Goal: Task Accomplishment & Management: Manage account settings

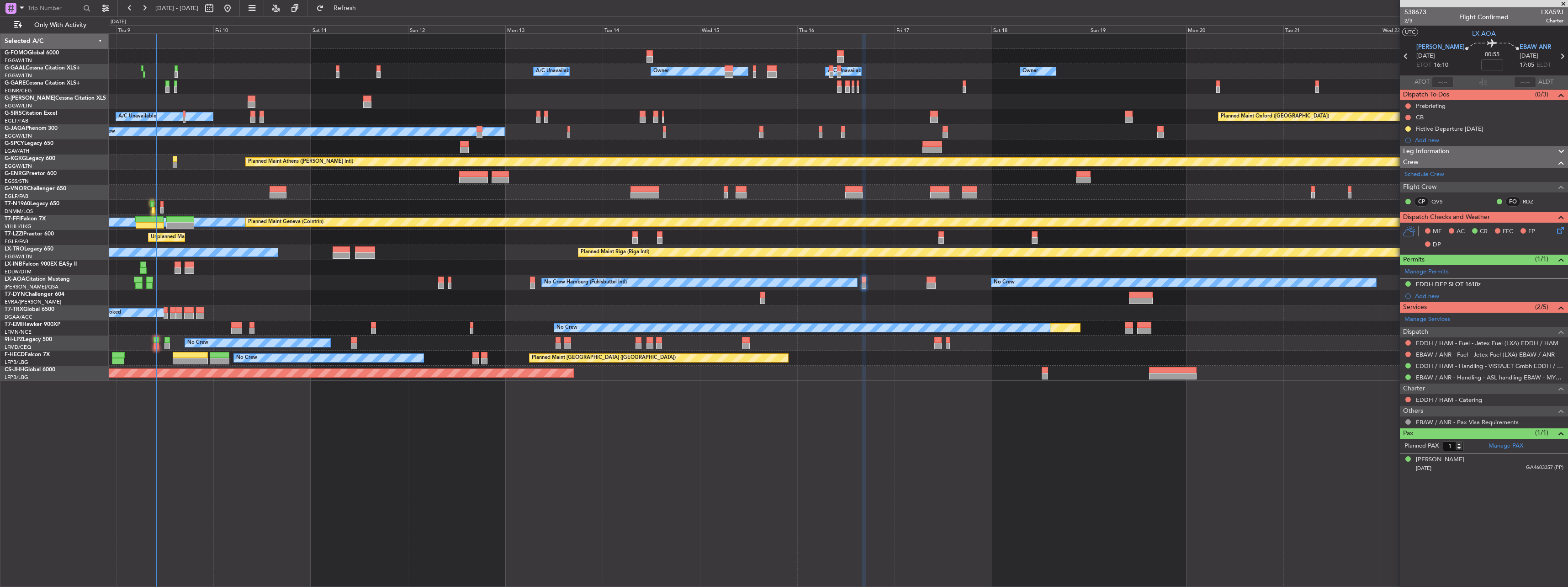
click at [153, 345] on div "No Crew [GEOGRAPHIC_DATA] ([GEOGRAPHIC_DATA])" at bounding box center [838, 343] width 1459 height 15
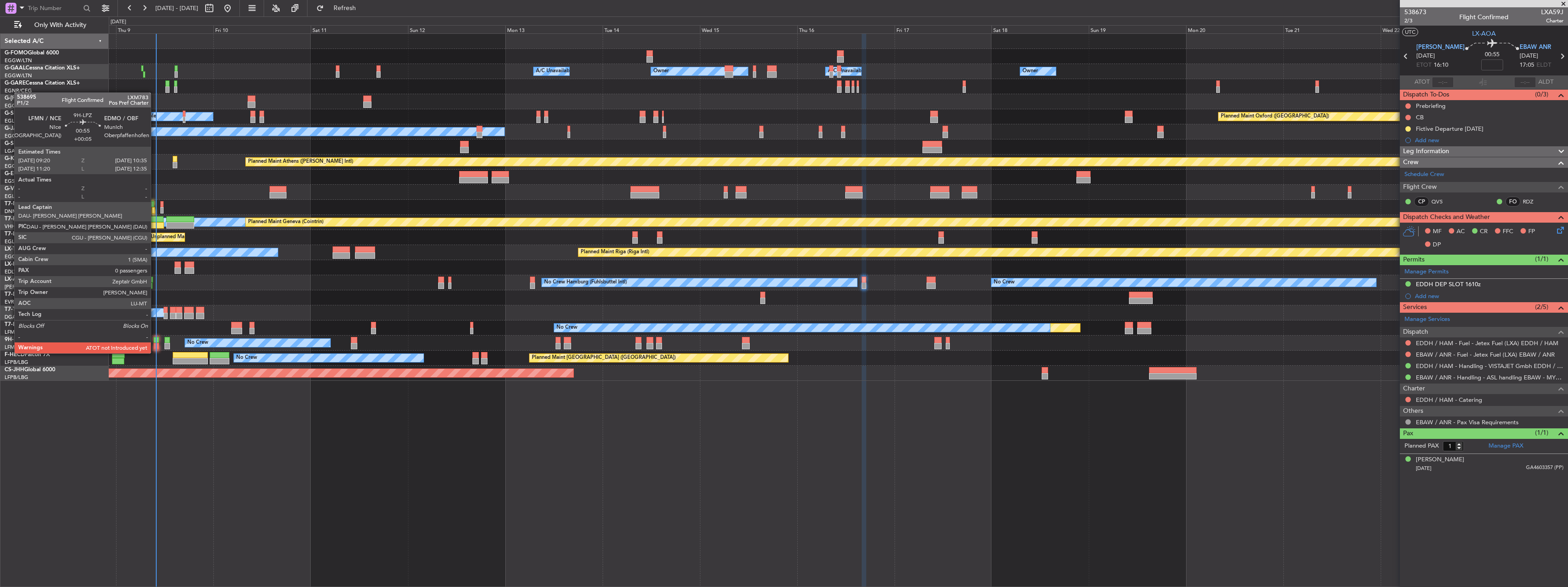
click at [156, 343] on div at bounding box center [156, 346] width 5 height 7
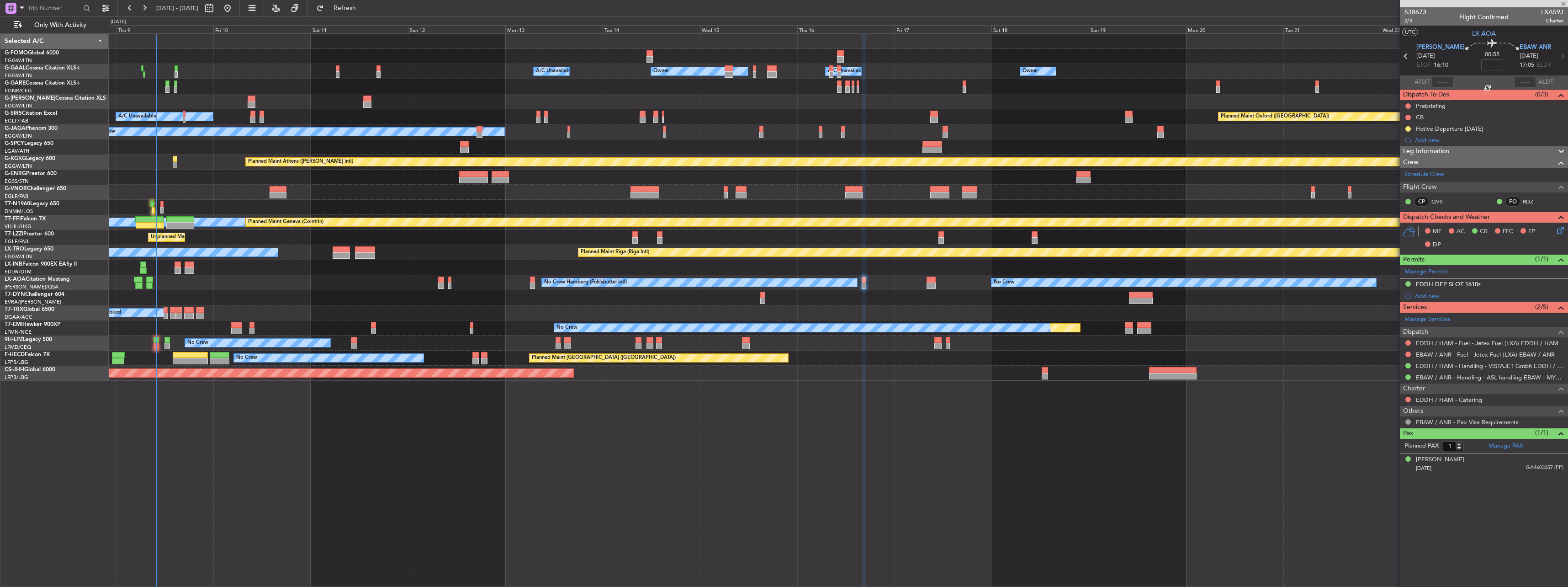
type input "+00:05"
type input "0"
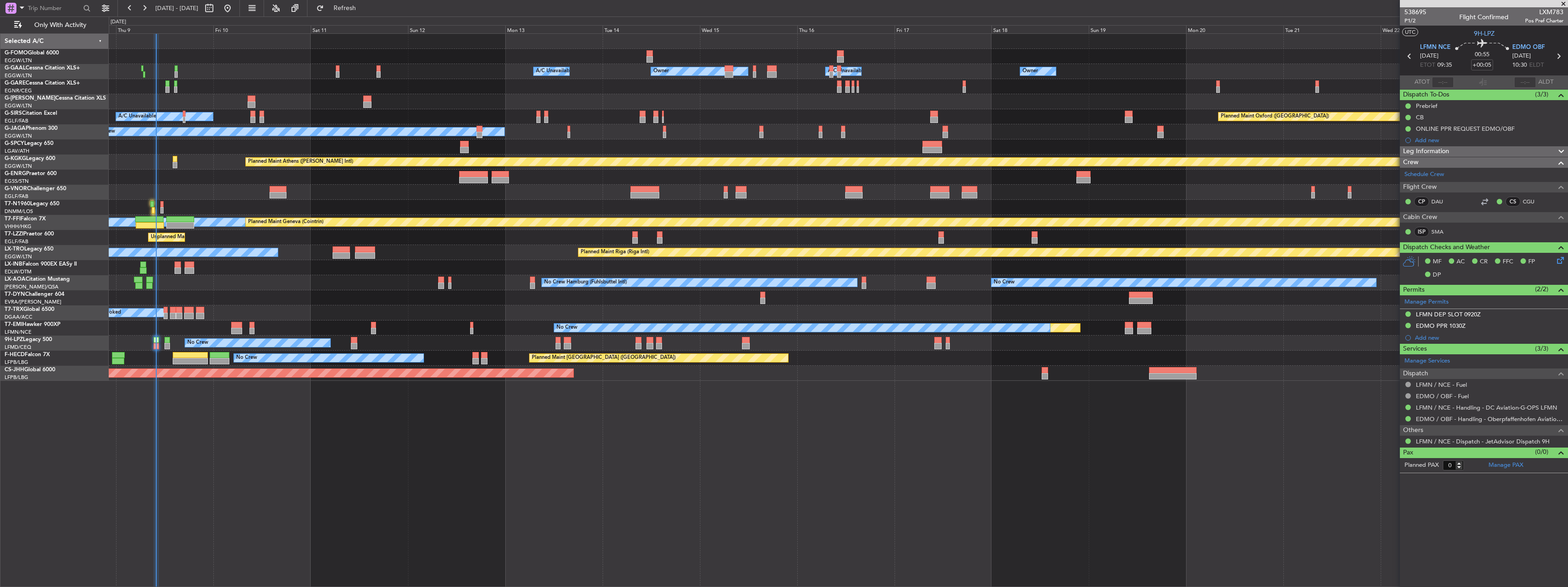
click at [153, 344] on div "No Crew [GEOGRAPHIC_DATA] ([GEOGRAPHIC_DATA])" at bounding box center [838, 343] width 1459 height 15
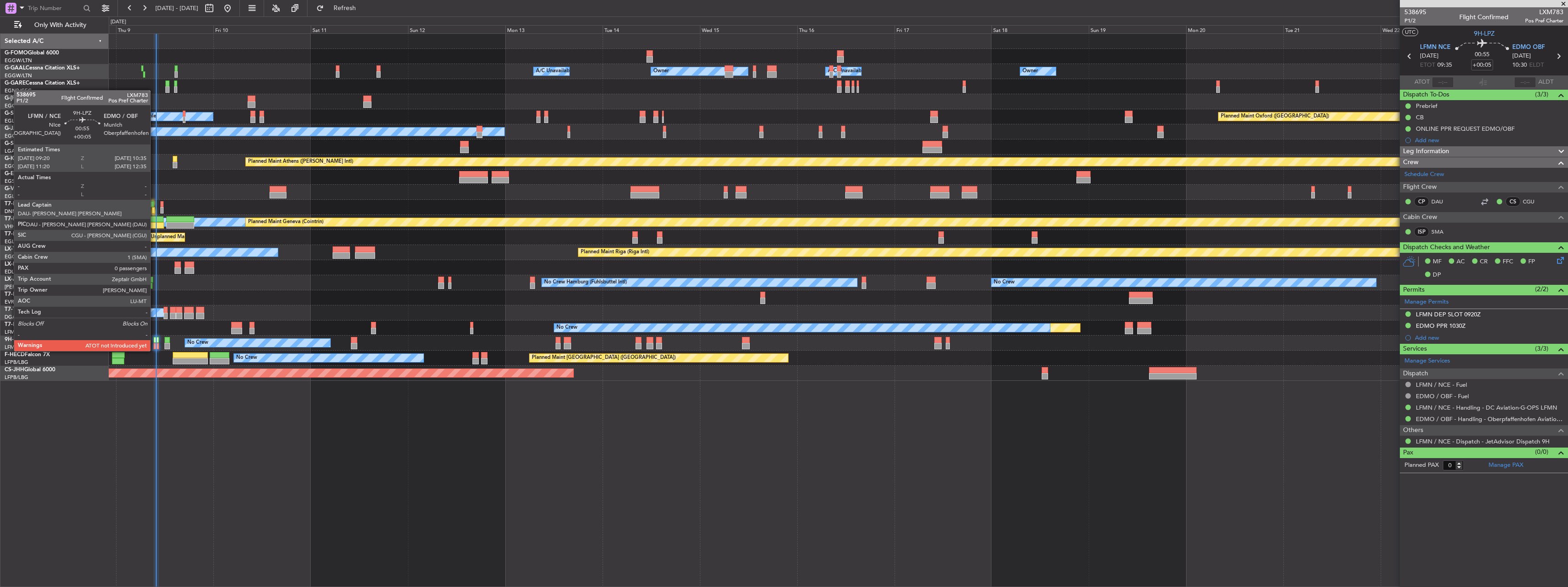
click at [155, 342] on div at bounding box center [156, 340] width 5 height 7
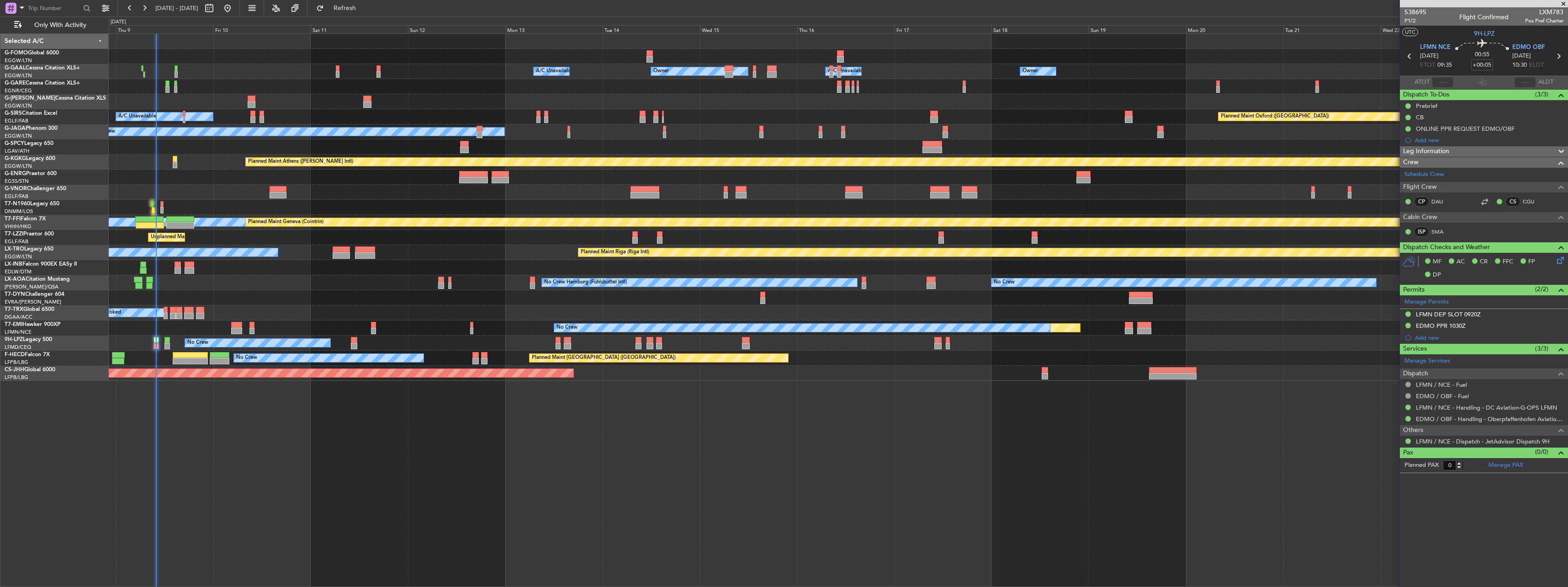
click at [1553, 6] on div at bounding box center [1484, 4] width 168 height 7
click at [1553, 9] on span "LXM783" at bounding box center [1544, 12] width 38 height 10
copy span "LXM783"
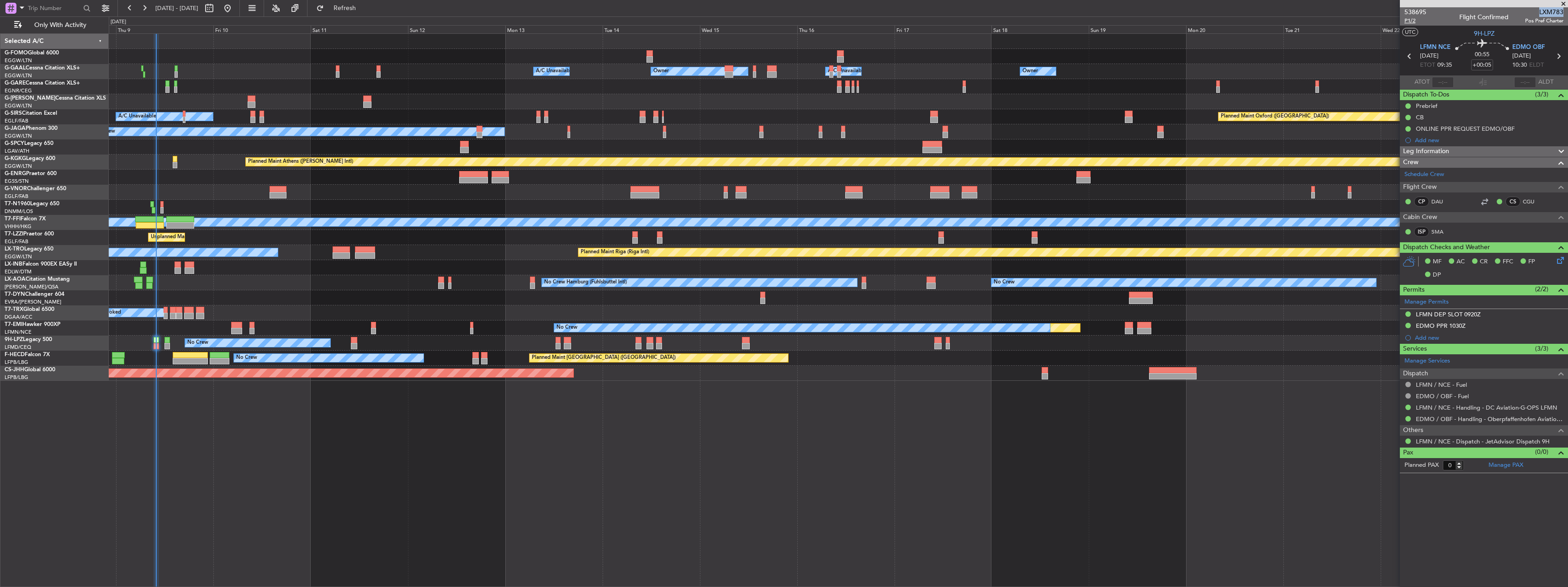
click at [1419, 21] on span "P1/2" at bounding box center [1415, 21] width 22 height 8
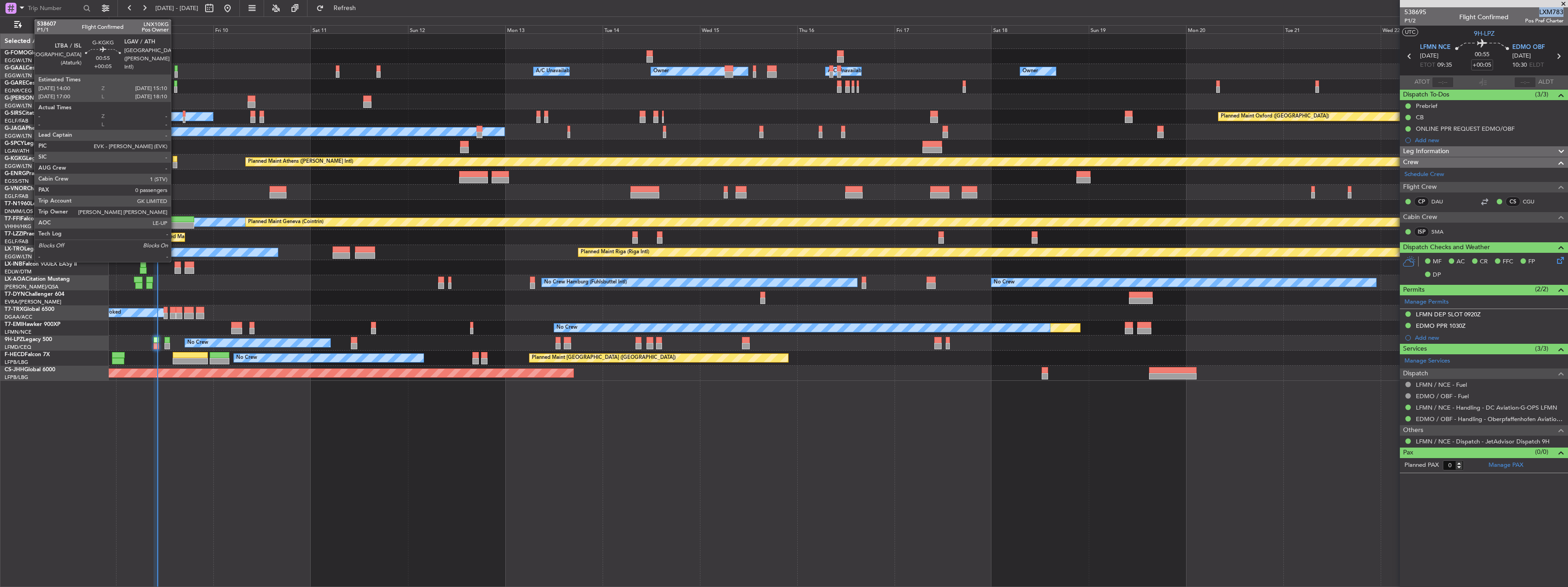
click at [175, 157] on div at bounding box center [175, 159] width 5 height 7
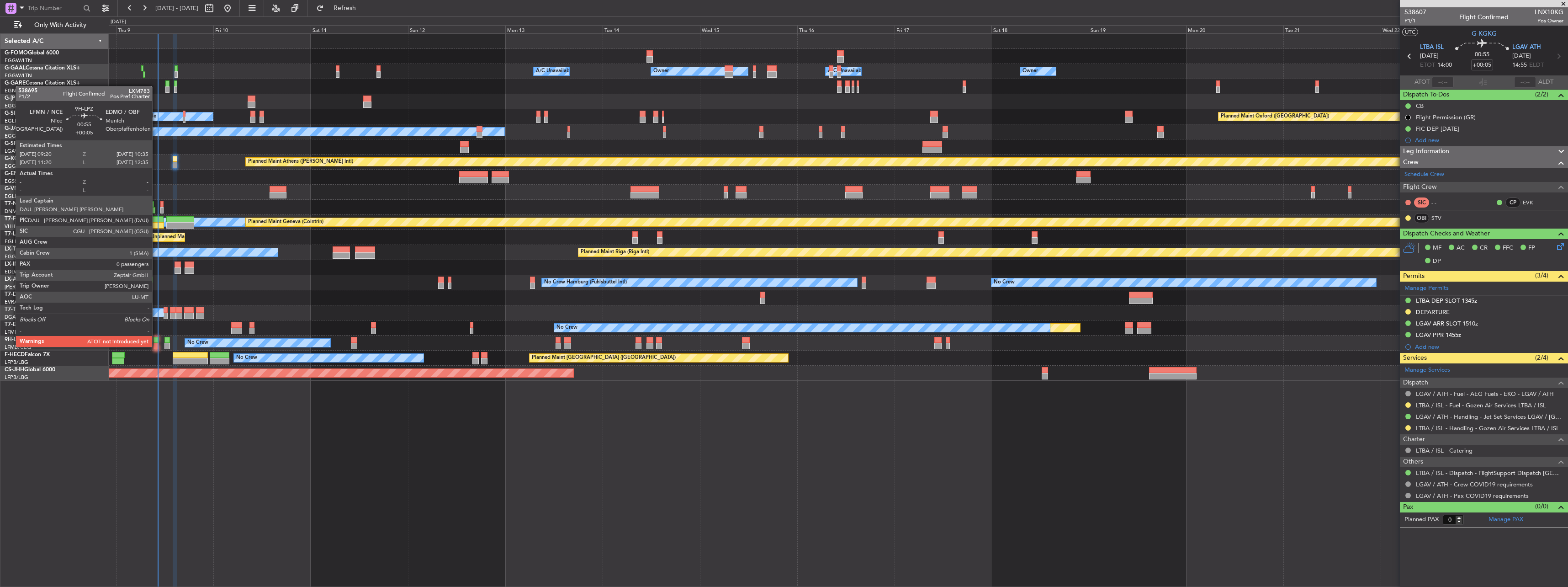
click at [156, 338] on div at bounding box center [156, 340] width 5 height 7
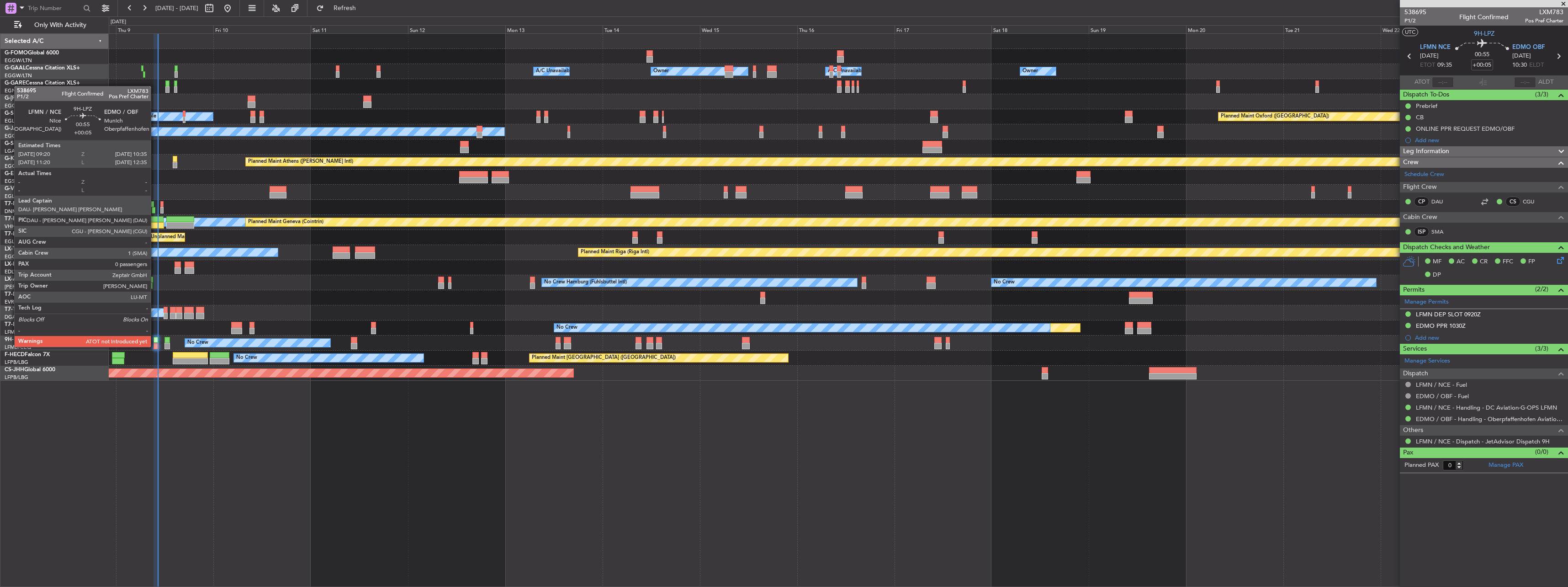
click at [155, 338] on div at bounding box center [156, 340] width 5 height 7
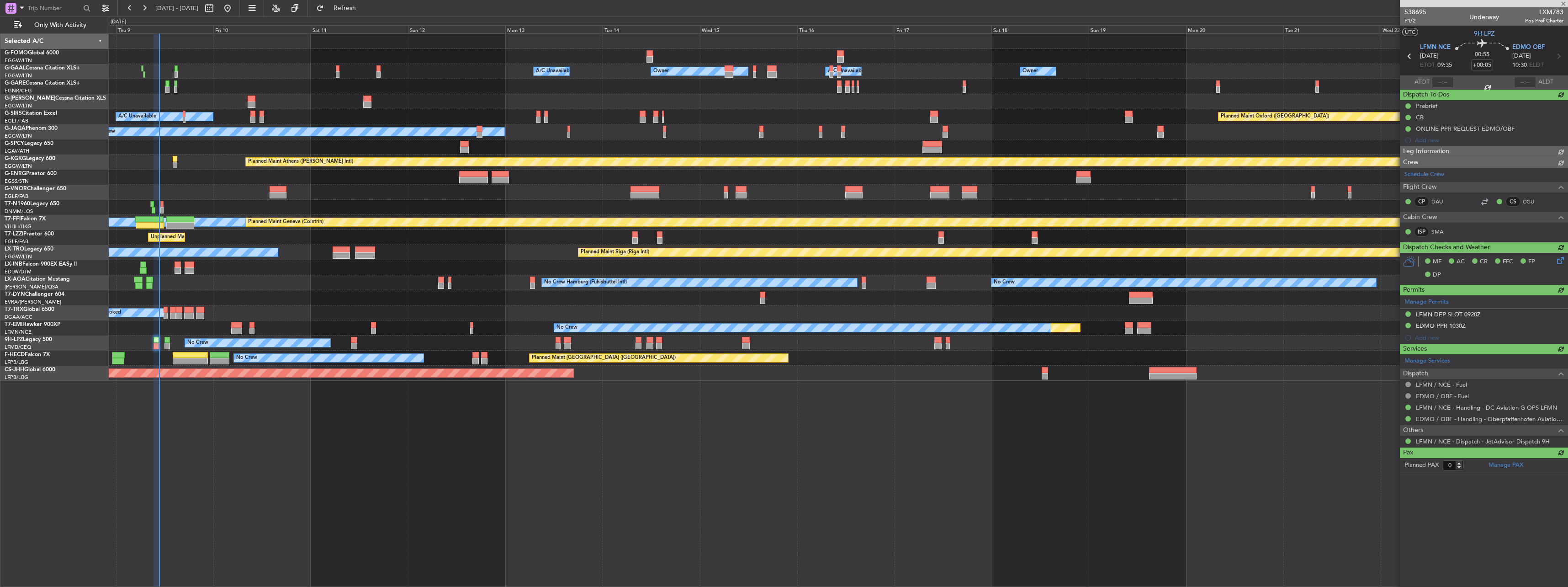
type input "10:19"
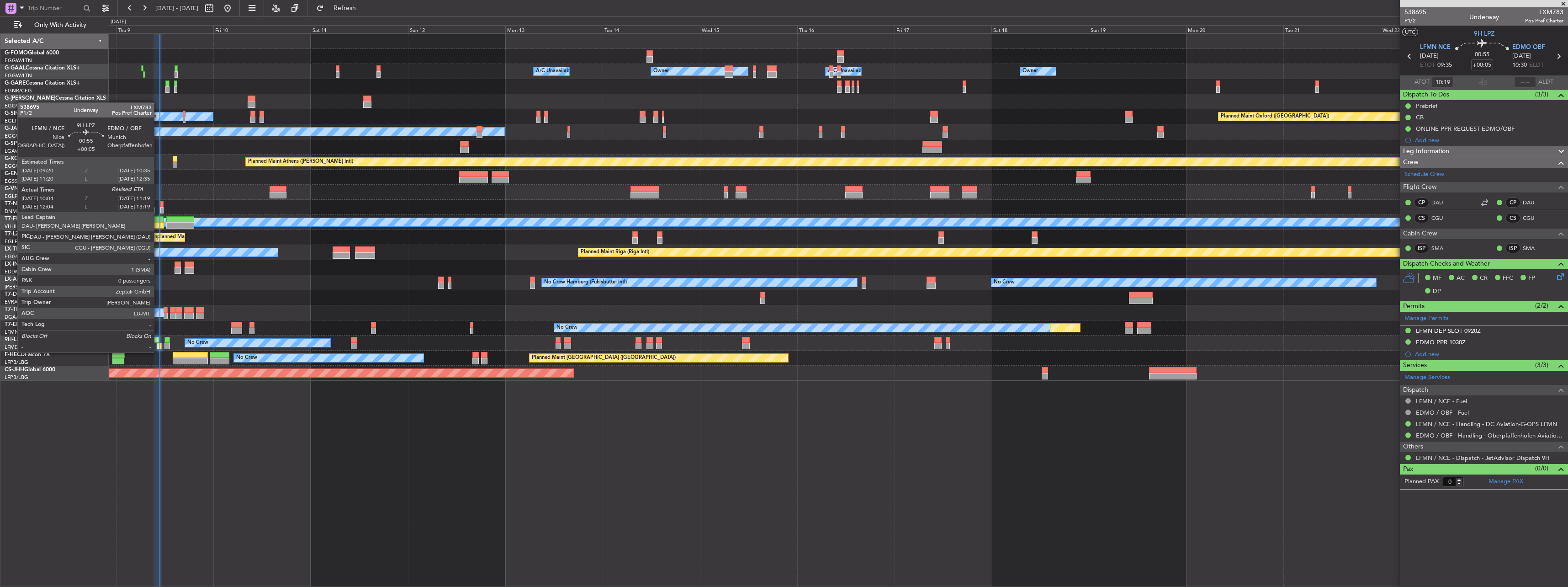
click at [158, 343] on div at bounding box center [159, 346] width 5 height 7
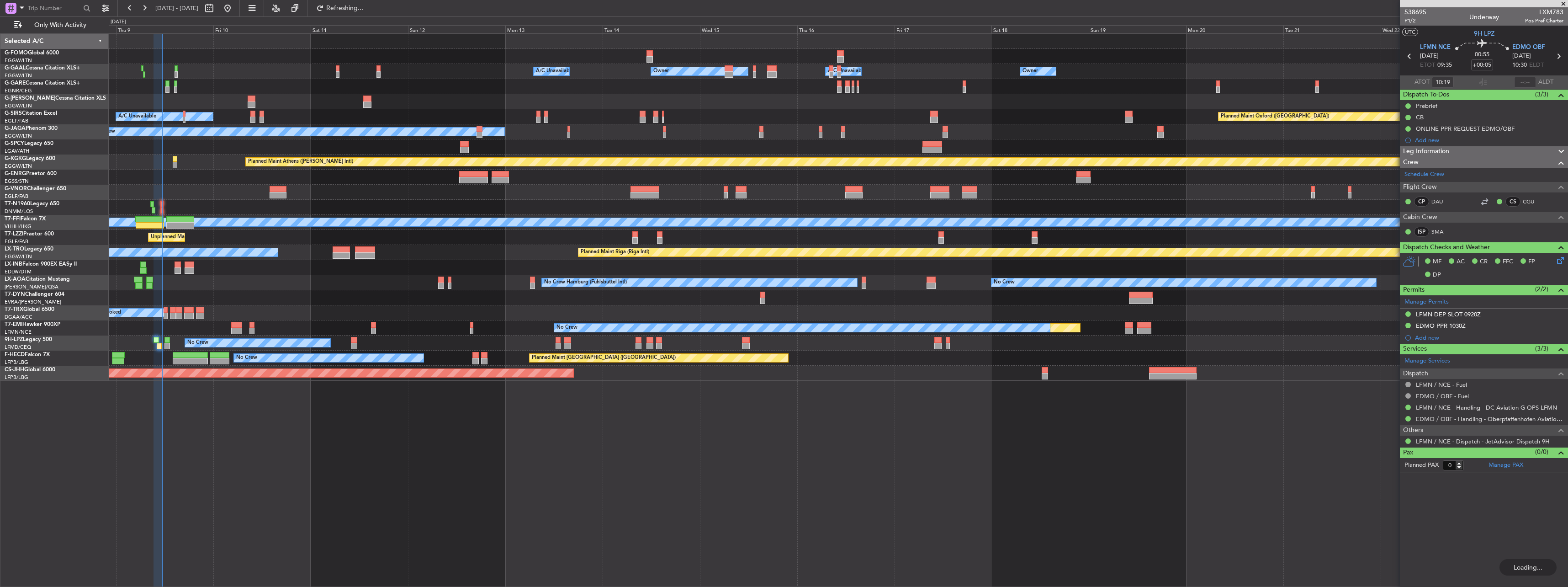
type input "11:16"
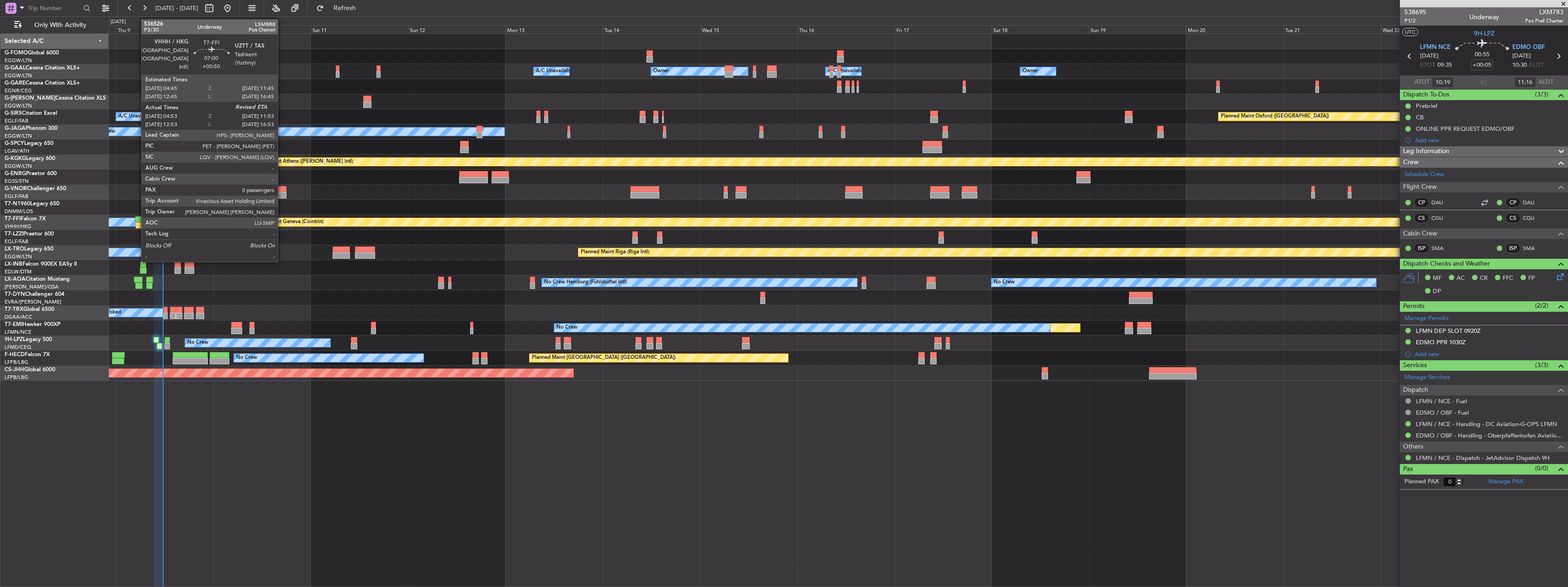
click at [141, 219] on div at bounding box center [149, 219] width 29 height 7
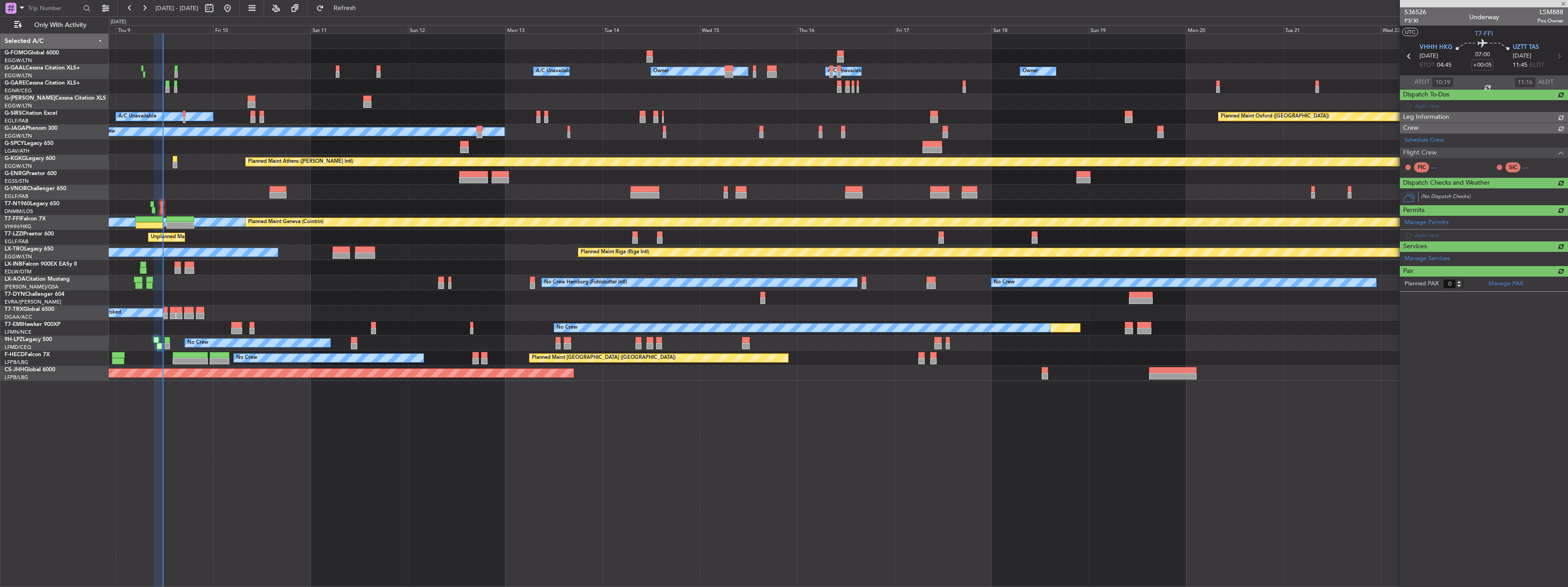
type input "+00:50"
type input "04:53"
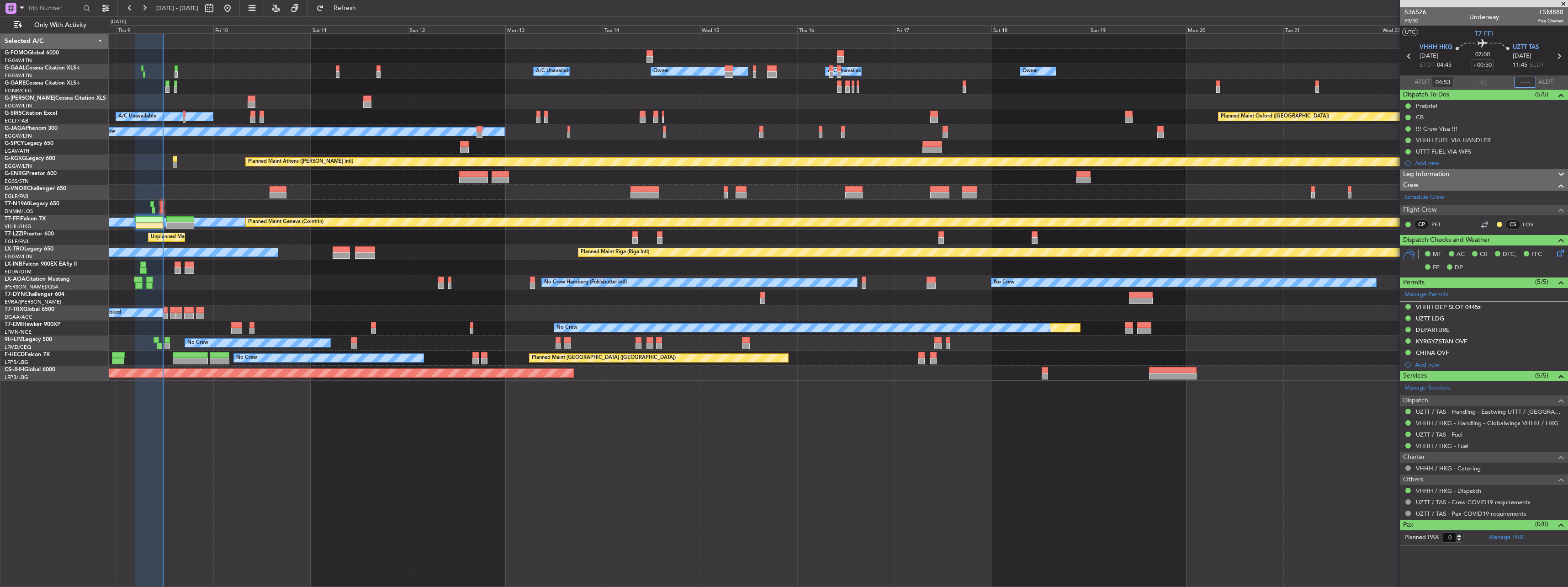
click at [1528, 82] on input "text" at bounding box center [1525, 82] width 22 height 11
type input "11:28"
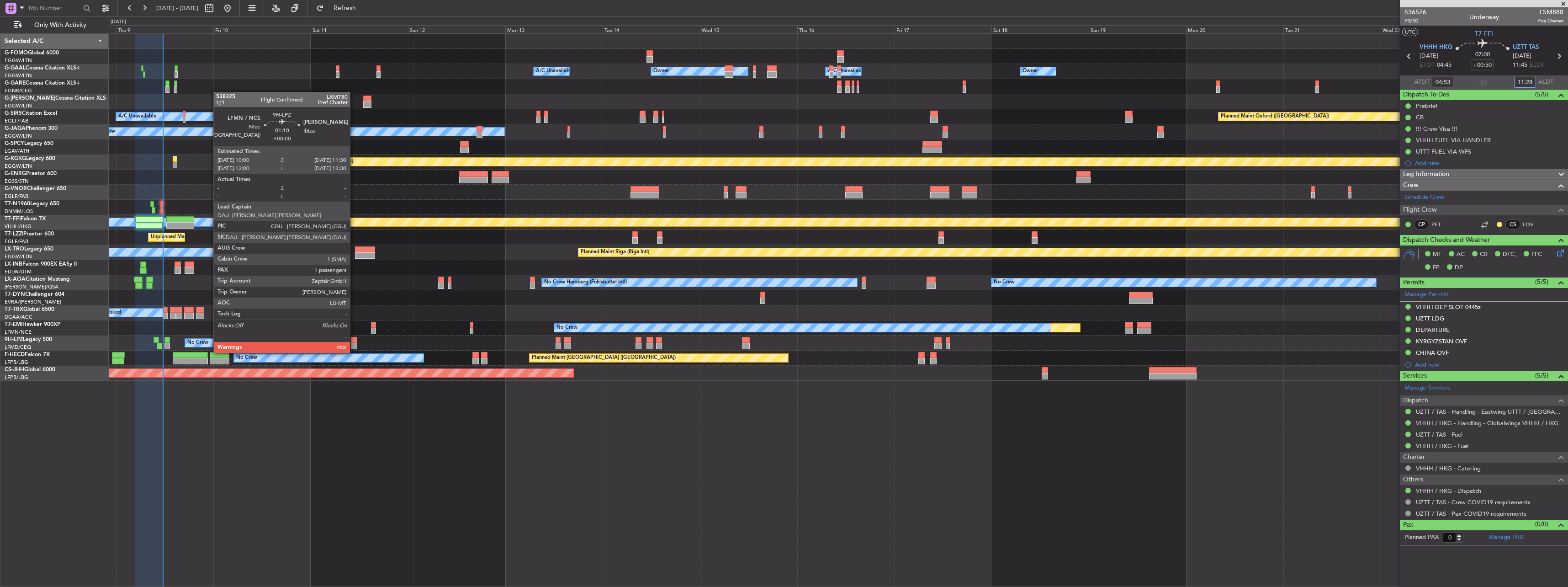
click at [354, 343] on div at bounding box center [354, 346] width 7 height 7
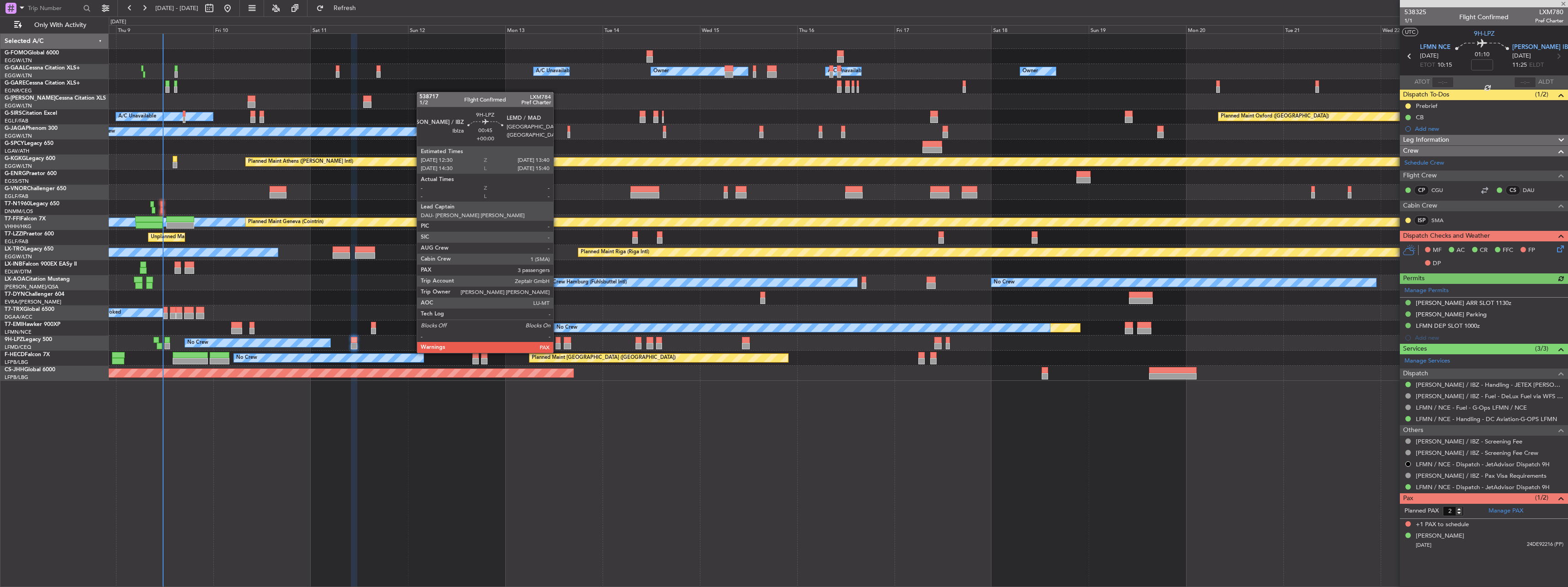
click at [558, 343] on div at bounding box center [558, 346] width 5 height 7
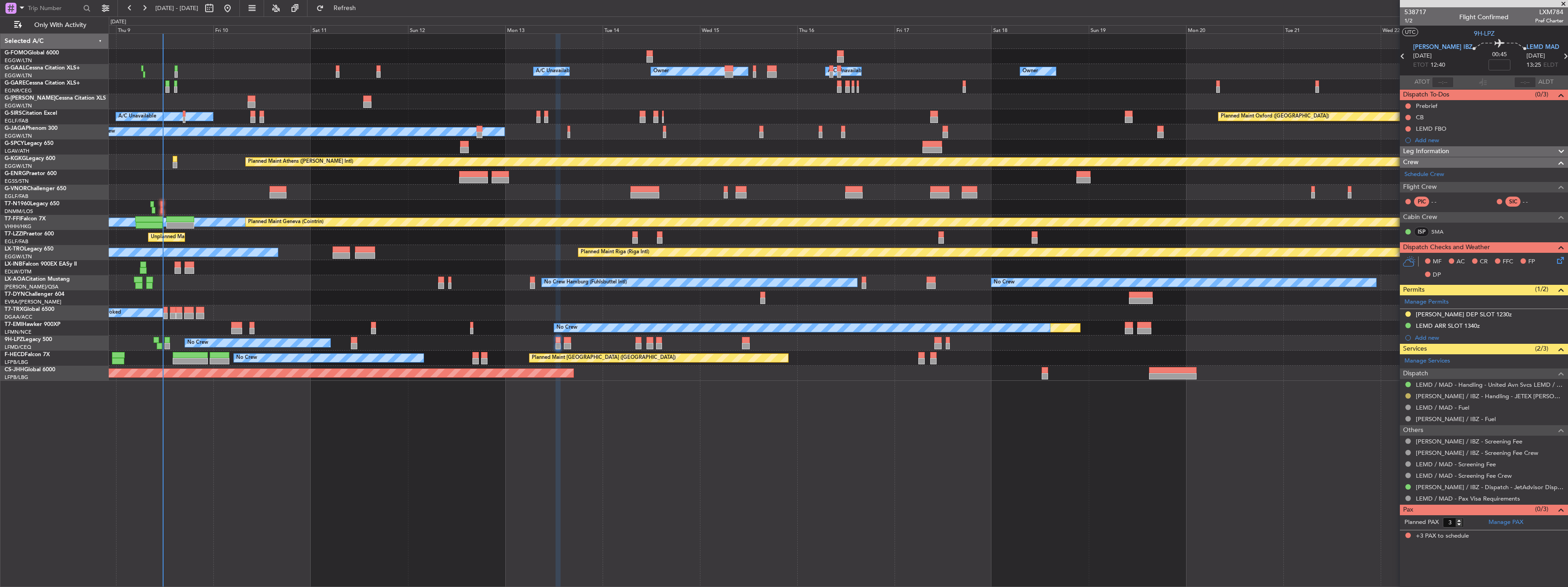
click at [1407, 395] on button at bounding box center [1408, 396] width 5 height 5
click at [1391, 507] on span "Confirmed" at bounding box center [1382, 504] width 29 height 9
click at [1407, 312] on button at bounding box center [1408, 314] width 5 height 5
click at [1381, 427] on ul "Not Required Not Requested Requested R Review Cancelled R Cancelled - Notificat…" at bounding box center [1407, 381] width 105 height 124
click at [1381, 427] on span "Received OK" at bounding box center [1385, 423] width 35 height 9
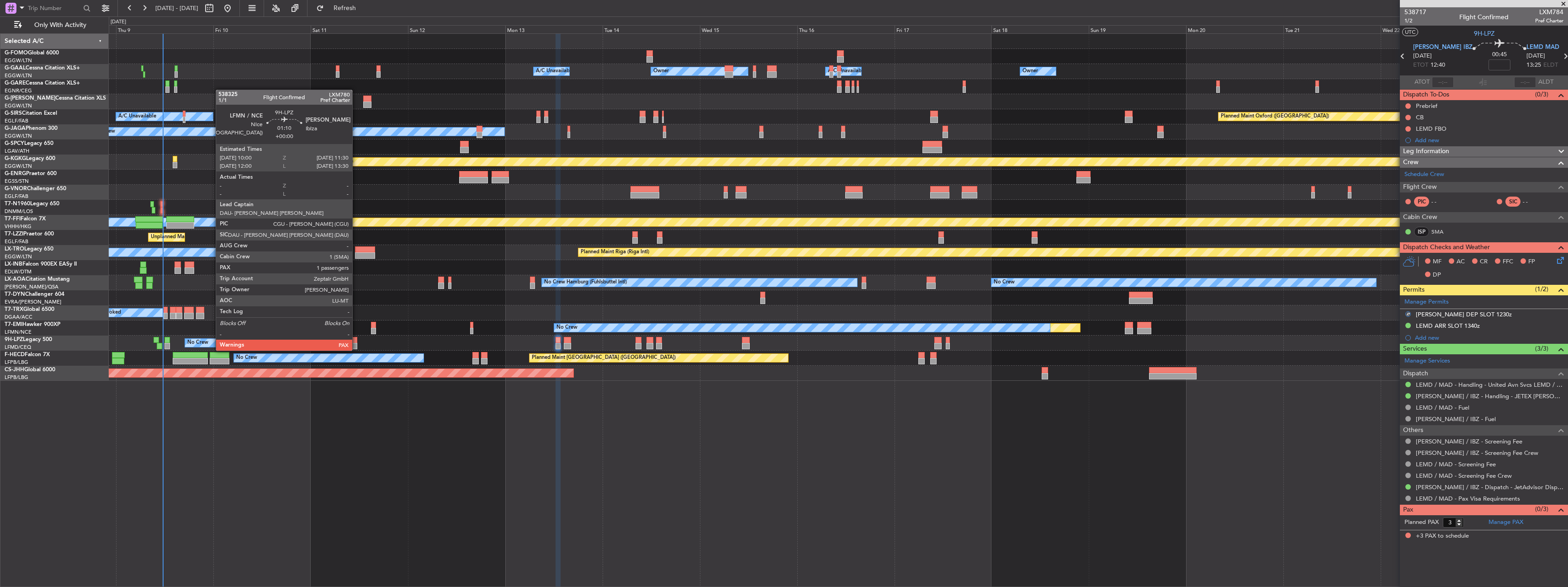
click at [356, 342] on div at bounding box center [354, 340] width 7 height 7
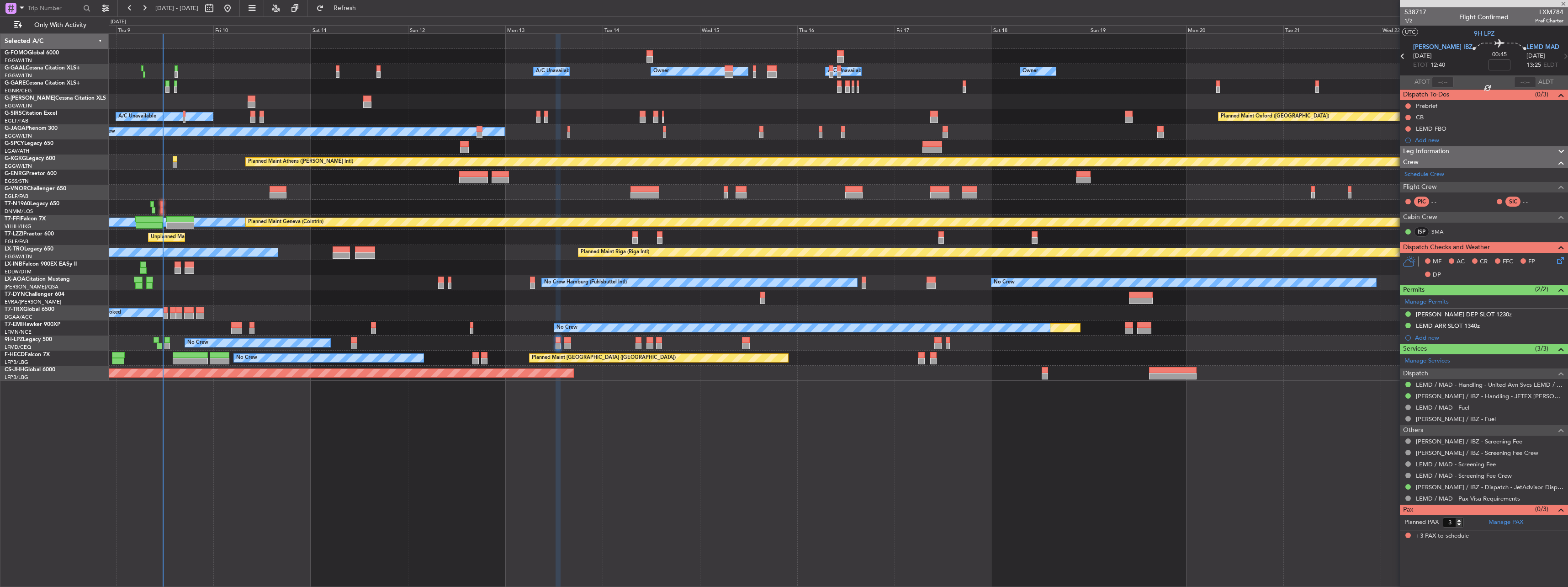
type input "2"
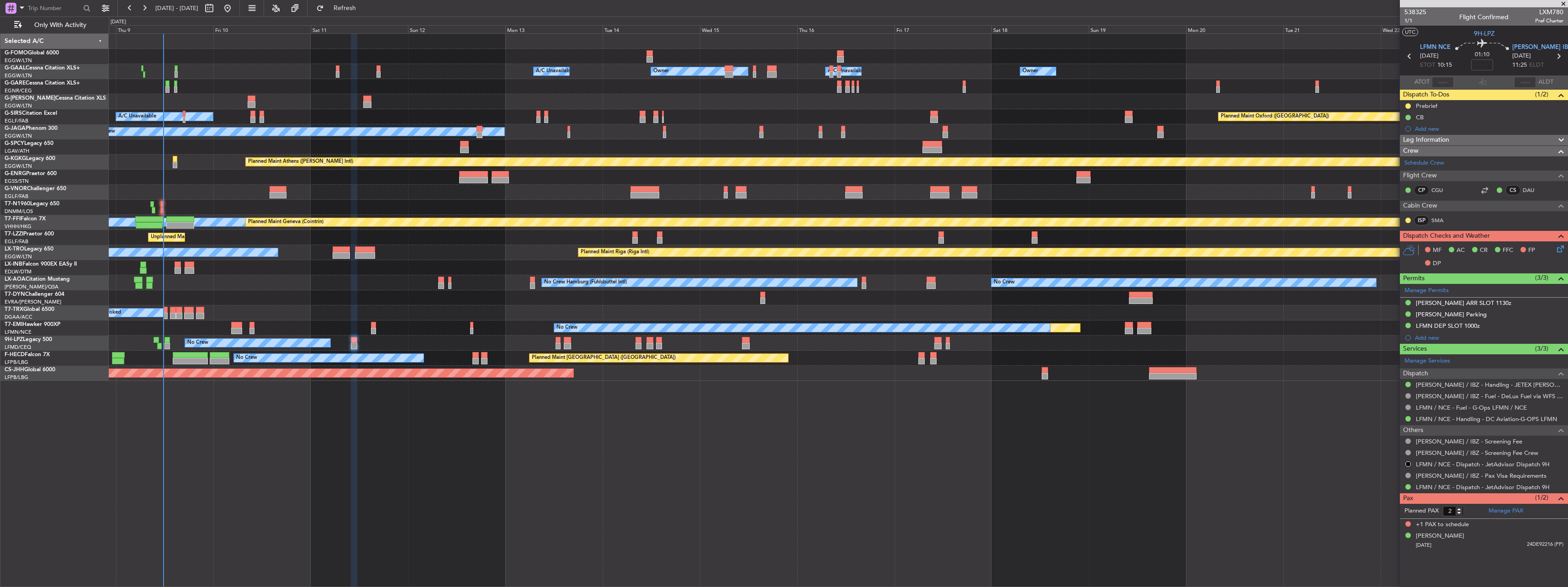
click at [164, 205] on div at bounding box center [838, 207] width 1459 height 15
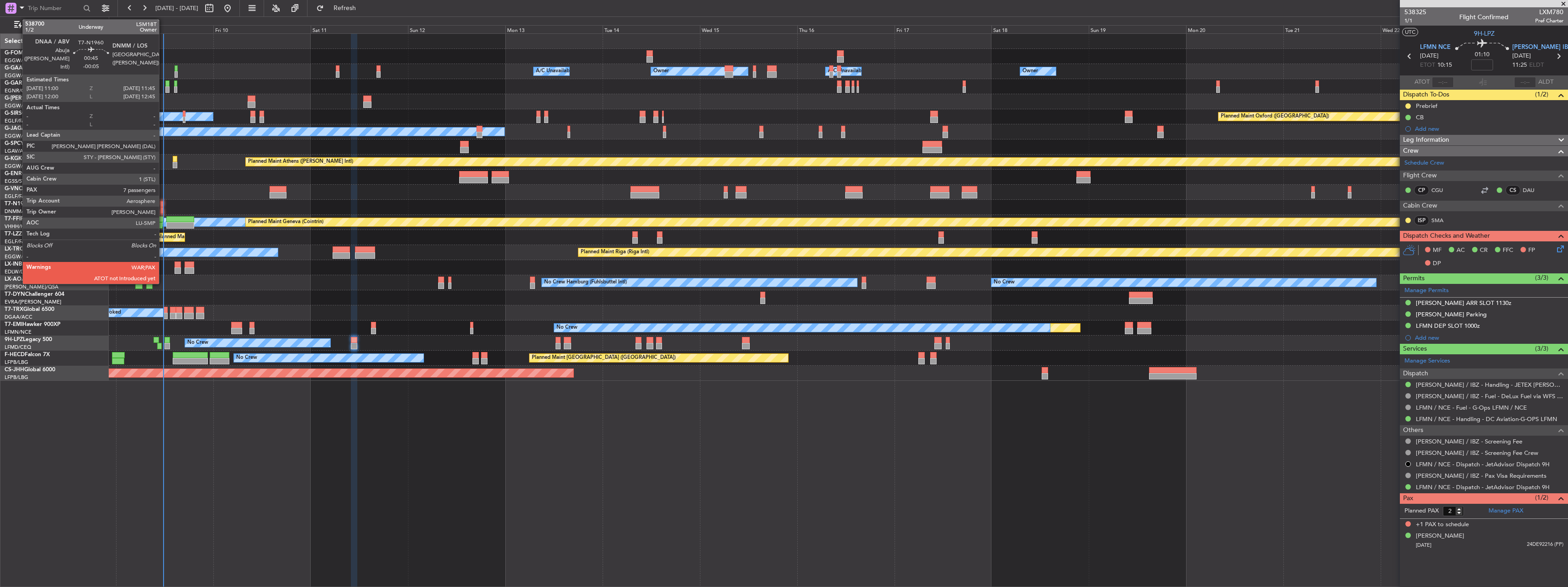
click at [163, 205] on div at bounding box center [161, 204] width 3 height 7
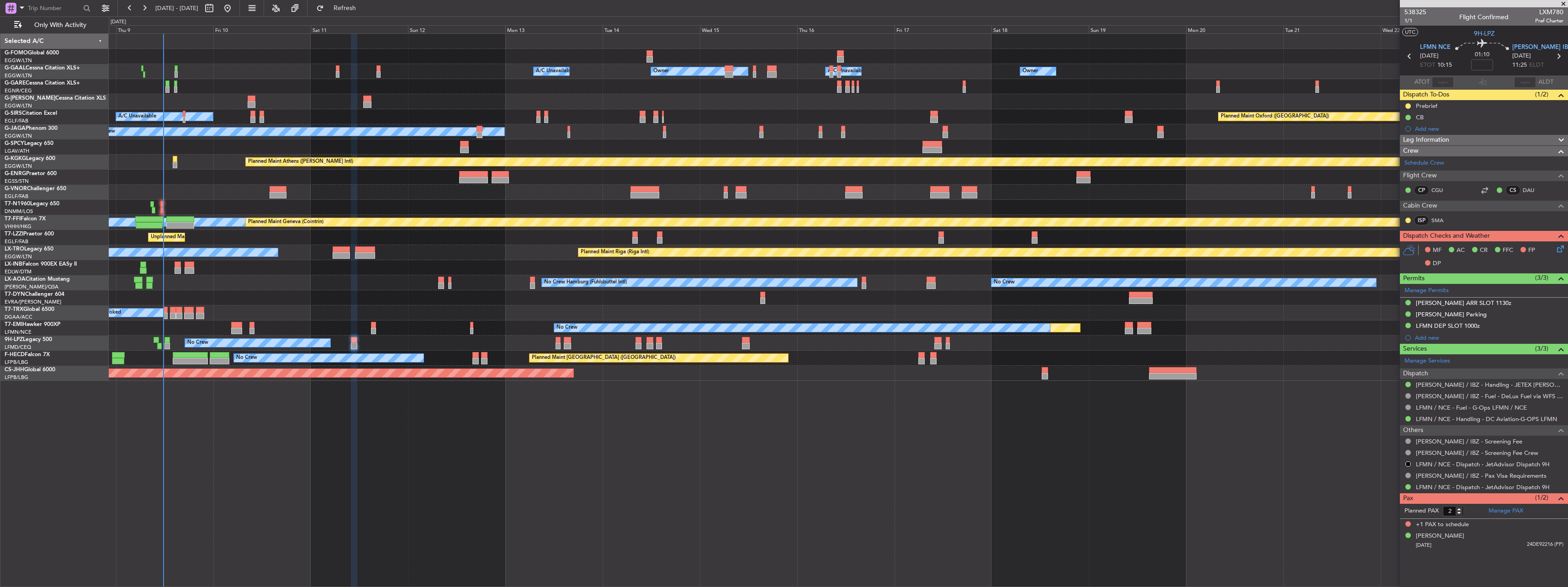
click at [160, 205] on div at bounding box center [161, 204] width 3 height 7
type input "-00:05"
type input "7"
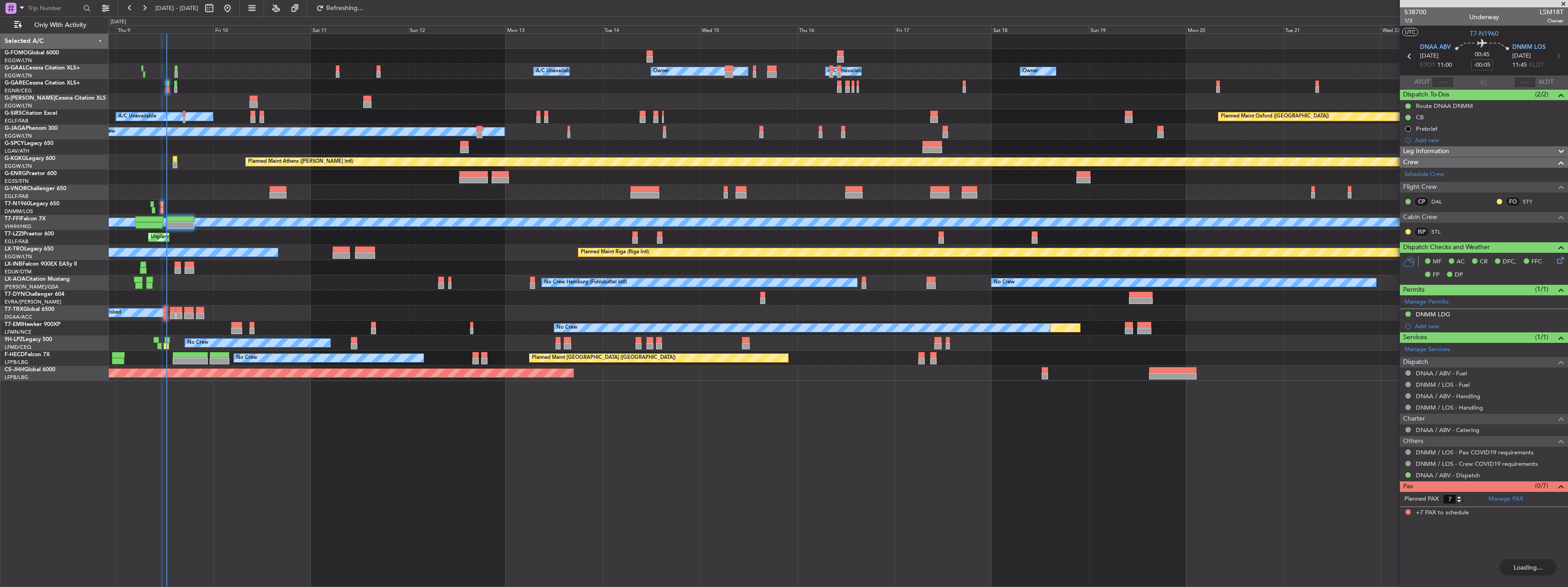
type input "12:16"
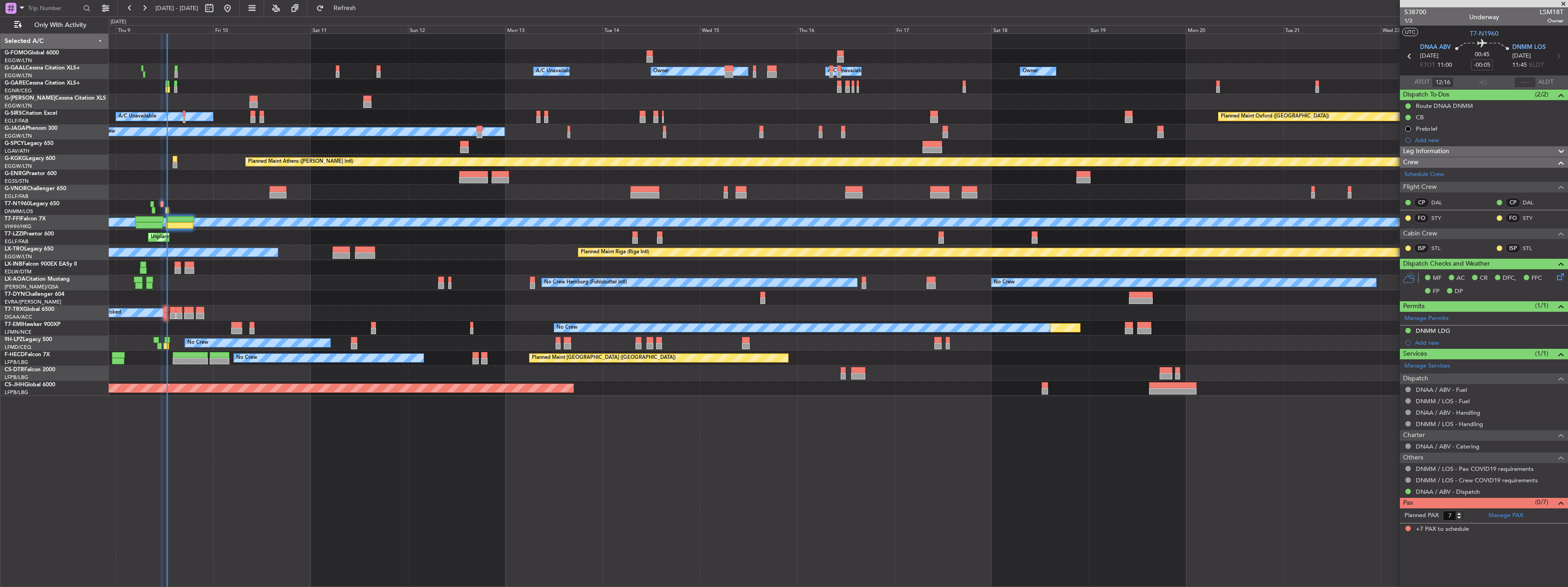
click at [181, 262] on div at bounding box center [838, 267] width 1459 height 15
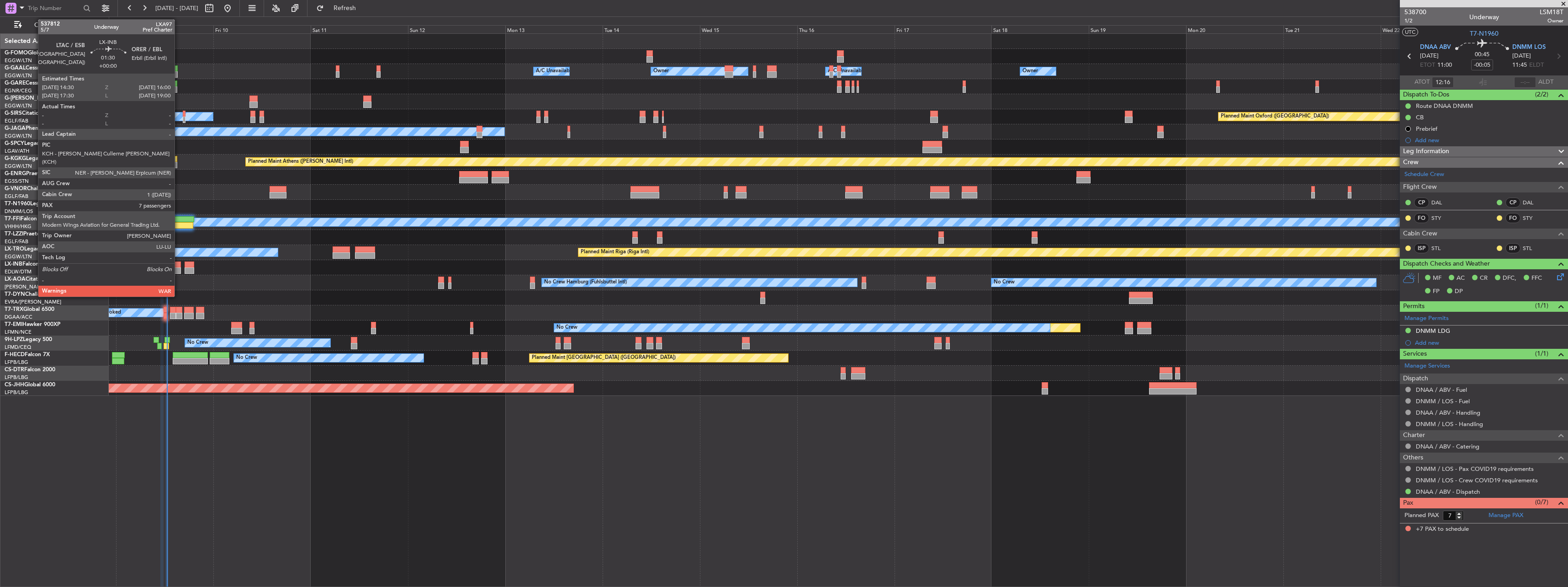
click at [178, 264] on div at bounding box center [178, 264] width 7 height 7
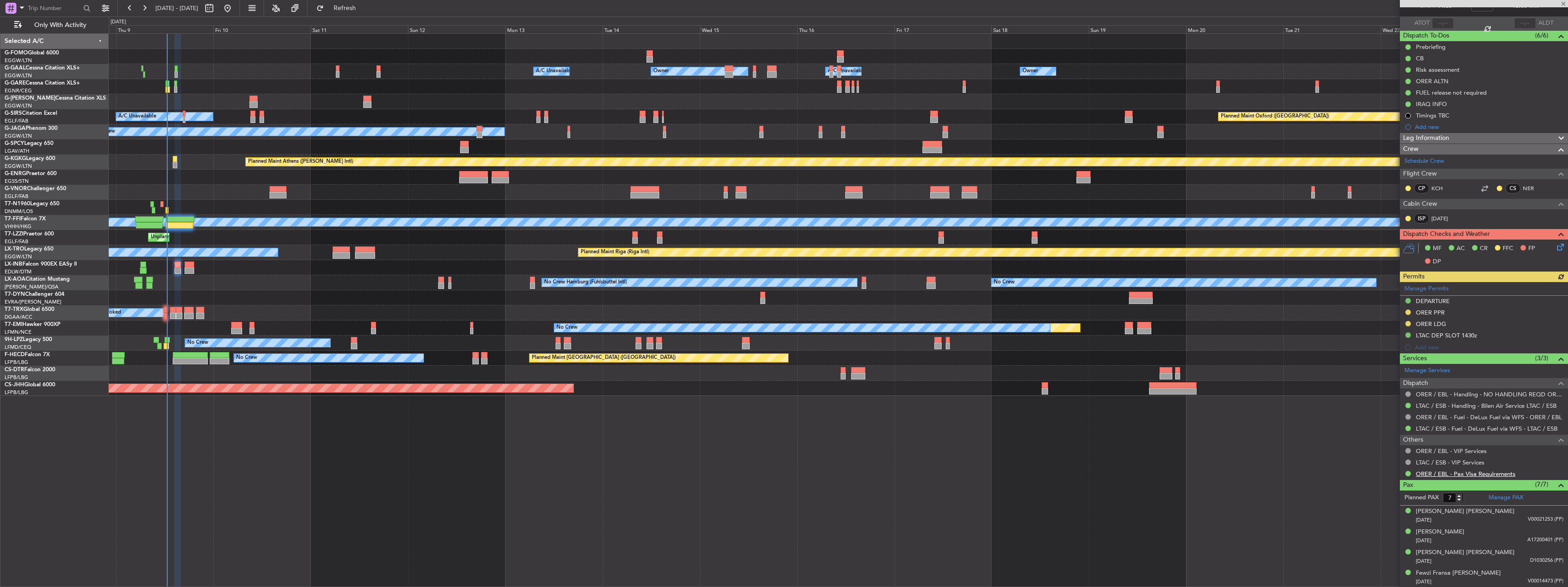
scroll to position [121, 0]
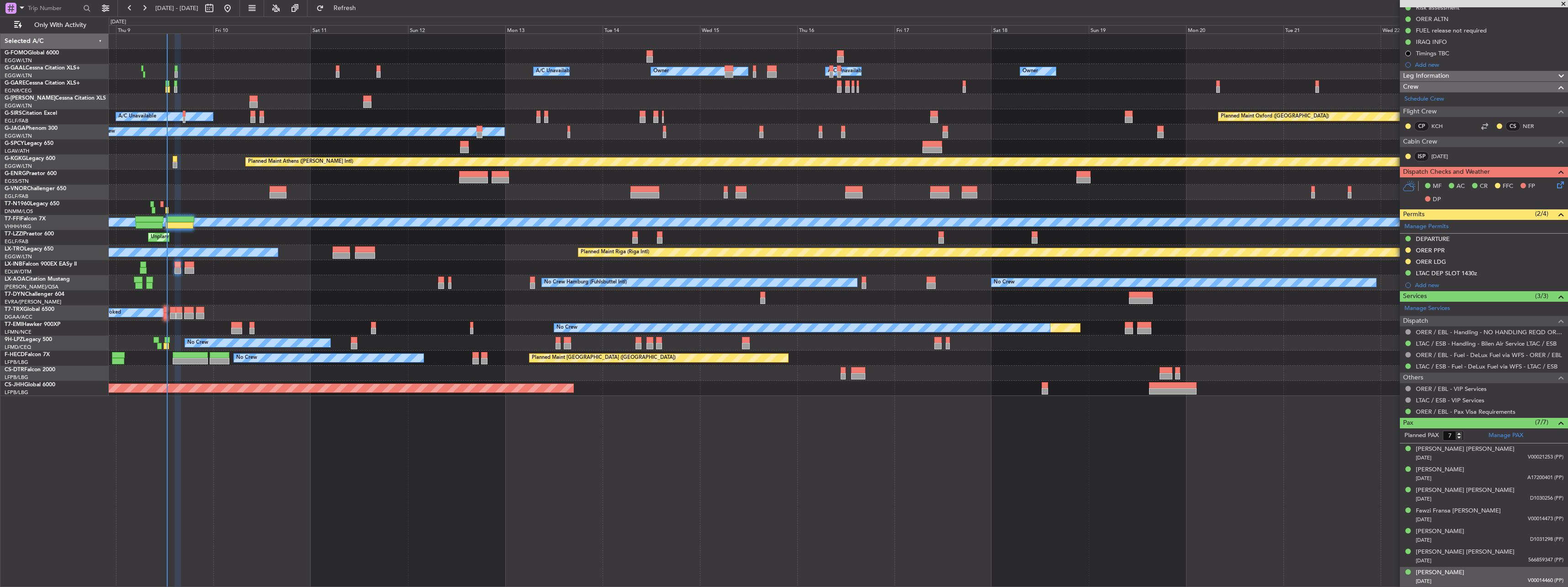
drag, startPoint x: 1414, startPoint y: 571, endPoint x: 1474, endPoint y: 570, distance: 60.0
click at [1474, 570] on div "Omer Rashid Abas 26/12/1981 V00014460 (PP)" at bounding box center [1483, 577] width 159 height 18
drag, startPoint x: 1474, startPoint y: 570, endPoint x: 1269, endPoint y: 560, distance: 205.2
click at [1269, 560] on fb-app "08 Oct 2025 - 23 Oct 2025 Refresh Quick Links Only With Activity Owner Owner A/…" at bounding box center [784, 297] width 1568 height 580
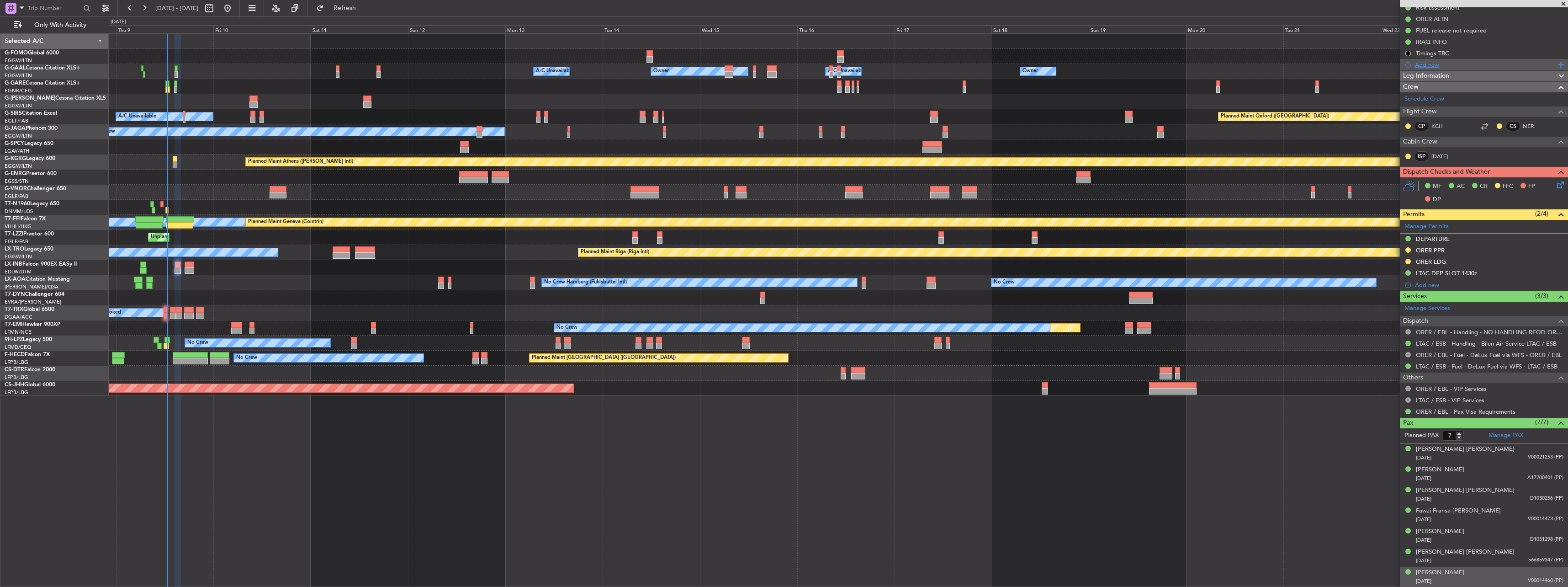
scroll to position [0, 0]
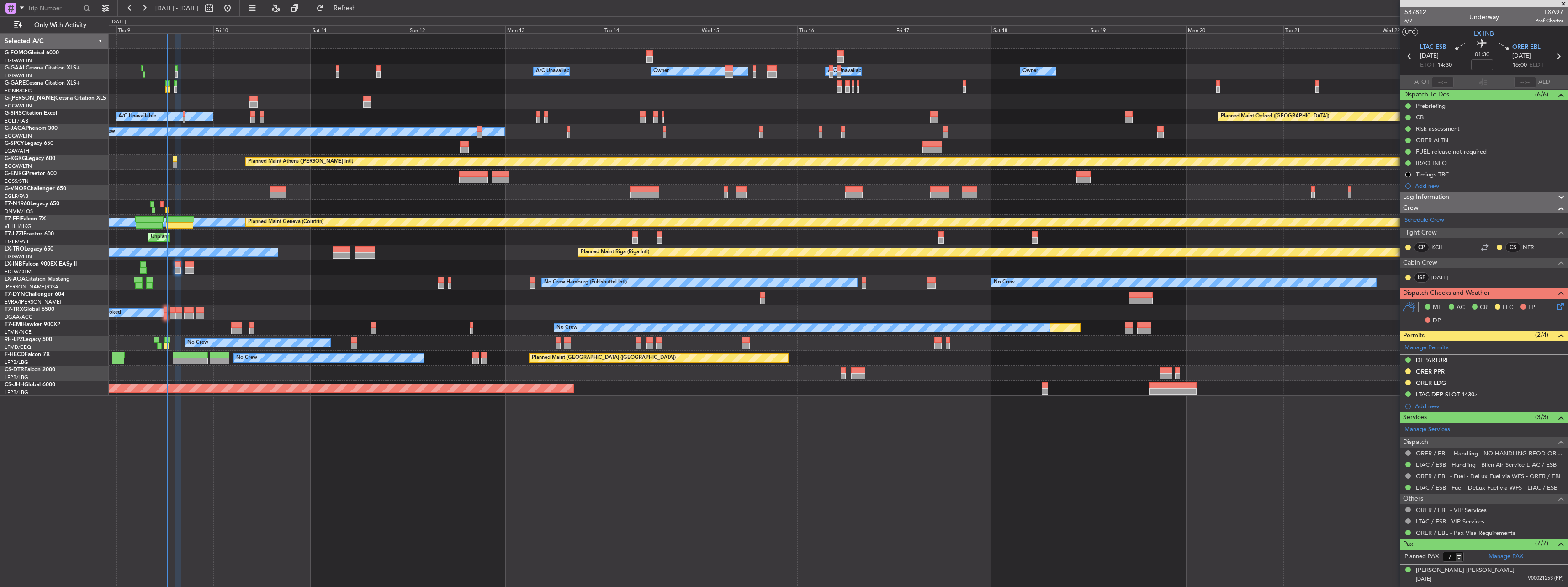
click at [1410, 21] on span "5/7" at bounding box center [1415, 21] width 22 height 8
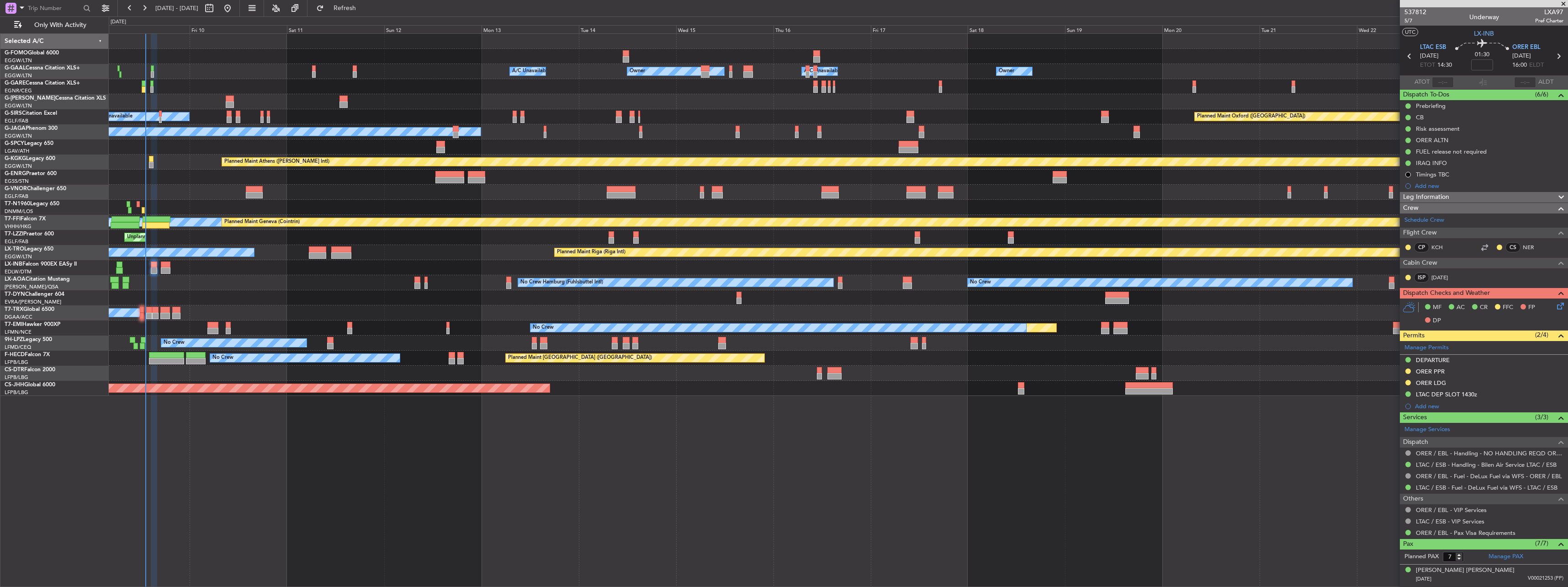
click at [422, 207] on div at bounding box center [838, 207] width 1459 height 15
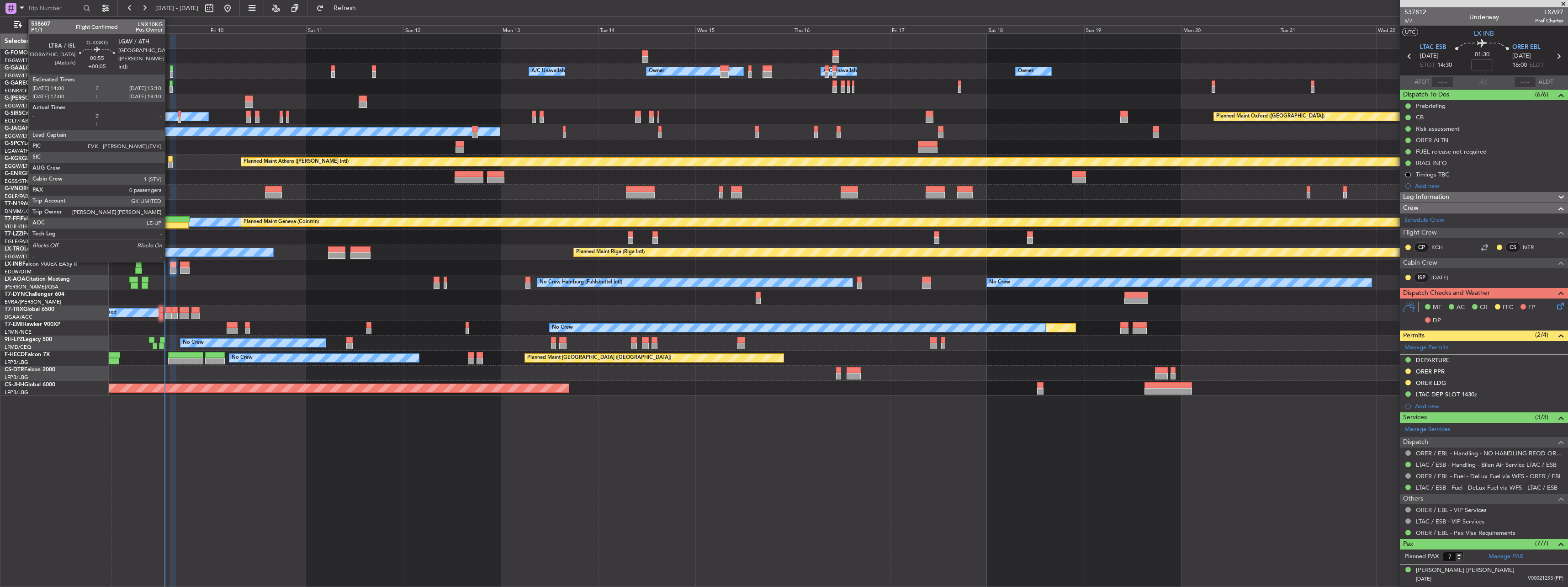
click at [169, 158] on div at bounding box center [170, 159] width 5 height 7
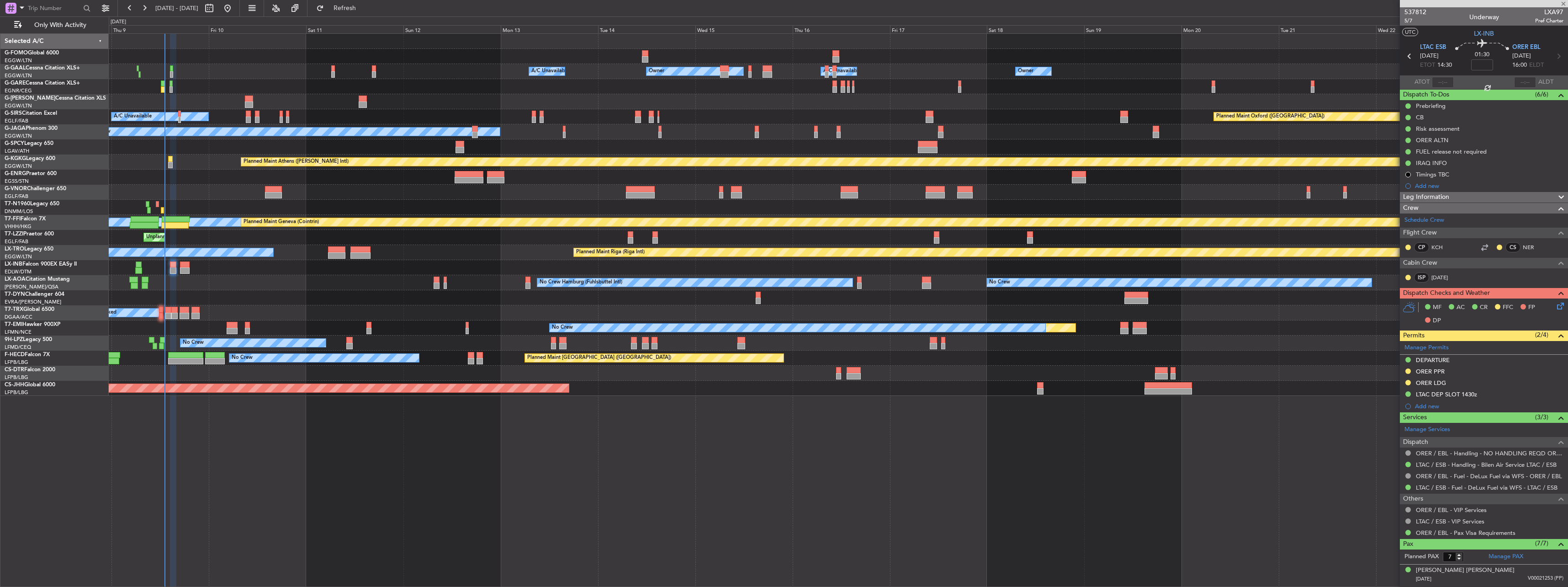
type input "+00:05"
type input "0"
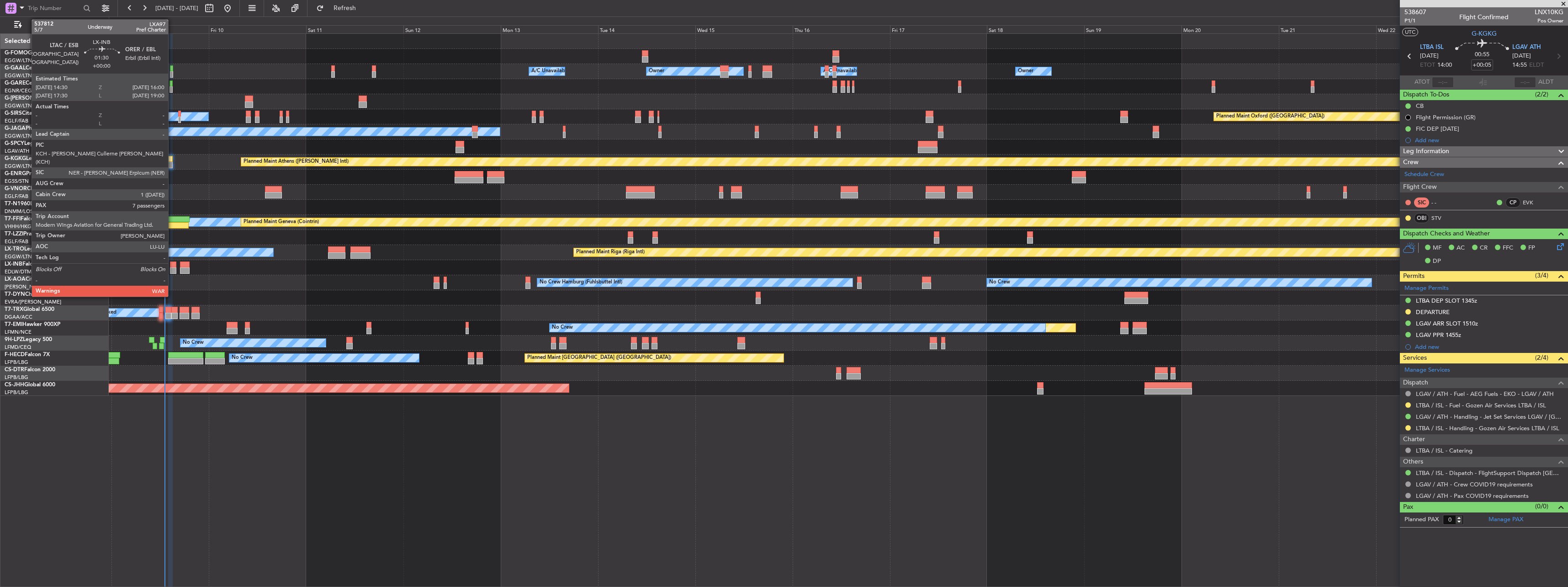
click at [172, 267] on div at bounding box center [173, 264] width 7 height 7
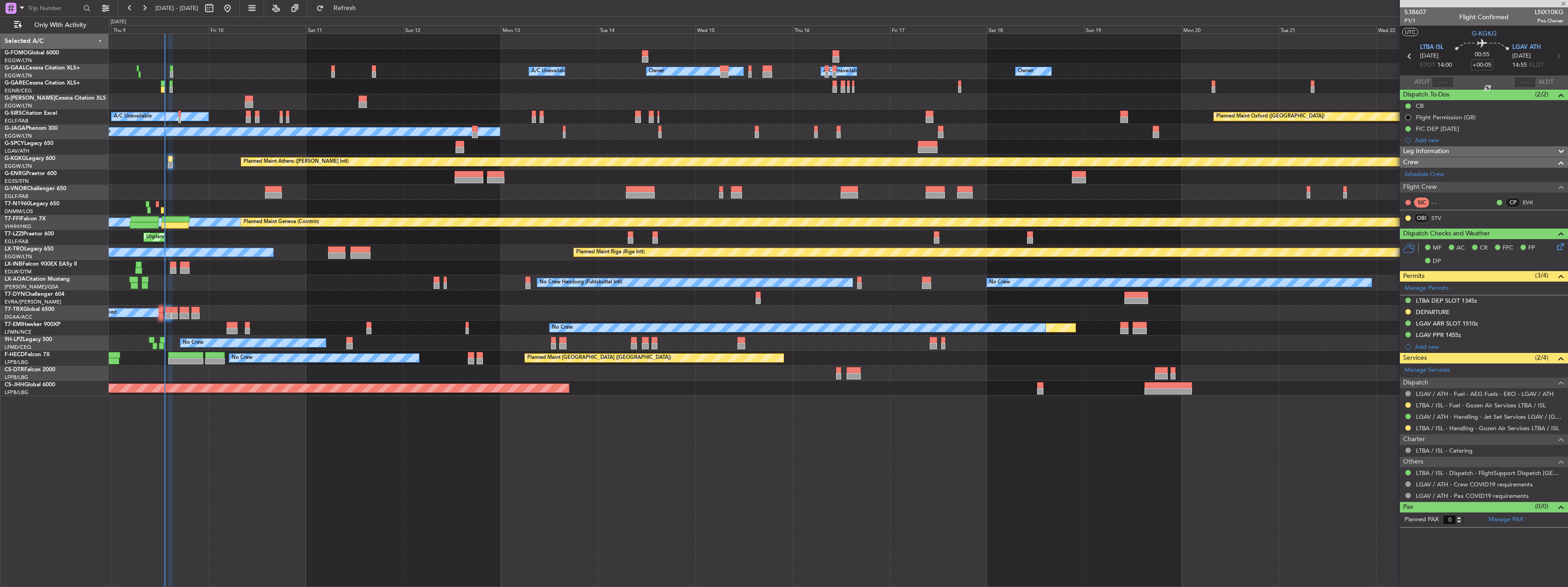
type input "7"
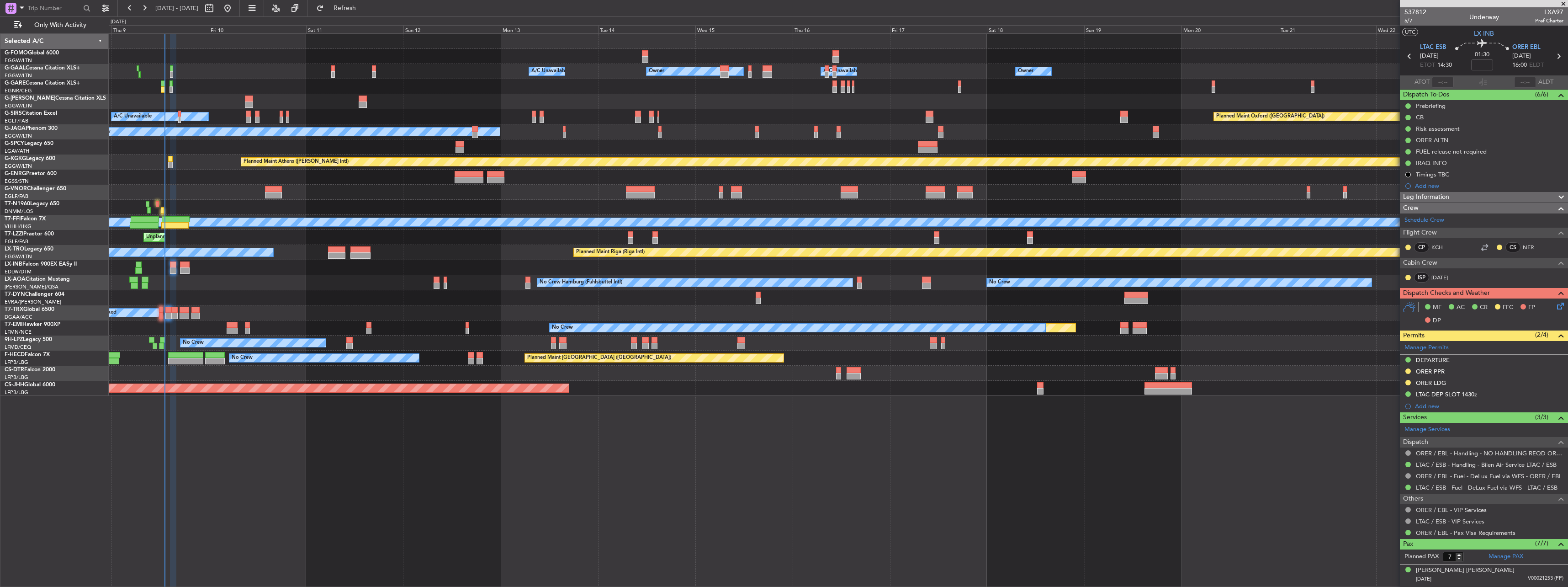
click at [1567, 0] on html "08 Oct 2025 - 23 Oct 2025 Refresh Quick Links Only With Activity Owner Owner A/…" at bounding box center [784, 294] width 1568 height 587
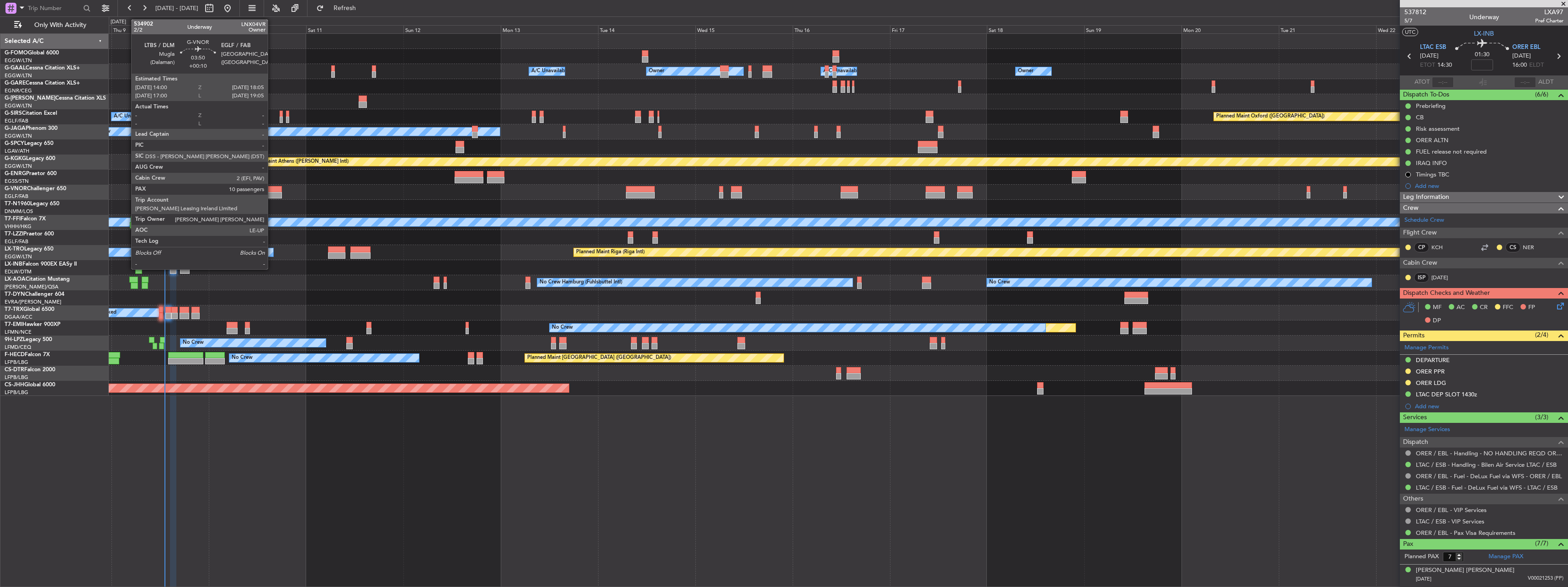
click at [272, 193] on div at bounding box center [273, 195] width 17 height 7
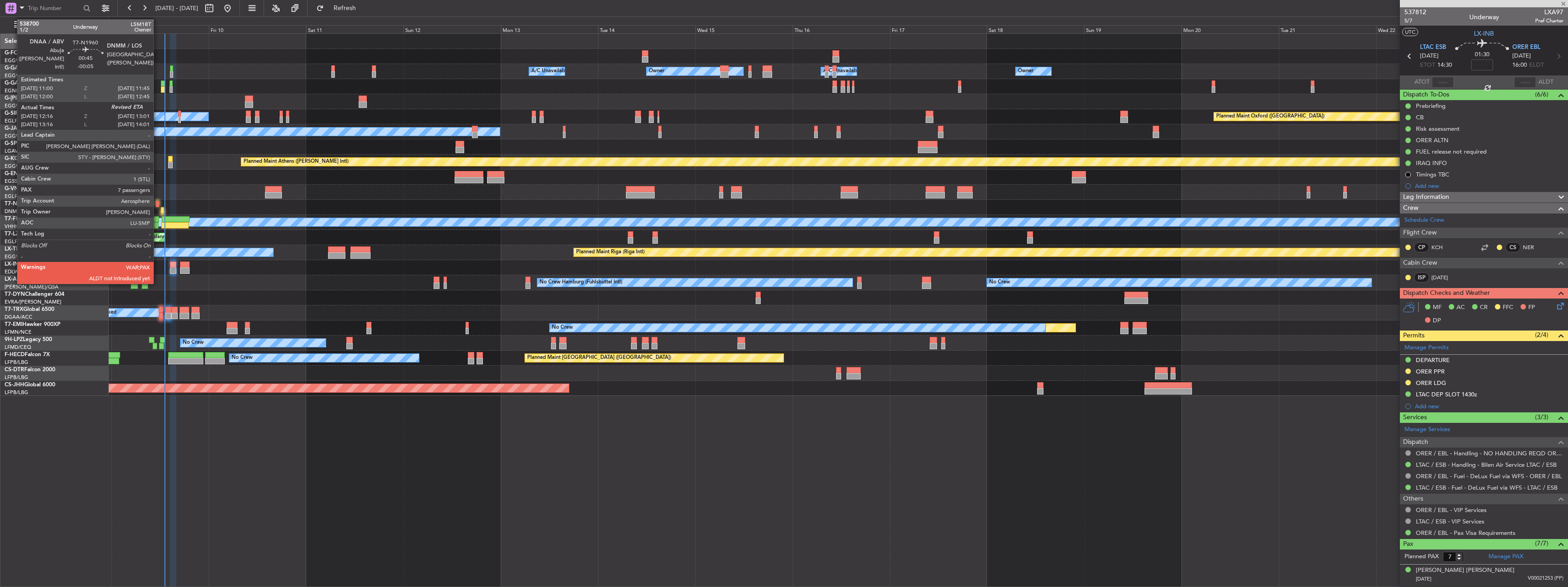
click at [158, 203] on div at bounding box center [157, 204] width 3 height 7
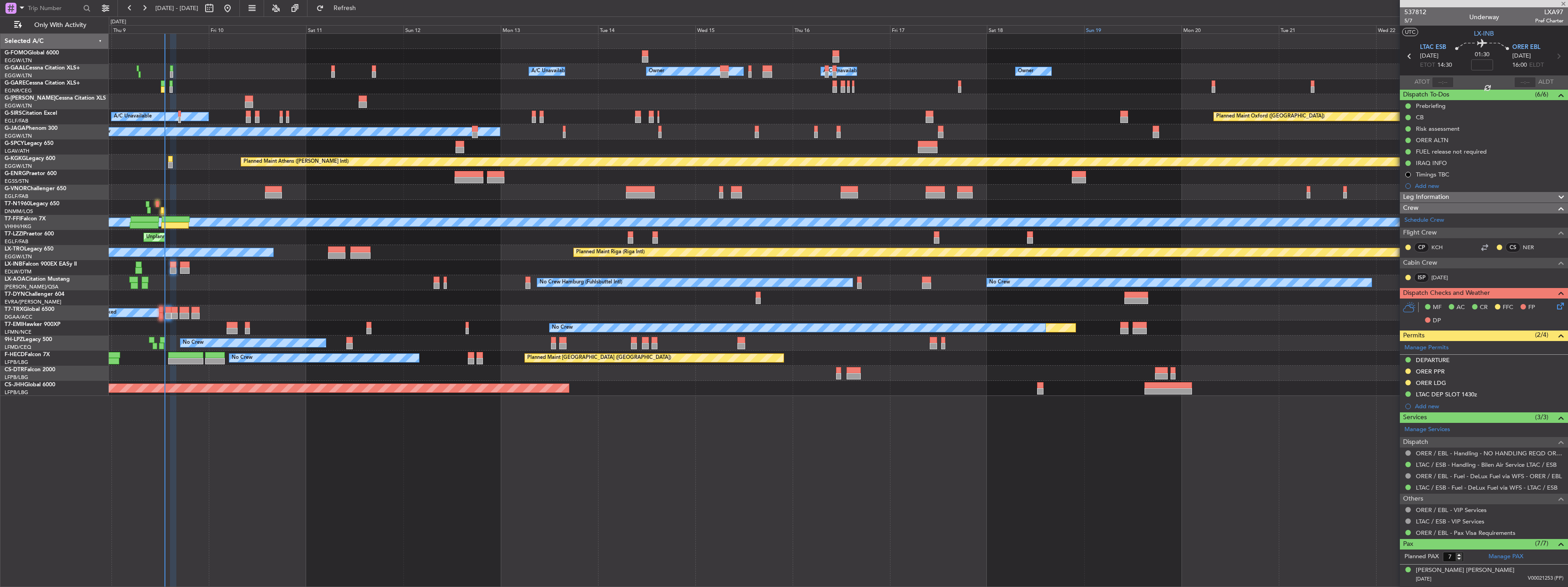
type input "-00:05"
type input "12:16"
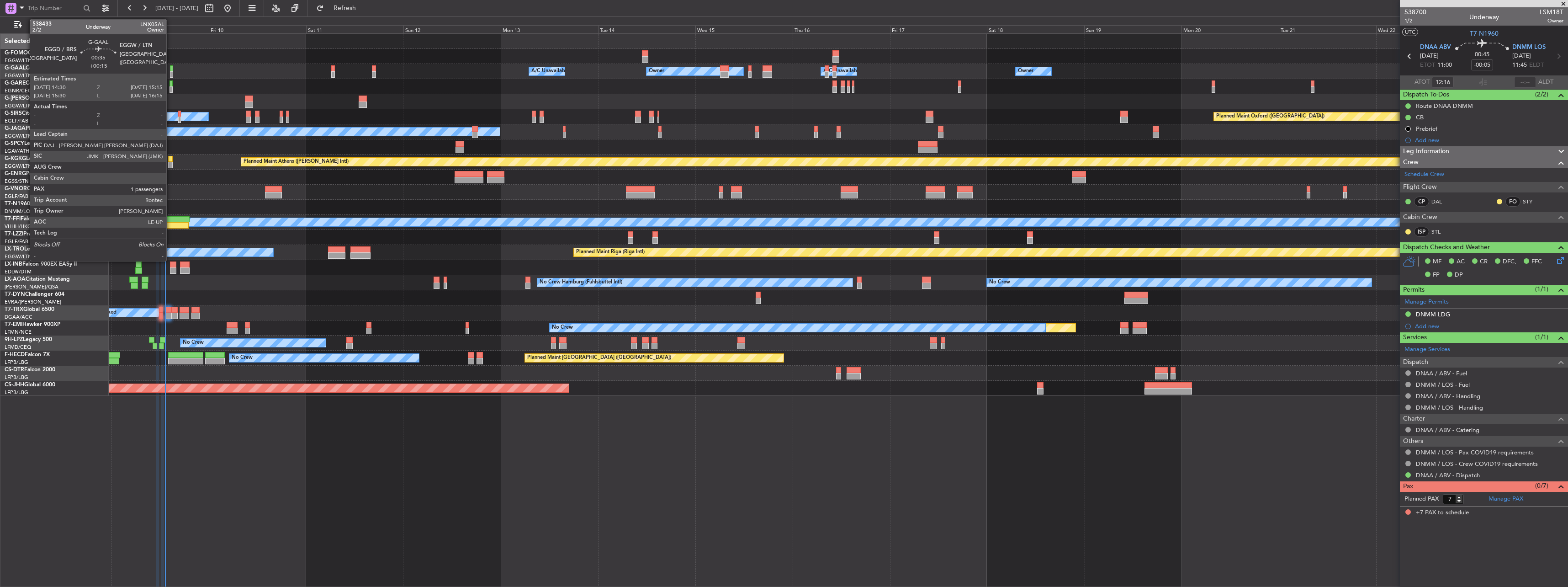
click at [170, 71] on div at bounding box center [171, 68] width 3 height 7
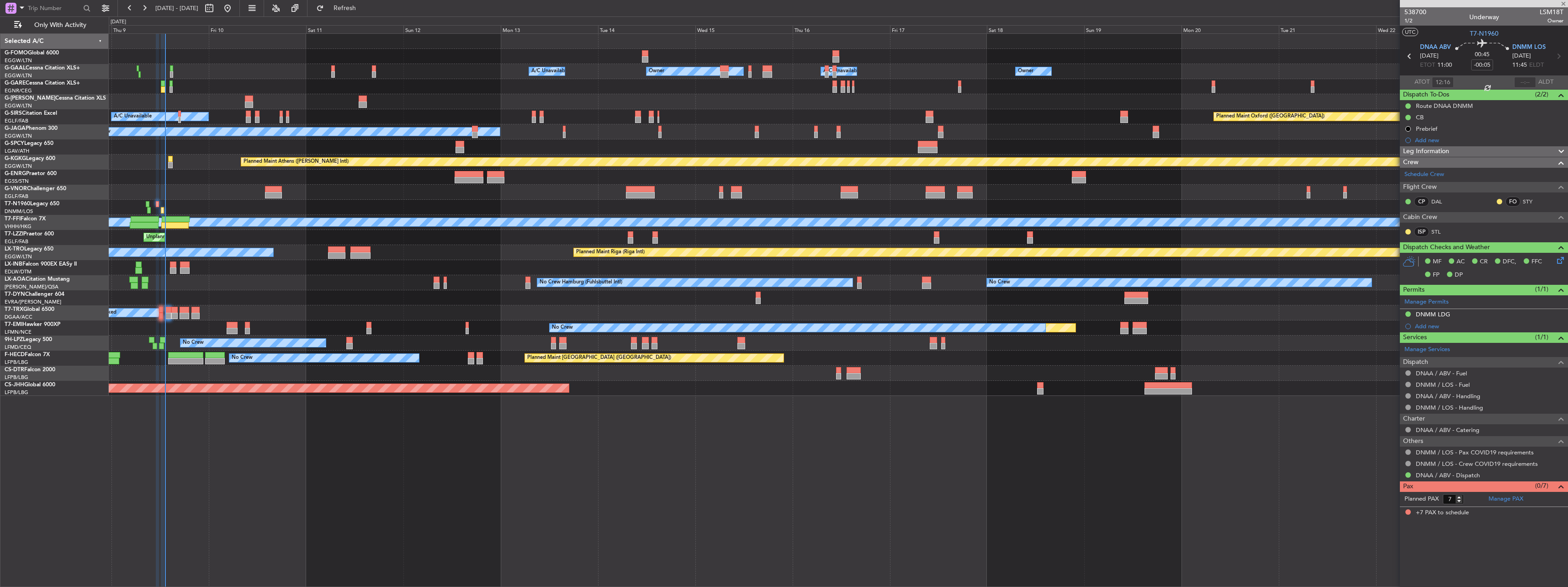
type input "+00:15"
type input "1"
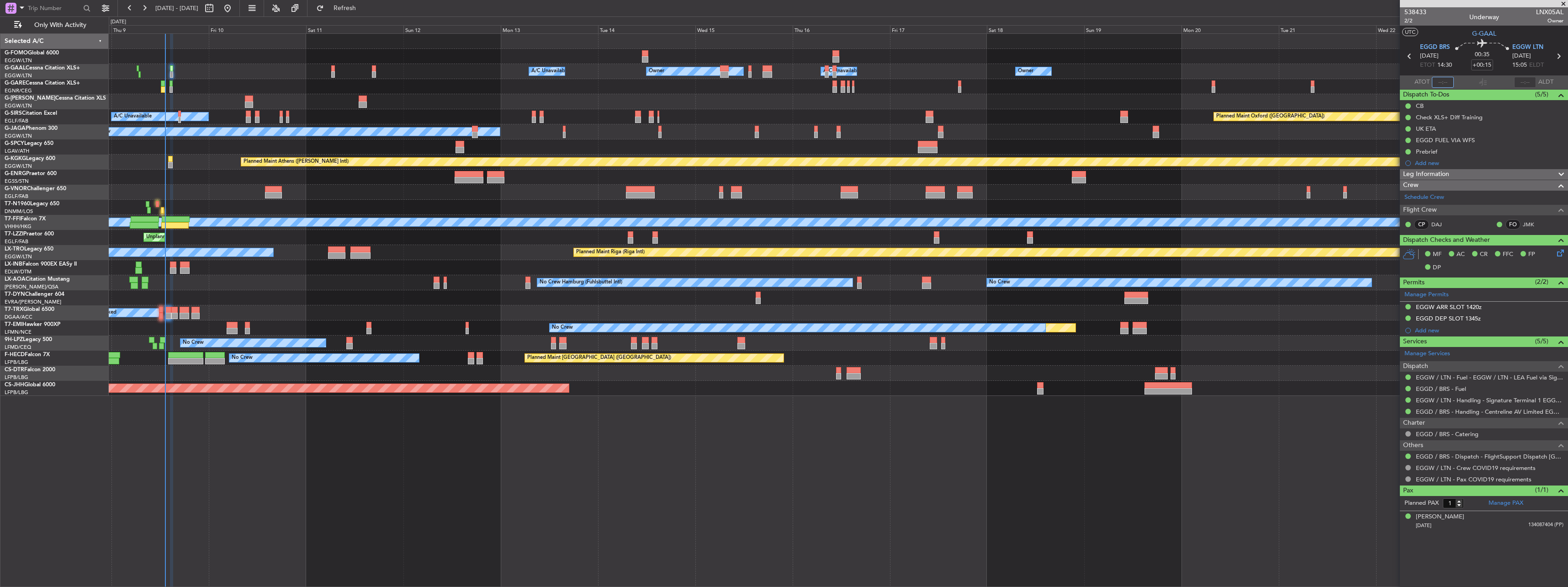
click at [1448, 79] on input "text" at bounding box center [1443, 82] width 22 height 11
type input "13:09"
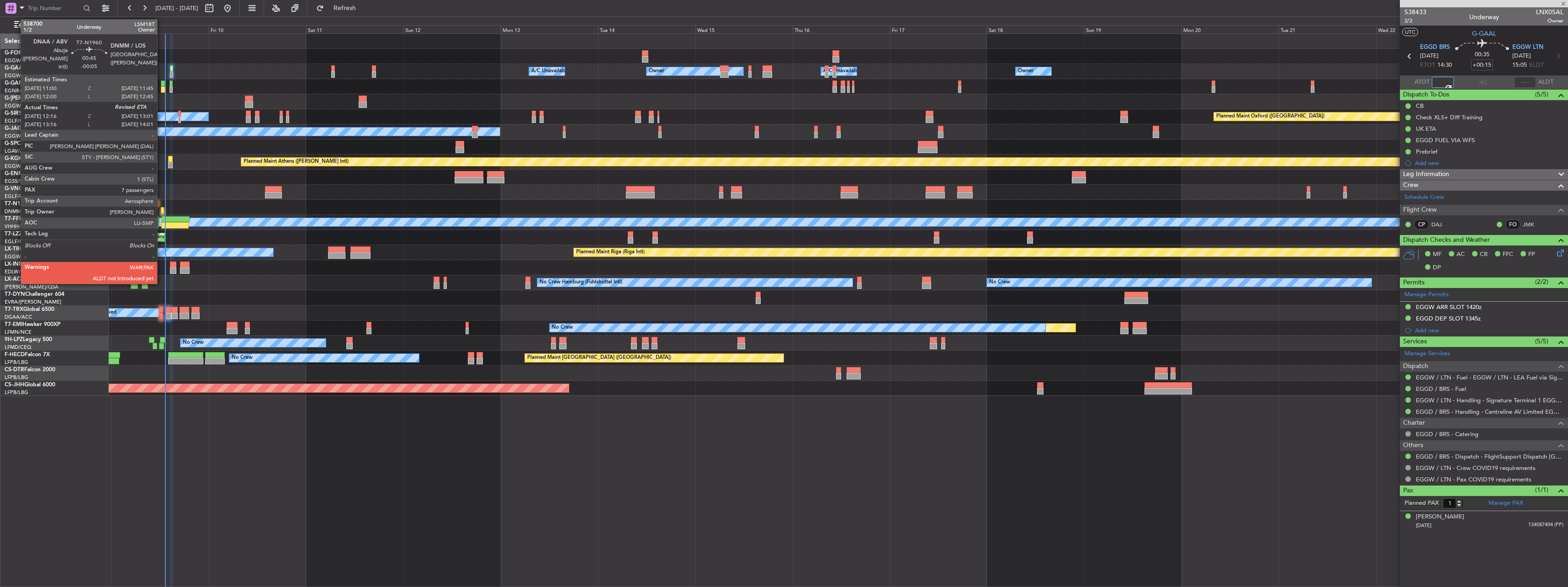
click at [161, 210] on div at bounding box center [162, 210] width 3 height 7
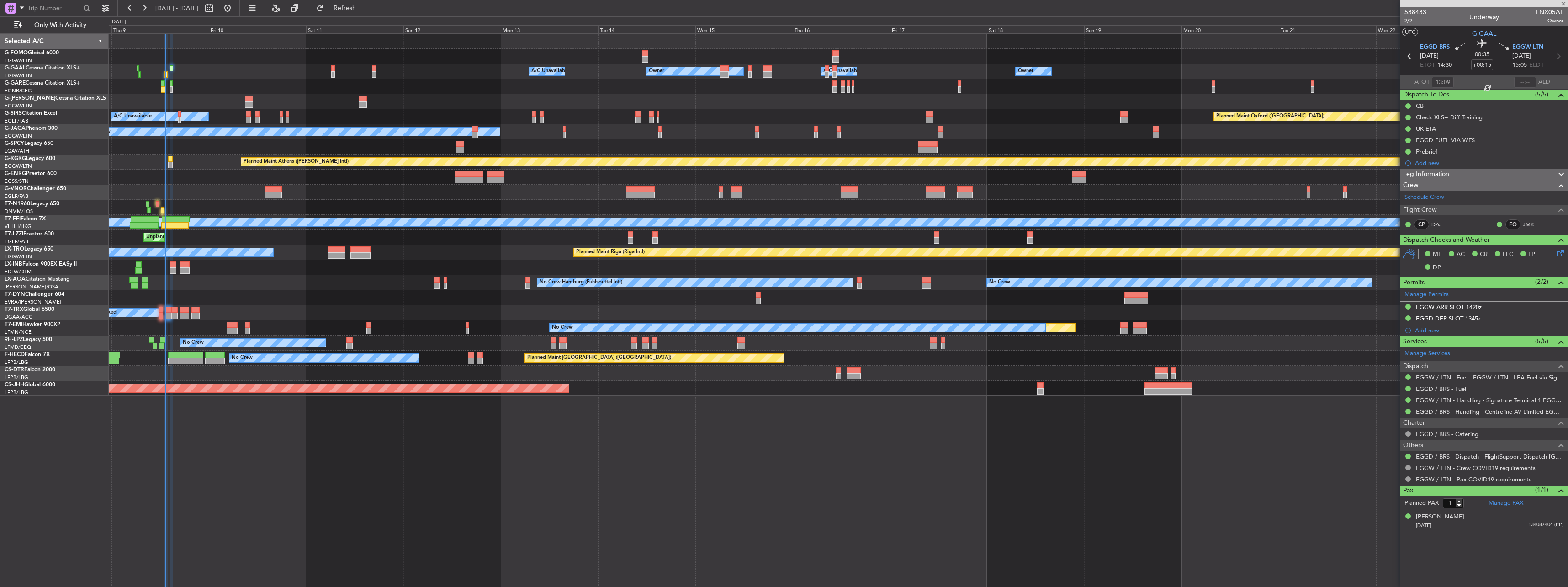
type input "-00:05"
type input "12:16"
type input "7"
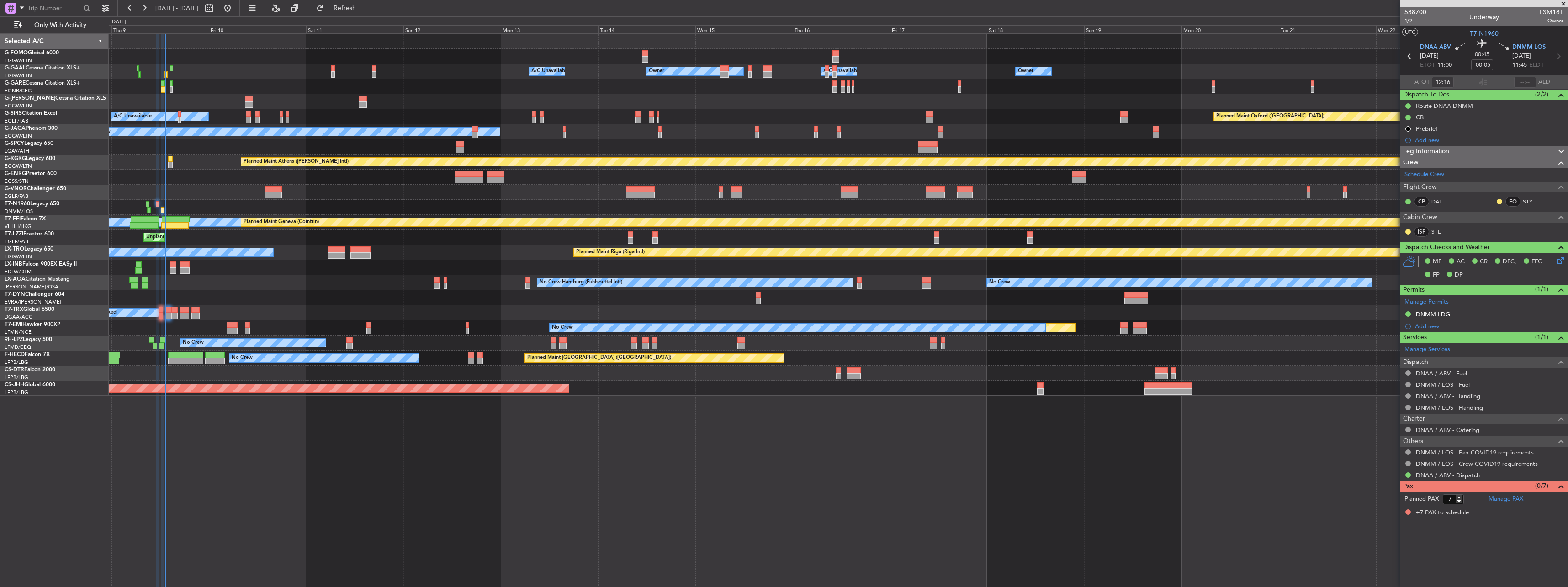
click at [1538, 84] on div "ALDT" at bounding box center [1541, 82] width 54 height 11
click at [1528, 85] on input "text" at bounding box center [1525, 82] width 22 height 11
type input "13:11"
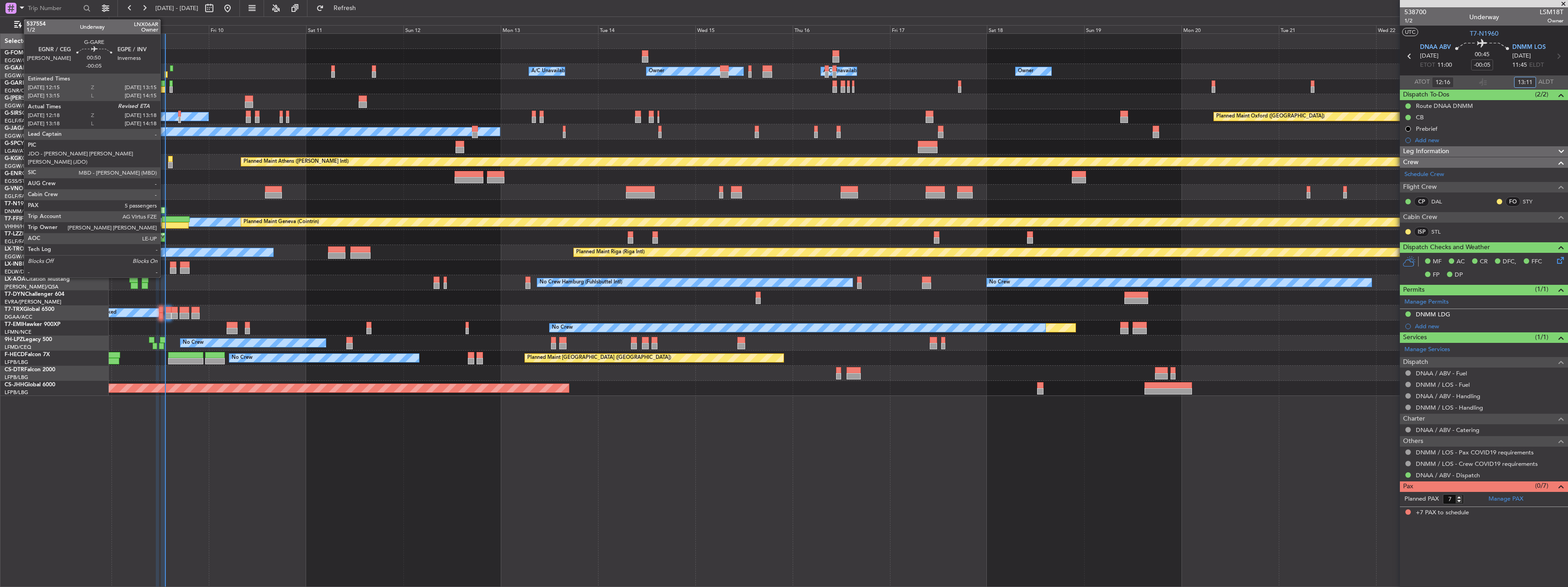
click at [164, 81] on div at bounding box center [163, 83] width 4 height 7
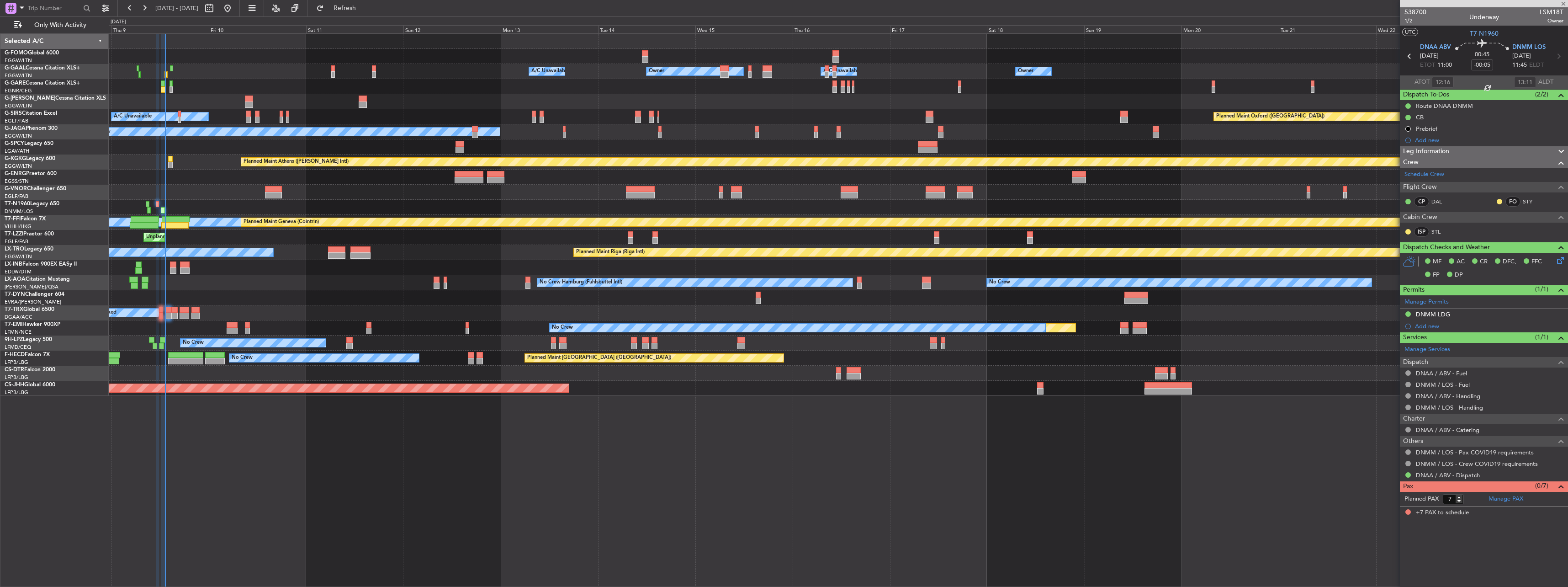
type input "12:18"
type input "5"
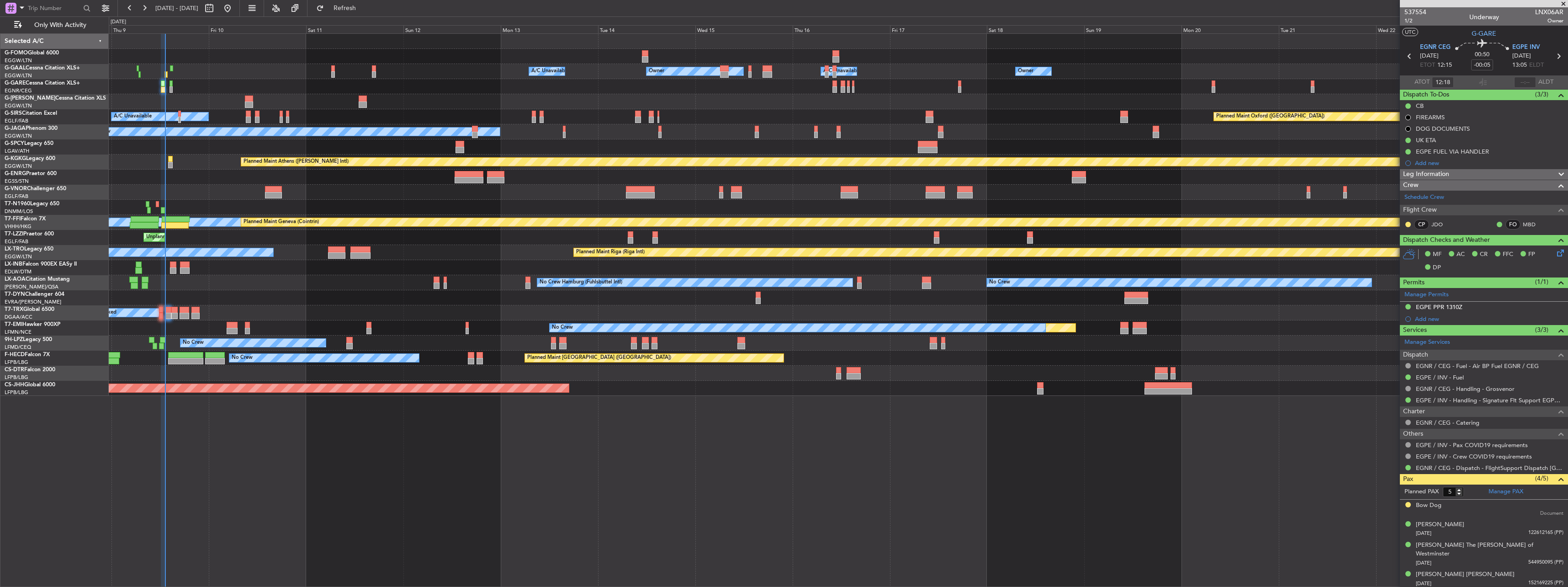
click at [160, 82] on div at bounding box center [838, 86] width 1459 height 15
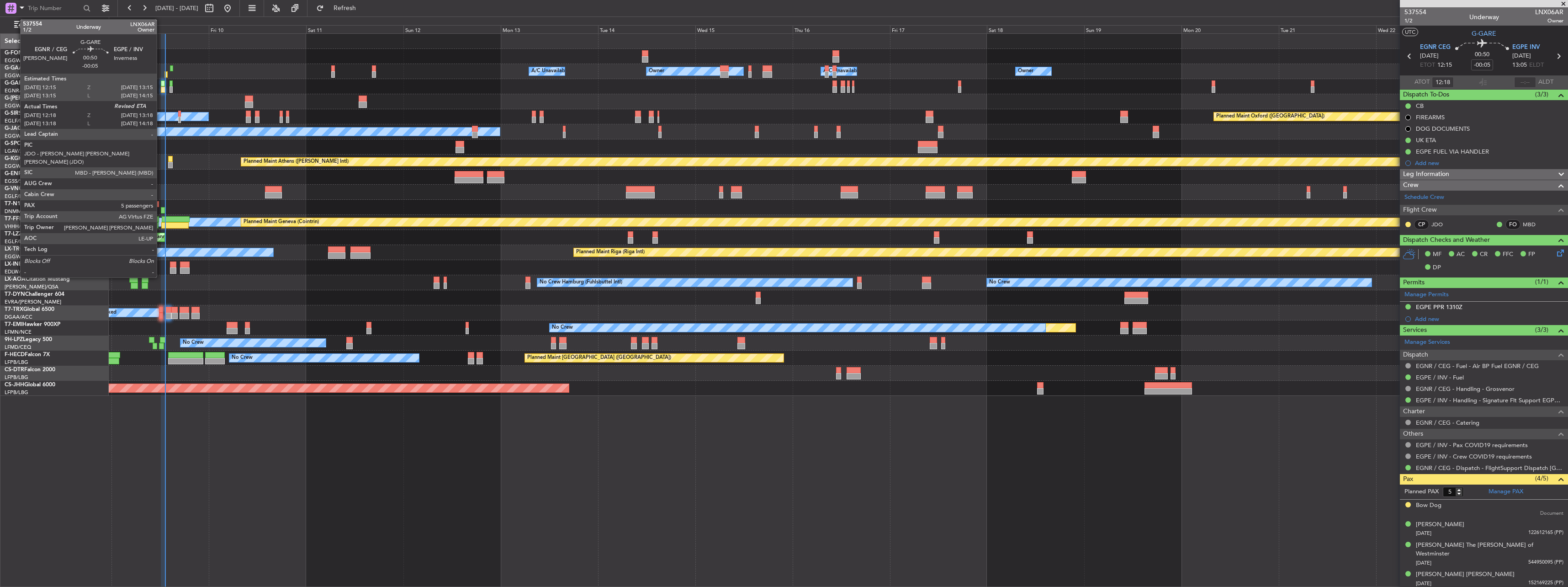
click at [161, 82] on div at bounding box center [163, 83] width 4 height 7
click at [162, 85] on div at bounding box center [163, 83] width 4 height 7
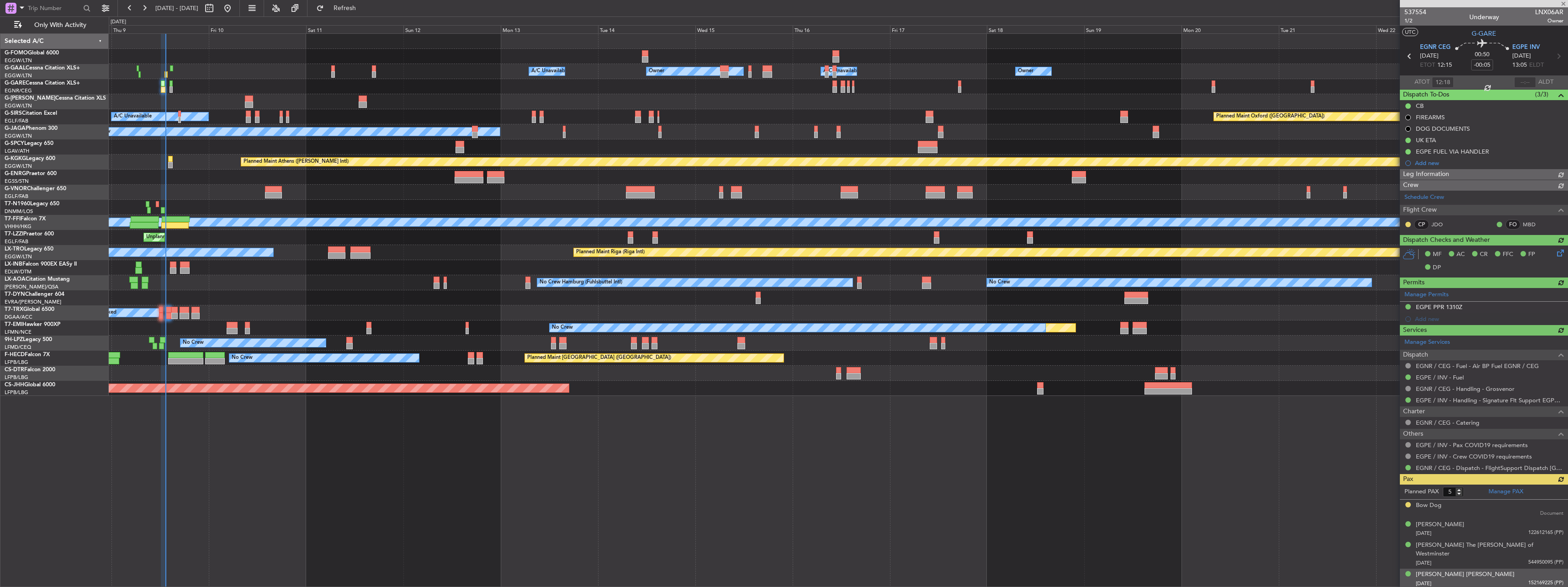
type input "13:17"
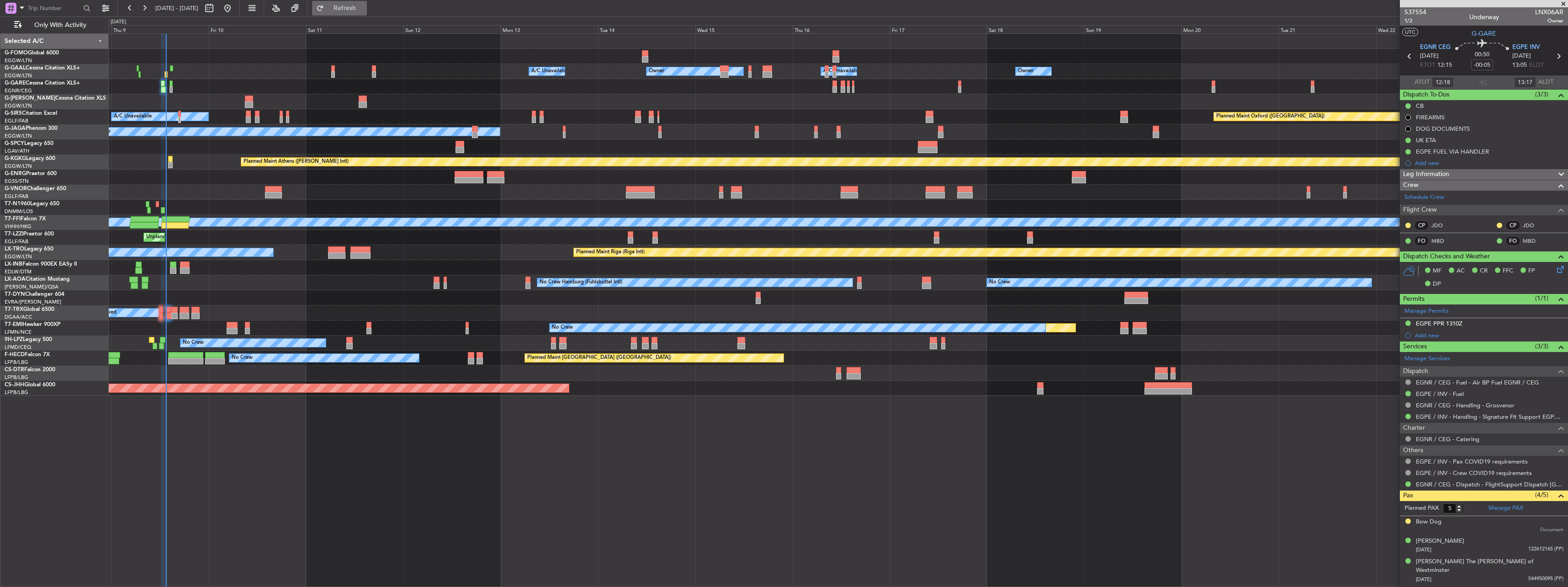
click at [364, 9] on span "Refresh" at bounding box center [345, 8] width 38 height 7
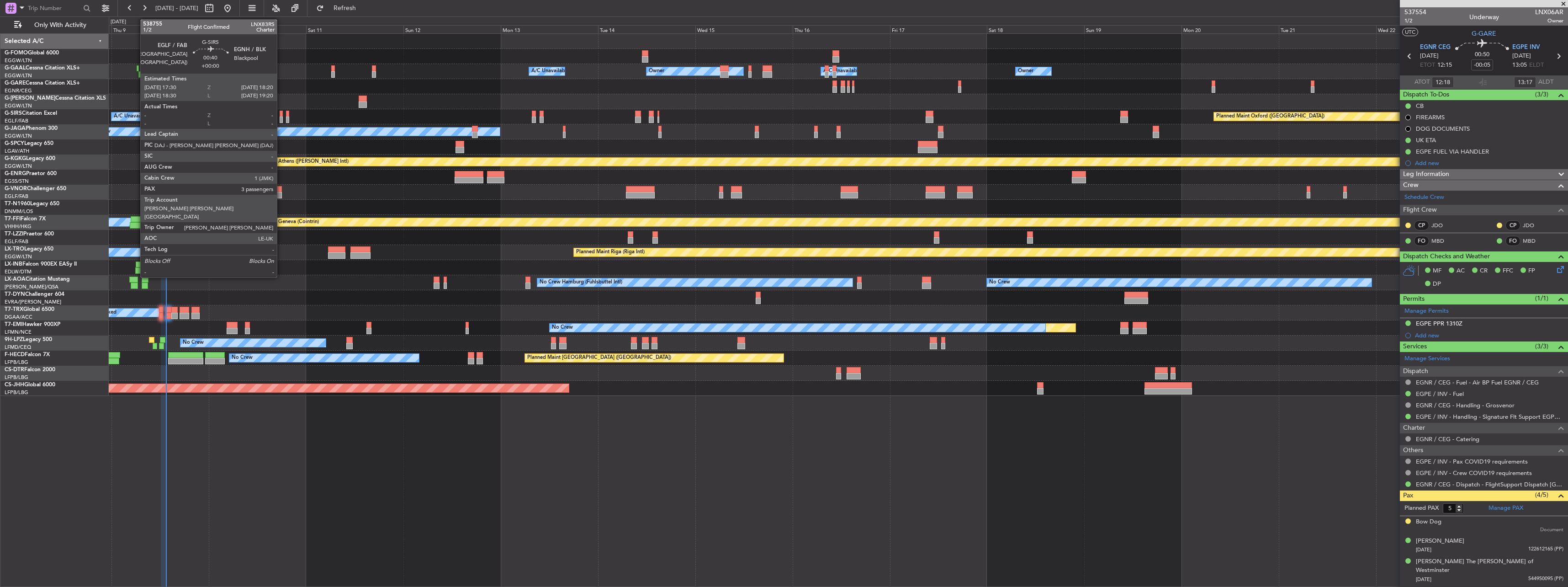
click at [281, 116] on div at bounding box center [281, 114] width 4 height 7
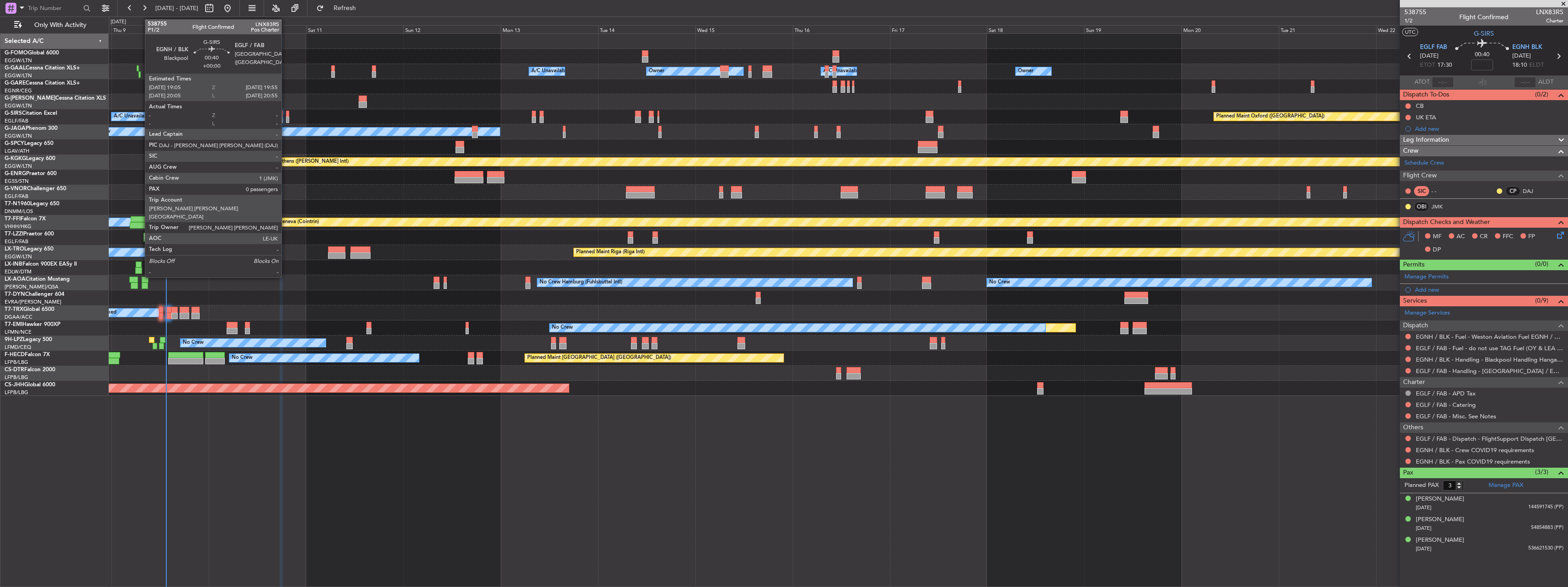
click at [286, 118] on div at bounding box center [288, 119] width 4 height 7
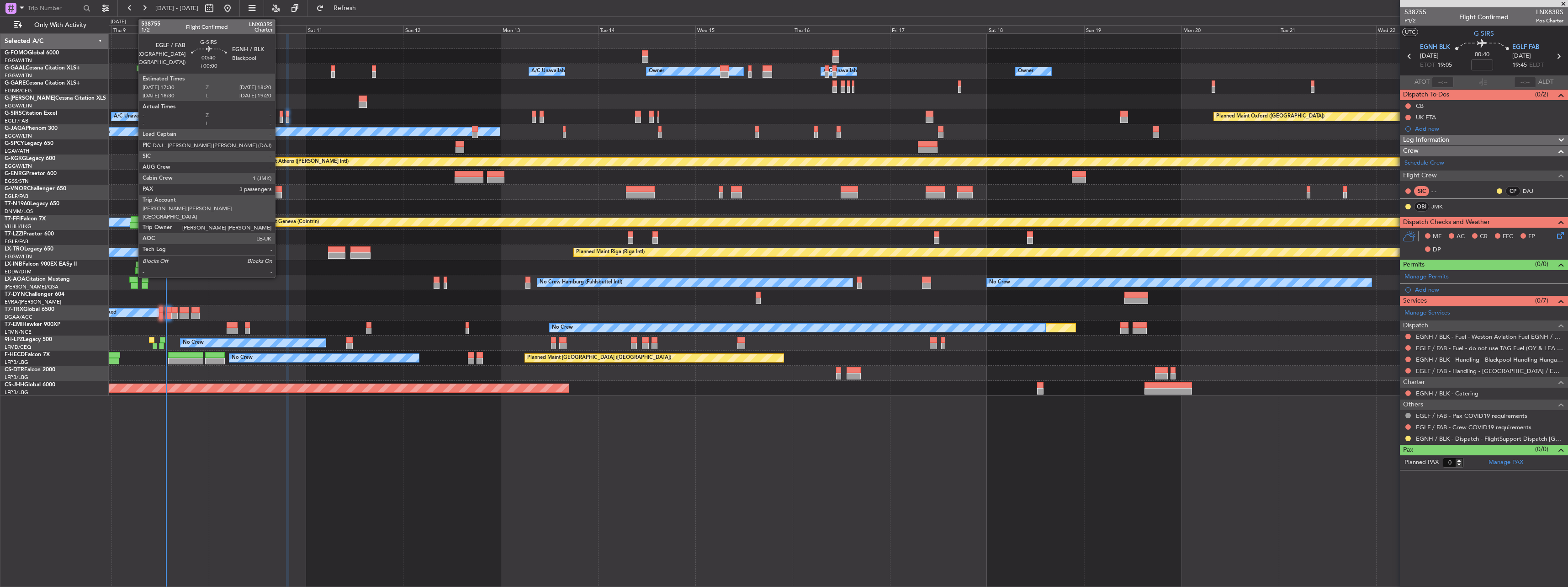
click at [279, 114] on div at bounding box center [281, 114] width 4 height 7
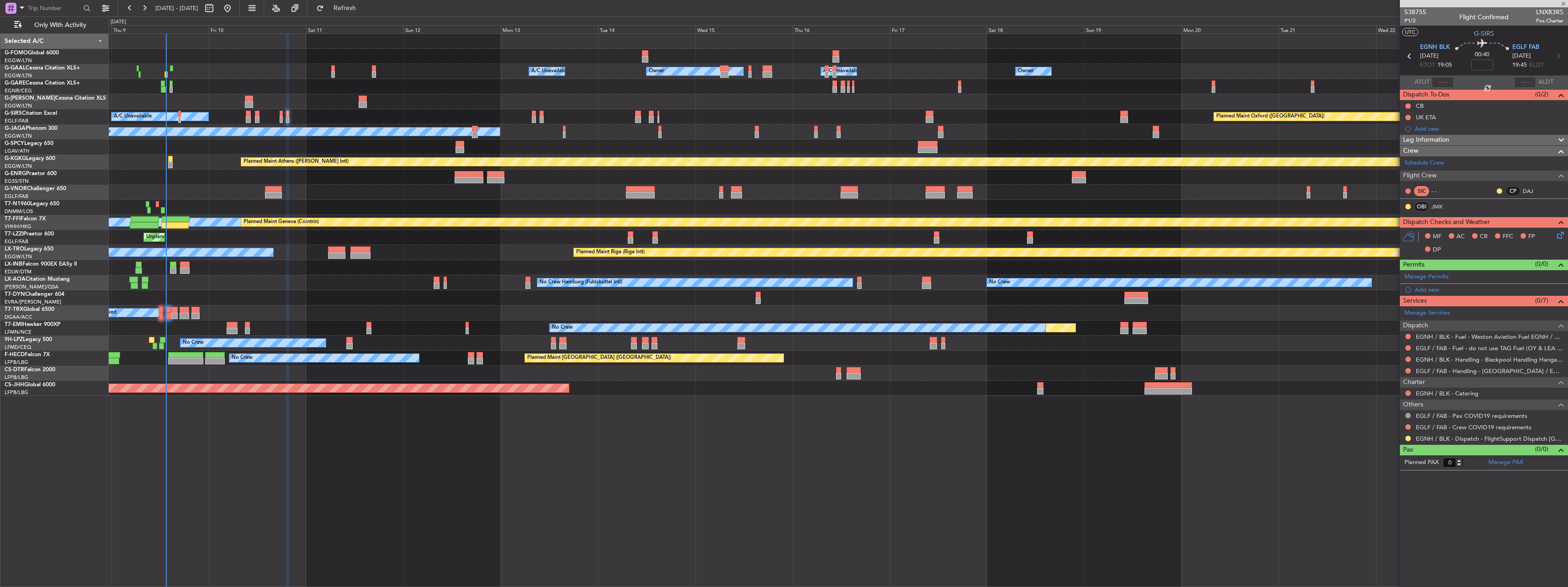
type input "3"
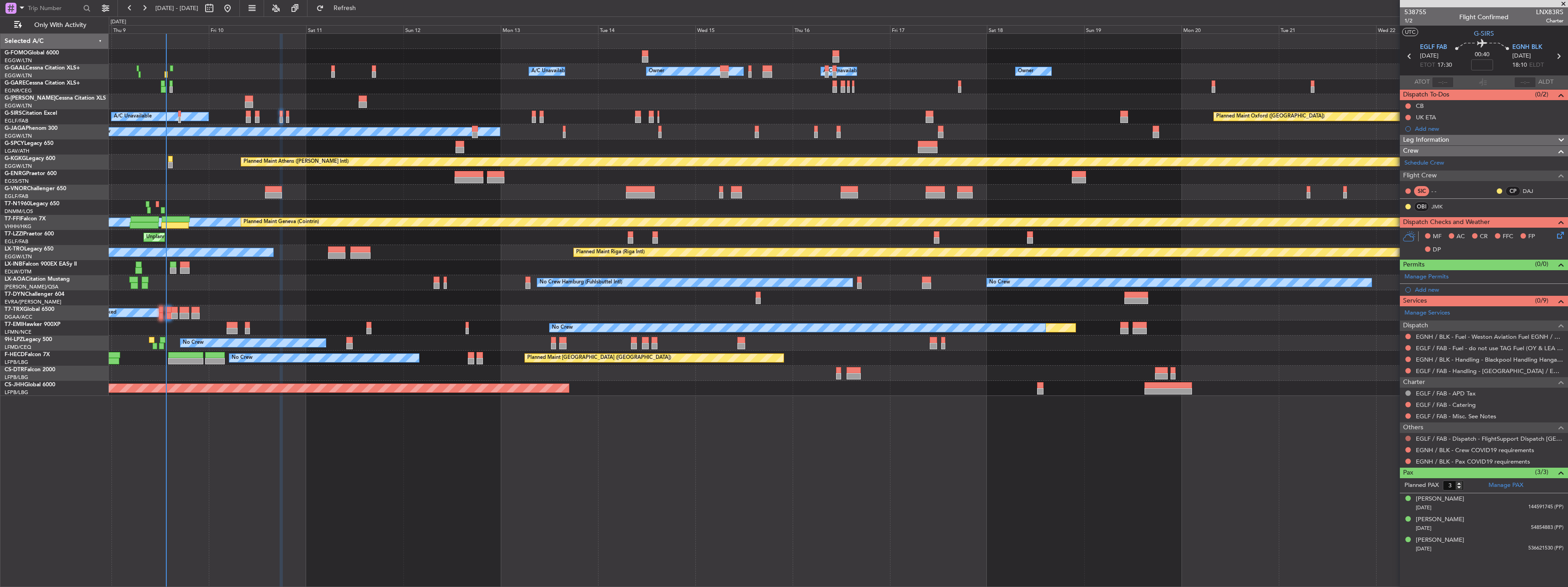
click at [1405, 437] on div at bounding box center [1408, 438] width 7 height 7
click at [1406, 437] on button at bounding box center [1408, 438] width 5 height 5
click at [1387, 552] on li "Confirmed" at bounding box center [1407, 547] width 105 height 14
click at [1409, 450] on button at bounding box center [1408, 449] width 5 height 5
click at [1383, 465] on span "Not Required" at bounding box center [1386, 462] width 37 height 9
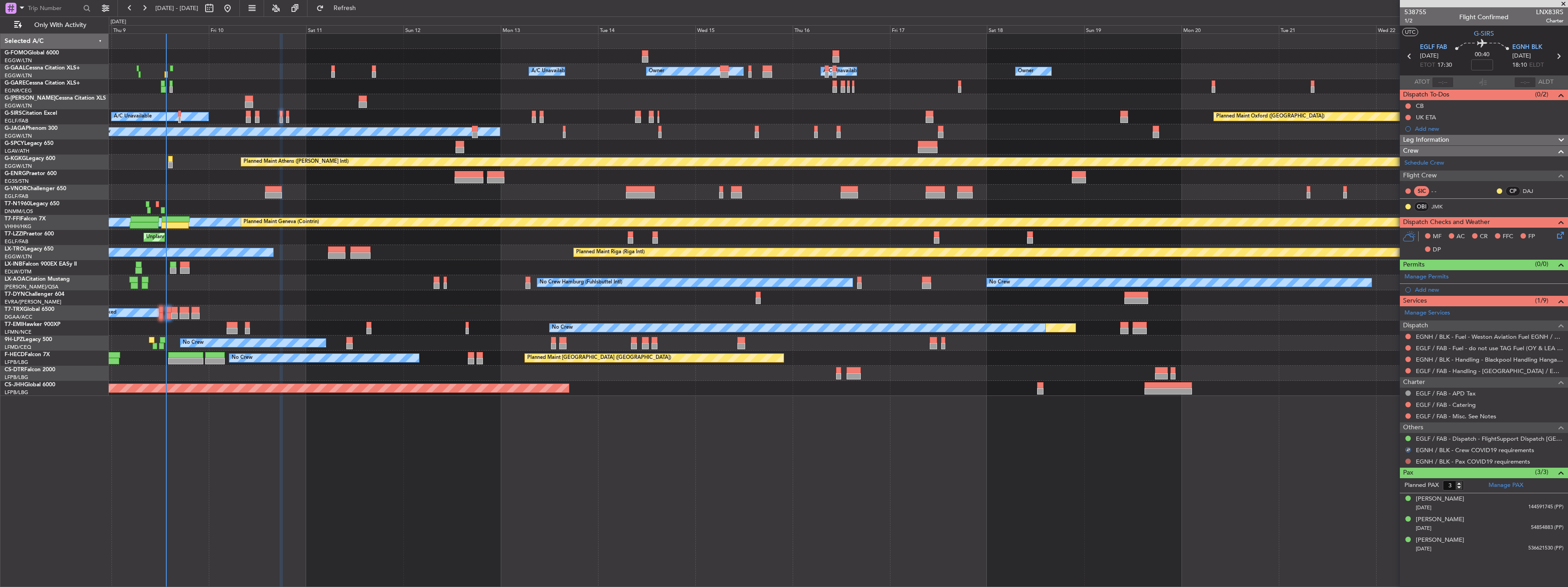
click at [1408, 459] on button at bounding box center [1408, 461] width 5 height 5
click at [1385, 470] on span "Not Required" at bounding box center [1386, 474] width 37 height 9
click at [1438, 345] on link "EGLF / FAB - Fuel - do not use TAG Fuel (OY & LEA only) EGLF / FAB" at bounding box center [1489, 348] width 147 height 8
click at [1409, 349] on button at bounding box center [1408, 348] width 5 height 5
click at [1377, 455] on span "Confirmed" at bounding box center [1382, 456] width 29 height 9
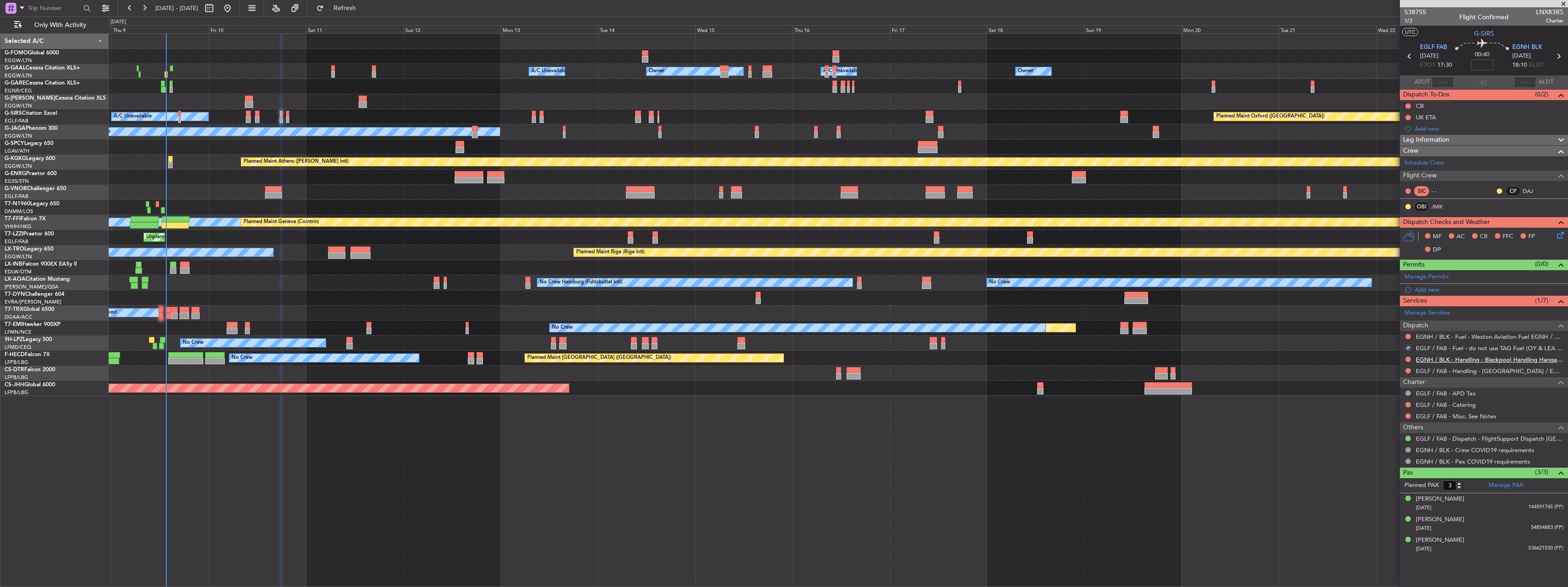
click at [1438, 360] on link "EGNH / BLK - Handling - Blackpool Handling Hangar 3 EGNH / BLK" at bounding box center [1489, 359] width 147 height 8
click at [1485, 374] on div "EGNH / BLK - Handling - Blackpool Handling Hangar 3 EGNH / BLK" at bounding box center [1477, 374] width 160 height 12
click at [1426, 370] on link "EGLF / FAB - Handling - Farnborough Airport / EGLF / FAB" at bounding box center [1489, 371] width 147 height 8
click at [1416, 289] on div "Add new" at bounding box center [1485, 289] width 140 height 8
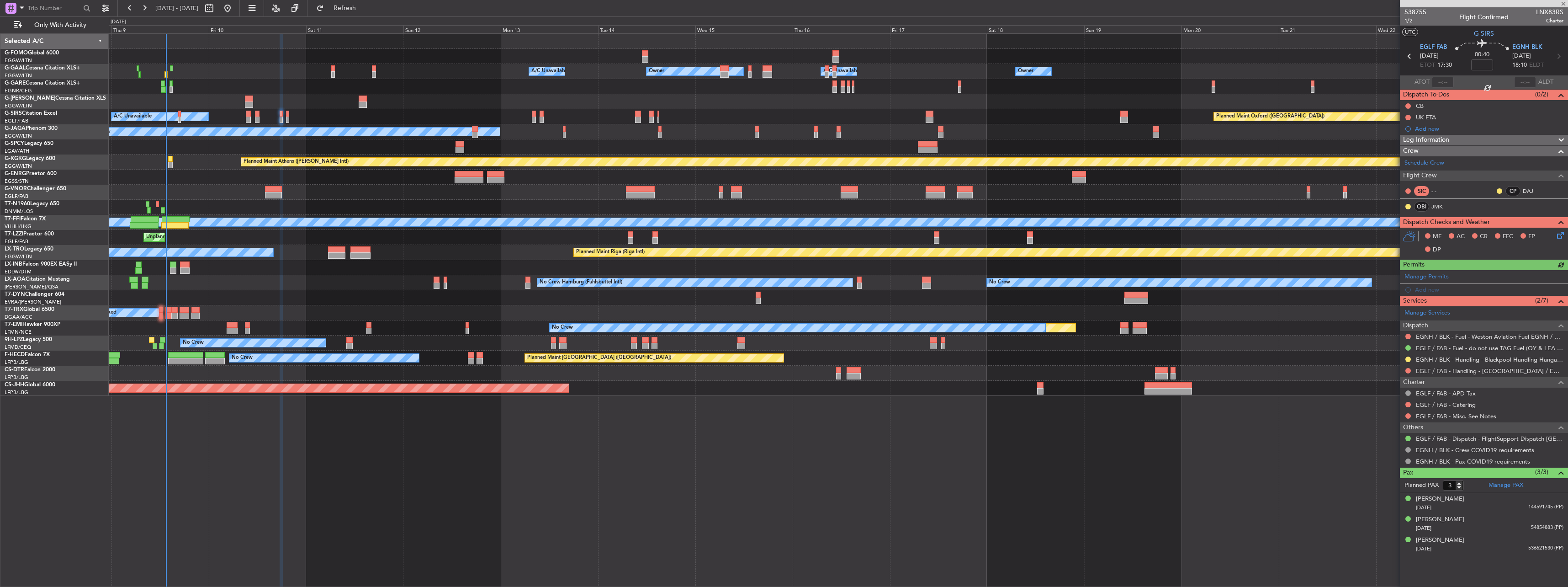
click at [1402, 294] on div "Manage Permits Add new" at bounding box center [1484, 283] width 168 height 26
click at [1428, 288] on div "Manage Permits Add new" at bounding box center [1484, 283] width 168 height 26
click at [1346, 305] on div "Owner Owner A/C Unavailable A/C Unavailable Owner Owner Planned Maint London (L…" at bounding box center [838, 215] width 1459 height 362
click at [1430, 288] on div "Add new" at bounding box center [1485, 289] width 140 height 8
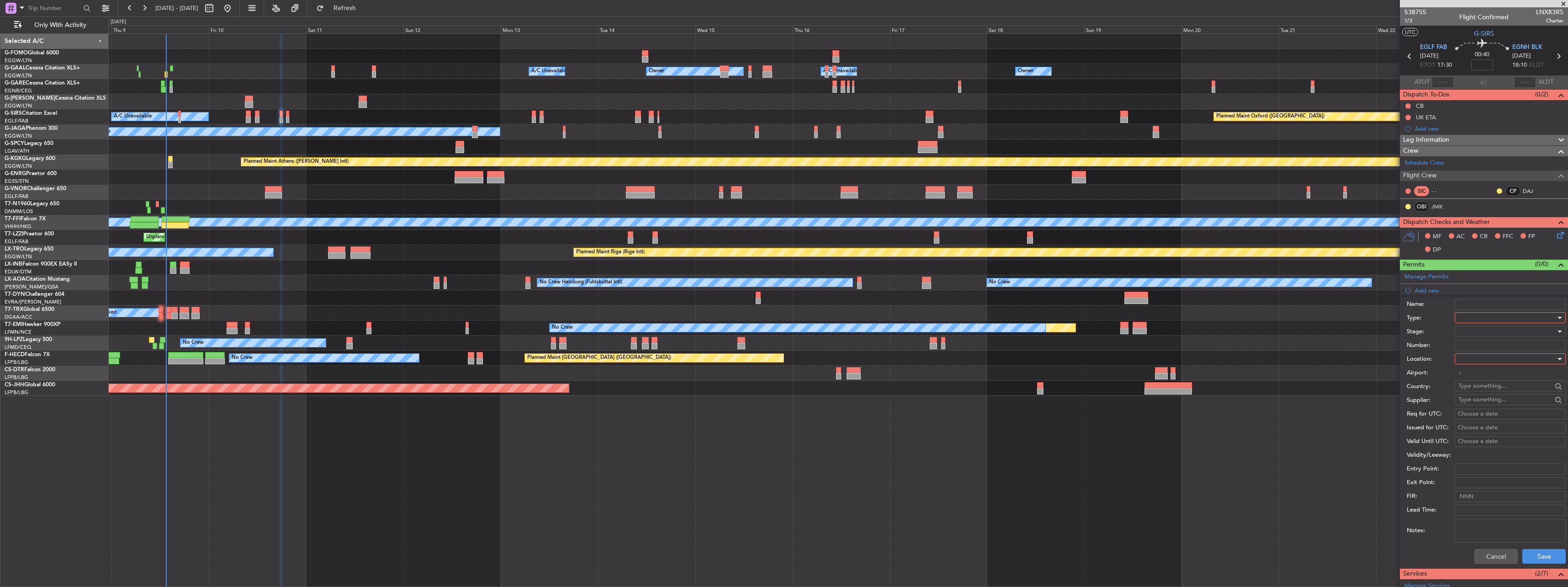
click at [1469, 312] on div at bounding box center [1507, 317] width 97 height 14
click at [1475, 365] on span "PPR" at bounding box center [1507, 364] width 96 height 14
click at [1475, 358] on div at bounding box center [1507, 359] width 97 height 14
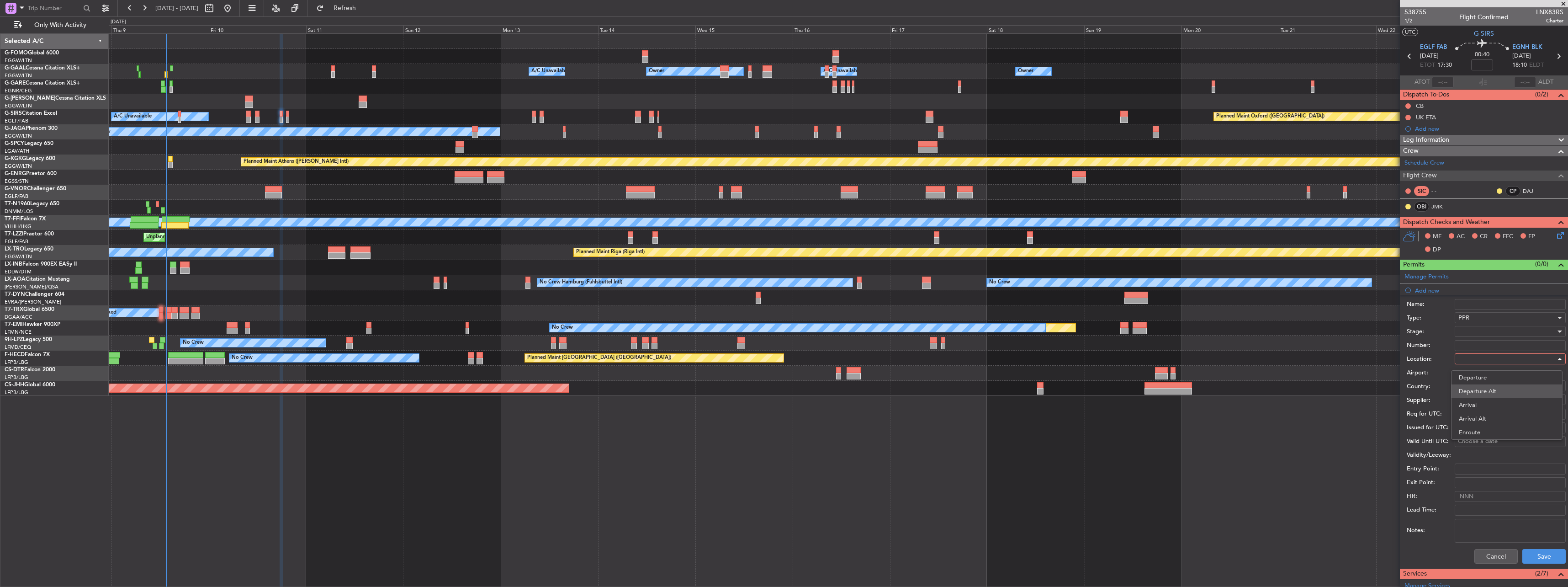
click at [1478, 385] on span "Departure Alt" at bounding box center [1507, 391] width 96 height 14
click at [1473, 362] on span "Departure Alt" at bounding box center [1477, 359] width 38 height 9
drag, startPoint x: 1474, startPoint y: 374, endPoint x: 1474, endPoint y: 368, distance: 6.0
click at [1474, 374] on span "Departure" at bounding box center [1507, 378] width 96 height 14
type input "EGLF / FAB"
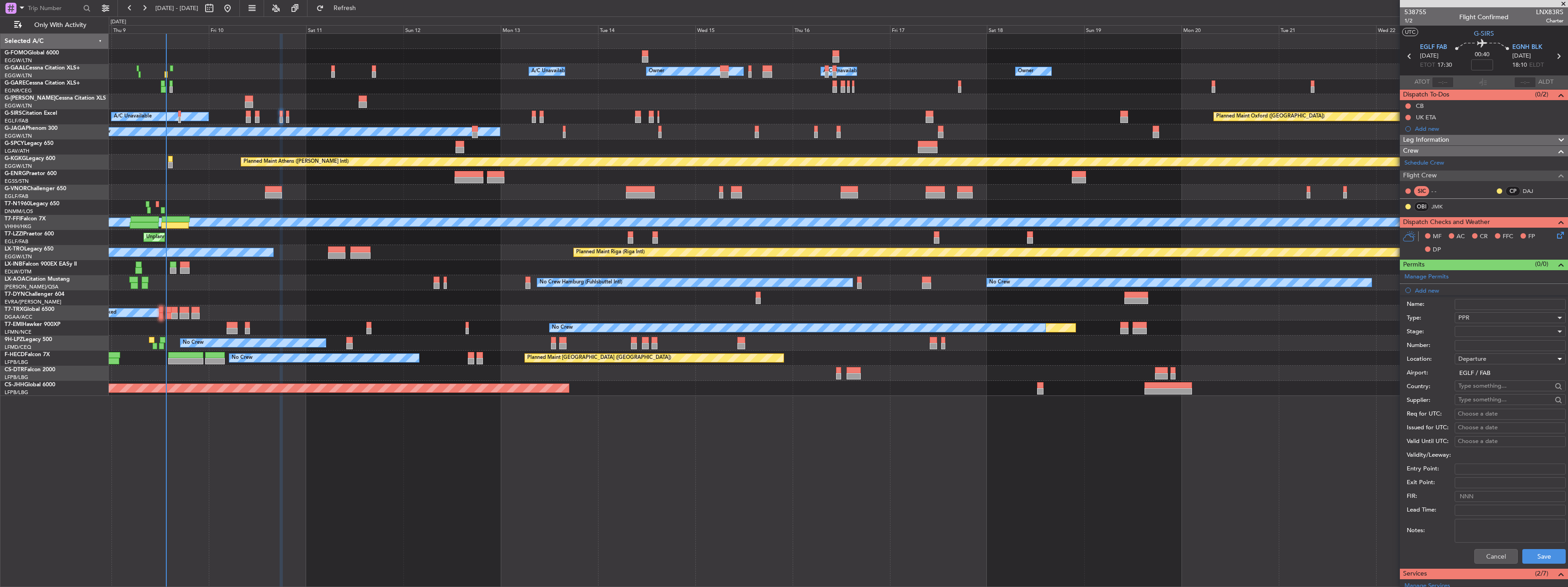
click at [1466, 329] on div at bounding box center [1507, 331] width 97 height 14
click at [1475, 387] on span "Requested" at bounding box center [1507, 391] width 96 height 14
click at [1531, 551] on div "Cancel Save" at bounding box center [1486, 556] width 159 height 24
click at [1533, 552] on button "Save" at bounding box center [1544, 556] width 43 height 15
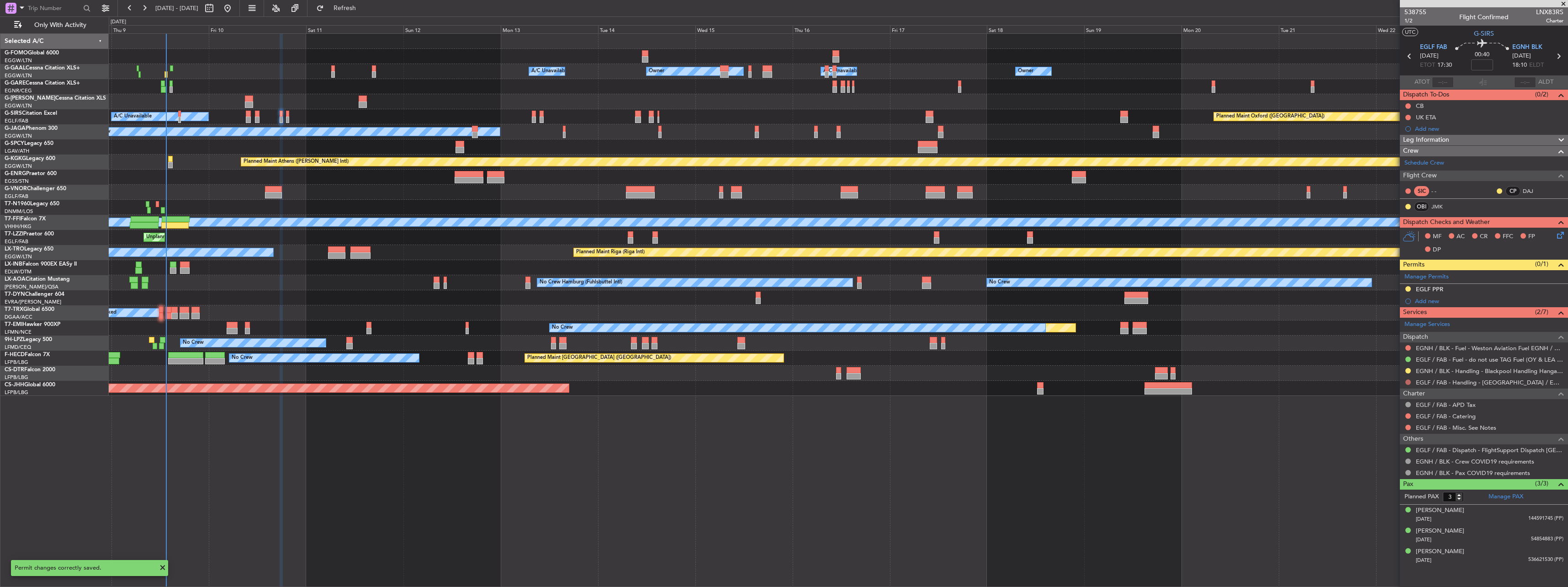
click at [1406, 382] on button at bounding box center [1408, 382] width 5 height 5
click at [1384, 435] on span "Requested" at bounding box center [1382, 436] width 29 height 9
click at [1428, 290] on div "EGLF PPR" at bounding box center [1429, 289] width 27 height 8
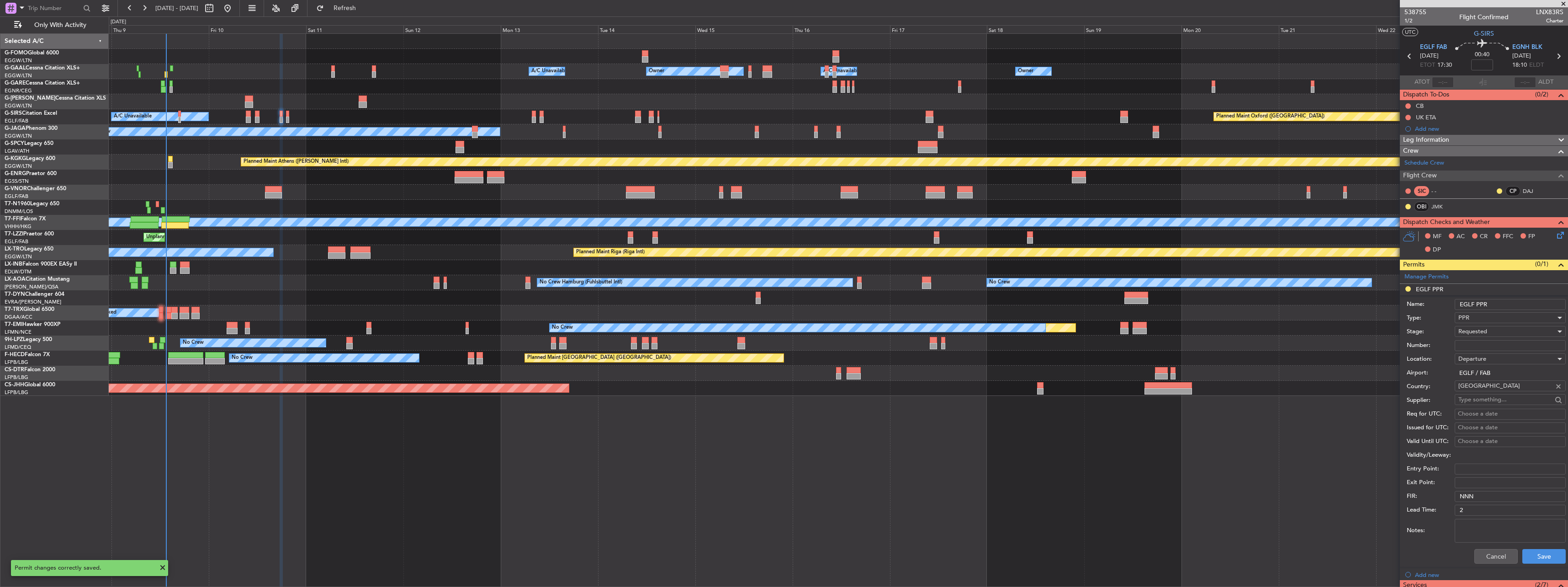
click at [1541, 311] on form "Name: EGLF PPR Type: PPR Stage: Requested Number: Location: Departure Airport: …" at bounding box center [1484, 432] width 168 height 273
click at [1536, 307] on input "EGLF PPR" at bounding box center [1510, 304] width 111 height 11
type input "EGLF PPR 1730Z"
click at [1547, 554] on button "Save" at bounding box center [1544, 556] width 43 height 15
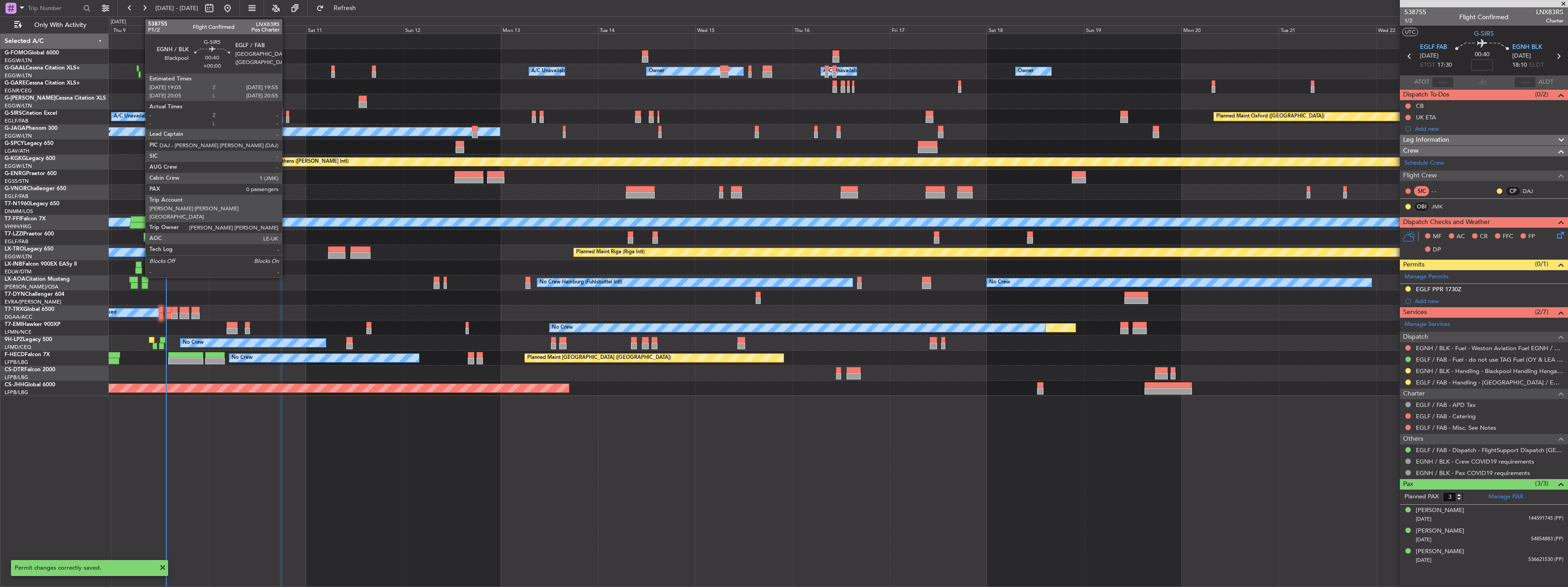
click at [286, 117] on div at bounding box center [288, 119] width 4 height 7
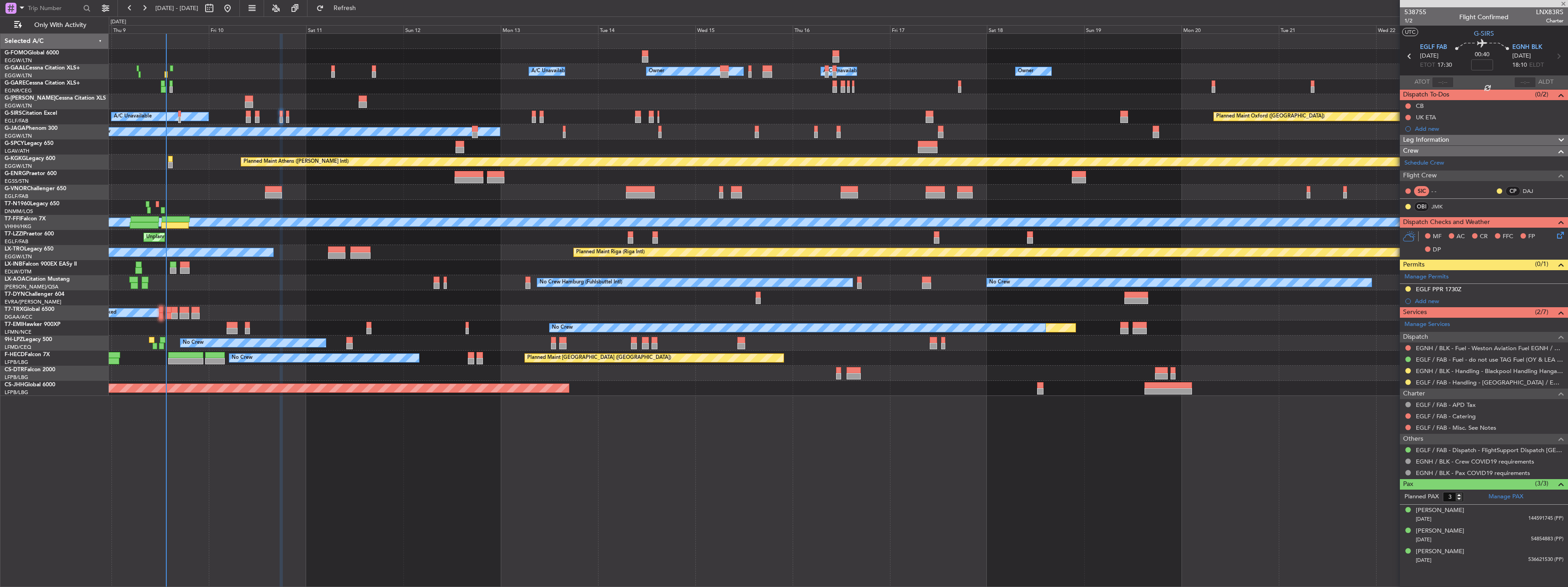
type input "0"
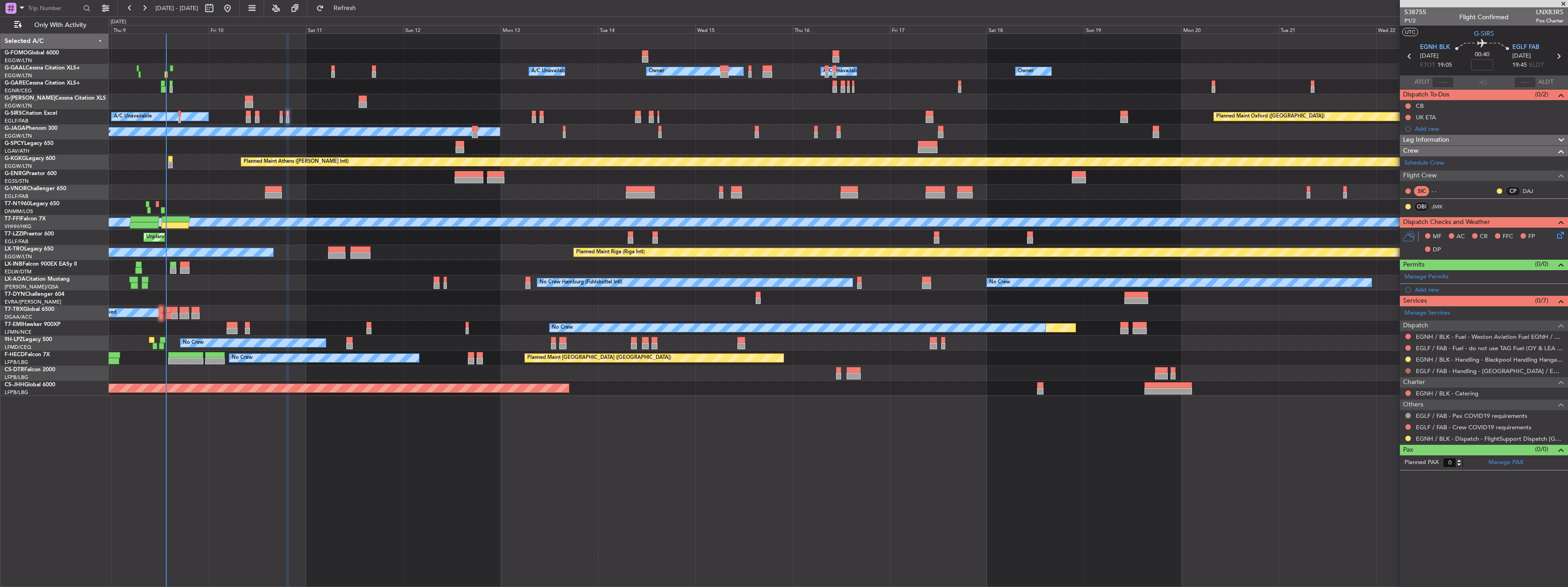
click at [1410, 369] on button at bounding box center [1408, 370] width 5 height 5
click at [1389, 426] on span "Requested" at bounding box center [1382, 424] width 29 height 9
click at [1406, 424] on button at bounding box center [1408, 427] width 5 height 5
click at [1384, 441] on span "Not Required" at bounding box center [1386, 440] width 37 height 9
click at [1409, 437] on button at bounding box center [1408, 438] width 5 height 5
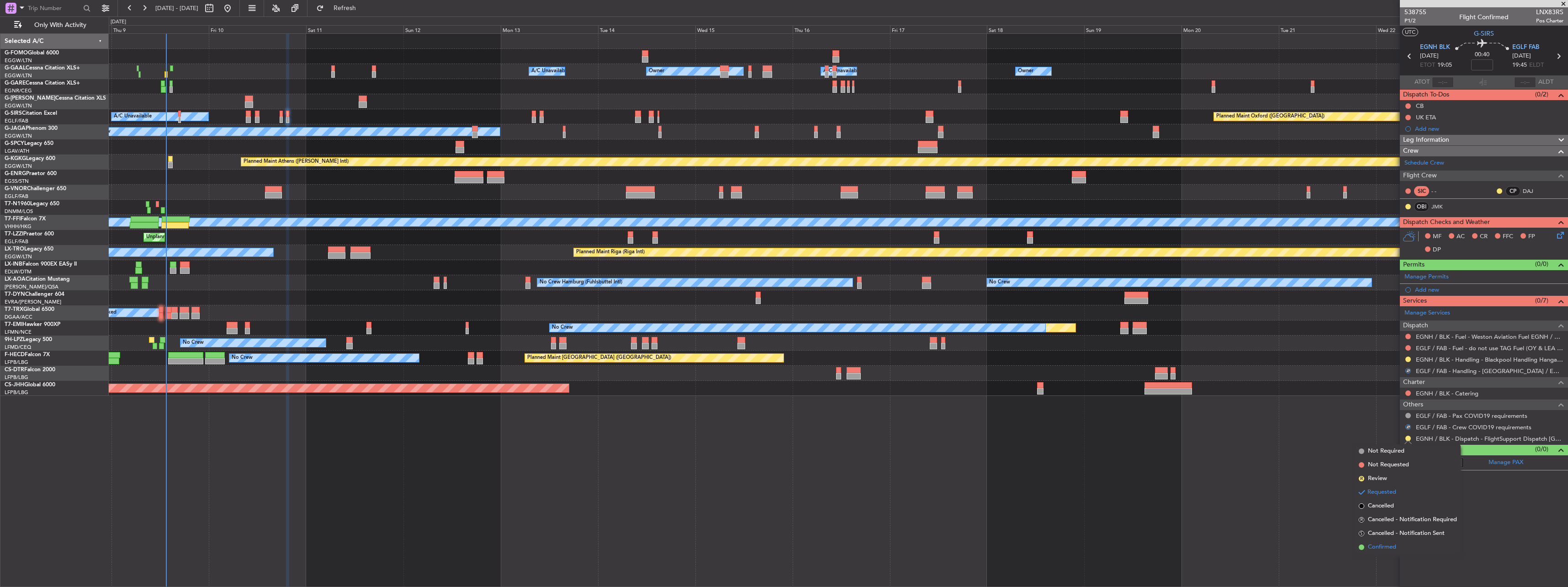
drag, startPoint x: 1381, startPoint y: 538, endPoint x: 1382, endPoint y: 544, distance: 6.1
click at [1382, 544] on ul "Not Required Not Requested R Review Requested Cancelled R Cancelled - Notificat…" at bounding box center [1407, 499] width 105 height 110
click at [1406, 436] on button at bounding box center [1408, 438] width 5 height 5
click at [1384, 545] on span "Confirmed" at bounding box center [1382, 547] width 29 height 9
click at [1435, 289] on div "Add new" at bounding box center [1485, 289] width 140 height 8
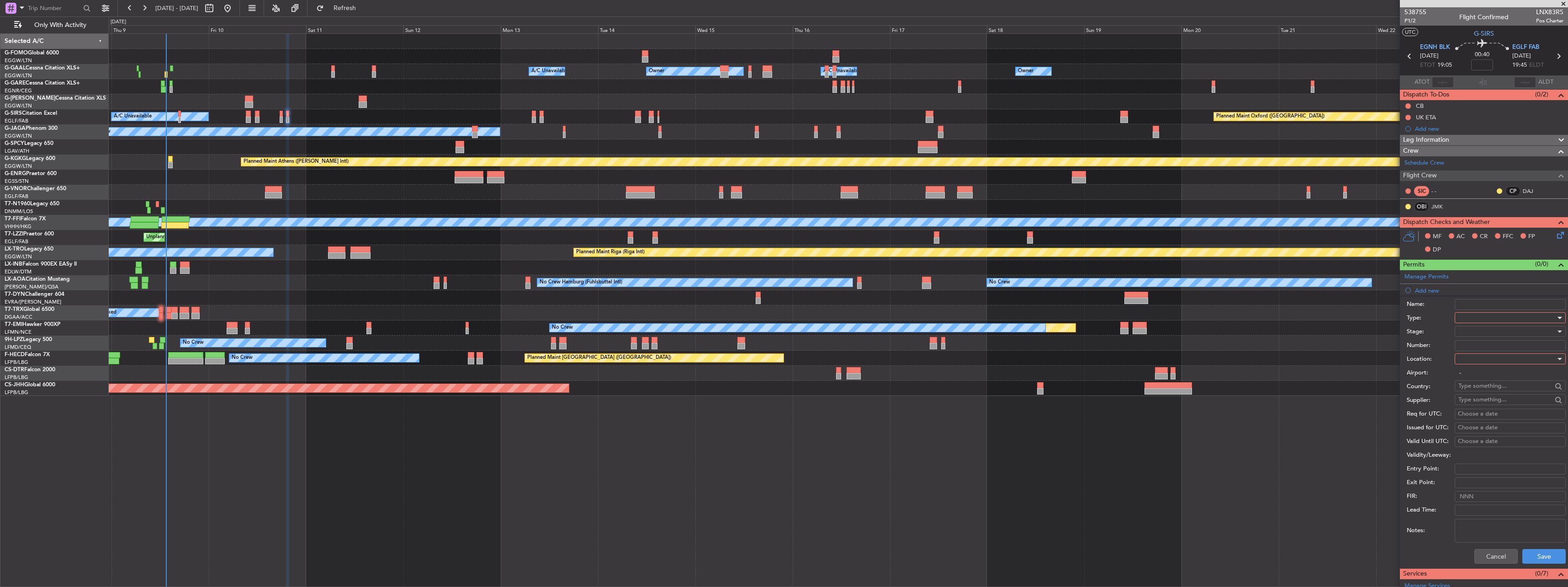
click at [1465, 314] on div at bounding box center [1507, 317] width 97 height 14
click at [1483, 359] on span "PPR" at bounding box center [1507, 363] width 96 height 14
click at [1479, 360] on div at bounding box center [1507, 359] width 97 height 14
click at [1472, 399] on span "Arrival" at bounding box center [1507, 405] width 96 height 14
type input "EGLF / FAB"
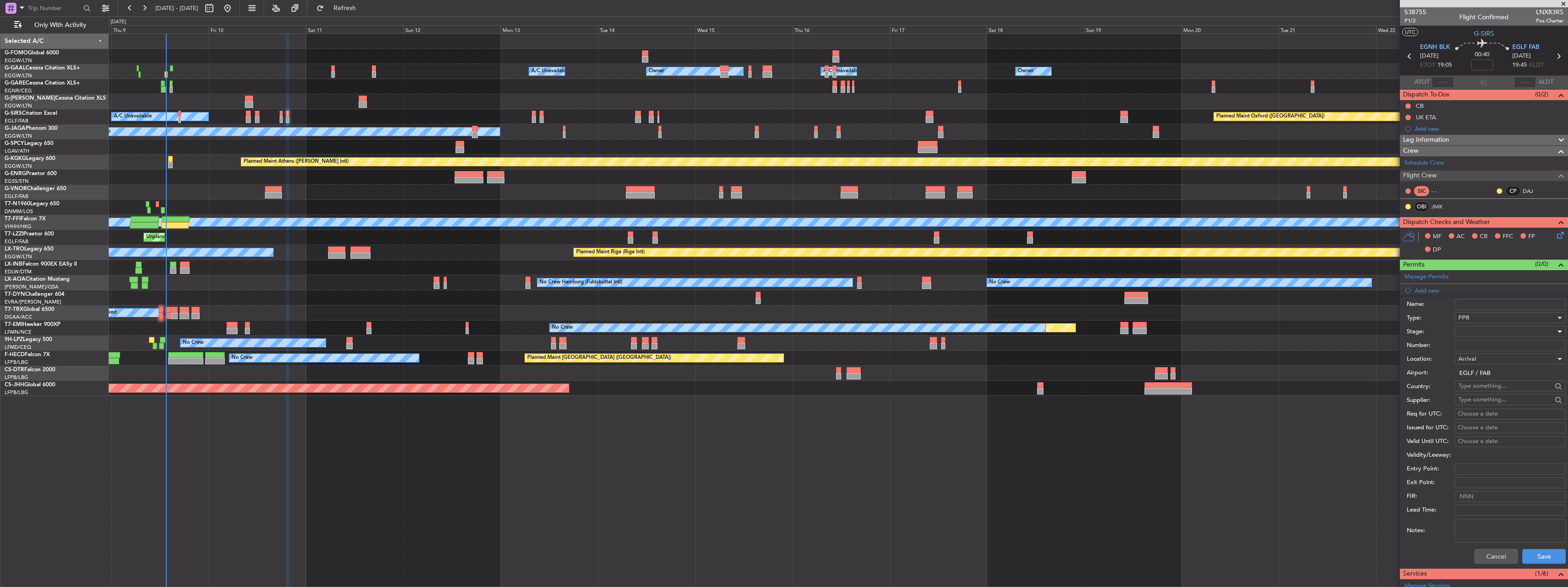
click at [1481, 329] on div at bounding box center [1507, 331] width 97 height 14
click at [1480, 390] on span "Requested" at bounding box center [1507, 391] width 96 height 14
click at [1550, 557] on button "Save" at bounding box center [1544, 556] width 43 height 15
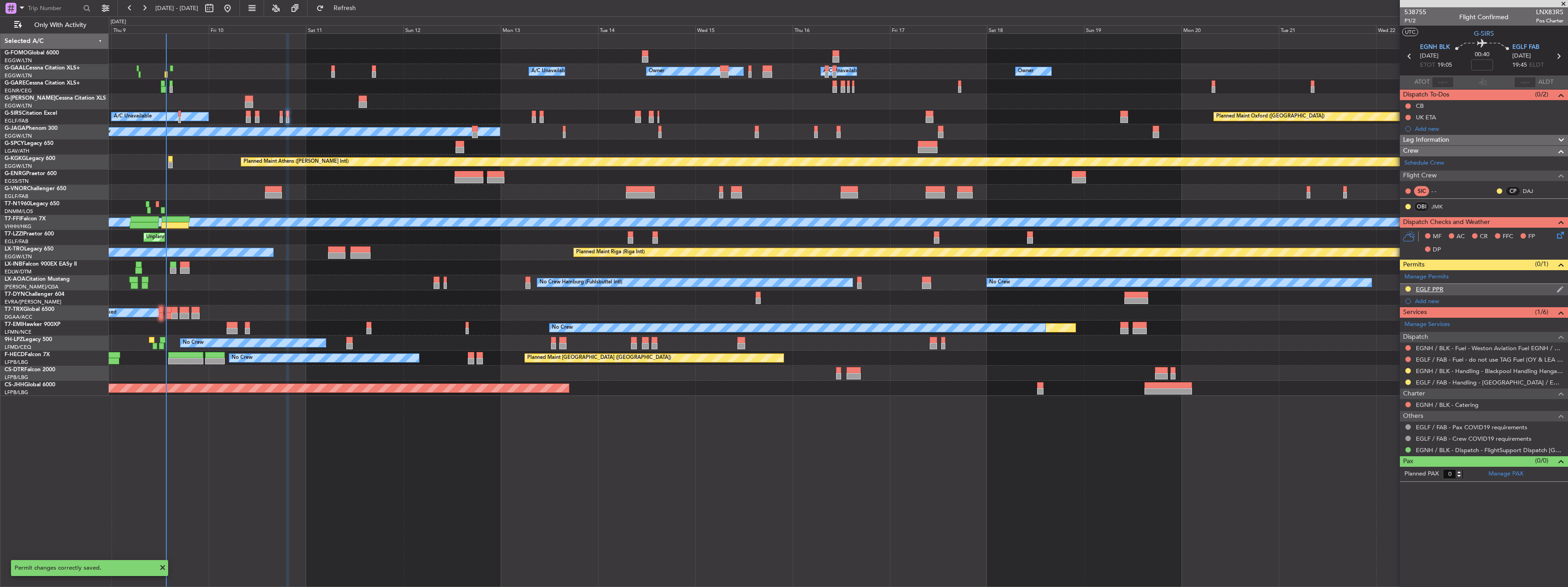
click at [1437, 287] on div "EGLF PPR" at bounding box center [1429, 289] width 27 height 8
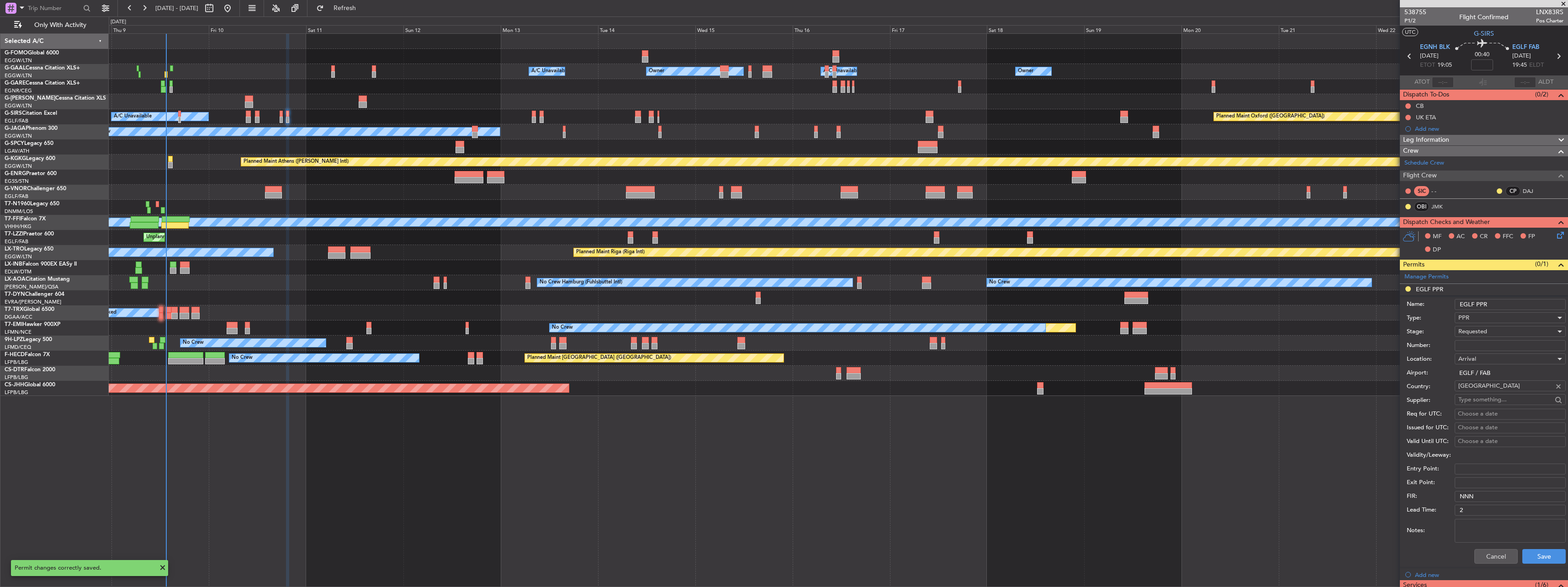
click at [1497, 300] on input "EGLF PPR" at bounding box center [1510, 304] width 111 height 11
type input "EGLF PPR 1945Z"
click at [1504, 329] on div "Requested" at bounding box center [1507, 331] width 97 height 14
click at [1483, 401] on span "Received OK" at bounding box center [1507, 401] width 96 height 14
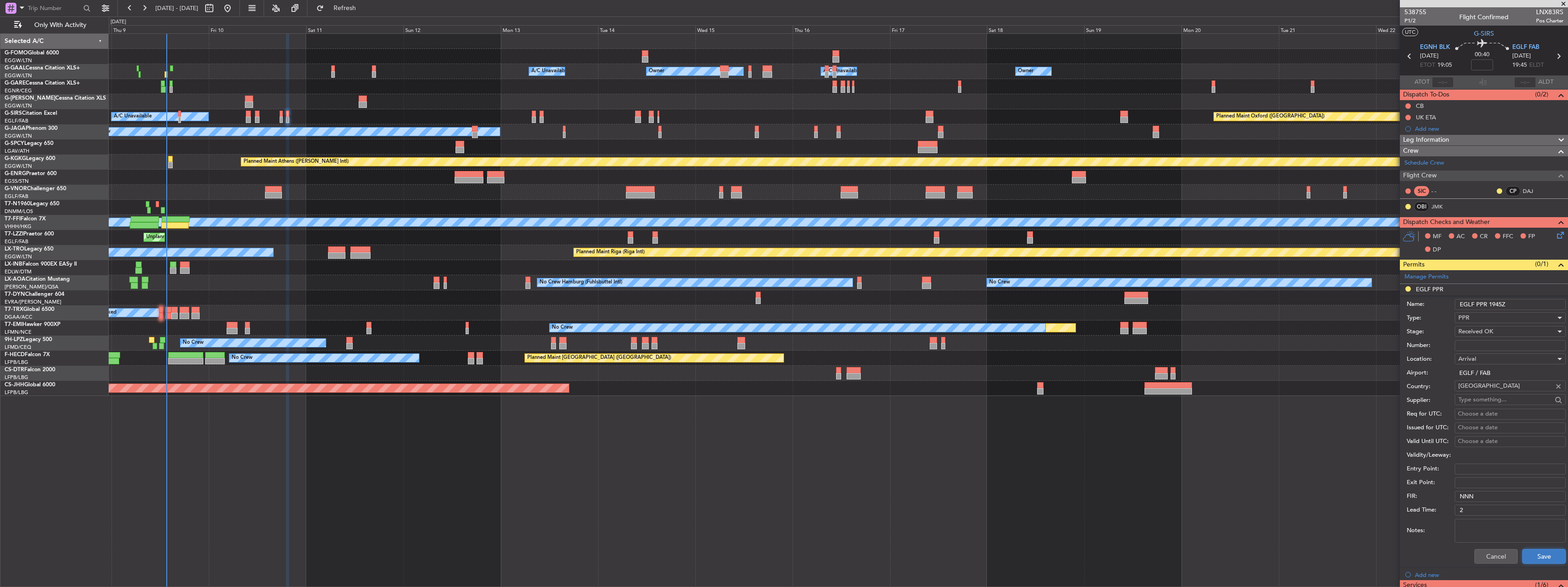
click at [1547, 553] on button "Save" at bounding box center [1544, 556] width 43 height 15
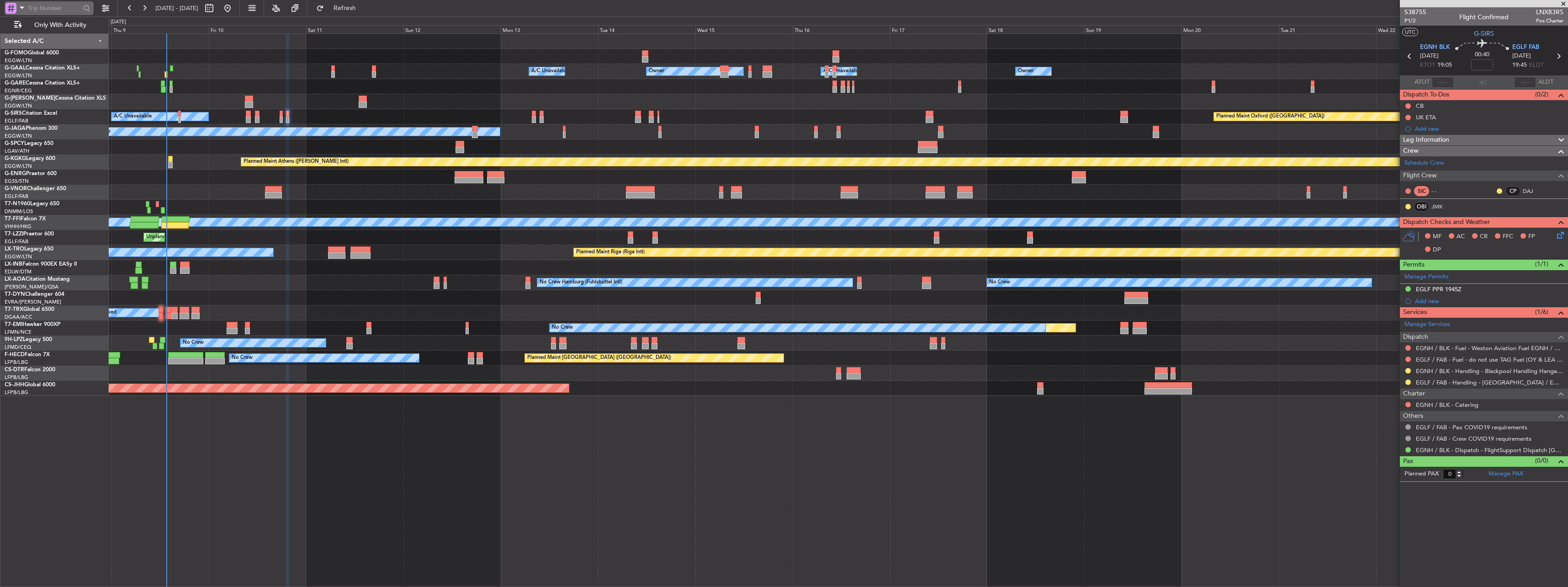
click at [9, 9] on div at bounding box center [11, 9] width 11 height 11
click at [9, 9] on div at bounding box center [784, 294] width 1568 height 587
click at [1409, 289] on button at bounding box center [1408, 289] width 5 height 5
click at [1388, 331] on span "Requested" at bounding box center [1382, 329] width 29 height 9
click at [285, 114] on div "Planned Maint Oxford (Kidlington) A/C Unavailable" at bounding box center [838, 116] width 1459 height 15
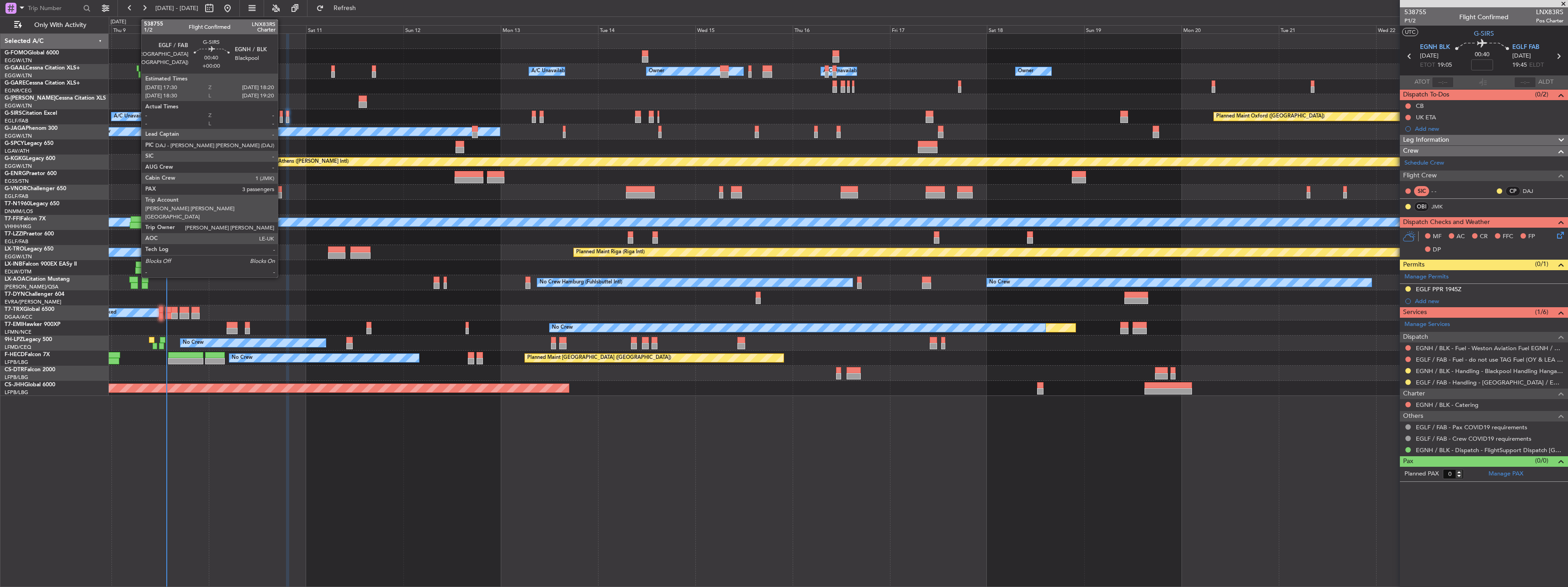
click at [282, 114] on div at bounding box center [281, 114] width 4 height 7
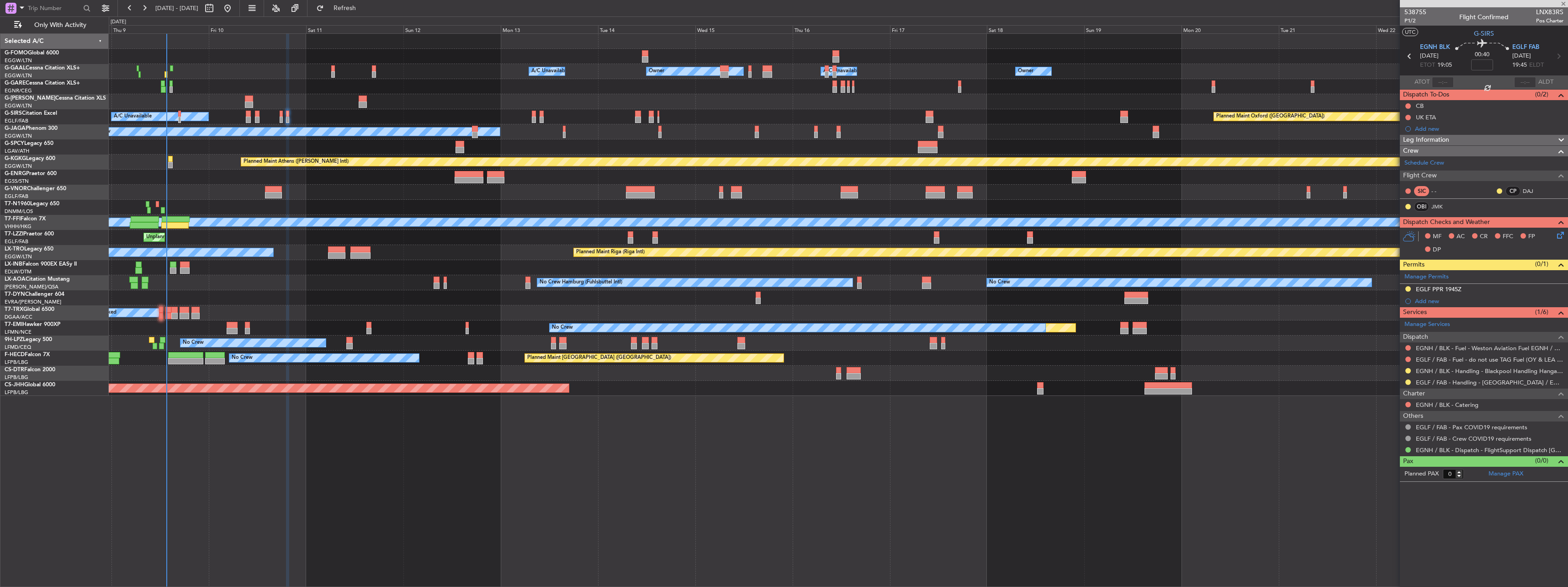
type input "3"
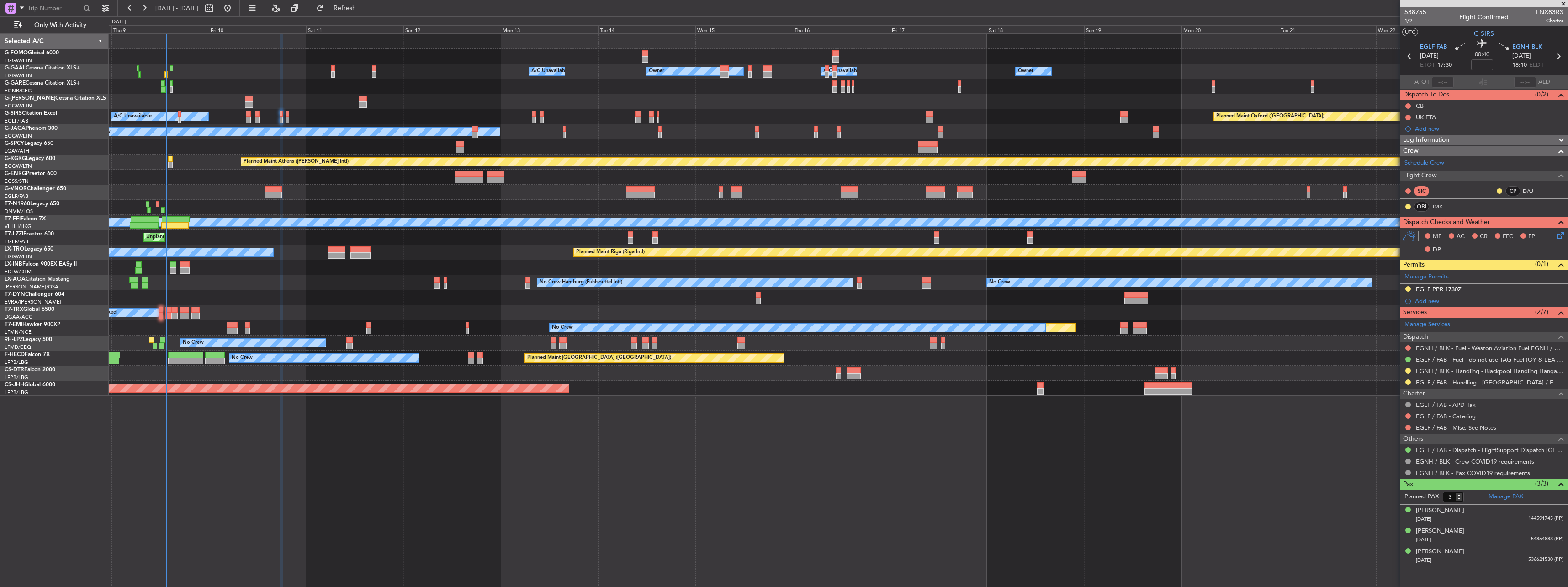
click at [1546, 10] on span "LNX83RS" at bounding box center [1549, 12] width 27 height 10
drag, startPoint x: 1549, startPoint y: 12, endPoint x: 1563, endPoint y: 13, distance: 14.0
click at [1563, 13] on span "LNX83RS" at bounding box center [1549, 12] width 27 height 10
copy span "83RS"
click at [1450, 534] on div "Lauren M Silverman" at bounding box center [1440, 531] width 49 height 9
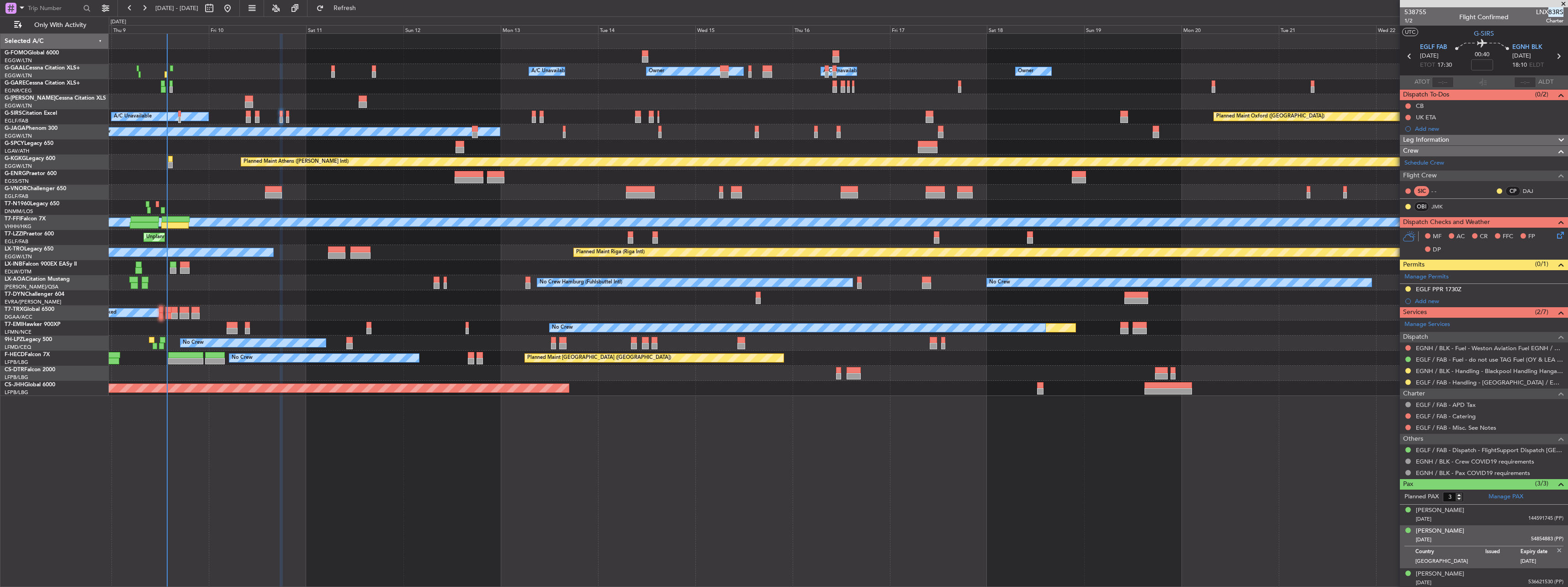
scroll to position [1, 0]
click at [1315, 525] on div "Owner A/C Unavailable Owner Owner A/C Unavailable Owner Planned Maint London (L…" at bounding box center [838, 310] width 1459 height 554
click at [1329, 507] on div "Owner A/C Unavailable Owner Owner A/C Unavailable Owner Planned Maint London (L…" at bounding box center [838, 310] width 1459 height 554
click at [1555, 547] on img at bounding box center [1559, 549] width 9 height 9
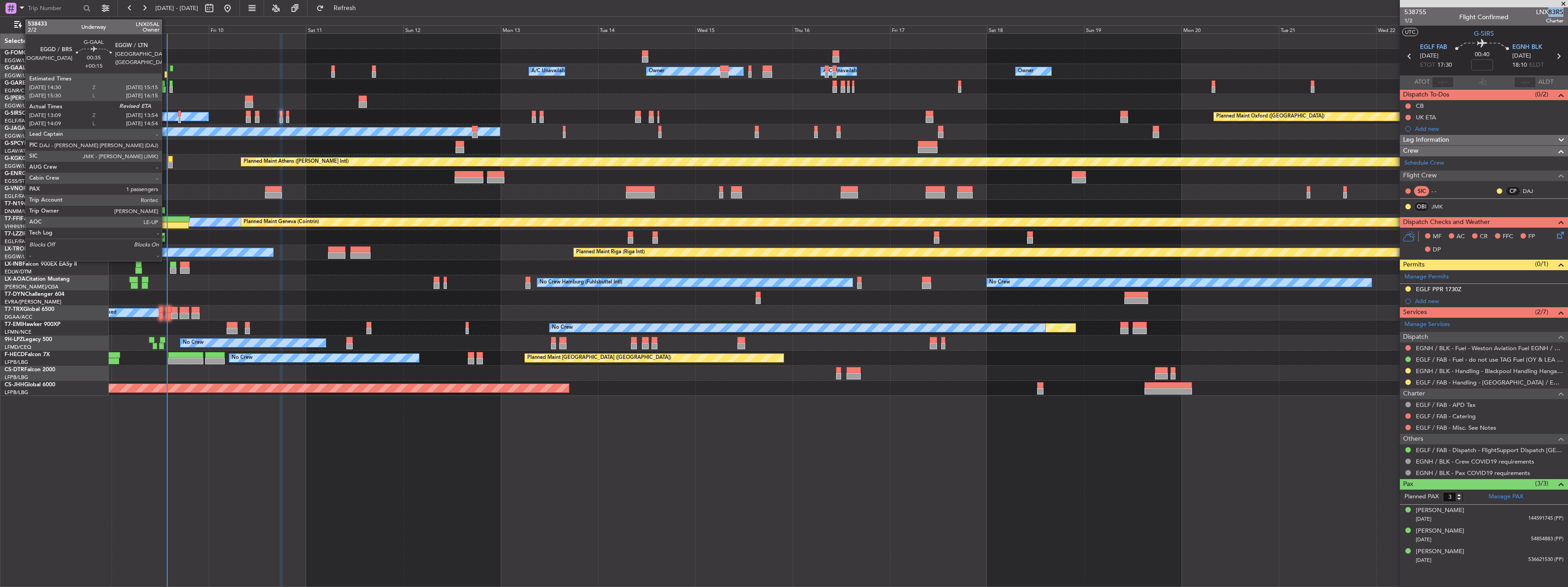
click at [166, 74] on div at bounding box center [166, 74] width 3 height 7
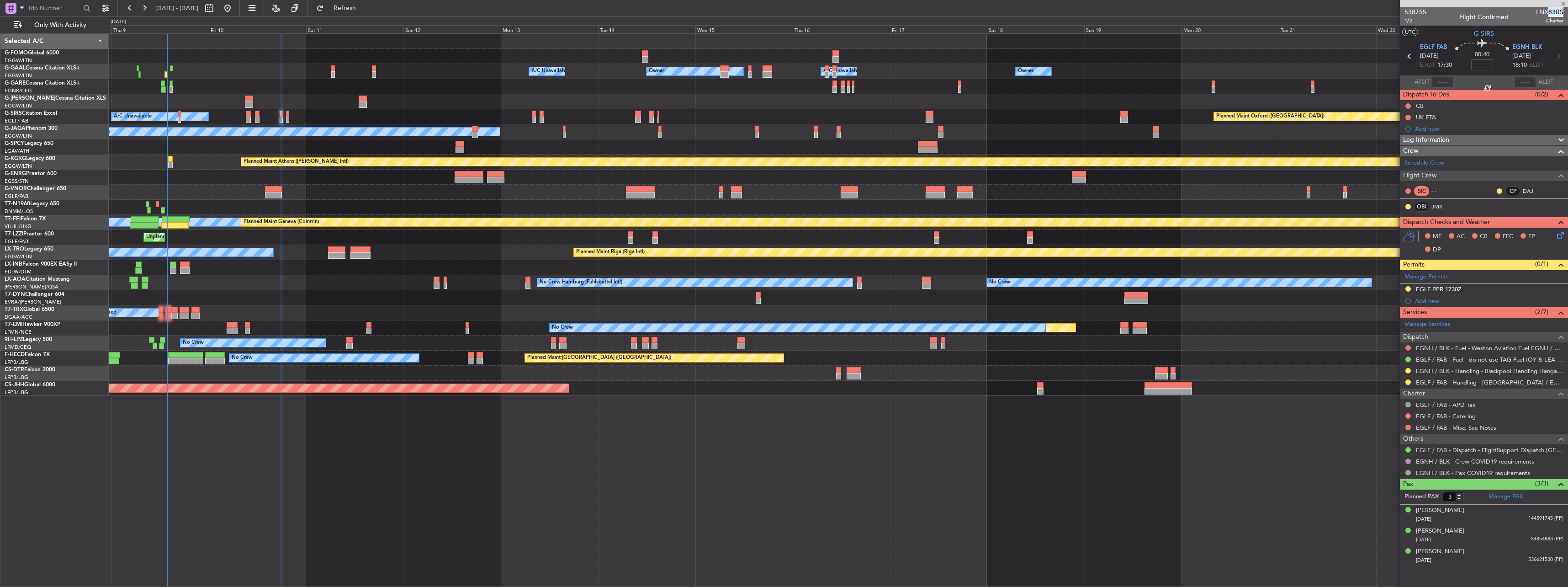
type input "+00:15"
type input "13:09"
type input "1"
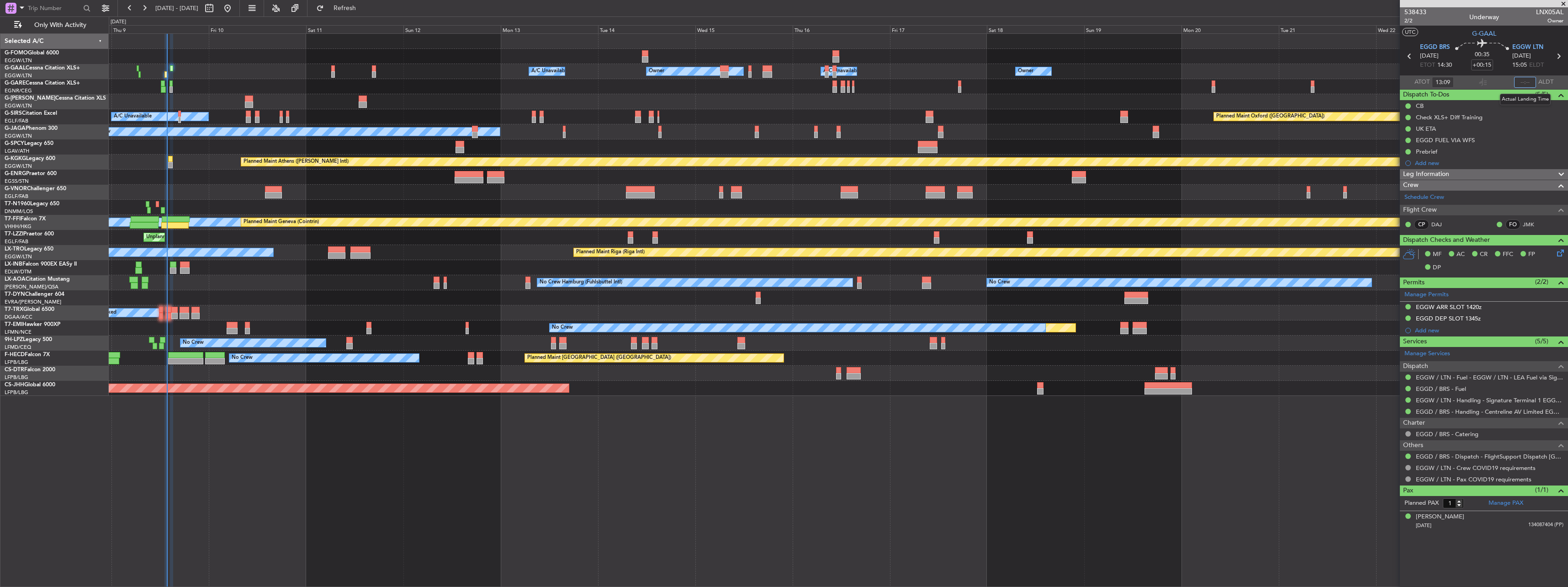
click at [1528, 80] on input "text" at bounding box center [1525, 82] width 22 height 11
type input "13:38"
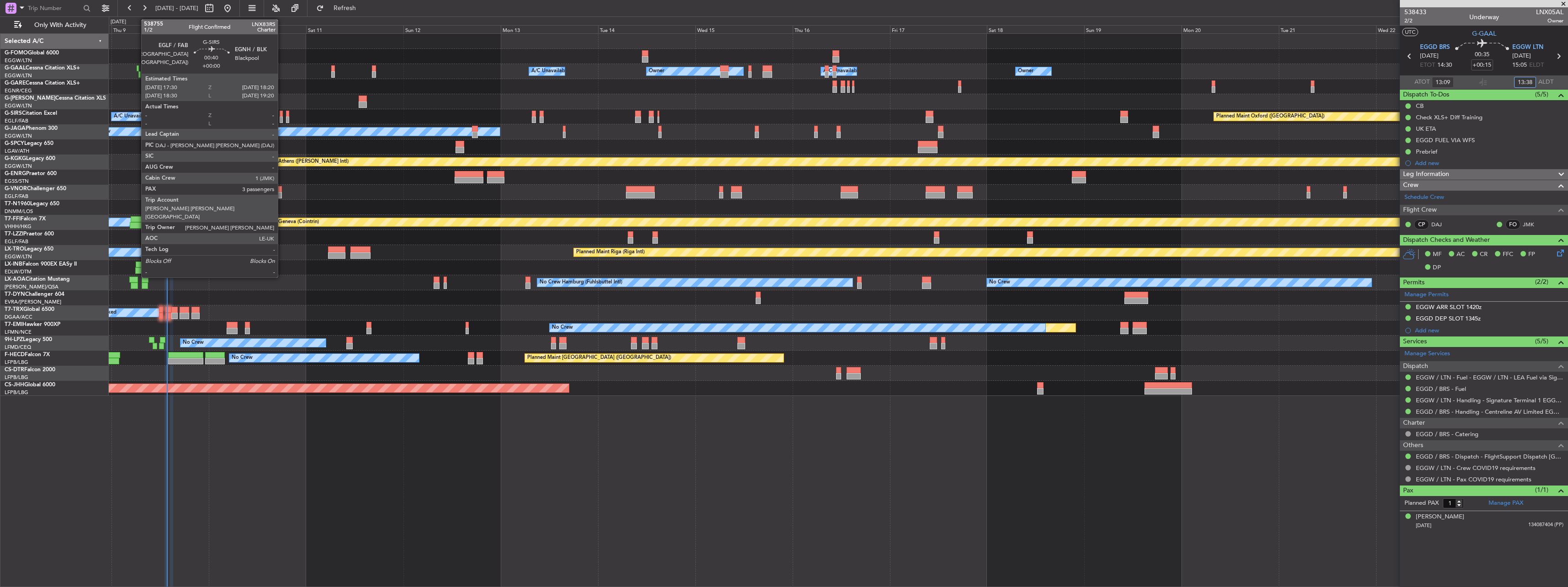
click at [282, 114] on div at bounding box center [281, 114] width 4 height 7
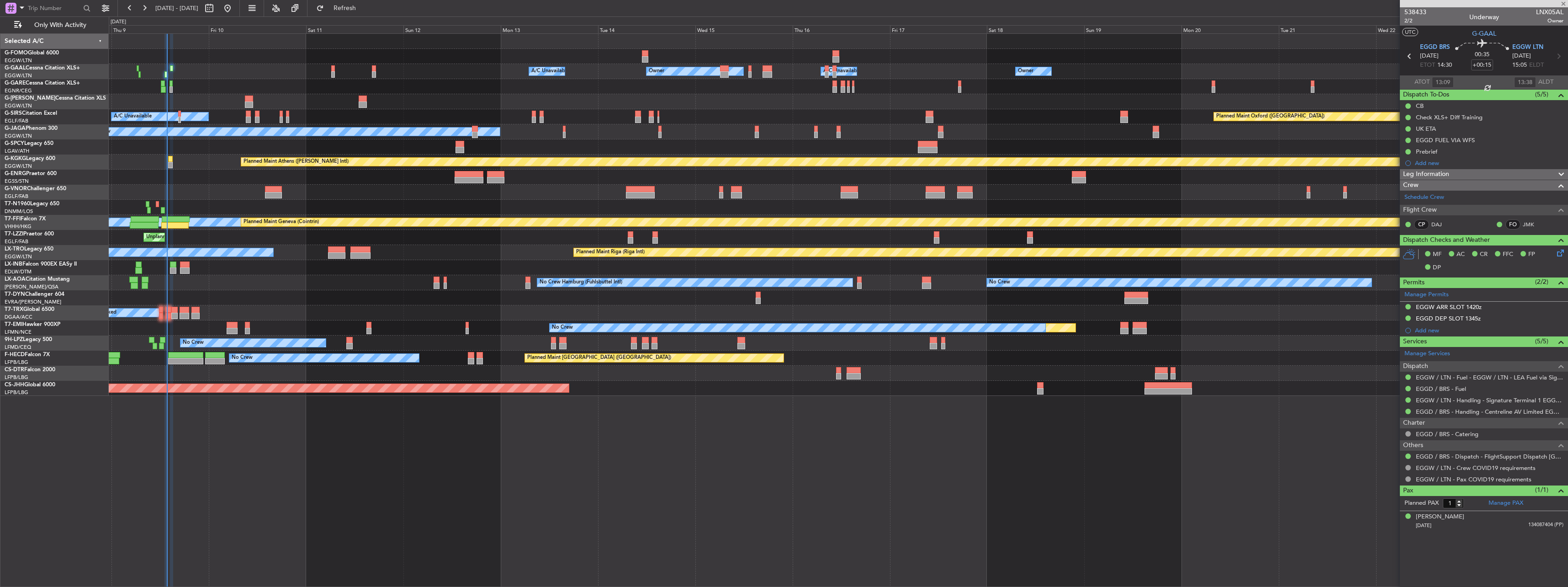
type input "3"
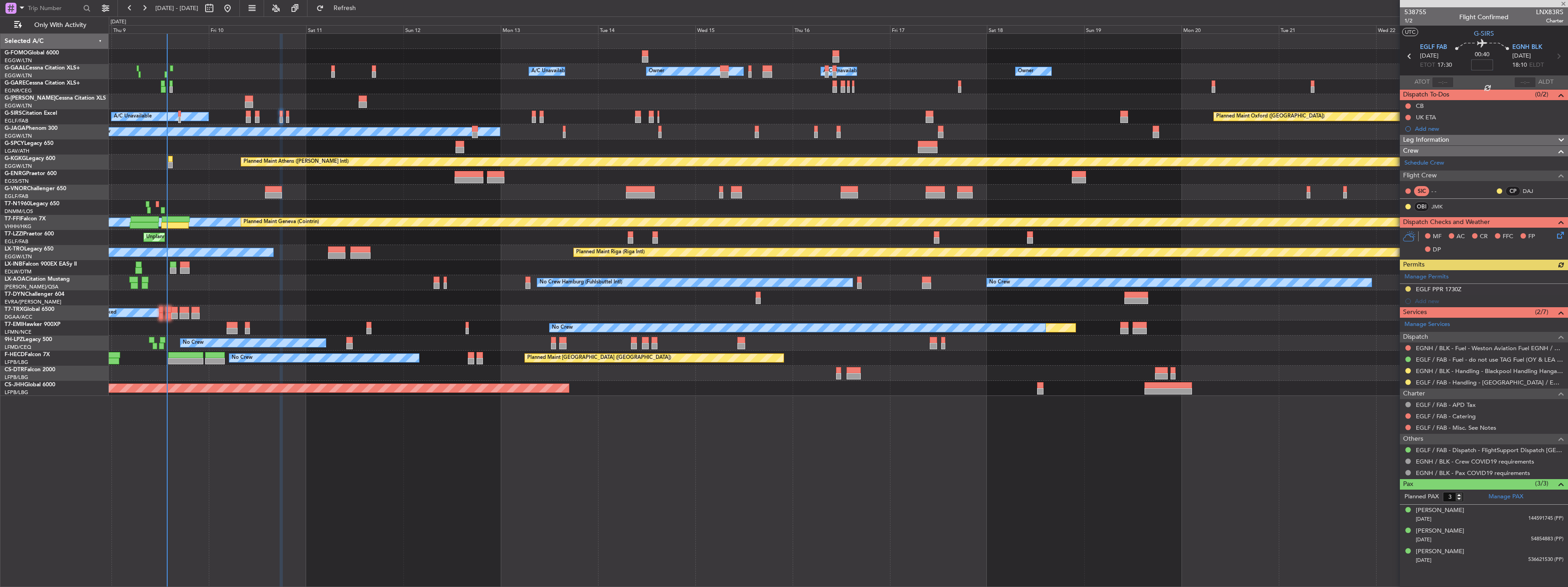
click at [1484, 67] on input at bounding box center [1482, 65] width 22 height 11
type input "+00:05"
click at [1423, 134] on div "538755 1/2 Flight Confirmed LNX83RS Charter UTC G-SIRS EGLF FAB 10/10/2025 ETOT…" at bounding box center [1484, 287] width 168 height 559
drag, startPoint x: 1461, startPoint y: 138, endPoint x: 1365, endPoint y: 162, distance: 99.0
click at [1460, 138] on div "Leg Information" at bounding box center [1484, 139] width 168 height 10
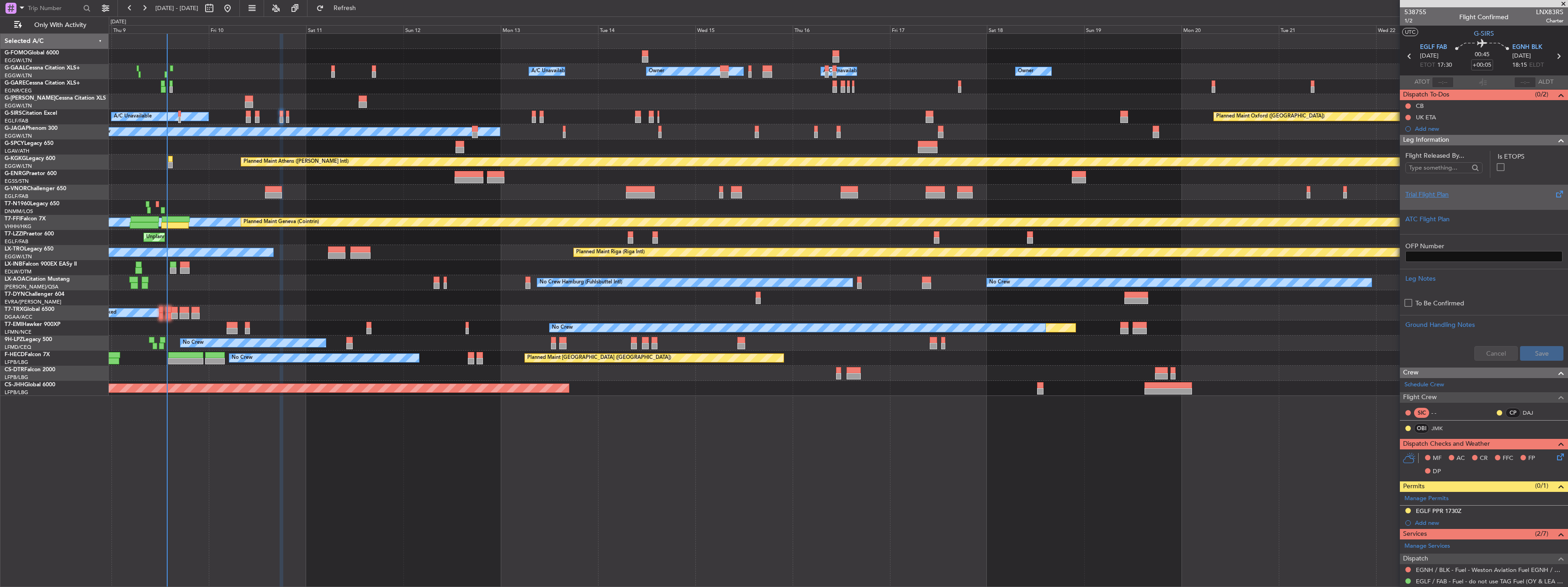
click at [1428, 191] on div "Trial Flight Plan" at bounding box center [1484, 194] width 157 height 10
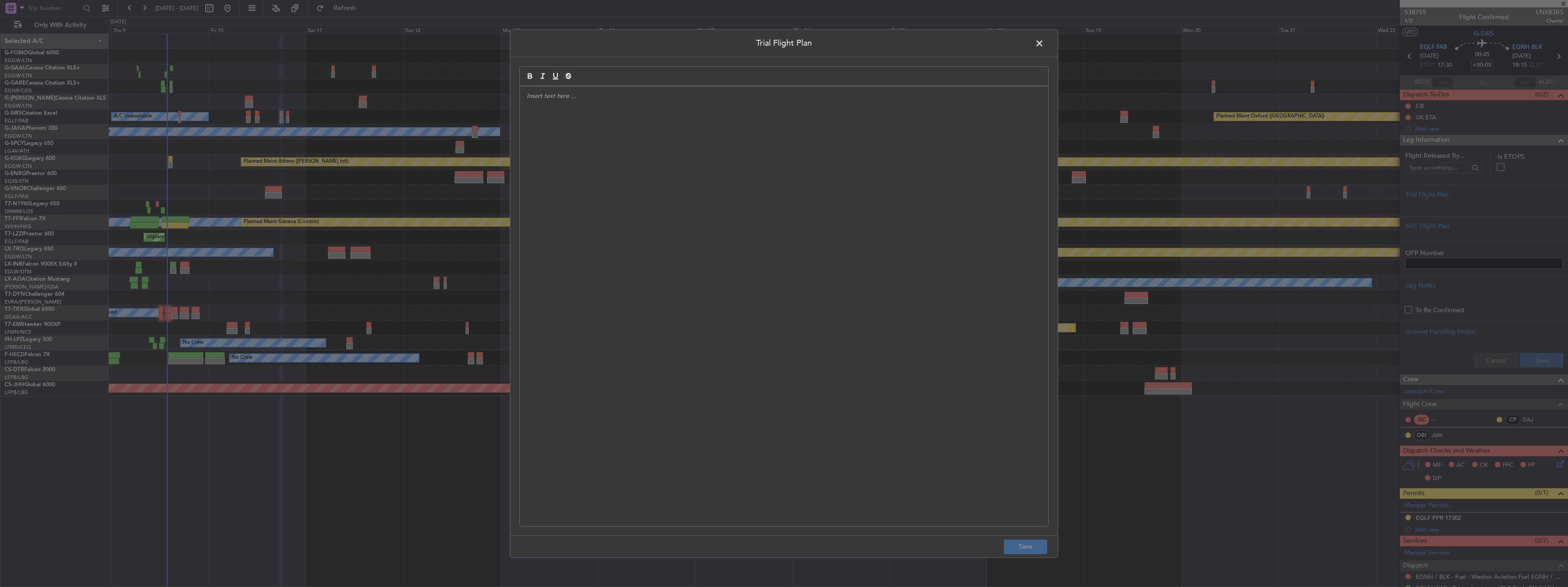
click at [761, 217] on div at bounding box center [784, 306] width 528 height 440
click at [1029, 546] on button "Save" at bounding box center [1025, 547] width 43 height 15
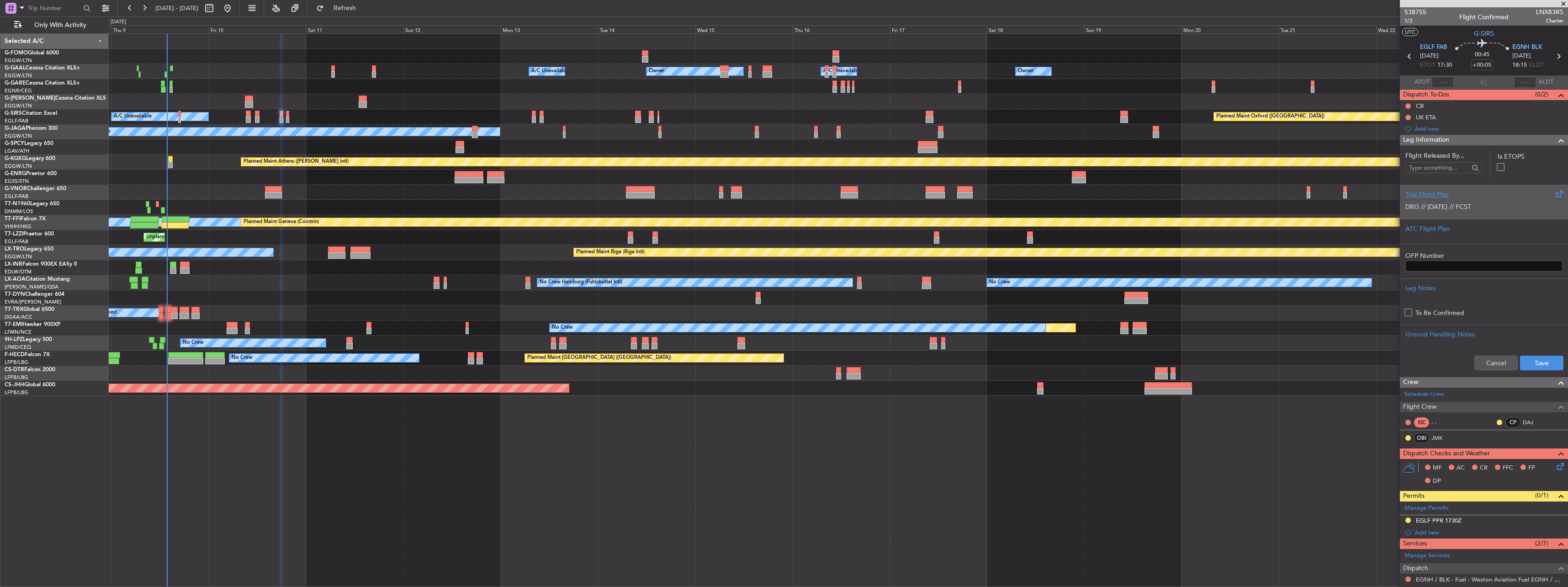
click at [1443, 209] on p "DRG // 09OCT // FCST" at bounding box center [1484, 207] width 157 height 10
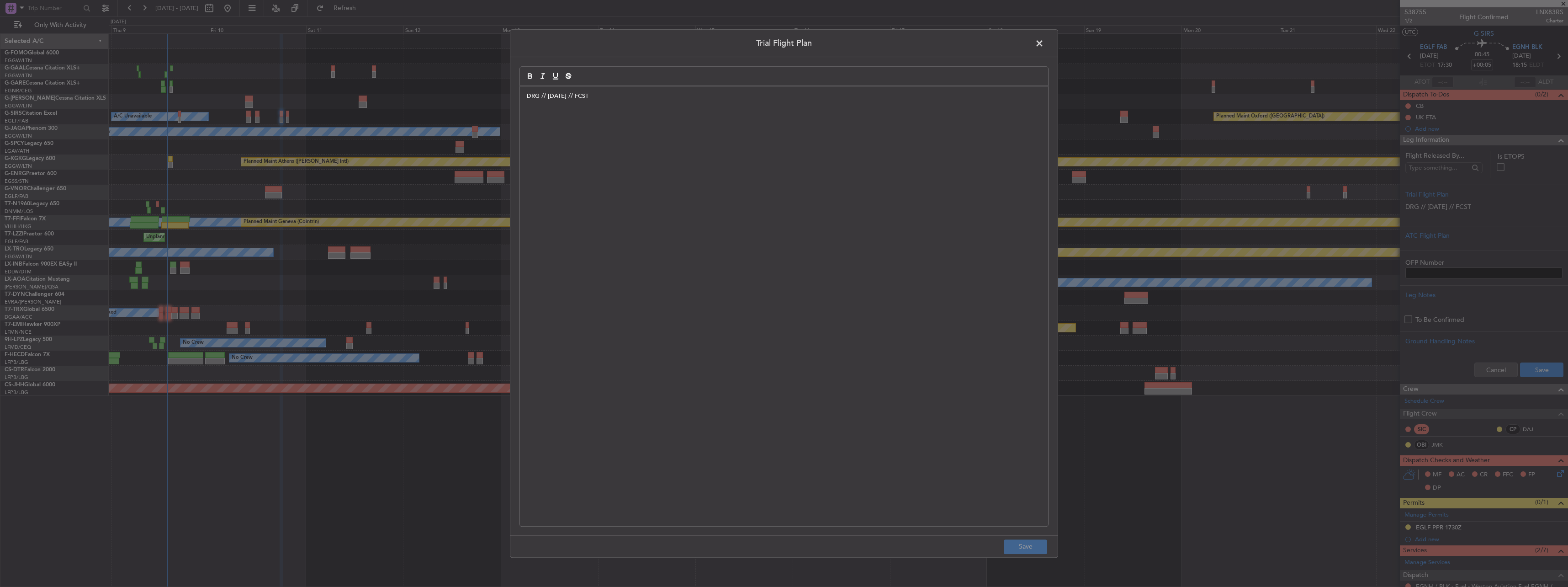
click at [673, 223] on div "DRG // 09OCT // FCST" at bounding box center [784, 306] width 528 height 440
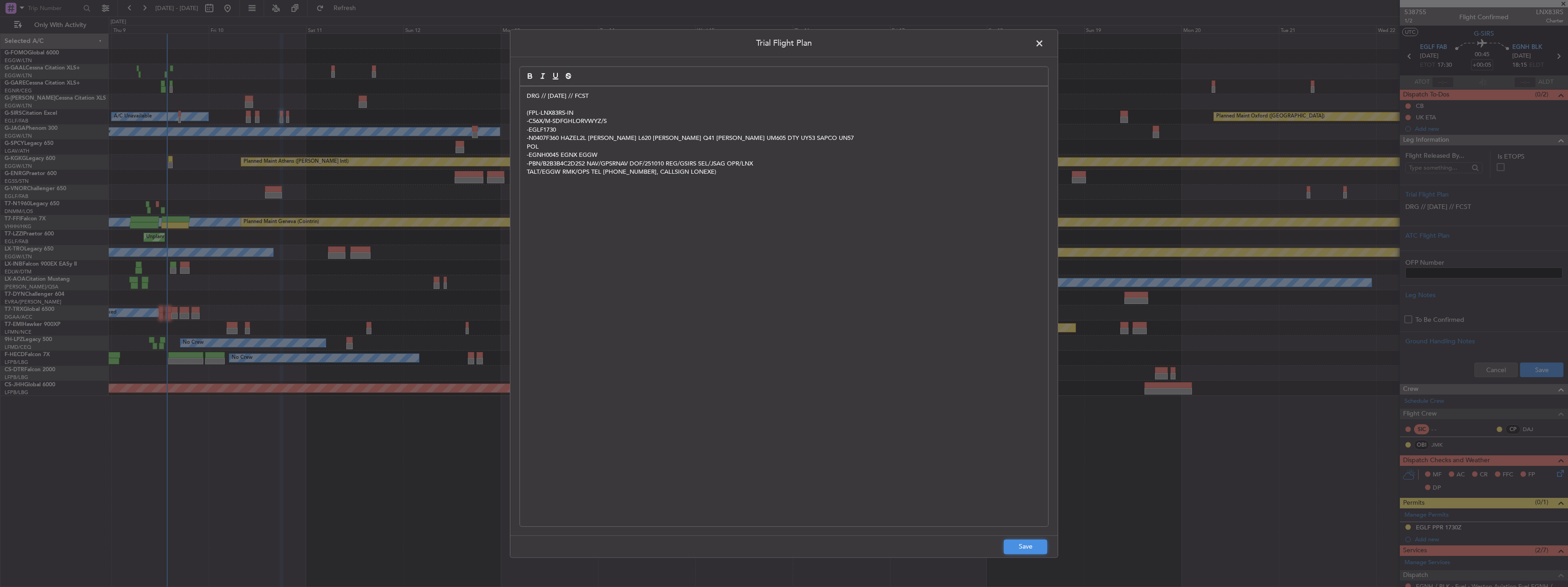
drag, startPoint x: 1029, startPoint y: 544, endPoint x: 1078, endPoint y: 534, distance: 50.0
click at [1032, 543] on button "Save" at bounding box center [1025, 547] width 43 height 15
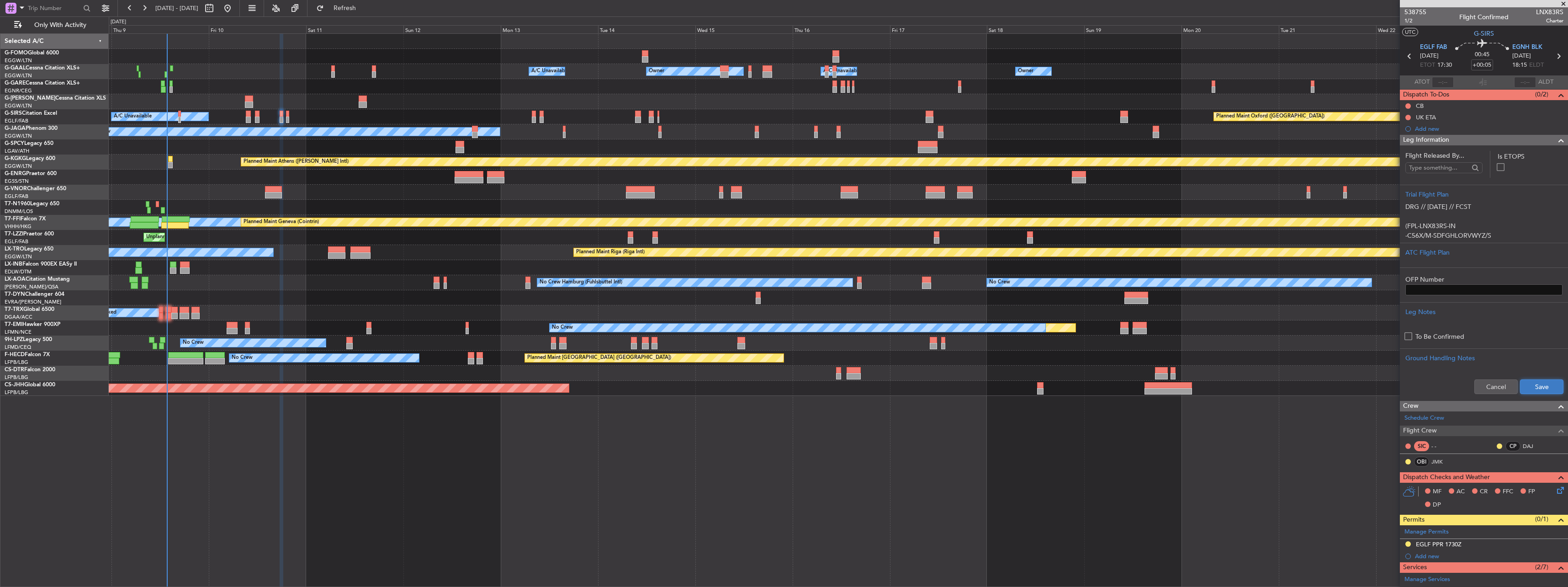
click at [1534, 387] on button "Save" at bounding box center [1541, 387] width 43 height 15
click at [290, 118] on div "Planned Maint Oxford (Kidlington) A/C Unavailable" at bounding box center [838, 116] width 1459 height 15
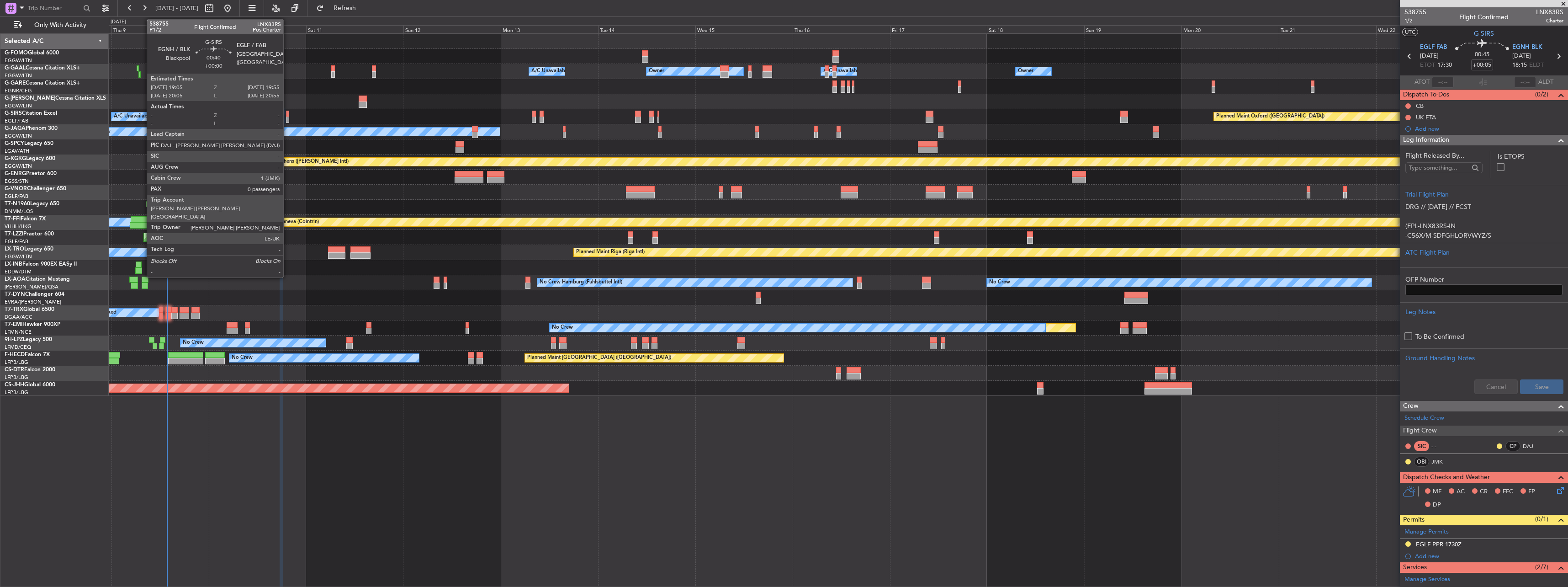
click at [287, 119] on div at bounding box center [288, 119] width 4 height 7
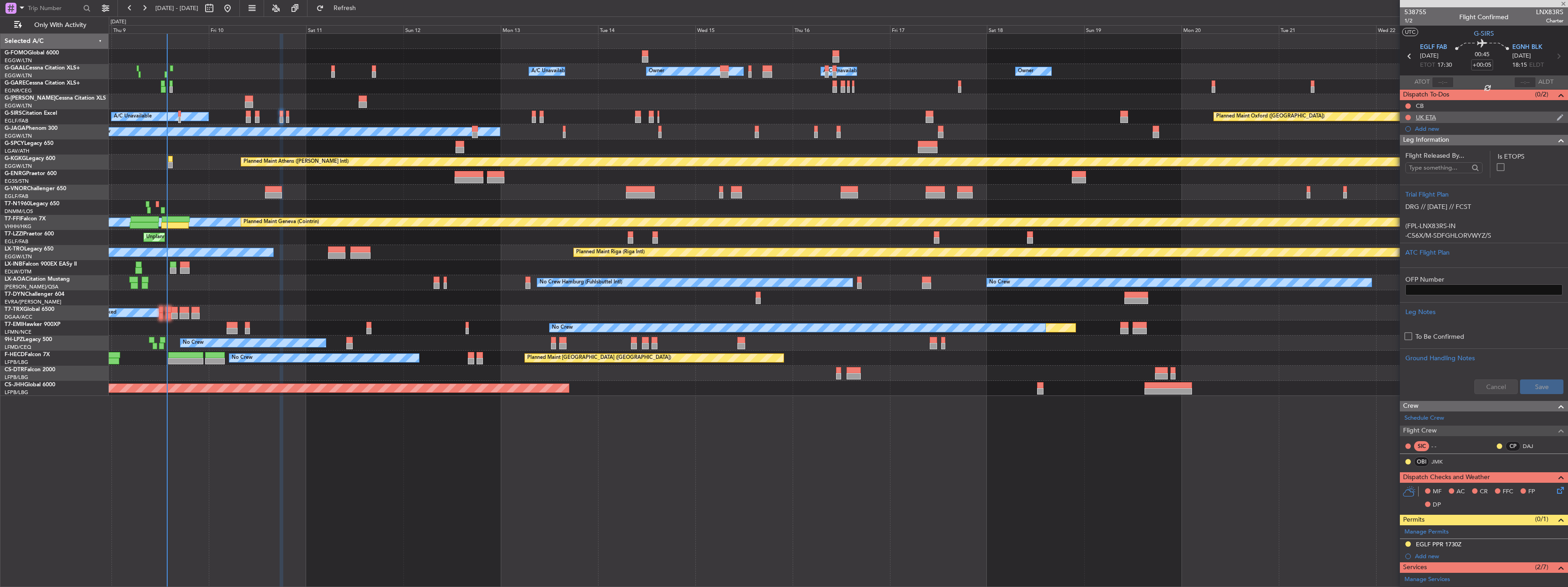
type input "0"
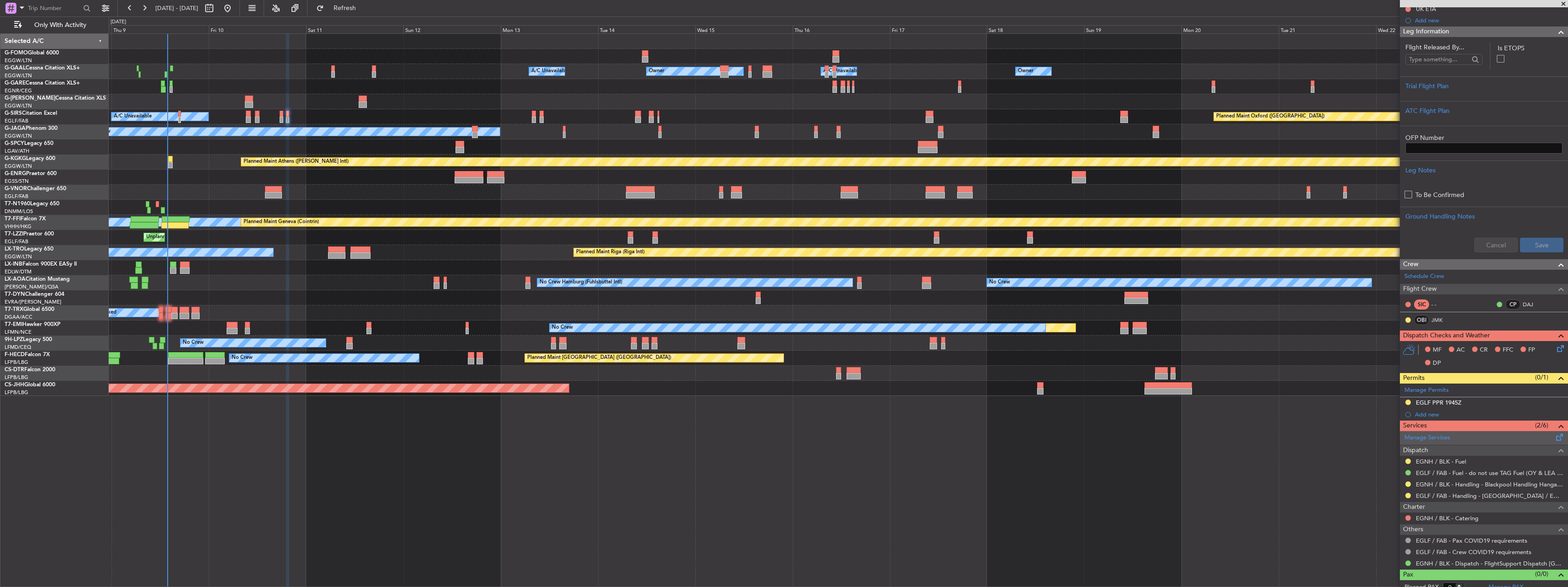
scroll to position [116, 0]
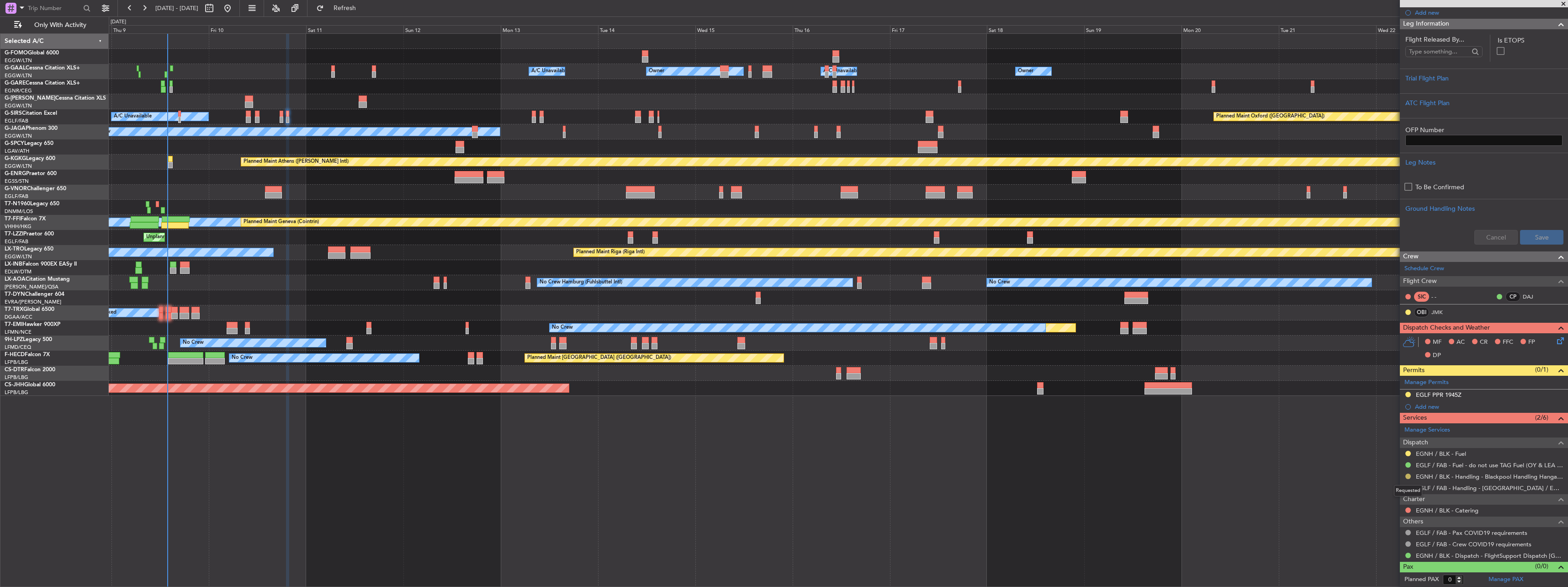
click at [1407, 477] on button at bounding box center [1408, 476] width 5 height 5
click at [1404, 465] on li "Confirmed" at bounding box center [1407, 462] width 105 height 14
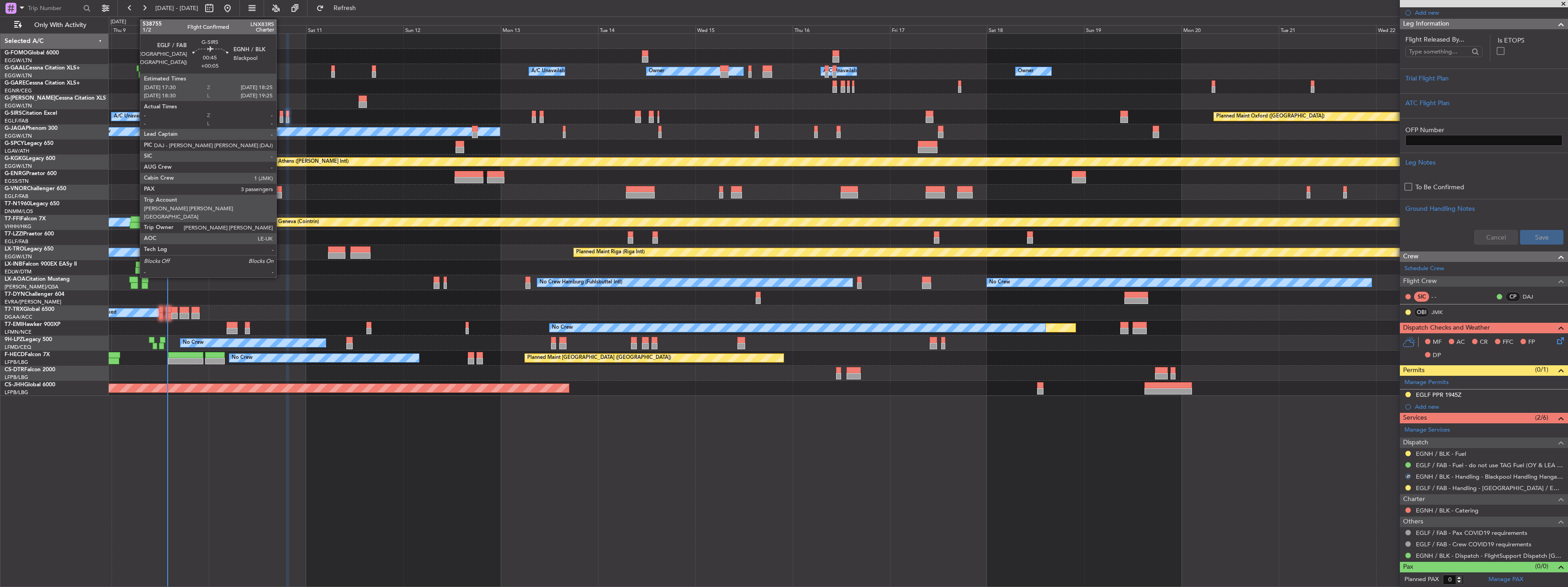
click at [281, 114] on div at bounding box center [281, 114] width 4 height 7
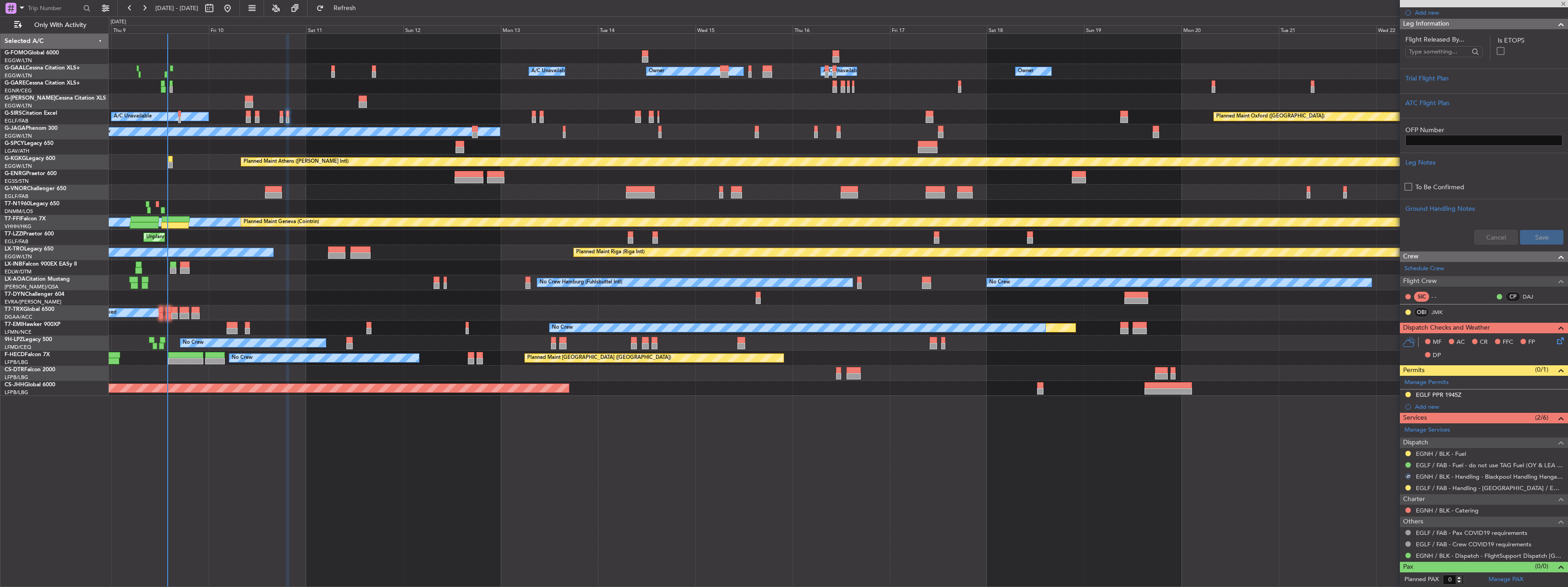
type input "+00:05"
type input "3"
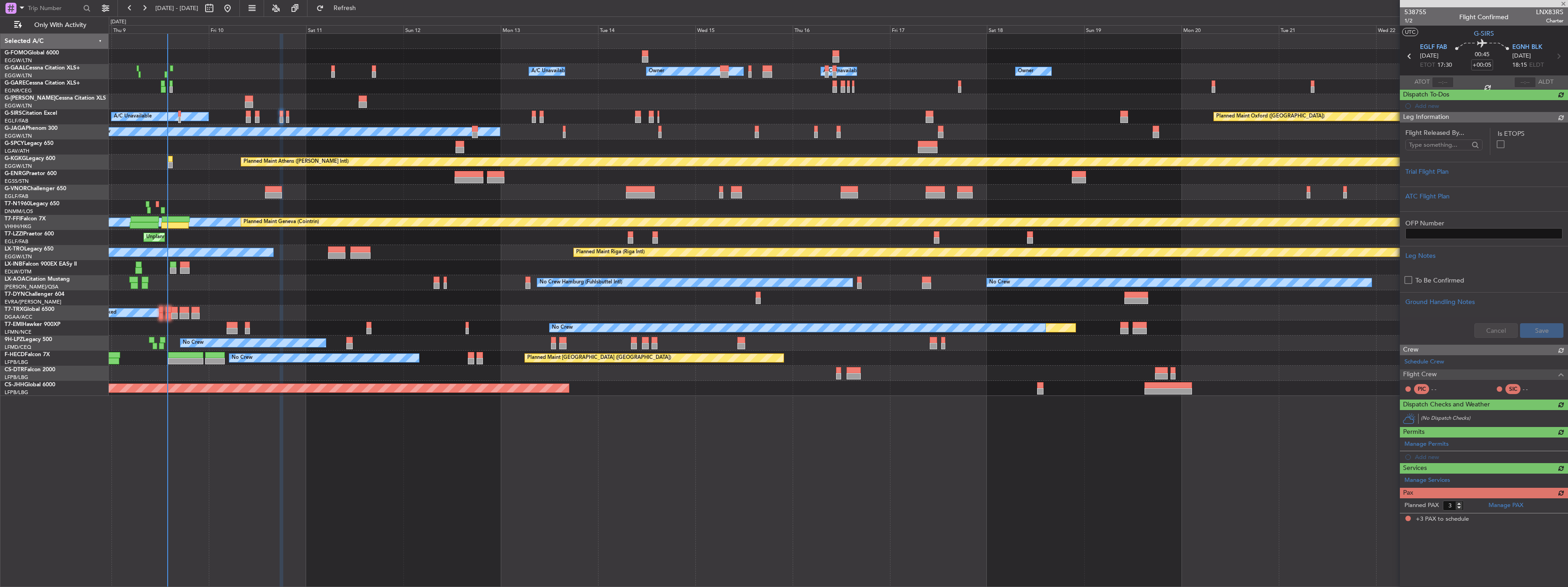
scroll to position [0, 0]
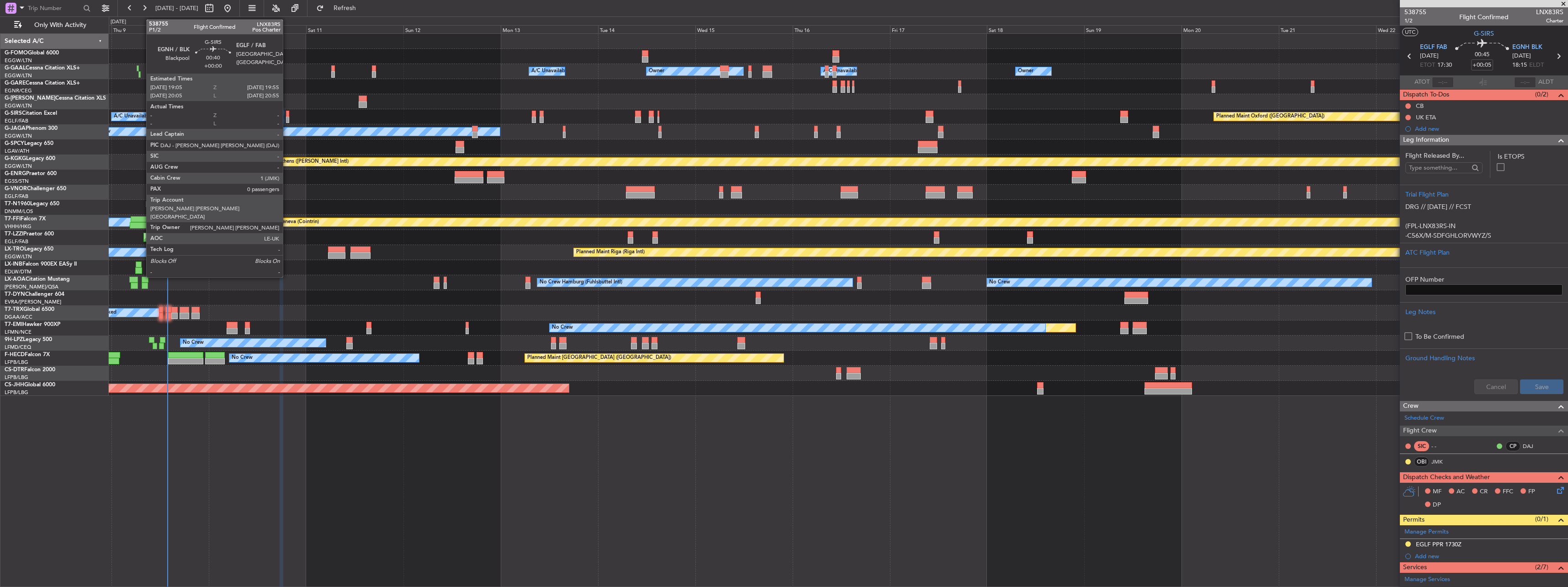
click at [287, 114] on div at bounding box center [288, 114] width 4 height 7
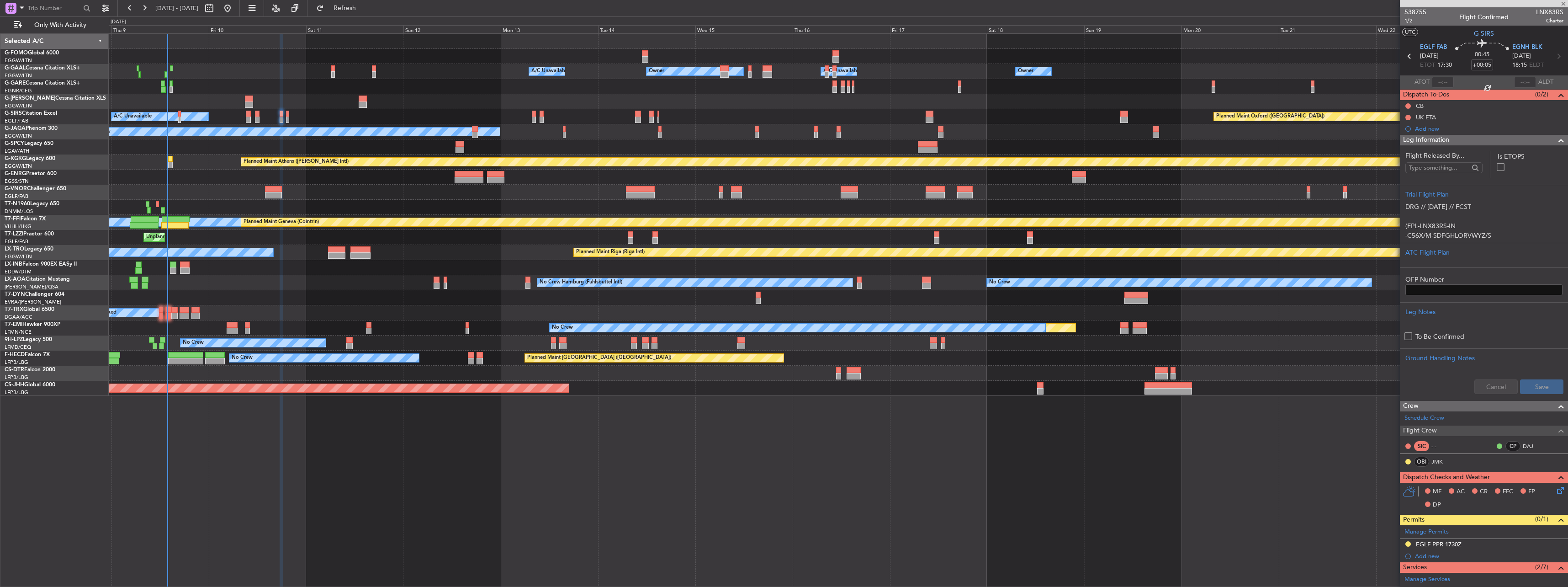
type input "0"
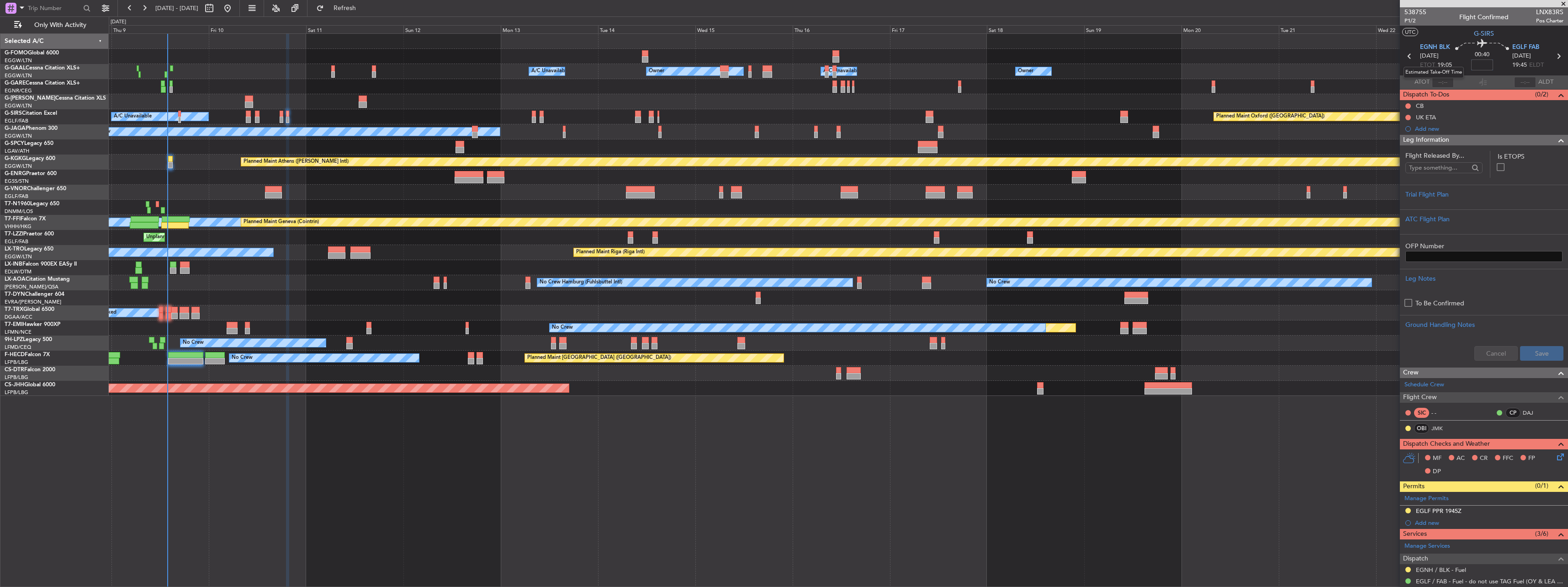
click at [1472, 66] on input at bounding box center [1482, 65] width 22 height 11
type input "-00:05"
click at [1436, 199] on div at bounding box center [1484, 202] width 157 height 5
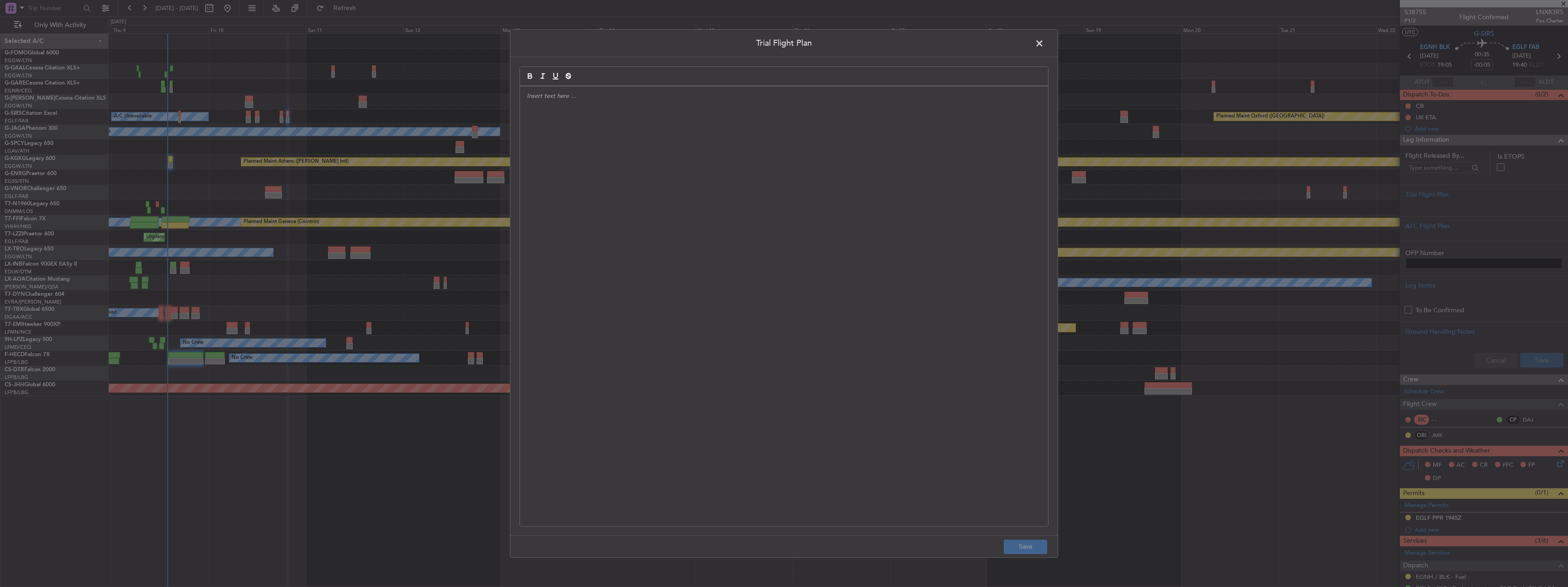
click at [851, 197] on div at bounding box center [784, 306] width 528 height 440
click at [912, 107] on div at bounding box center [784, 306] width 528 height 440
click at [1032, 546] on button "Save" at bounding box center [1025, 547] width 43 height 15
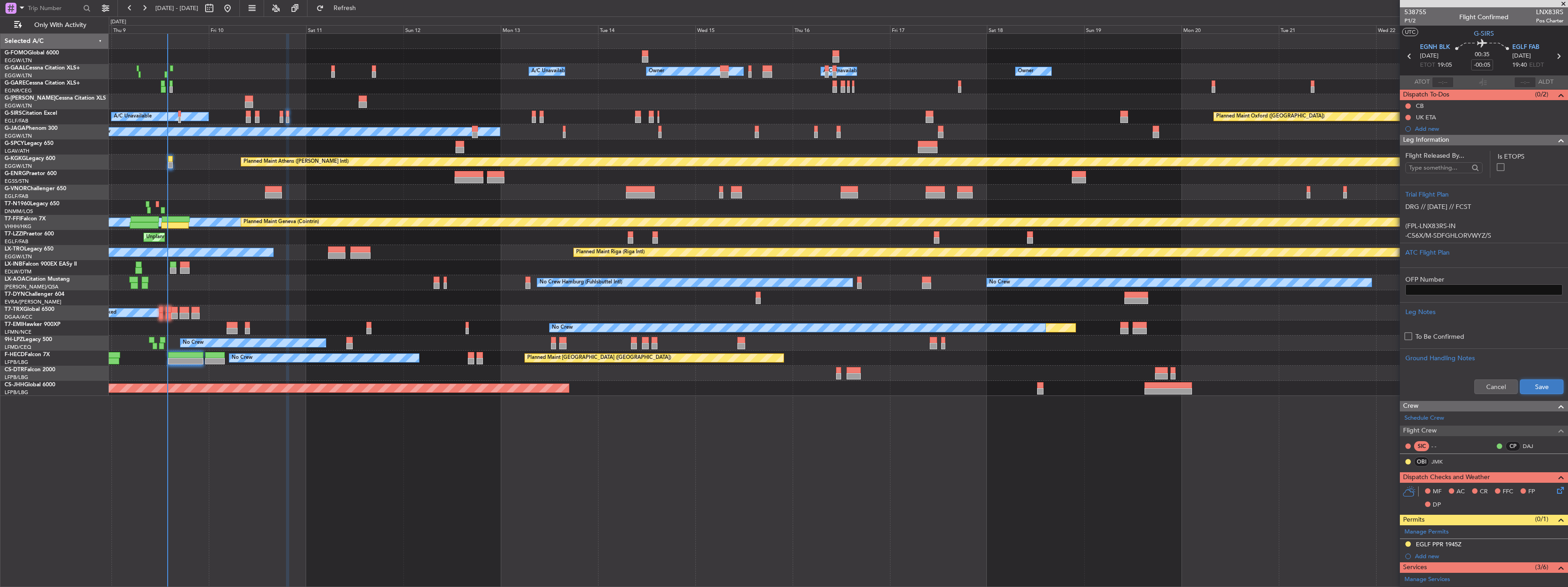
click at [1537, 382] on button "Save" at bounding box center [1541, 387] width 43 height 15
click at [1415, 19] on span "P1/2" at bounding box center [1415, 21] width 22 height 8
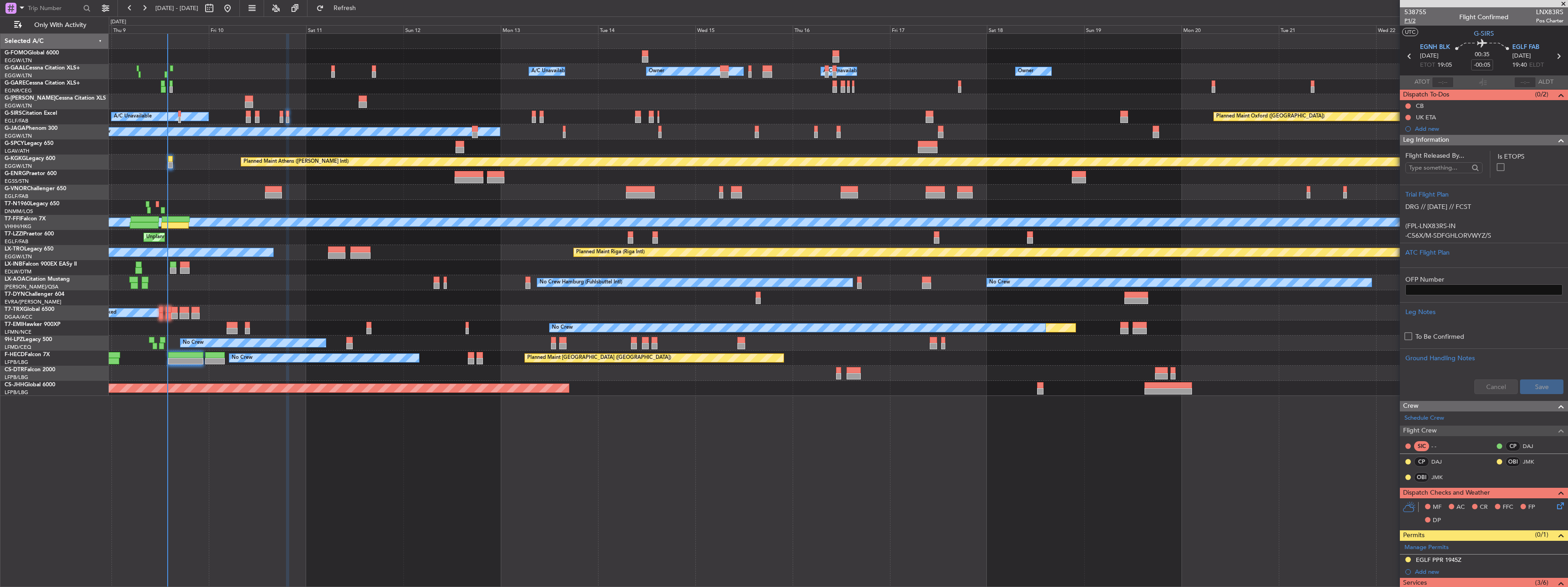
click at [1412, 23] on span "P1/2" at bounding box center [1415, 21] width 22 height 8
click at [1409, 104] on button at bounding box center [1408, 106] width 5 height 5
click at [1402, 148] on span "Completed" at bounding box center [1412, 146] width 30 height 9
click at [1419, 140] on span "Leg Information" at bounding box center [1426, 139] width 46 height 10
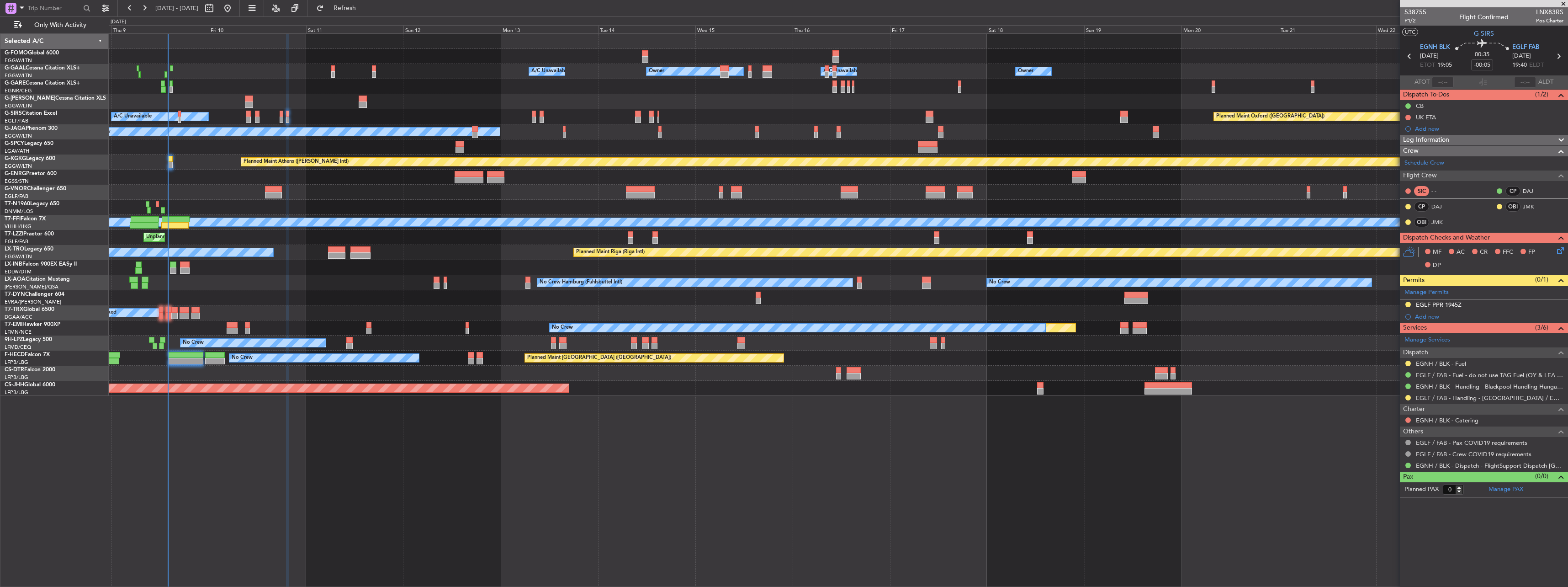
click at [1558, 252] on icon at bounding box center [1559, 249] width 7 height 7
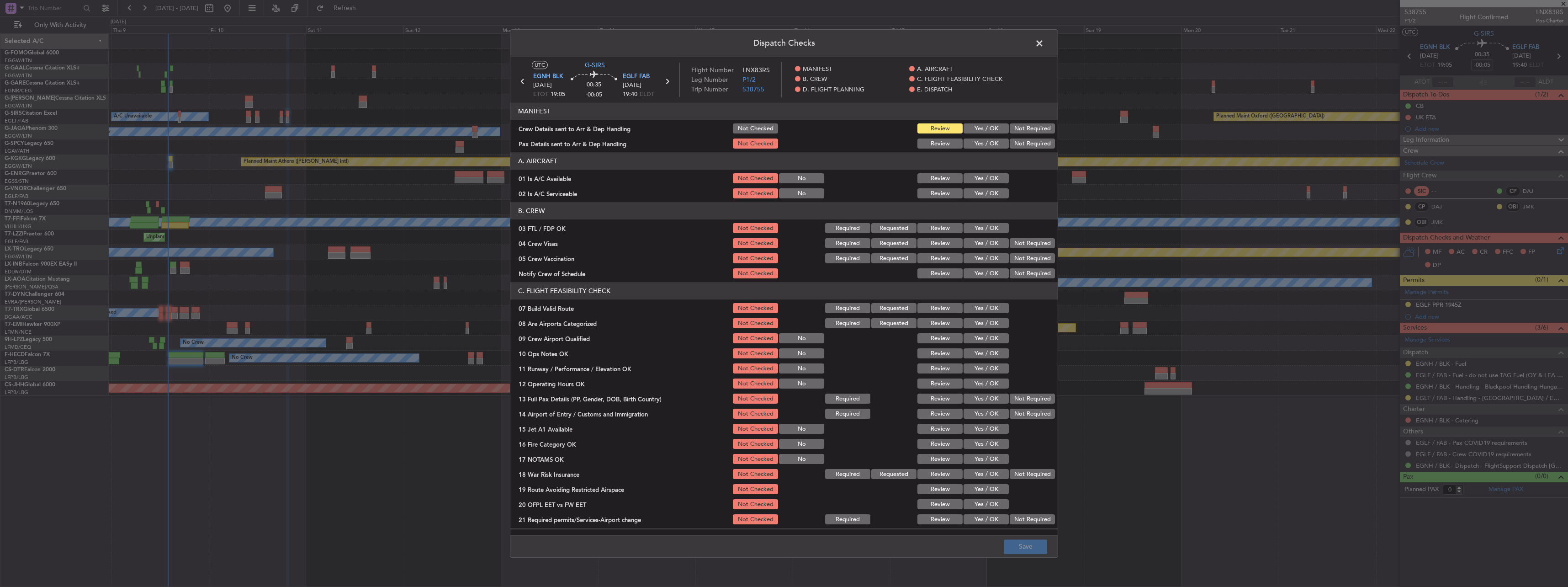
click at [987, 176] on button "Yes / OK" at bounding box center [986, 178] width 45 height 10
click at [981, 197] on button "Yes / OK" at bounding box center [986, 194] width 45 height 10
click at [982, 130] on button "Yes / OK" at bounding box center [986, 128] width 45 height 10
click at [990, 149] on button "Yes / OK" at bounding box center [986, 144] width 45 height 10
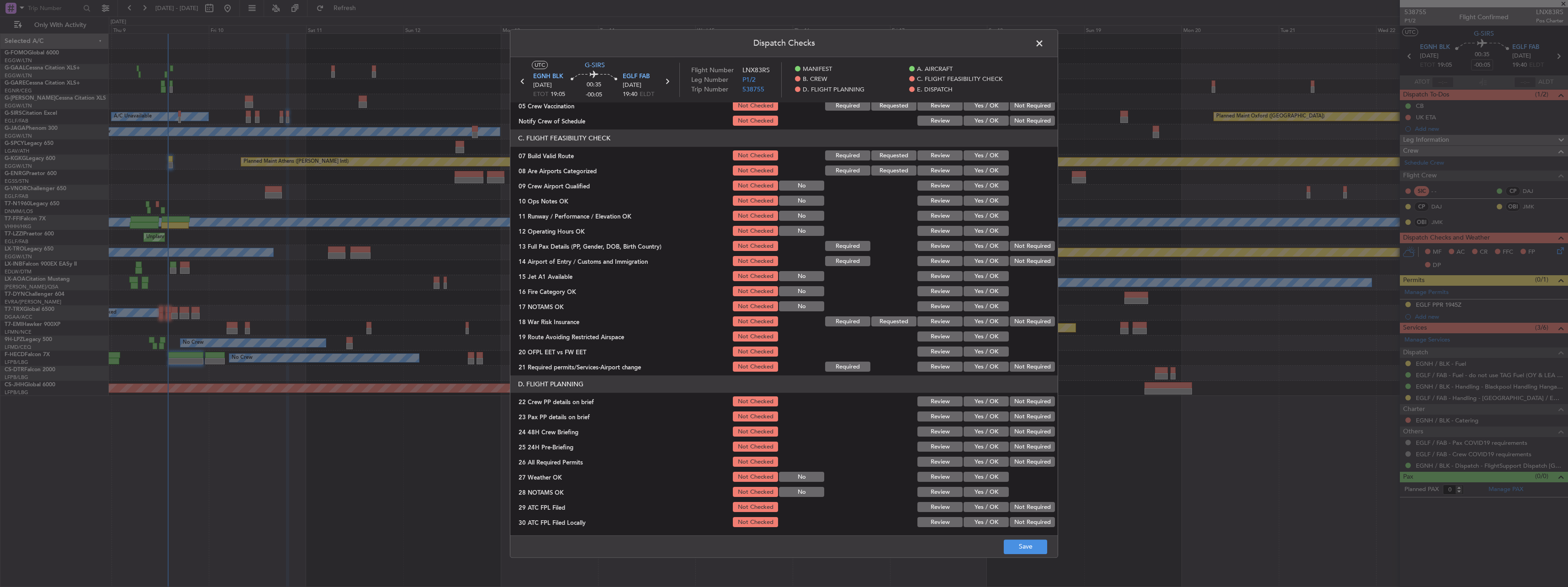
scroll to position [137, 0]
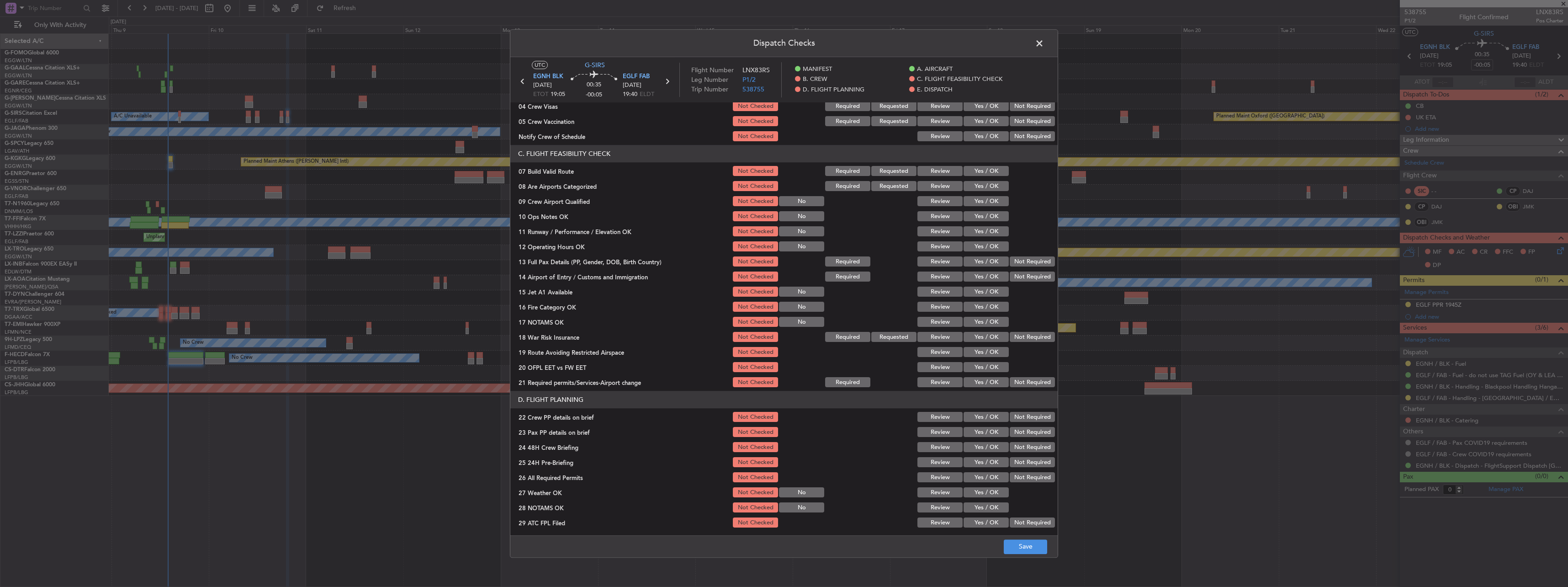
click at [993, 172] on button "Yes / OK" at bounding box center [986, 171] width 45 height 10
click at [993, 215] on button "Yes / OK" at bounding box center [986, 217] width 45 height 10
click at [989, 231] on button "Yes / OK" at bounding box center [986, 231] width 45 height 10
click at [978, 245] on button "Yes / OK" at bounding box center [986, 247] width 45 height 10
click at [985, 263] on button "Yes / OK" at bounding box center [986, 262] width 45 height 10
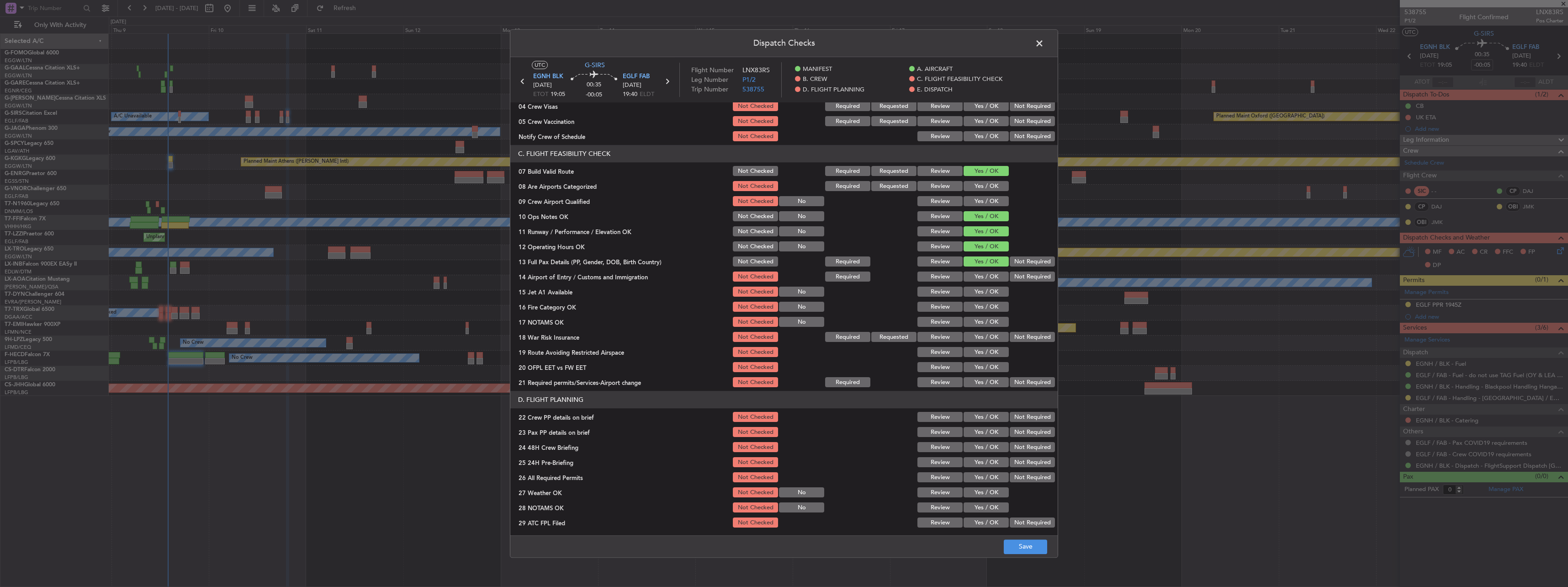
click at [989, 282] on div "Yes / OK" at bounding box center [985, 276] width 46 height 13
click at [989, 277] on button "Yes / OK" at bounding box center [986, 277] width 45 height 10
click at [990, 294] on button "Yes / OK" at bounding box center [986, 292] width 45 height 10
click at [989, 306] on button "Yes / OK" at bounding box center [986, 307] width 45 height 10
click at [989, 320] on button "Yes / OK" at bounding box center [986, 322] width 45 height 10
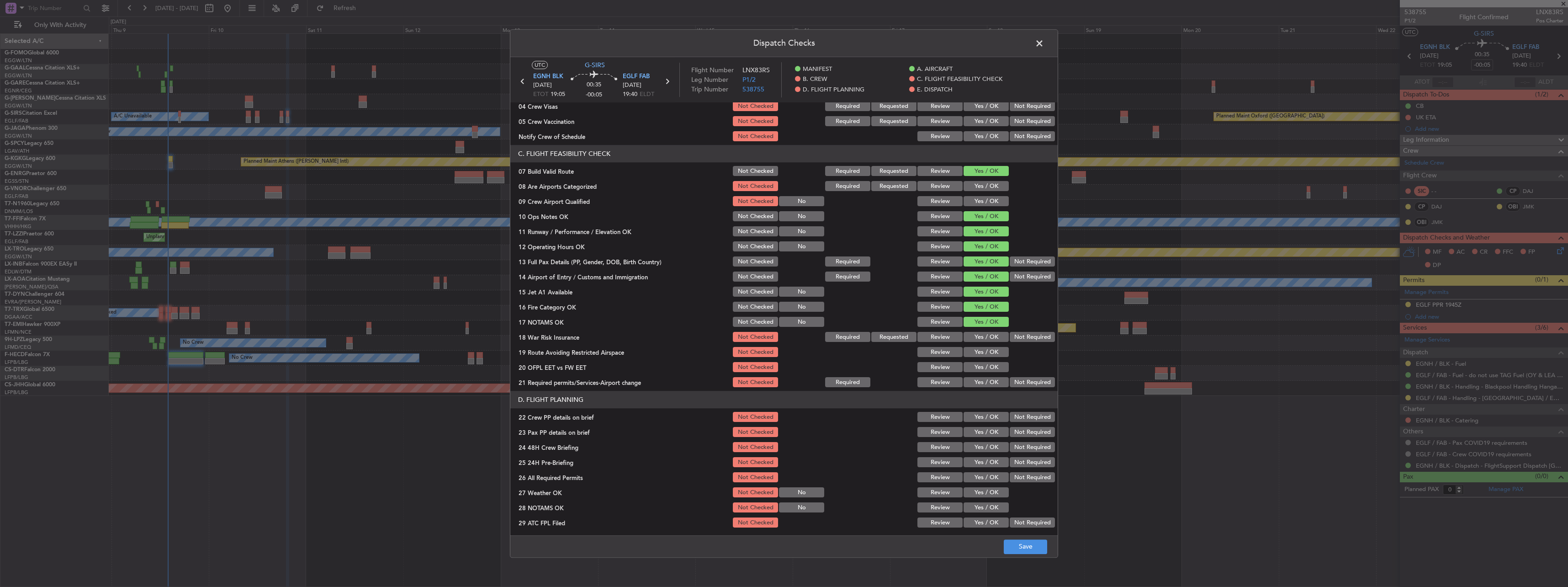
click at [1011, 337] on button "Not Required" at bounding box center [1032, 337] width 45 height 10
click at [989, 352] on button "Yes / OK" at bounding box center [986, 352] width 45 height 10
click at [983, 371] on button "Yes / OK" at bounding box center [986, 367] width 45 height 10
click at [982, 394] on header "D. FLIGHT PLANNING" at bounding box center [783, 399] width 547 height 18
click at [986, 376] on div "Yes / OK" at bounding box center [985, 382] width 46 height 13
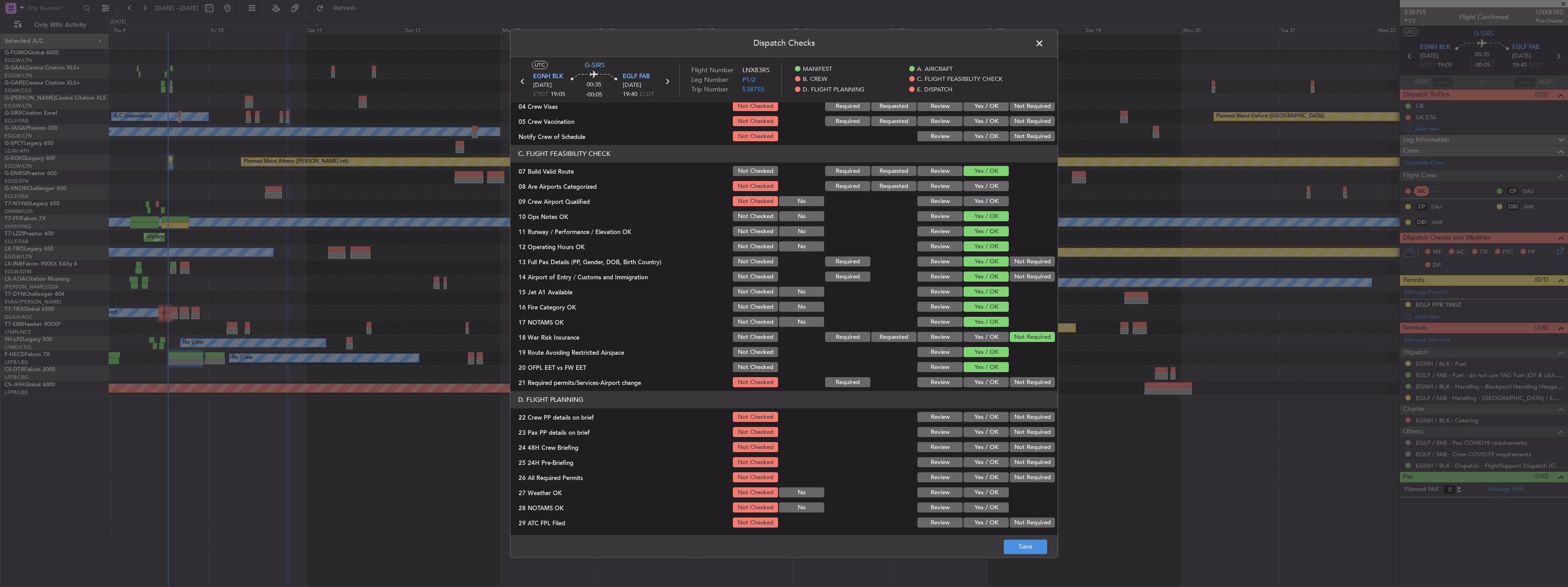
click at [987, 382] on button "Yes / OK" at bounding box center [986, 382] width 45 height 10
click at [998, 417] on button "Yes / OK" at bounding box center [986, 417] width 45 height 10
click at [998, 427] on button "Yes / OK" at bounding box center [986, 432] width 45 height 10
click at [995, 446] on button "Yes / OK" at bounding box center [986, 448] width 45 height 10
click at [1020, 465] on button "Not Required" at bounding box center [1032, 462] width 45 height 10
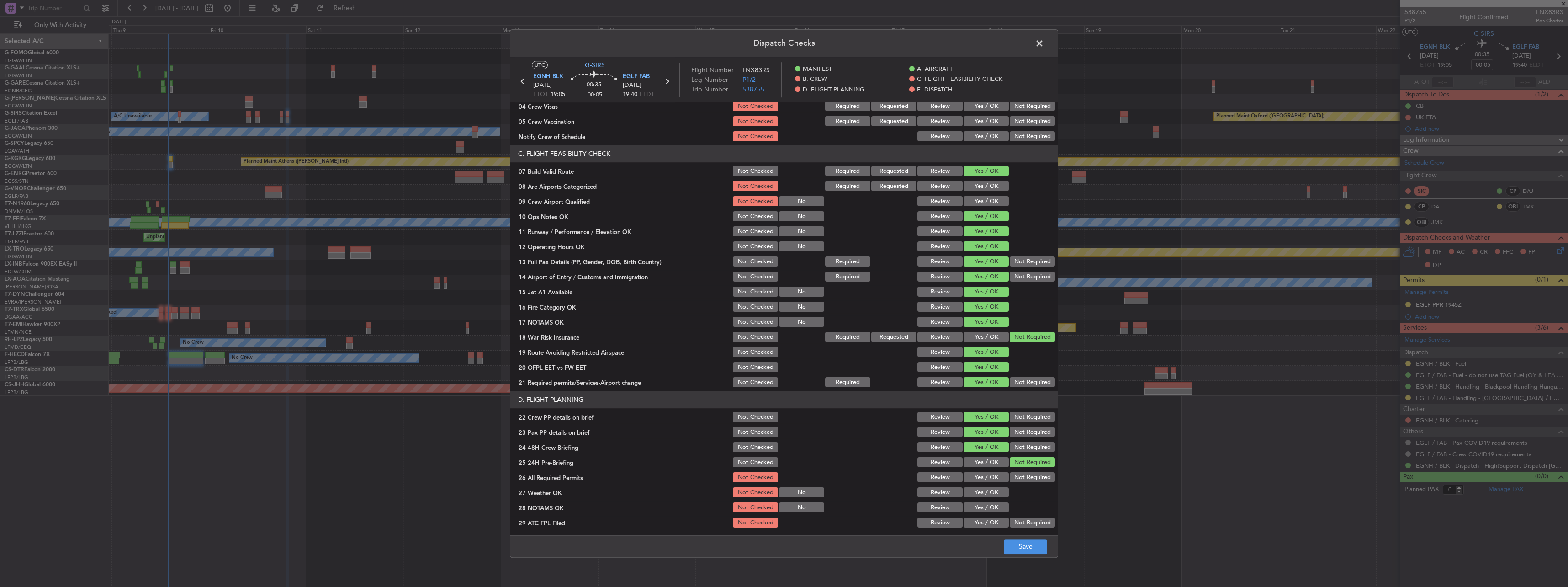
click at [1027, 560] on div "Dispatch Checks UTC G-SIRS EGNH BLK 10/10/2025 ETOT 19:05 00:35 -00:05 EGLF FAB…" at bounding box center [784, 294] width 1568 height 587
click at [1028, 556] on footer "Save" at bounding box center [783, 546] width 547 height 22
click at [1029, 550] on button "Save" at bounding box center [1025, 547] width 43 height 15
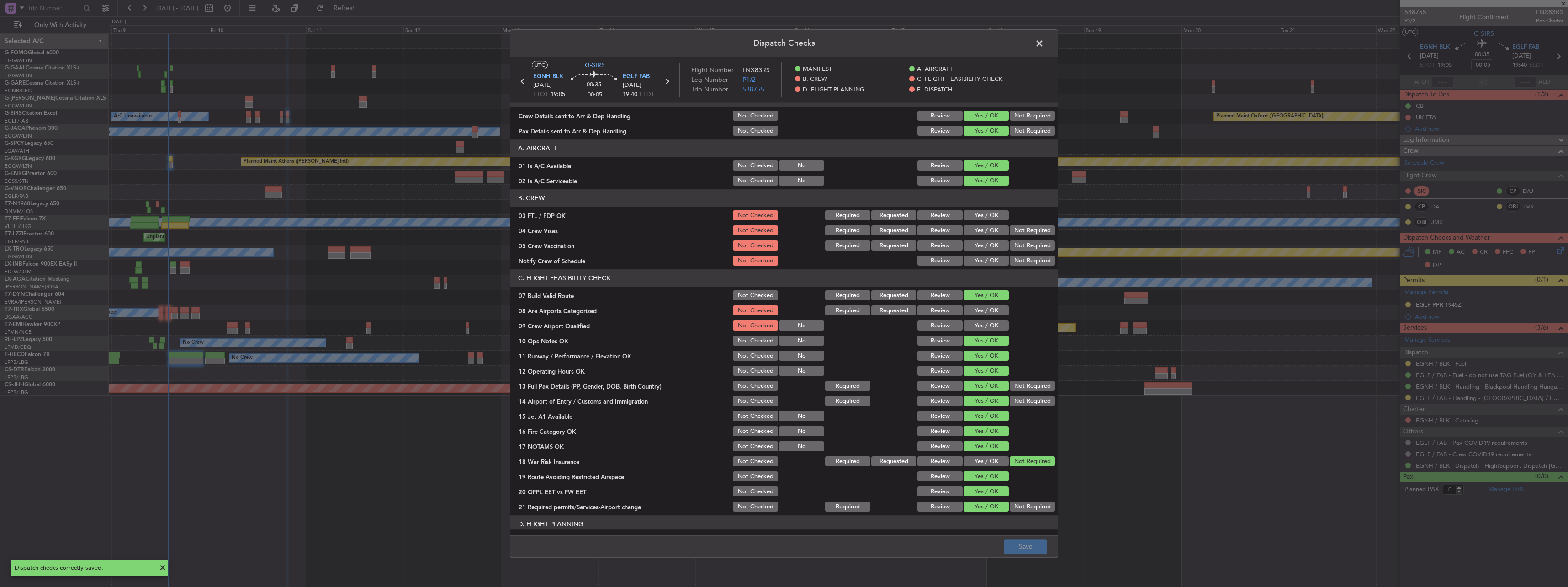
scroll to position [0, 0]
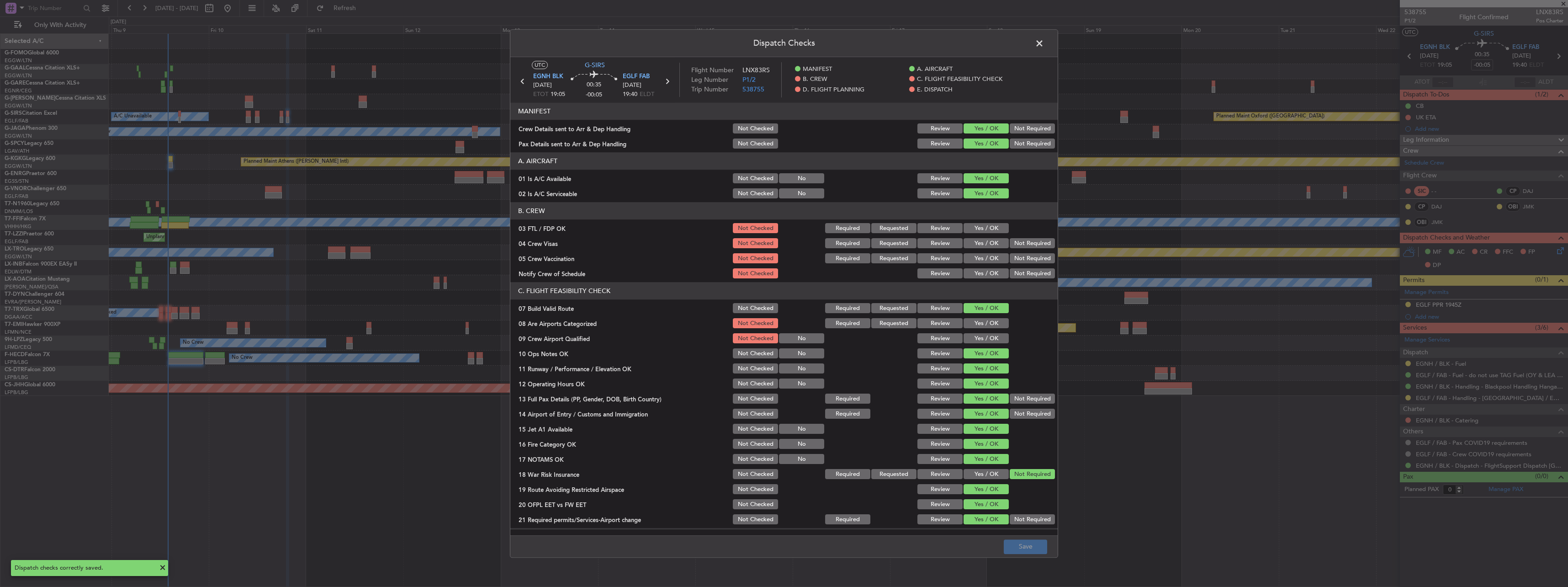
click at [1044, 41] on span at bounding box center [1044, 46] width 0 height 18
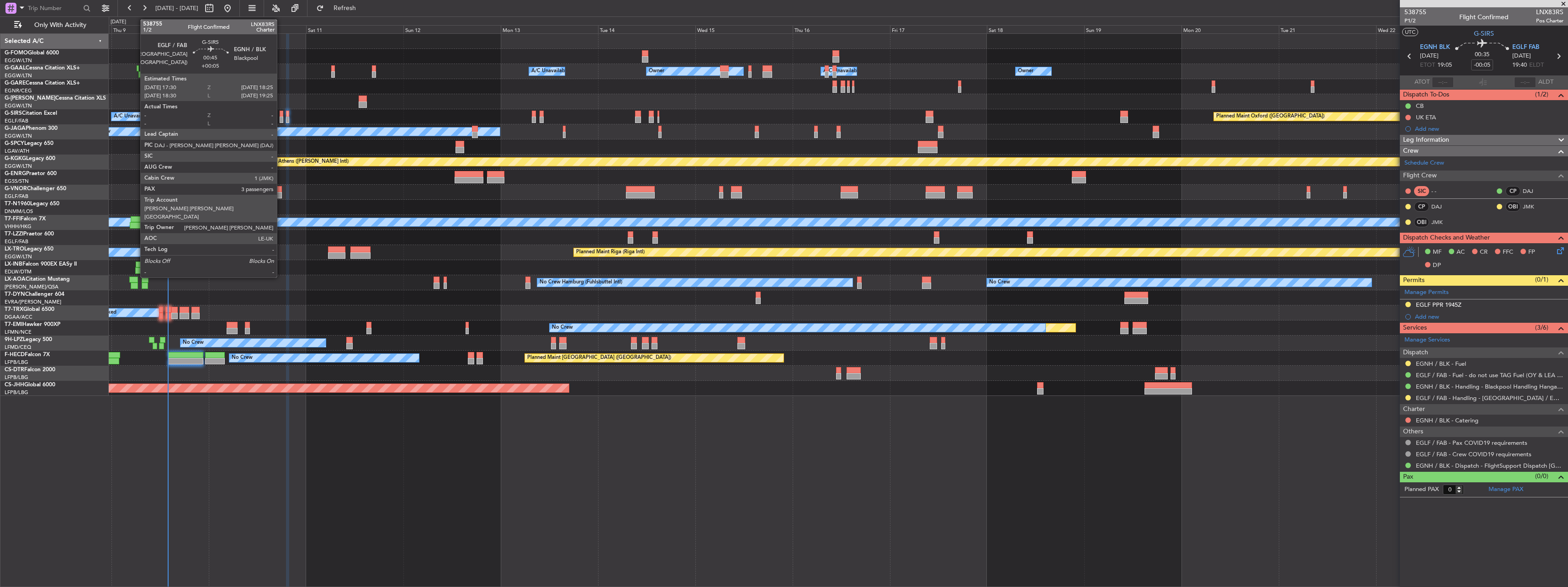
click at [281, 111] on div at bounding box center [281, 114] width 4 height 7
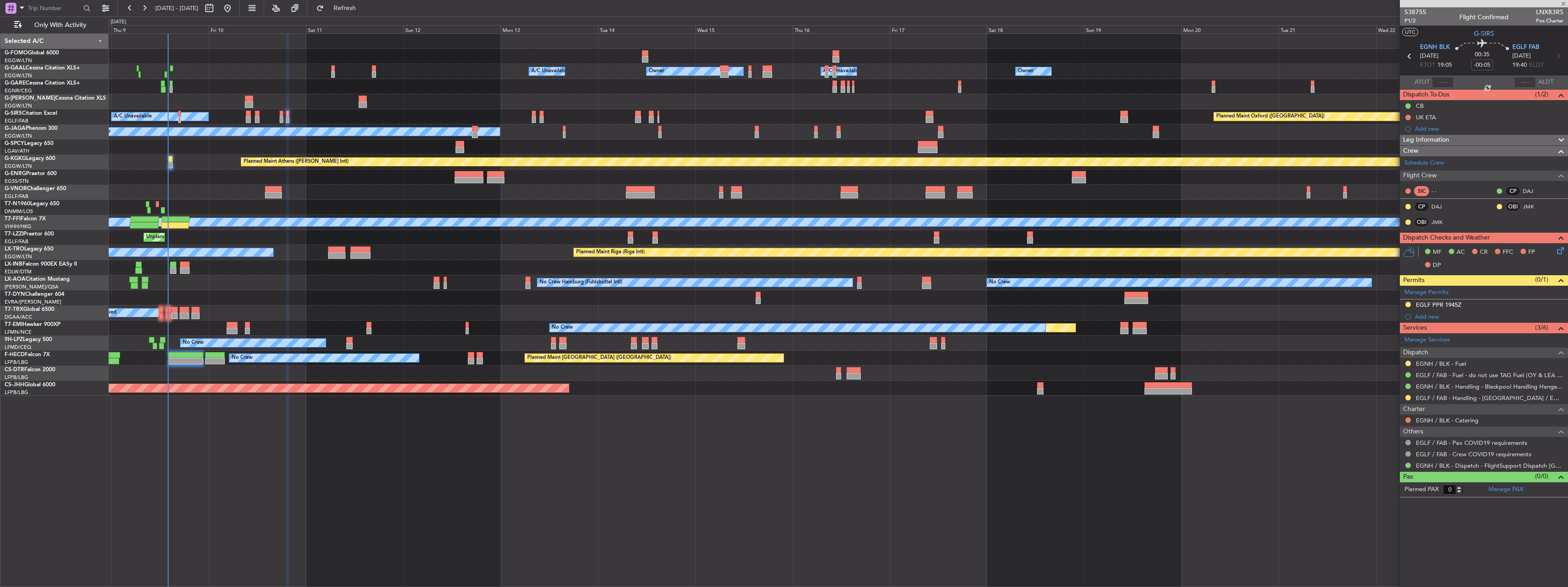
type input "+00:05"
type input "3"
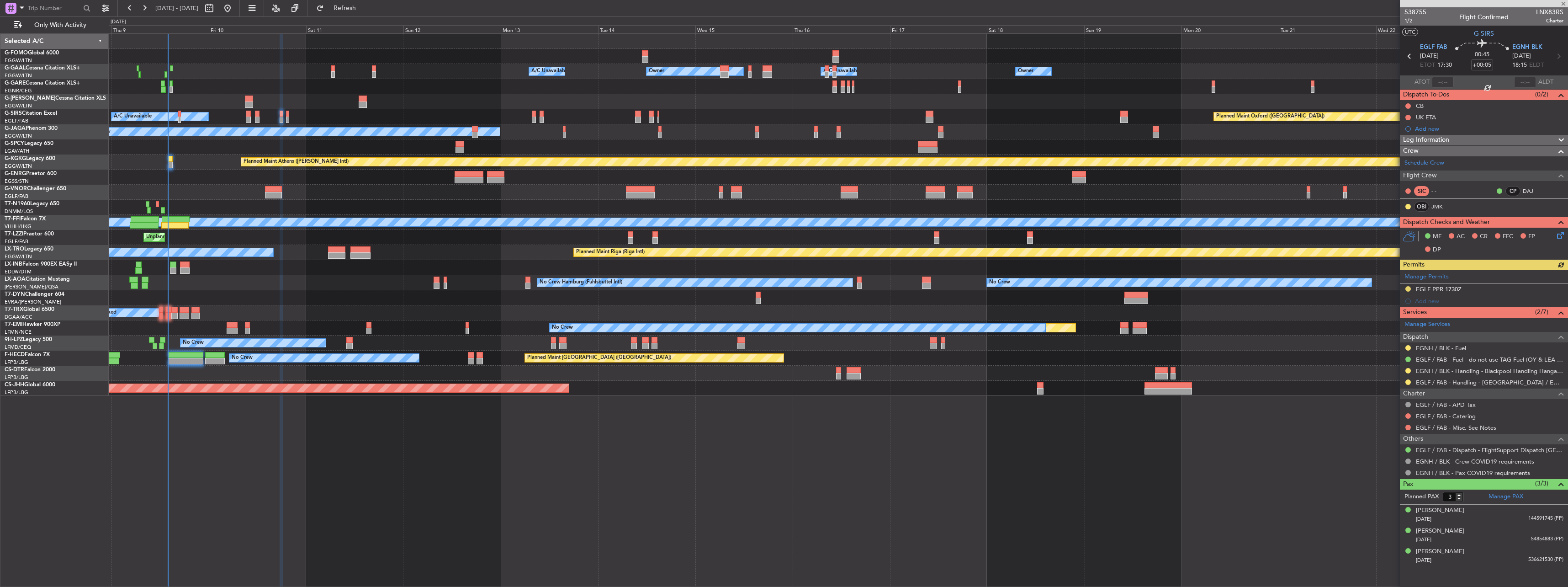
click at [1559, 234] on icon at bounding box center [1559, 234] width 7 height 7
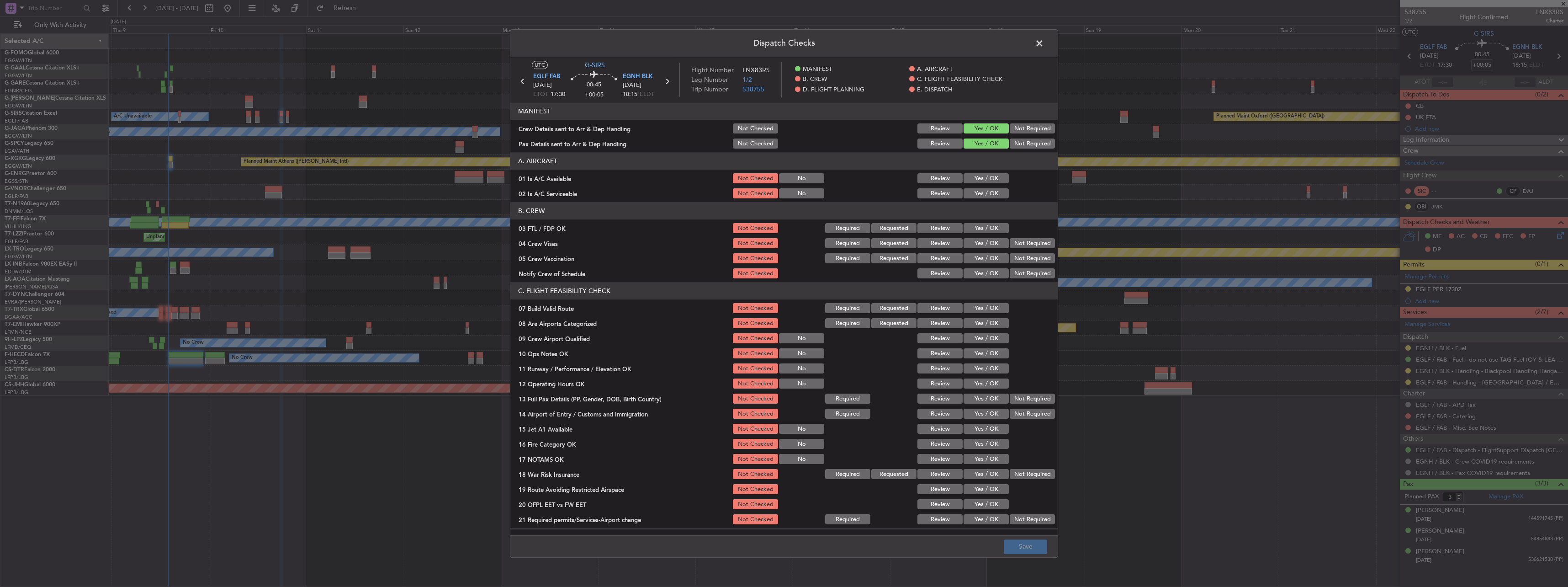
click at [973, 179] on button "Yes / OK" at bounding box center [986, 178] width 45 height 10
click at [975, 201] on article "MANIFEST Crew Details sent to Arr & Dep Handling Not Checked Review Yes / OK No…" at bounding box center [783, 316] width 547 height 427
click at [976, 193] on button "Yes / OK" at bounding box center [986, 194] width 45 height 10
click at [975, 298] on header "C. FLIGHT FEASIBILITY CHECK" at bounding box center [783, 291] width 547 height 18
click at [979, 305] on button "Yes / OK" at bounding box center [986, 308] width 45 height 10
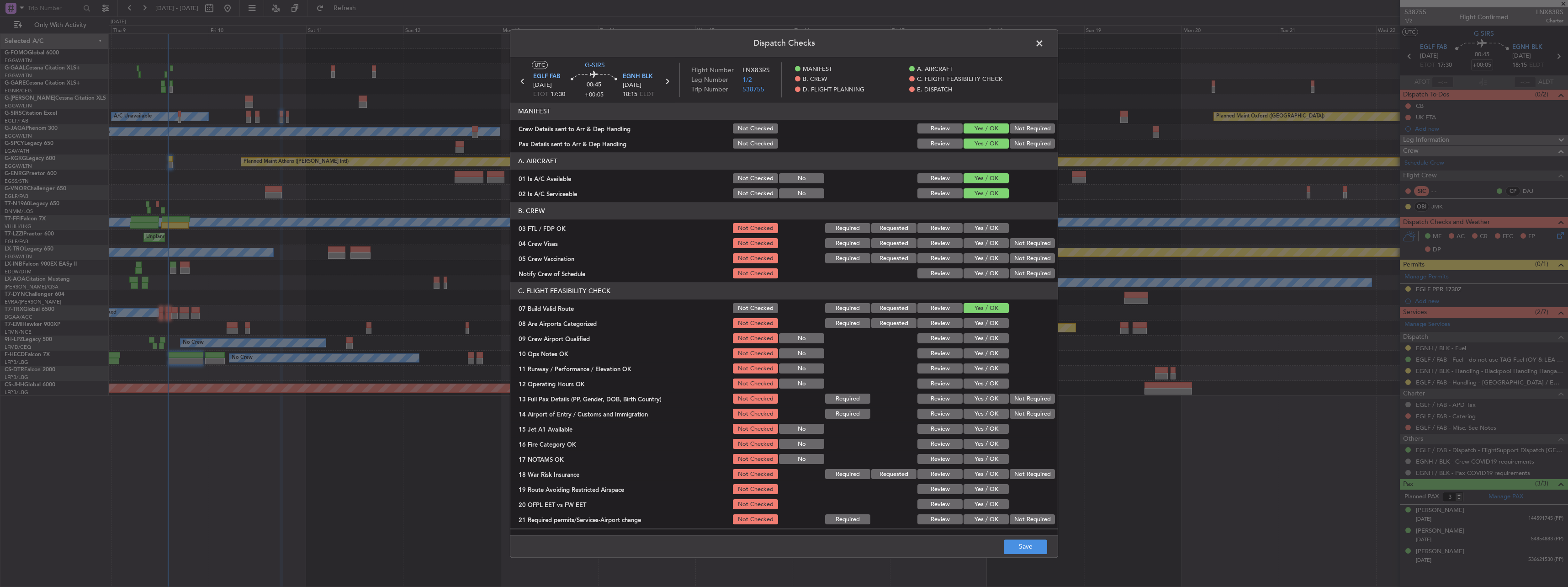
click at [987, 340] on button "Yes / OK" at bounding box center [986, 339] width 45 height 10
drag, startPoint x: 743, startPoint y: 337, endPoint x: 770, endPoint y: 339, distance: 27.1
click at [750, 336] on button "Not Checked" at bounding box center [755, 339] width 45 height 10
click at [965, 354] on button "Yes / OK" at bounding box center [986, 354] width 45 height 10
click at [981, 365] on button "Yes / OK" at bounding box center [986, 368] width 45 height 10
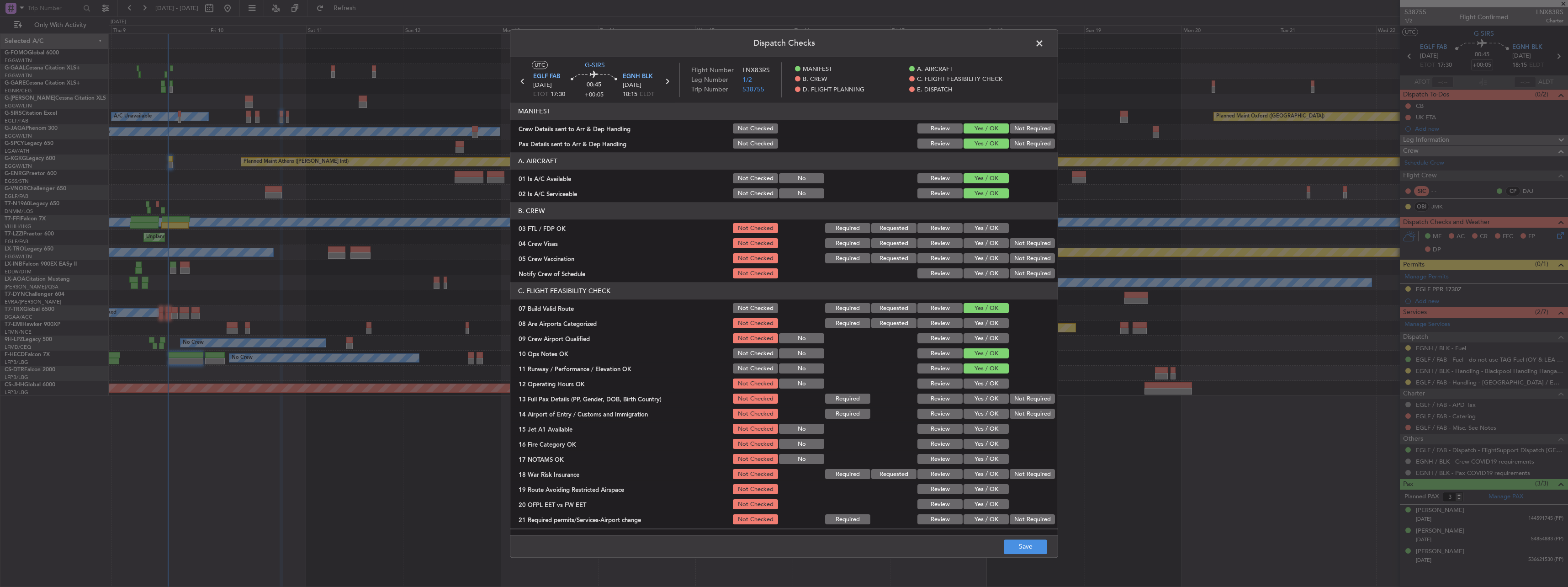
scroll to position [91, 0]
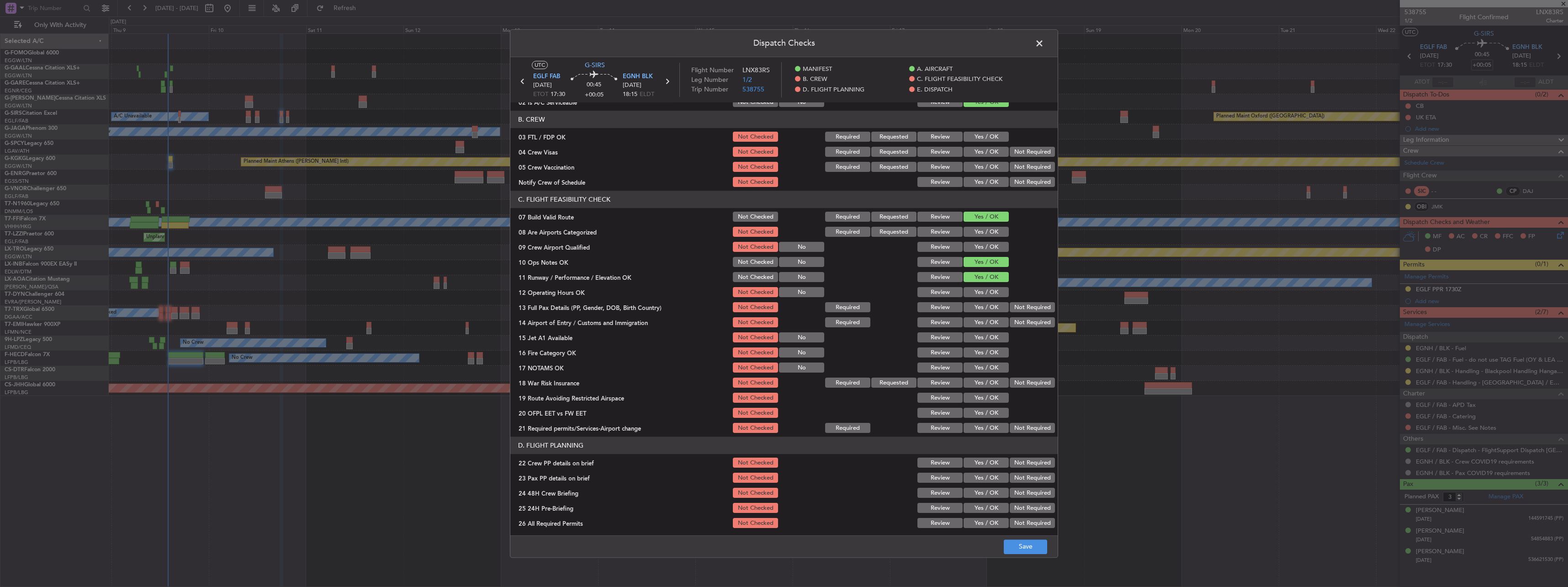
click at [985, 303] on button "Yes / OK" at bounding box center [986, 308] width 45 height 10
drag, startPoint x: 985, startPoint y: 293, endPoint x: 990, endPoint y: 314, distance: 21.6
click at [985, 294] on button "Yes / OK" at bounding box center [986, 292] width 45 height 10
click at [990, 322] on button "Yes / OK" at bounding box center [986, 323] width 45 height 10
click at [989, 342] on button "Yes / OK" at bounding box center [986, 337] width 45 height 10
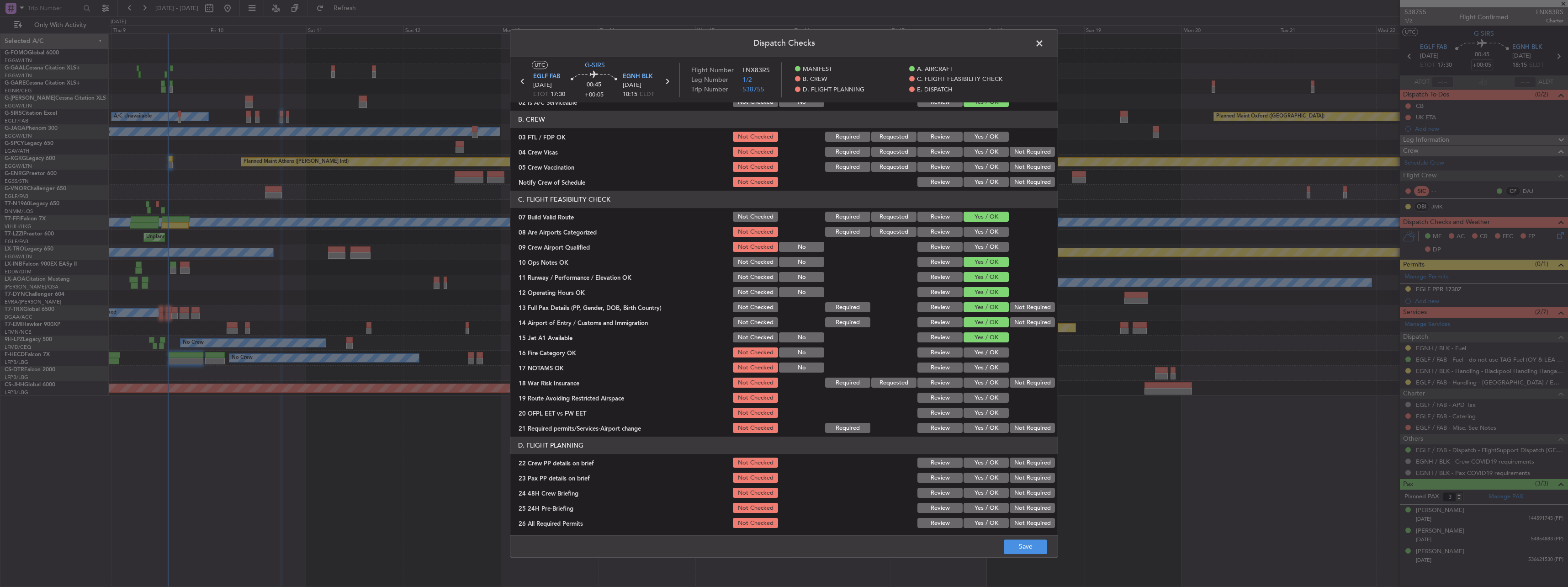
click at [989, 351] on button "Yes / OK" at bounding box center [986, 353] width 45 height 10
click at [988, 364] on button "Yes / OK" at bounding box center [986, 368] width 45 height 10
click at [1017, 380] on button "Not Required" at bounding box center [1032, 383] width 45 height 10
click at [991, 393] on button "Yes / OK" at bounding box center [986, 398] width 45 height 10
drag, startPoint x: 985, startPoint y: 410, endPoint x: 985, endPoint y: 417, distance: 7.0
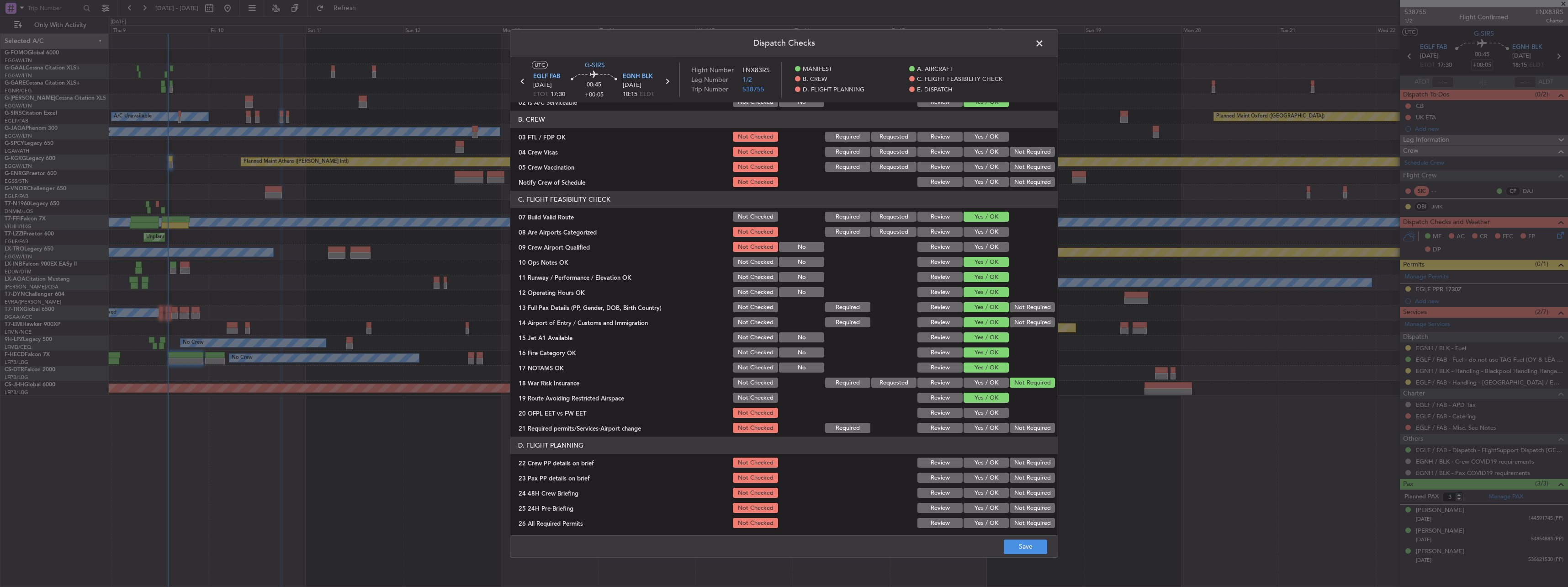
click at [985, 412] on button "Yes / OK" at bounding box center [986, 413] width 45 height 10
click at [983, 426] on button "Yes / OK" at bounding box center [986, 428] width 45 height 10
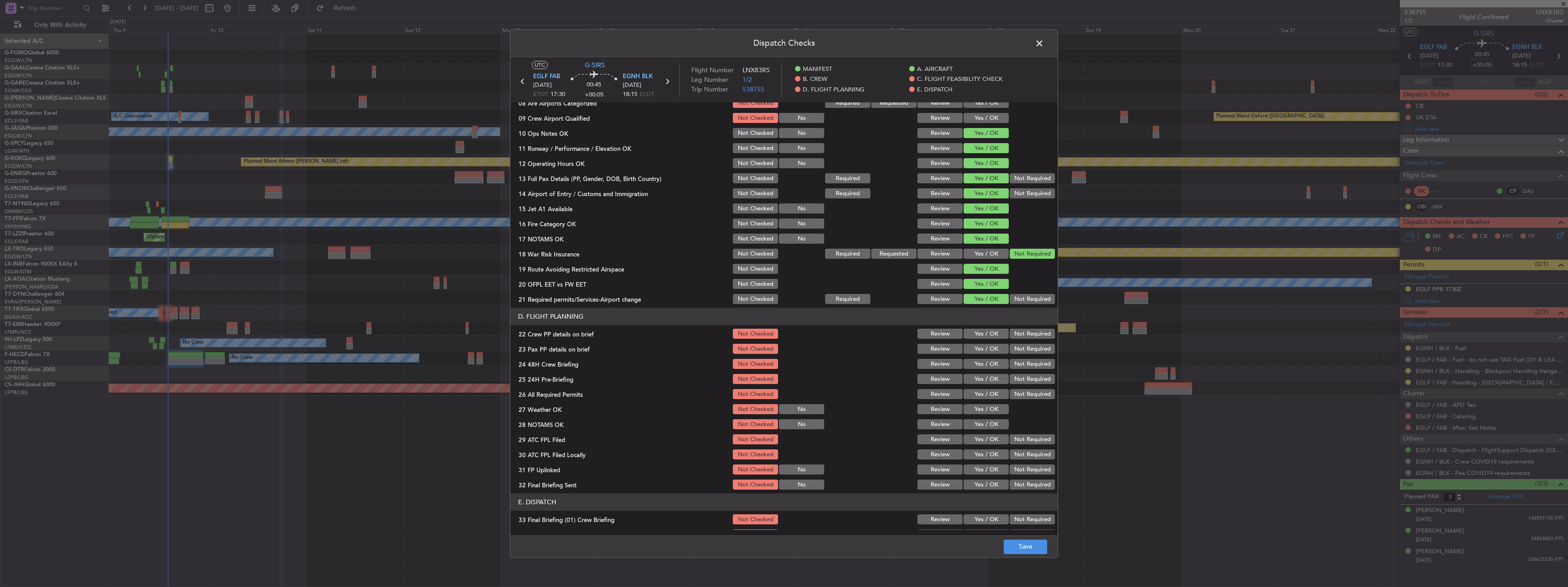
scroll to position [228, 0]
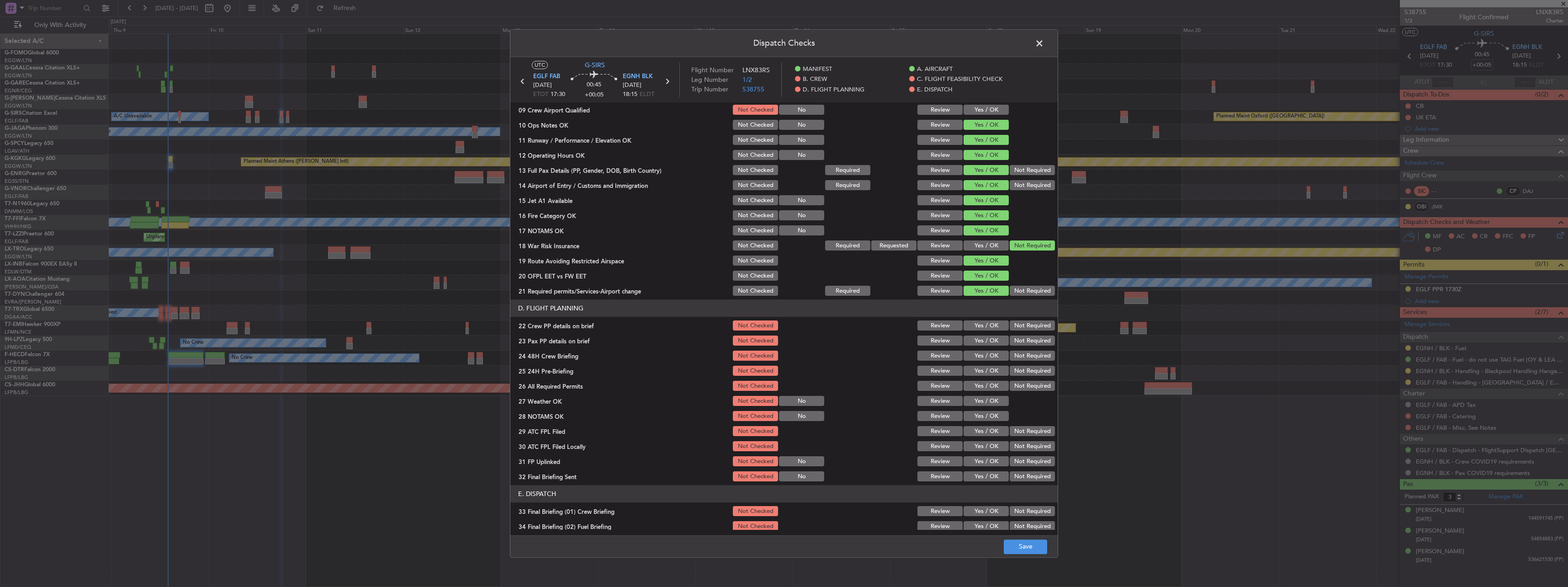
drag, startPoint x: 996, startPoint y: 323, endPoint x: 996, endPoint y: 329, distance: 6.0
click at [996, 327] on button "Yes / OK" at bounding box center [986, 326] width 45 height 10
click at [995, 341] on button "Yes / OK" at bounding box center [986, 341] width 45 height 10
drag, startPoint x: 995, startPoint y: 357, endPoint x: 1016, endPoint y: 373, distance: 26.4
click at [996, 358] on button "Yes / OK" at bounding box center [986, 356] width 45 height 10
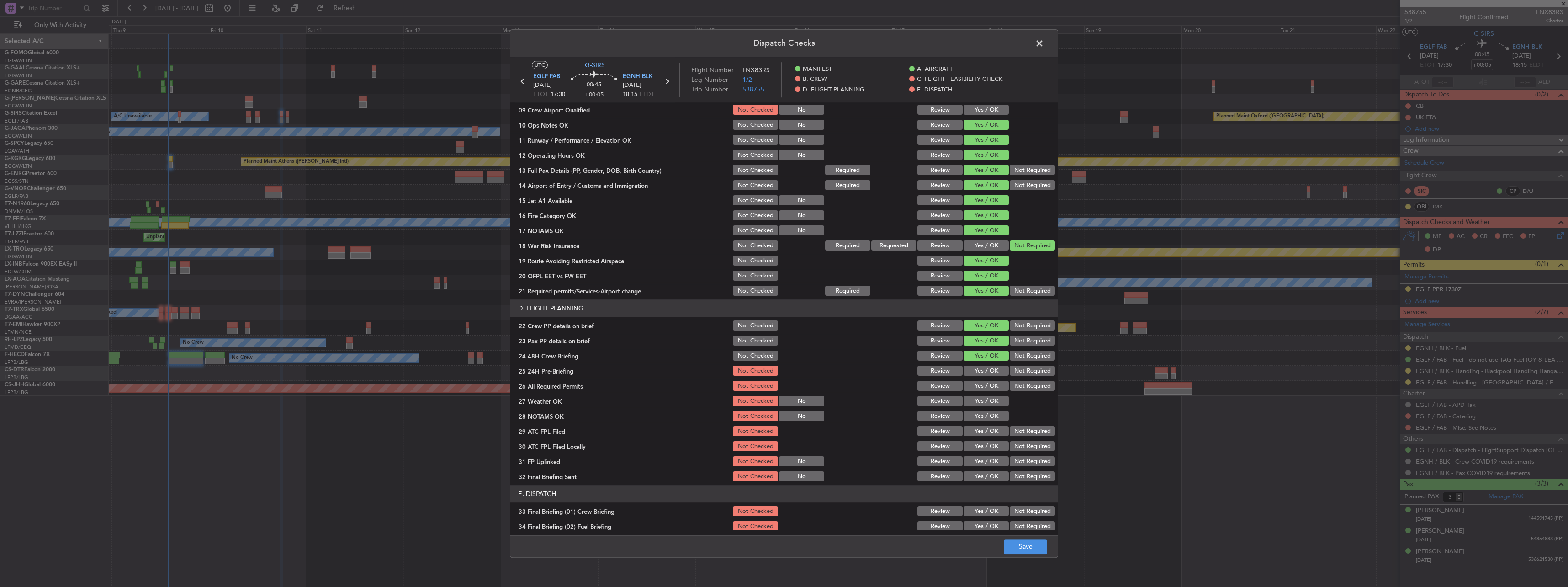
click at [1017, 373] on button "Not Required" at bounding box center [1032, 371] width 45 height 10
click at [1027, 548] on button "Save" at bounding box center [1025, 547] width 43 height 15
click at [1044, 40] on span at bounding box center [1044, 46] width 0 height 18
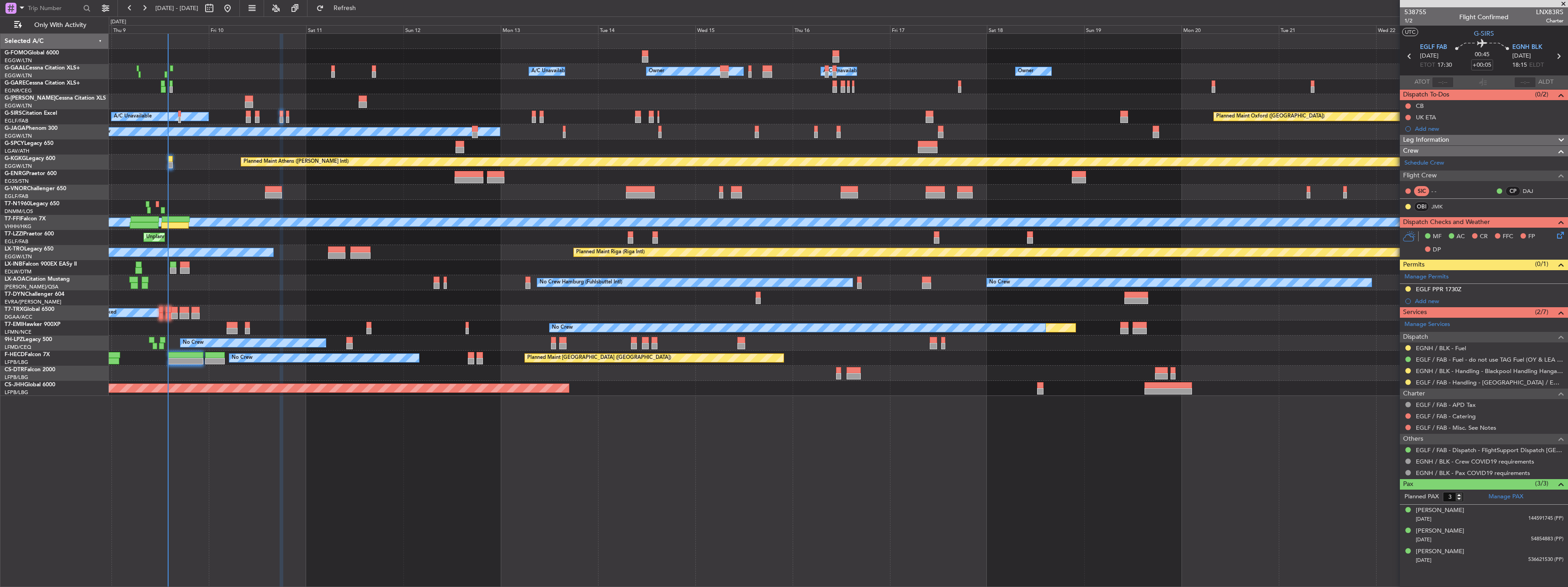
click at [289, 116] on div "Planned Maint Oxford (Kidlington) A/C Unavailable" at bounding box center [838, 116] width 1459 height 15
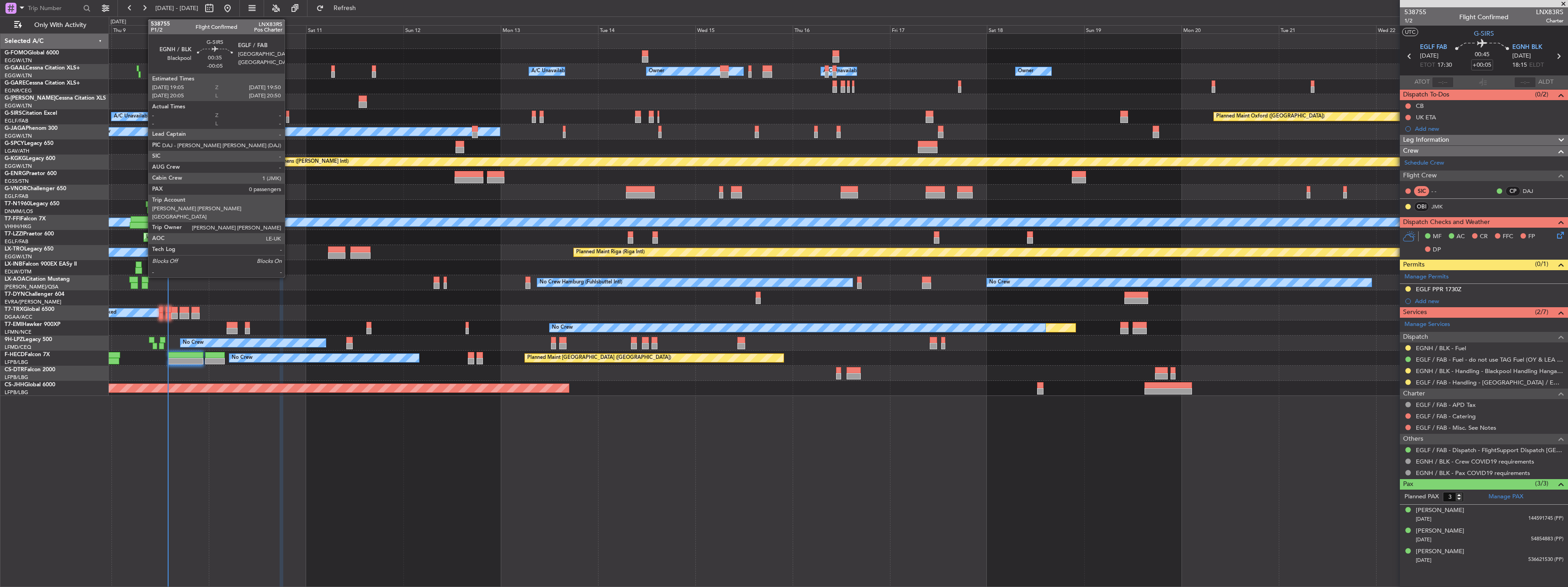
click at [289, 116] on div at bounding box center [287, 119] width 3 height 7
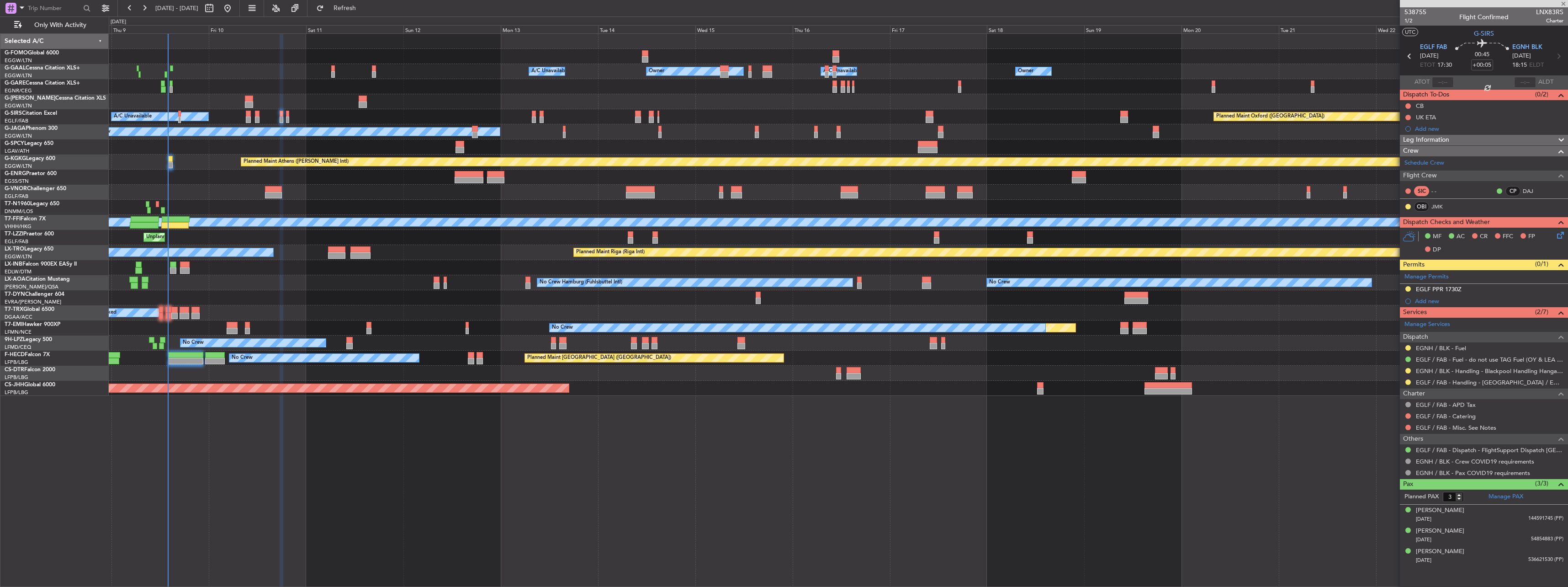
type input "-00:05"
type input "0"
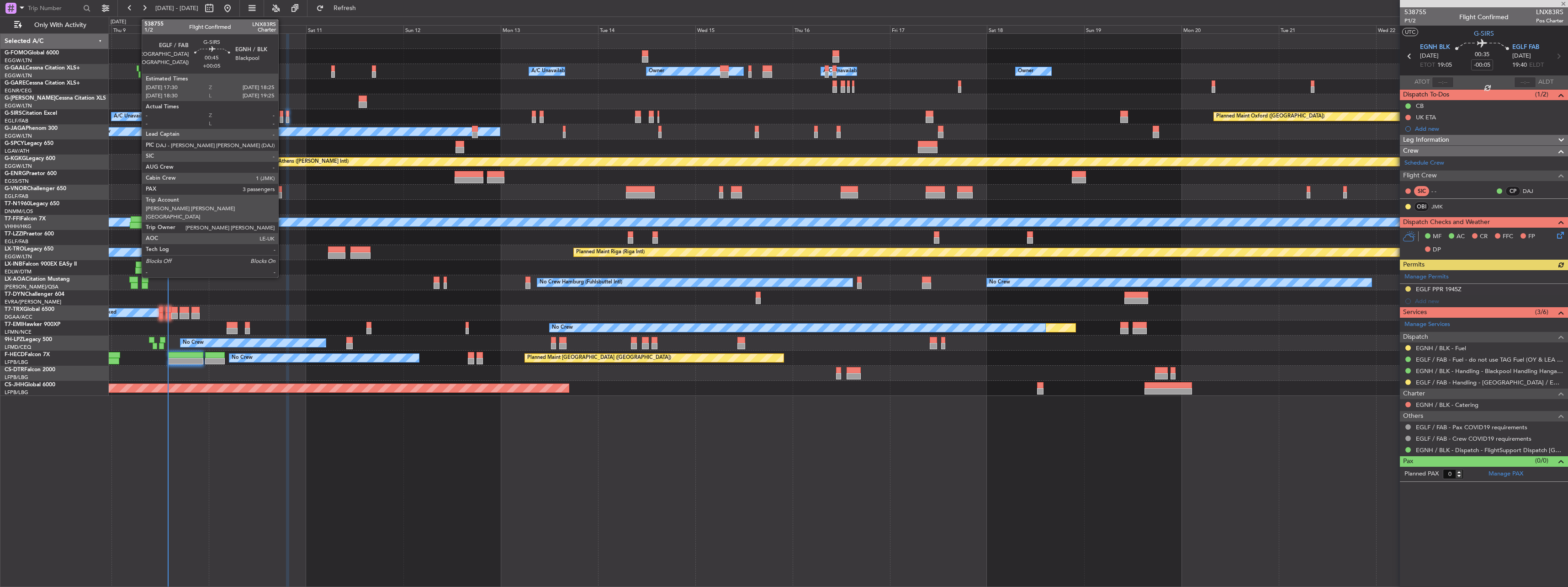
click at [282, 113] on div at bounding box center [281, 114] width 4 height 7
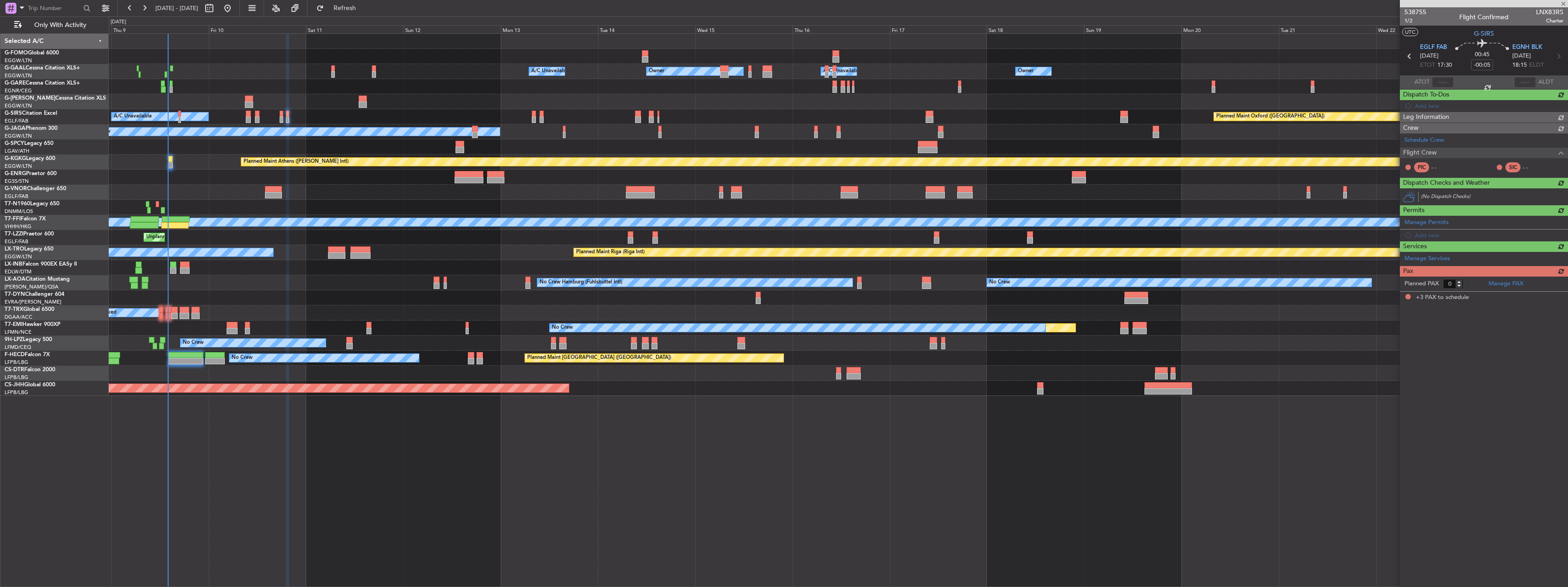
type input "+00:05"
type input "3"
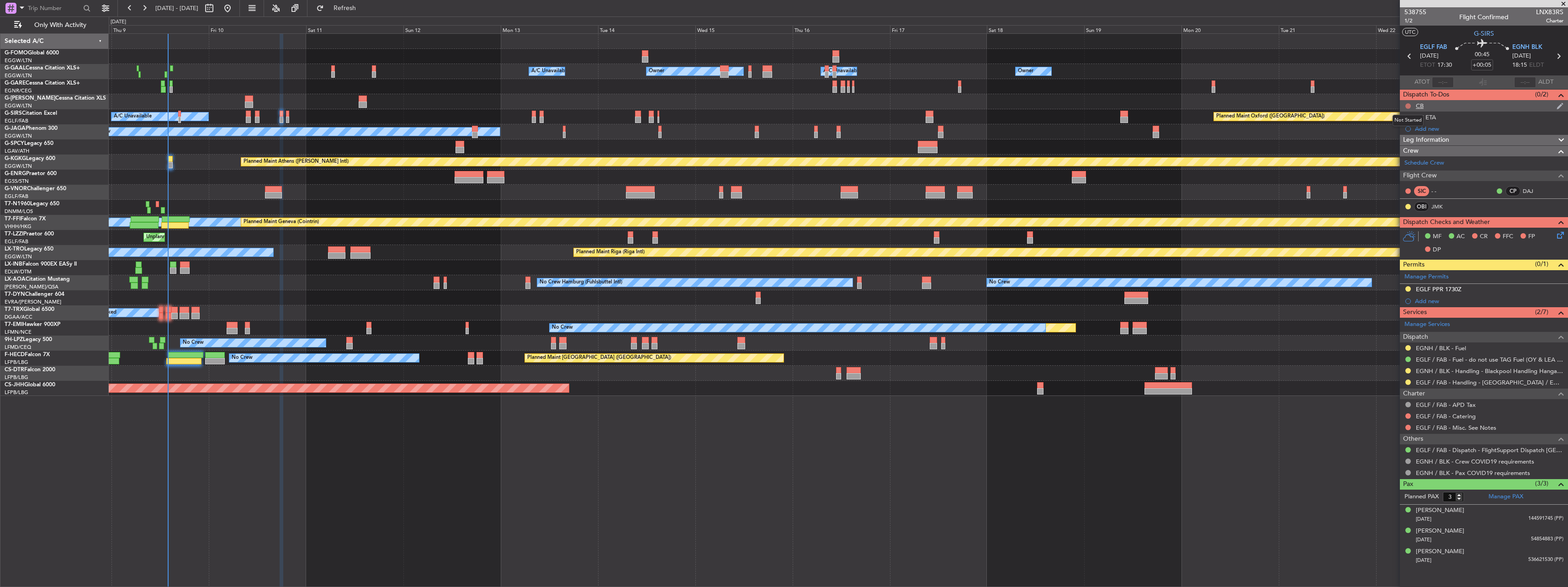
click at [1409, 105] on button at bounding box center [1408, 106] width 5 height 5
click at [1416, 147] on span "Completed" at bounding box center [1412, 146] width 30 height 9
click at [1557, 232] on icon at bounding box center [1559, 234] width 7 height 7
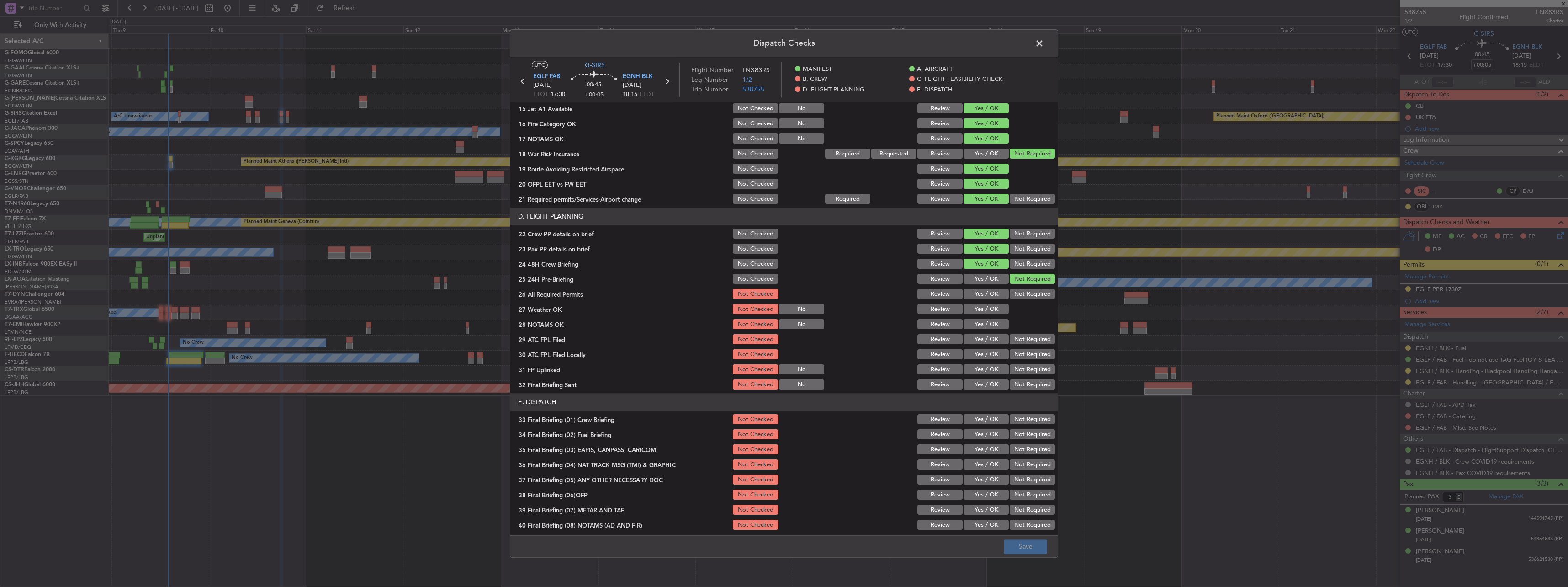
scroll to position [365, 0]
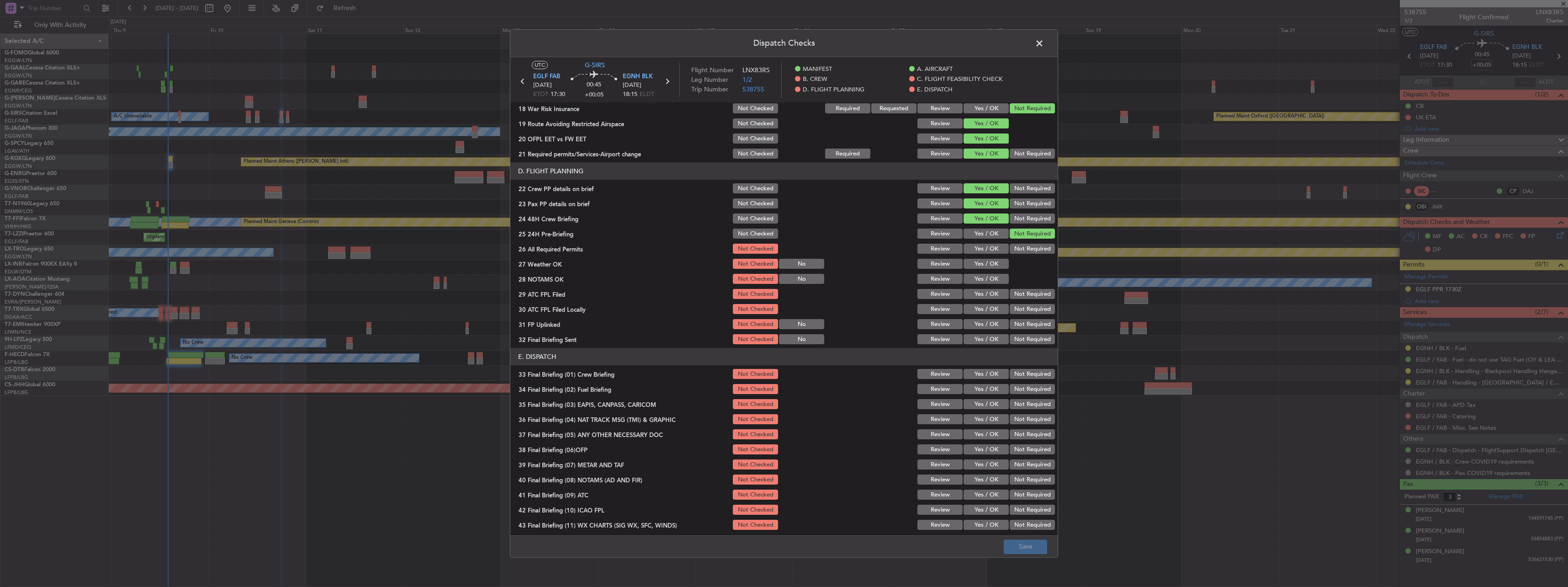
click at [1044, 45] on span at bounding box center [1044, 46] width 0 height 18
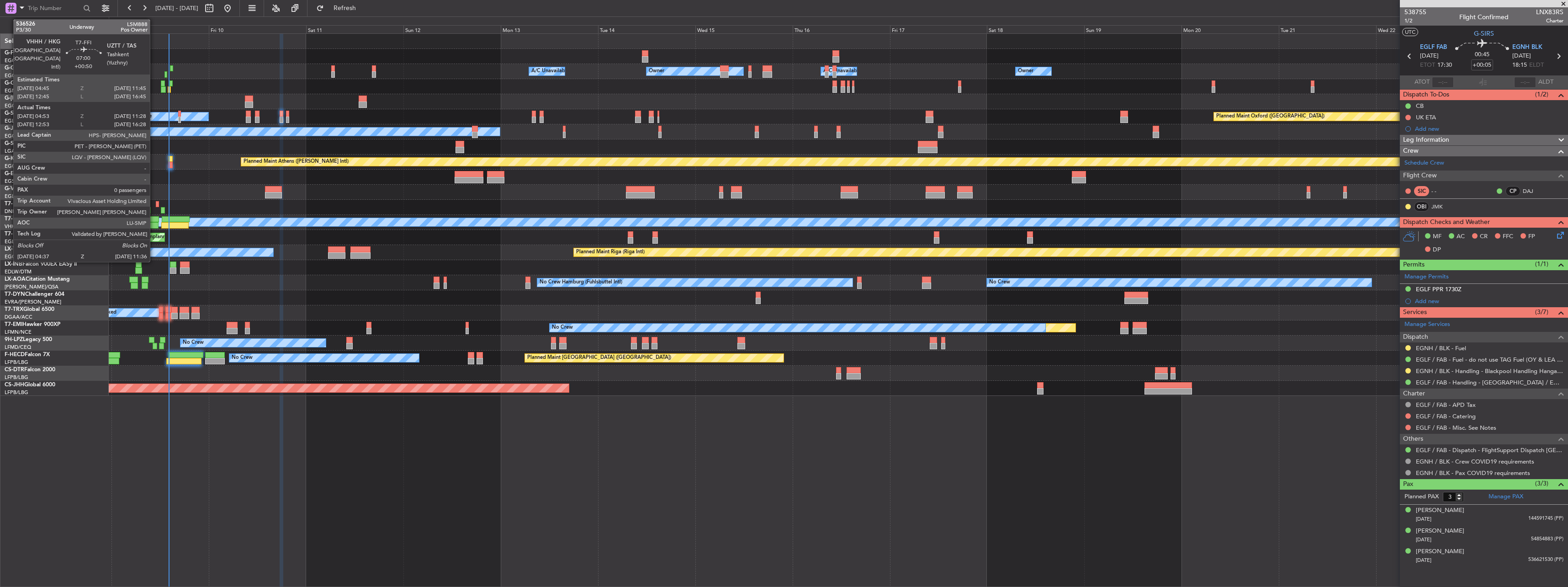
click at [153, 222] on div at bounding box center [145, 219] width 29 height 7
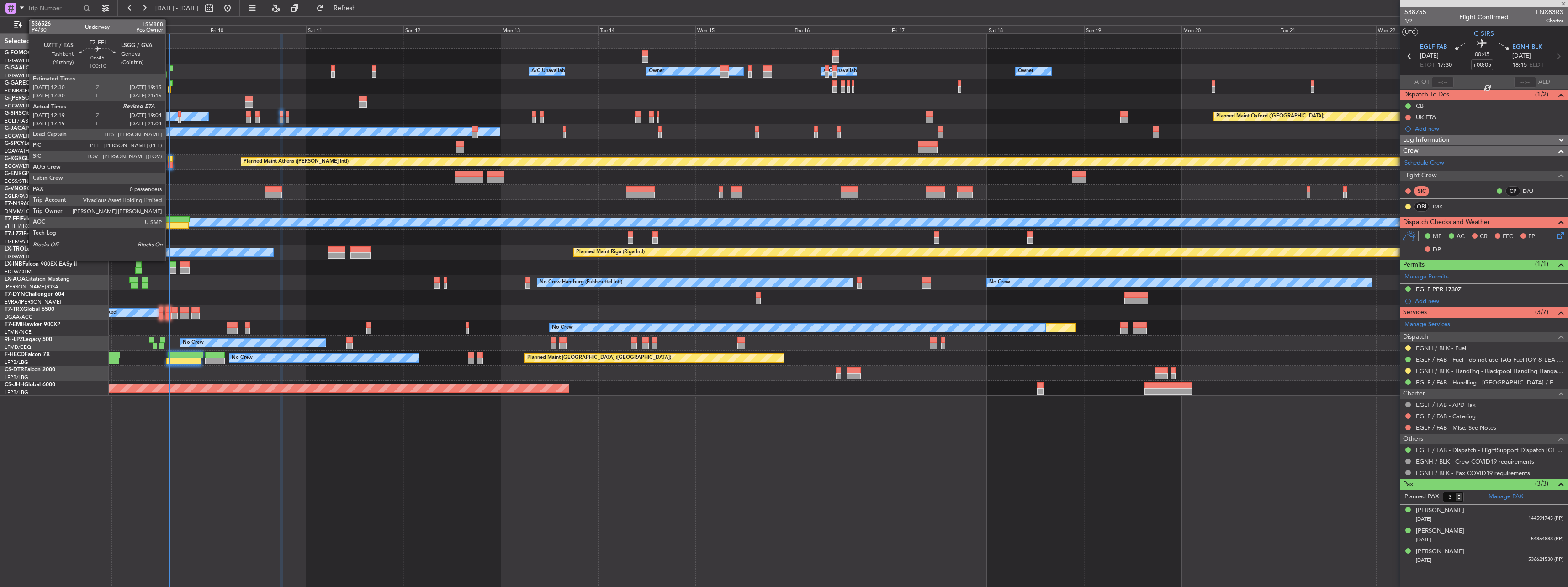
type input "+00:50"
type input "04:53"
type input "11:28"
type input "0"
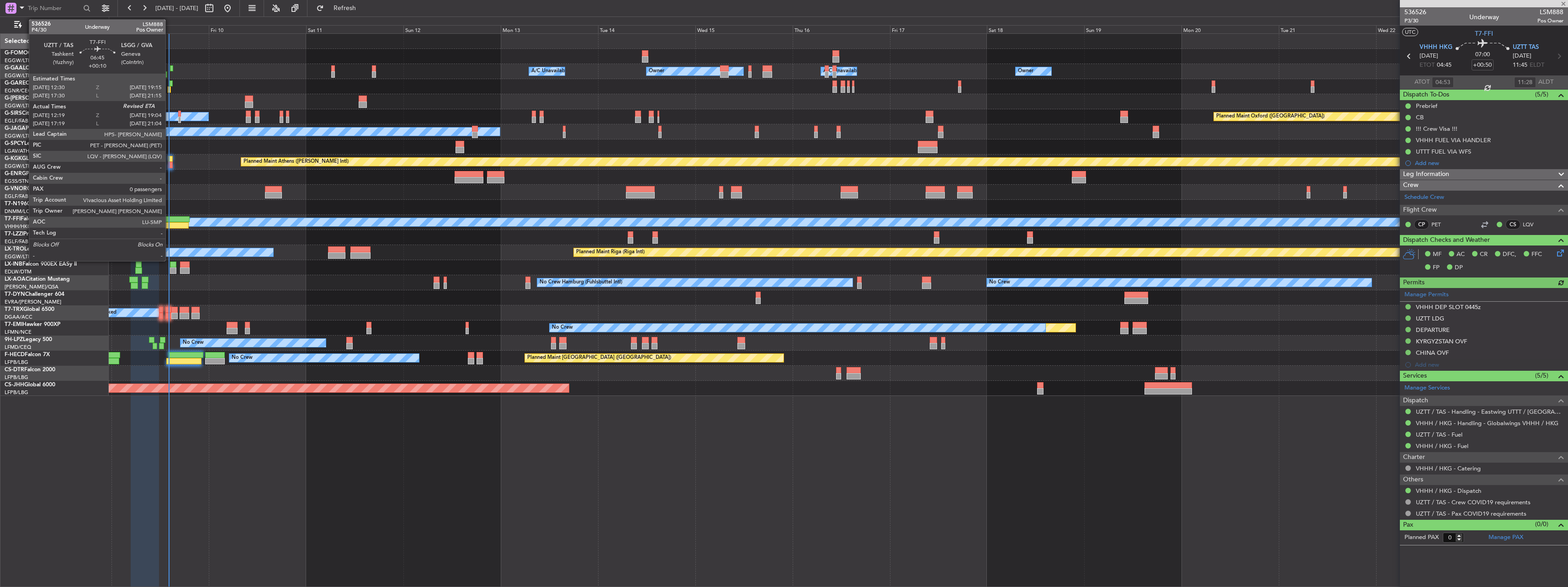
click at [169, 225] on div at bounding box center [175, 225] width 27 height 7
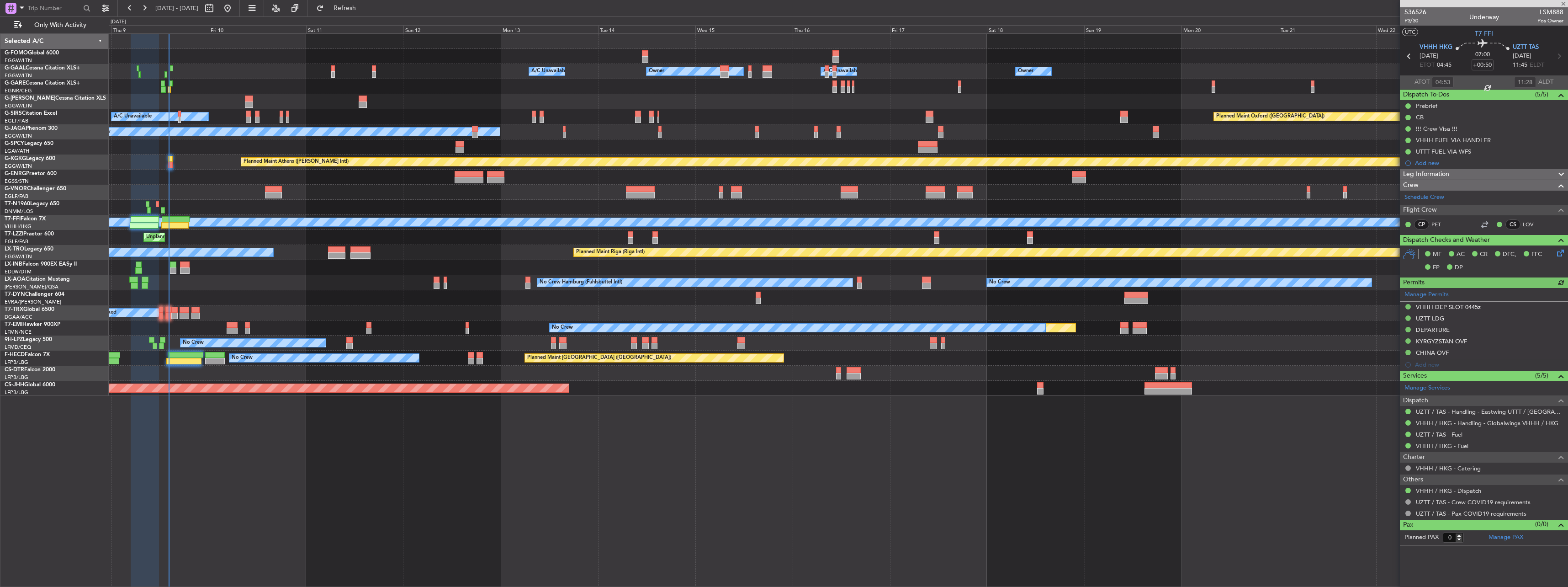
type input "+00:10"
type input "12:19"
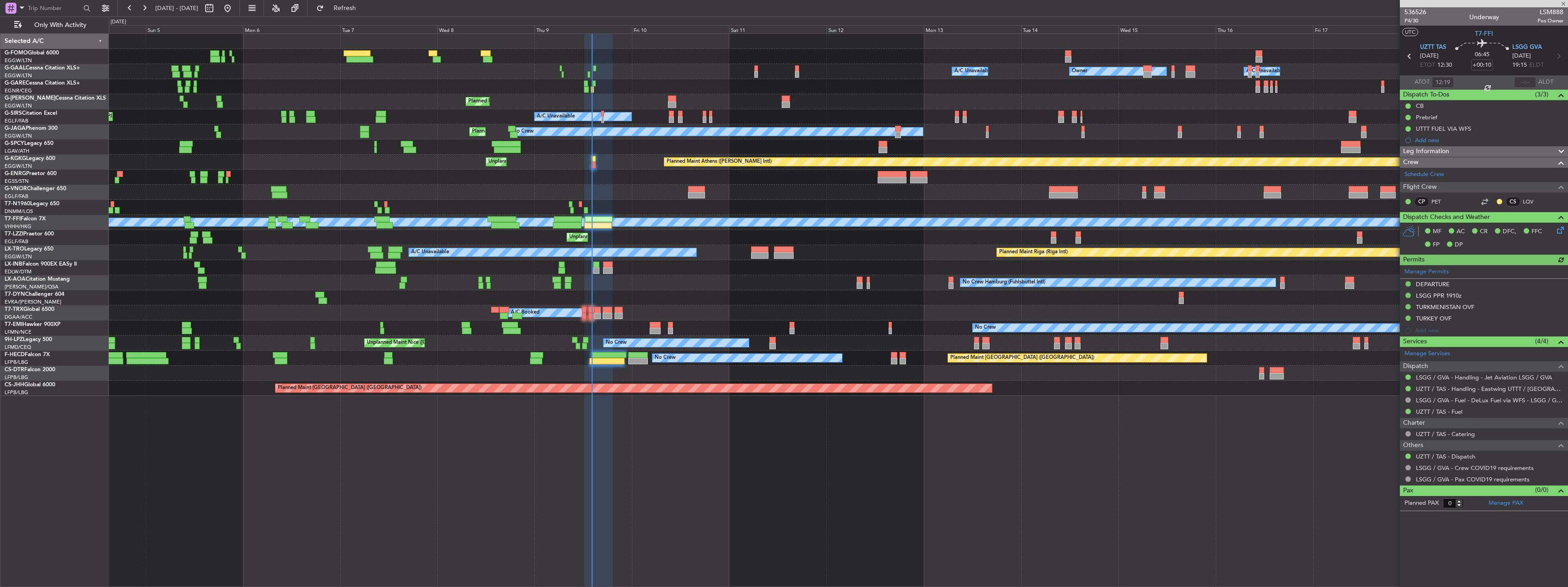
click at [712, 242] on div "Unplanned Maint [GEOGRAPHIC_DATA] ([GEOGRAPHIC_DATA])" at bounding box center [838, 237] width 1459 height 15
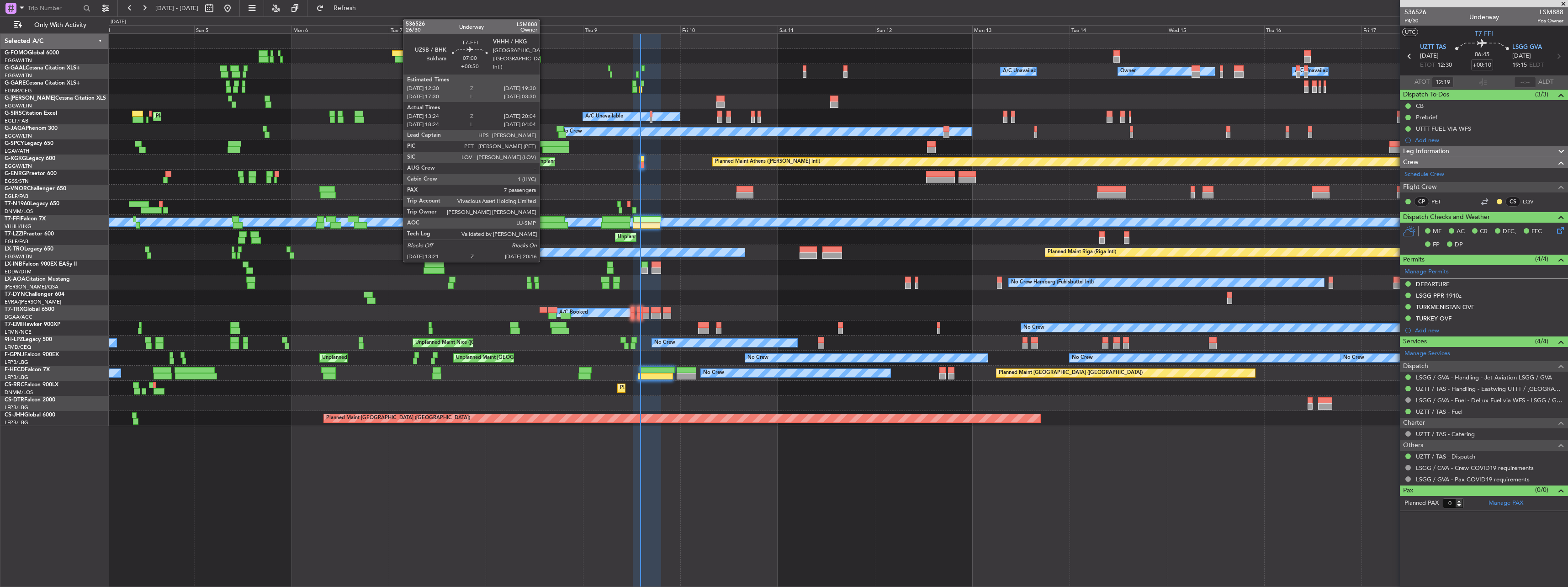
click at [544, 225] on div at bounding box center [553, 225] width 29 height 7
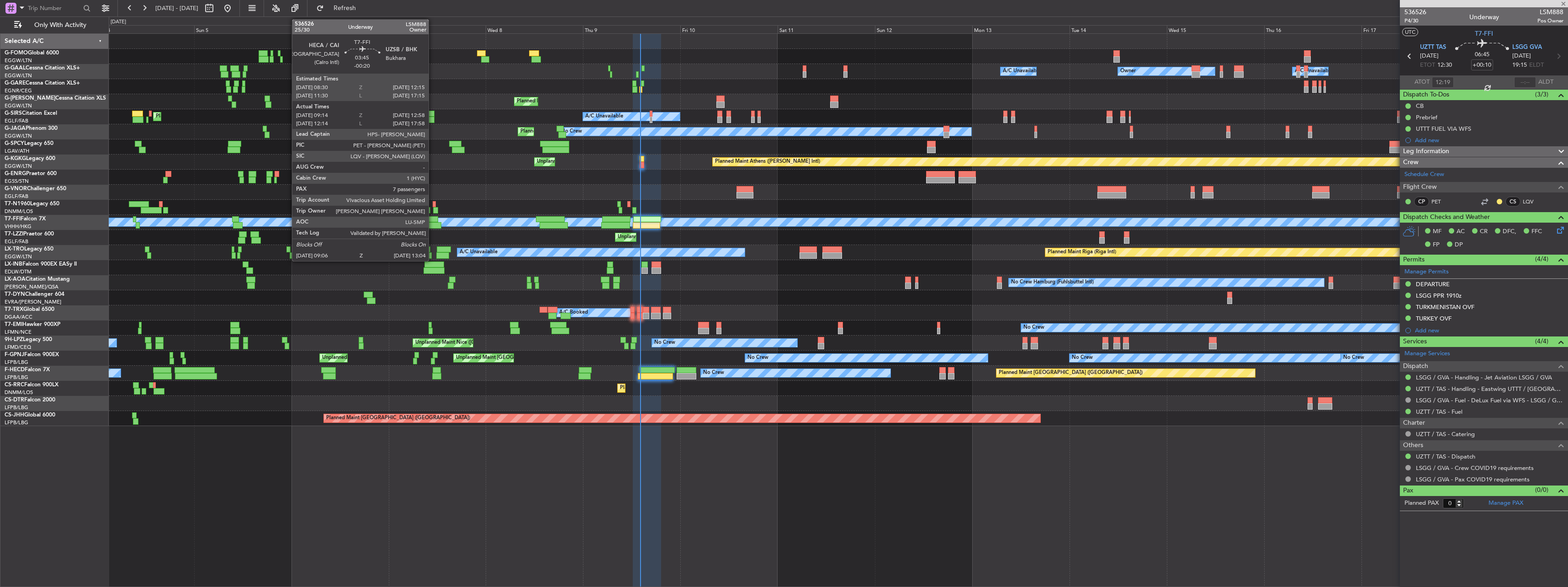
type input "+00:50"
type input "13:24"
type input "20:04"
type input "7"
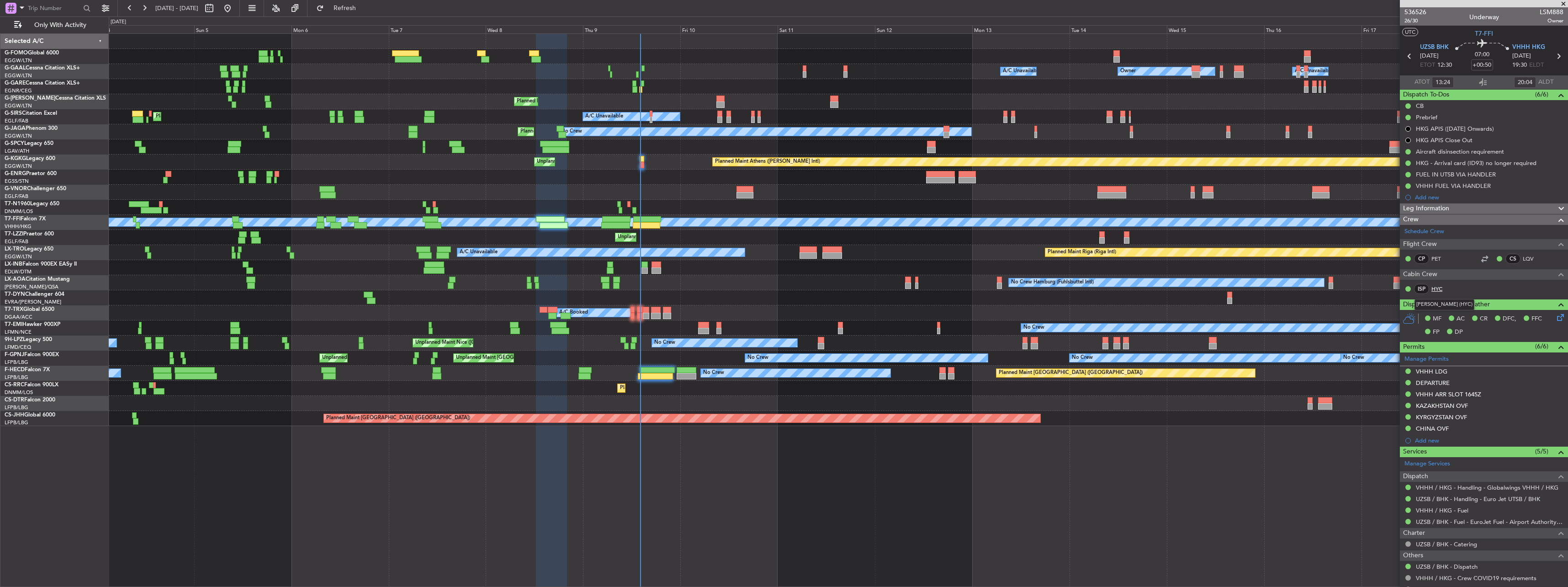
click at [1440, 285] on link "HYC" at bounding box center [1442, 289] width 21 height 9
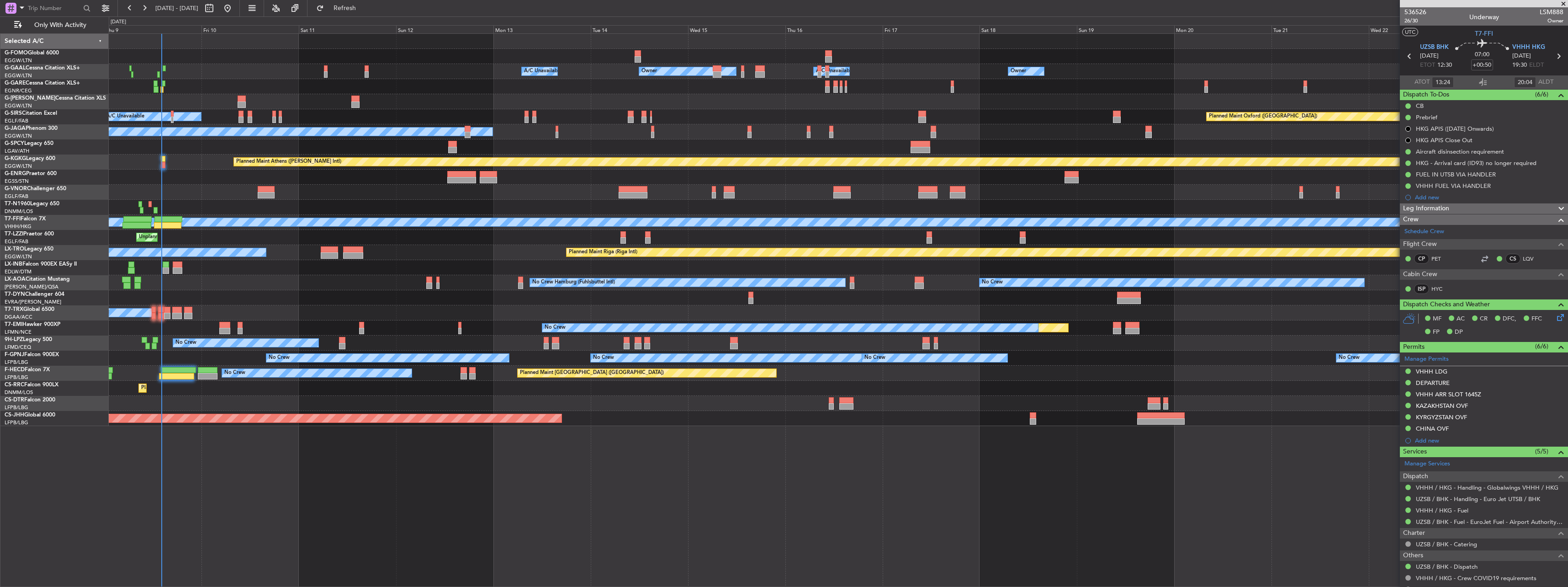
click at [223, 247] on div "Owner A/C Unavailable Owner Owner A/C Unavailable Owner Planned Maint London (L…" at bounding box center [838, 230] width 1459 height 392
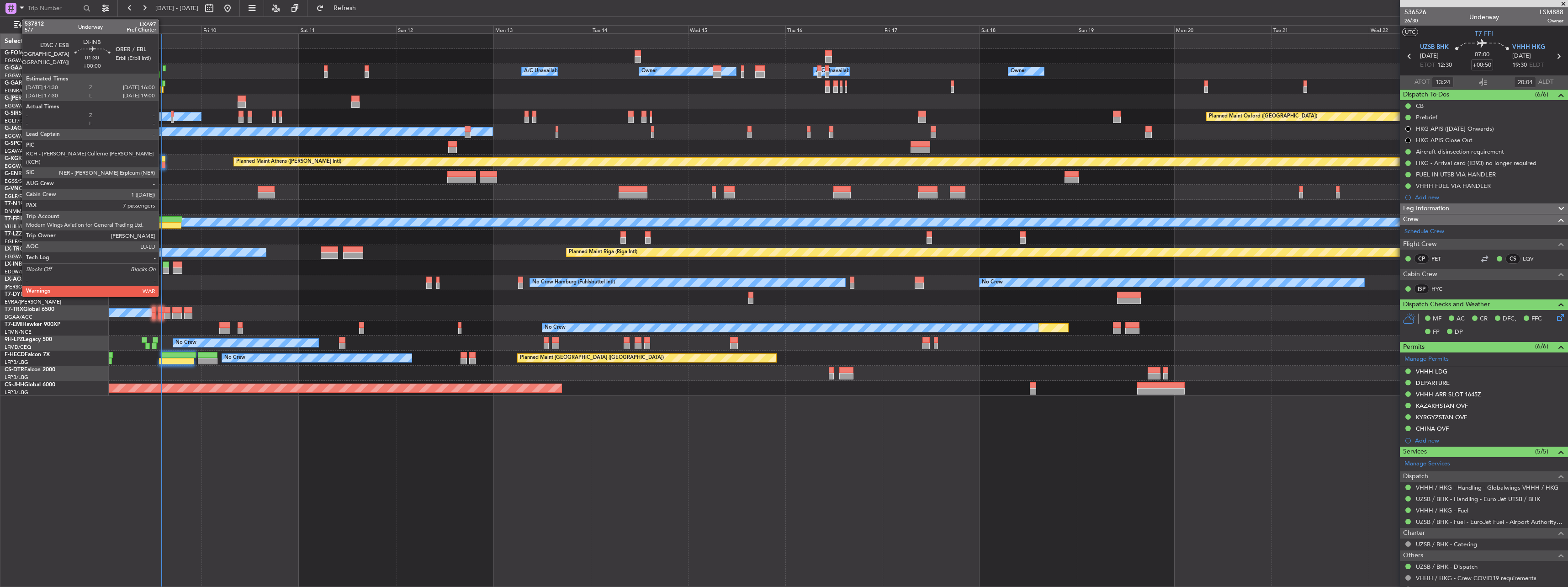
click at [163, 267] on div at bounding box center [166, 264] width 7 height 7
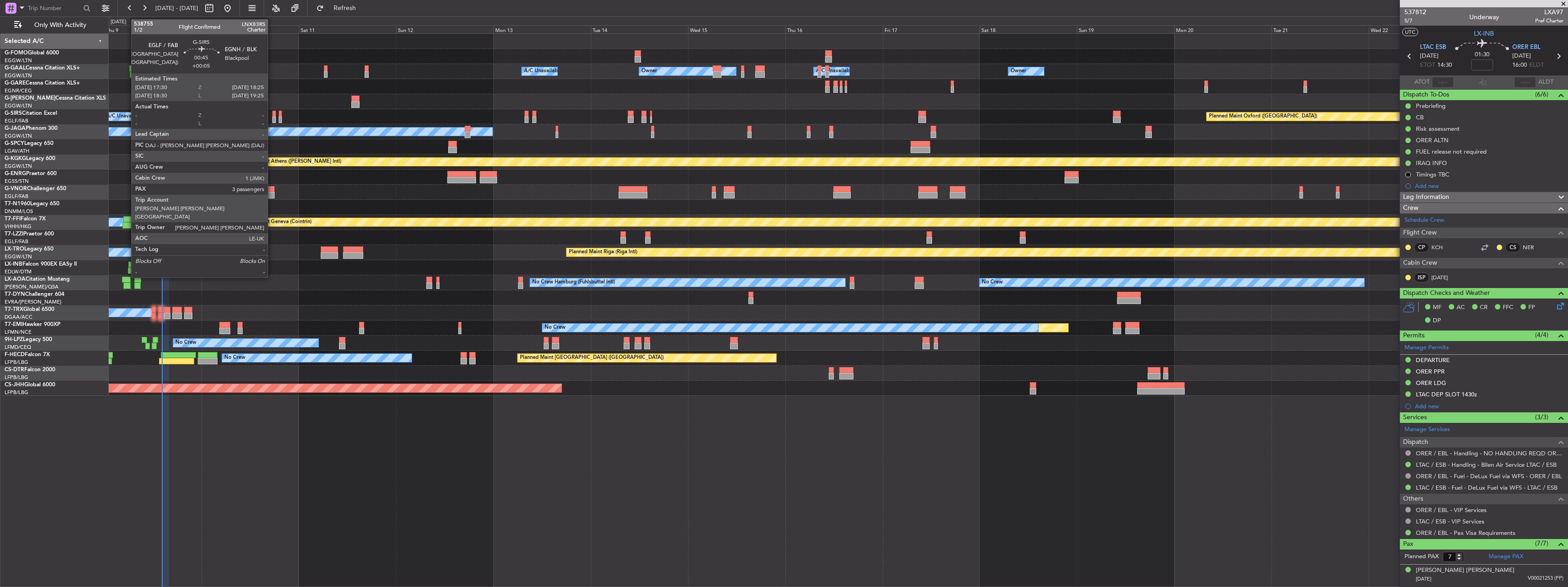
click at [272, 114] on div at bounding box center [274, 114] width 4 height 7
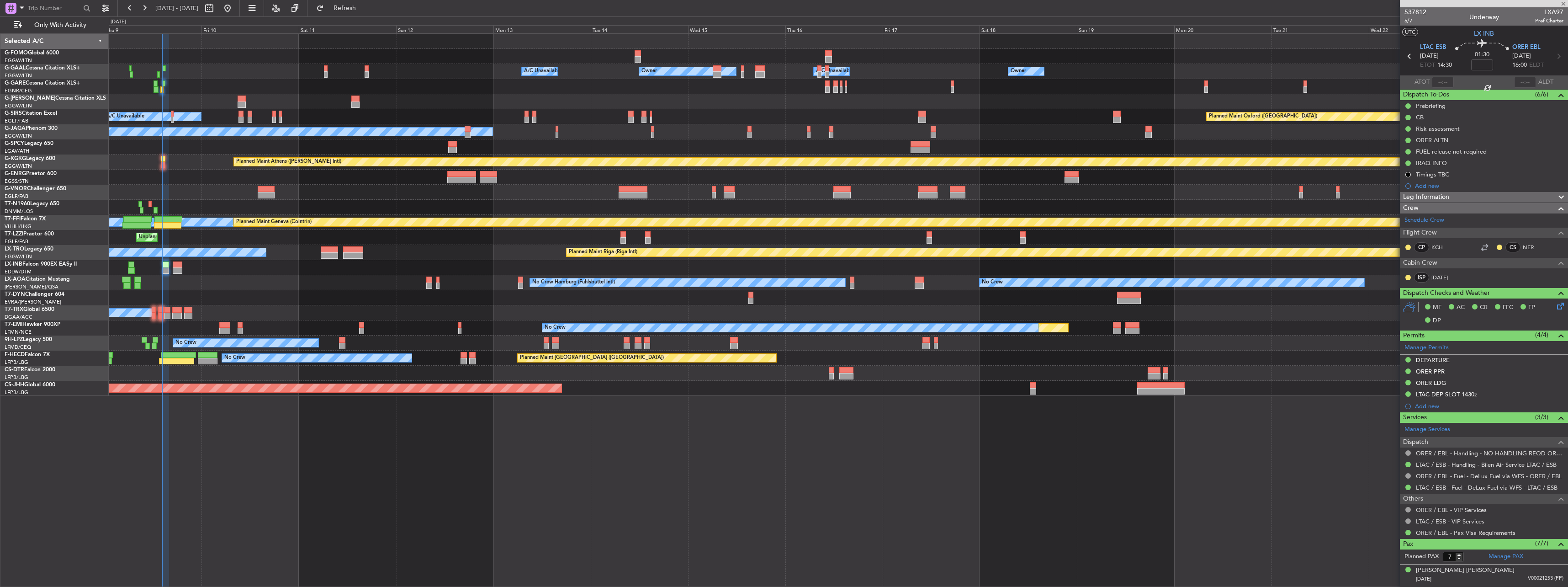
type input "+00:05"
type input "3"
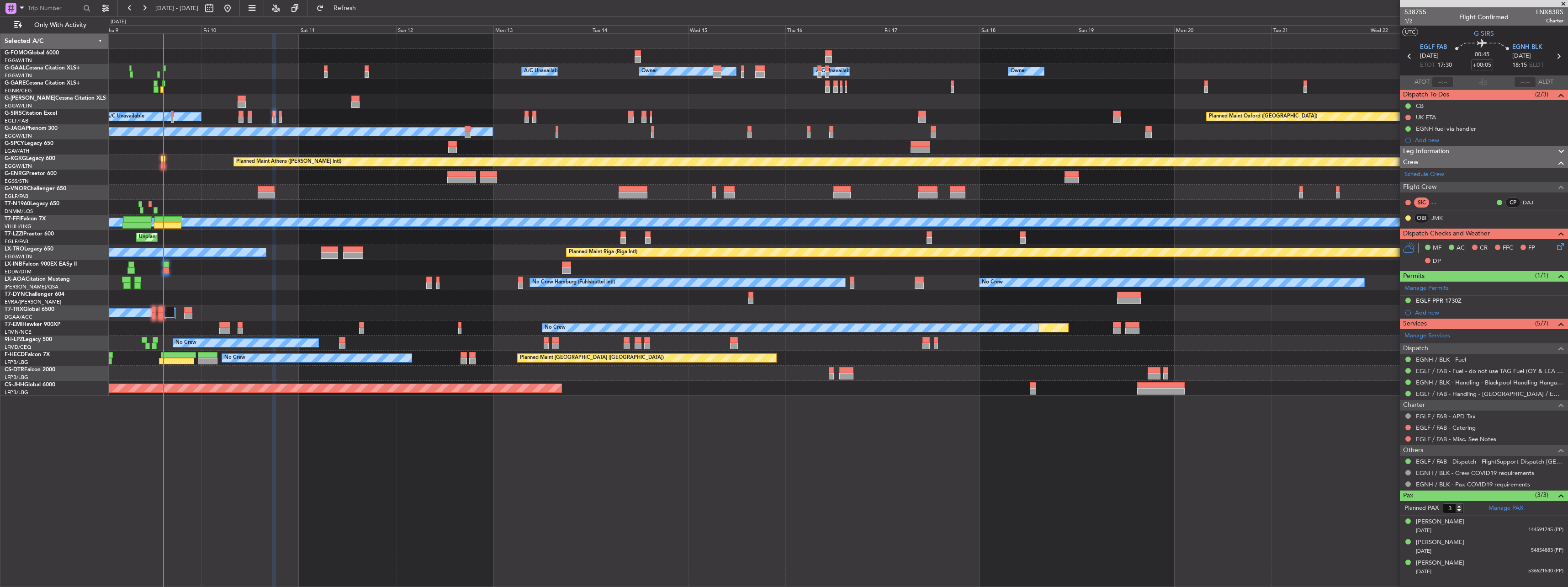
click at [1410, 21] on span "1/2" at bounding box center [1415, 21] width 22 height 8
click at [364, 7] on span "Refresh" at bounding box center [345, 8] width 38 height 7
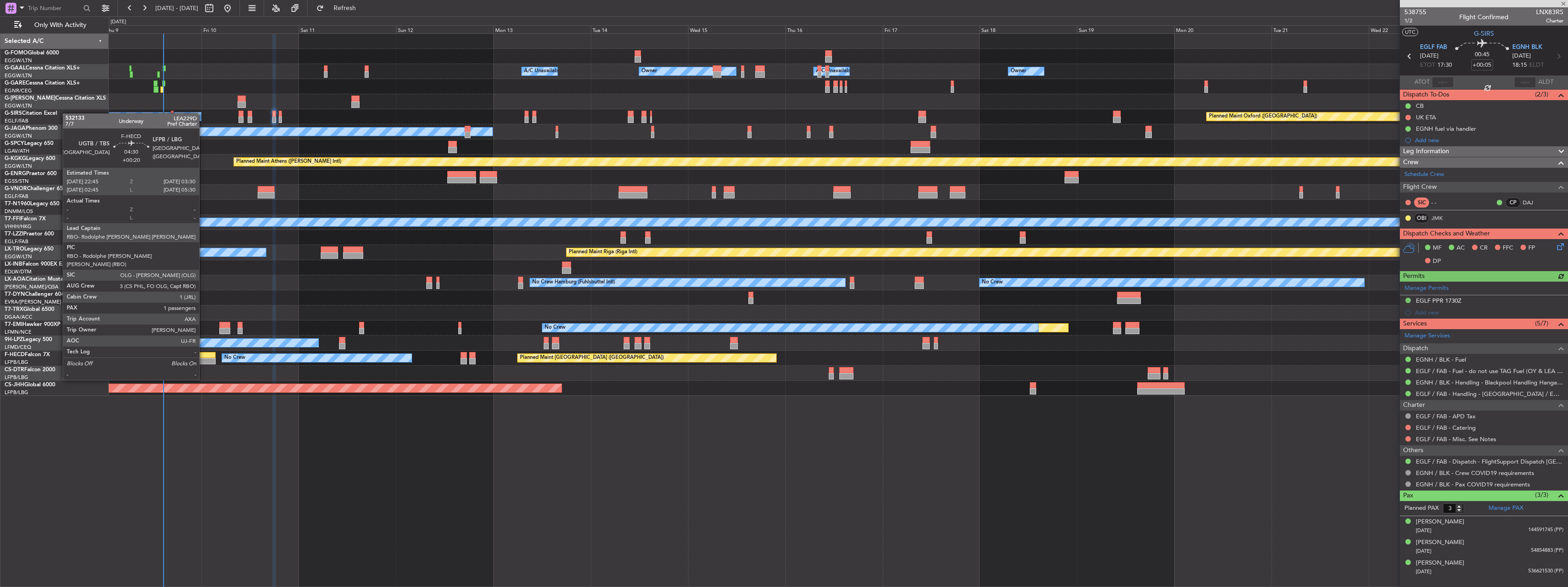
click at [203, 354] on div at bounding box center [206, 355] width 19 height 7
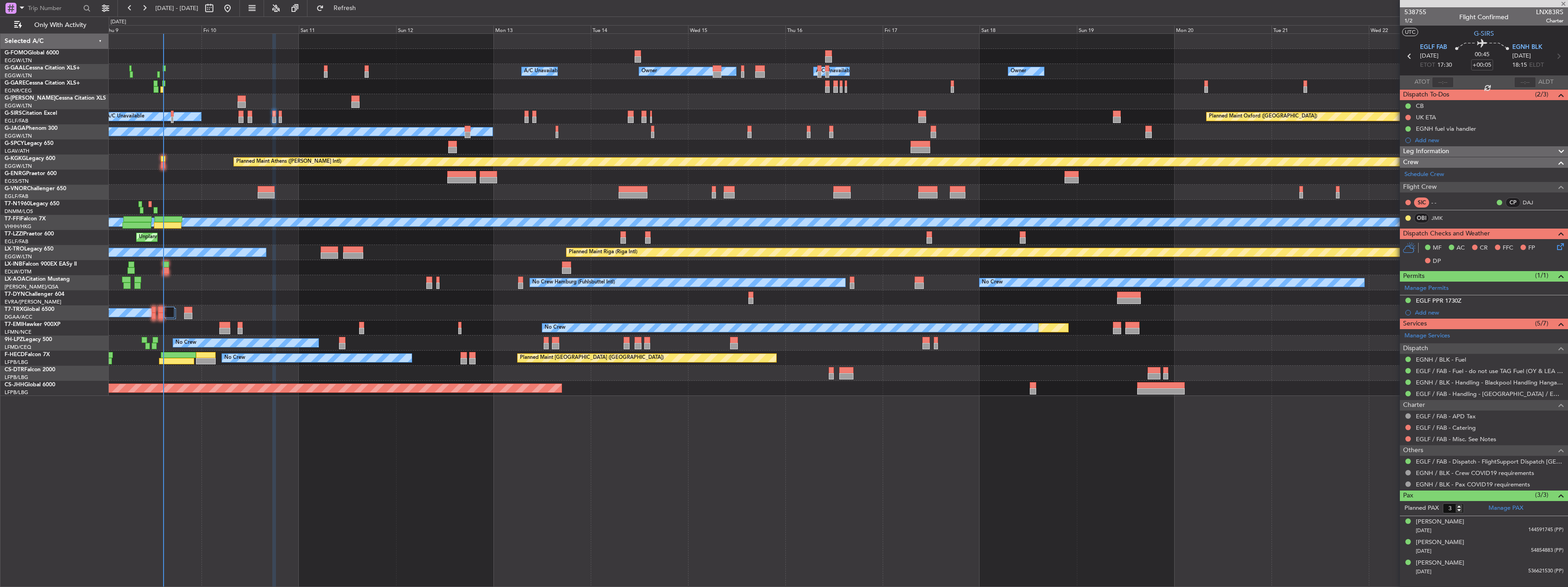
type input "+00:20"
type input "1"
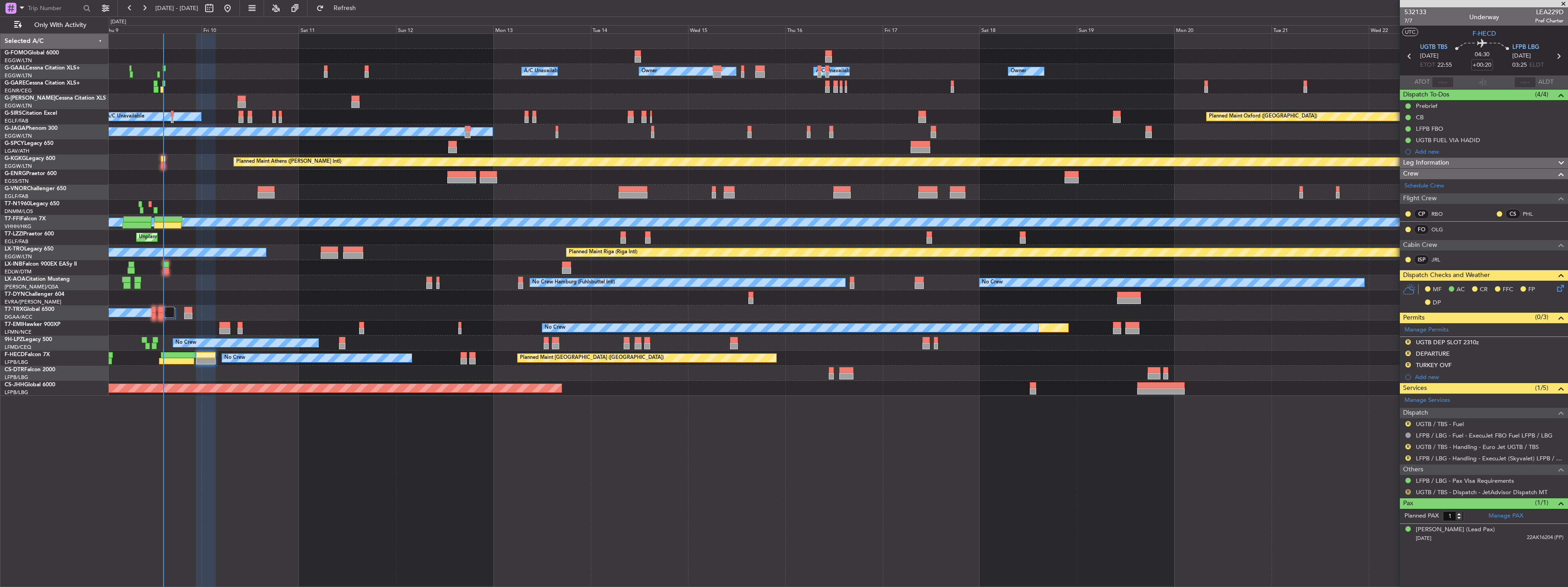
click at [1405, 491] on button "R" at bounding box center [1408, 491] width 5 height 5
click at [1399, 476] on li "Confirmed" at bounding box center [1407, 478] width 105 height 14
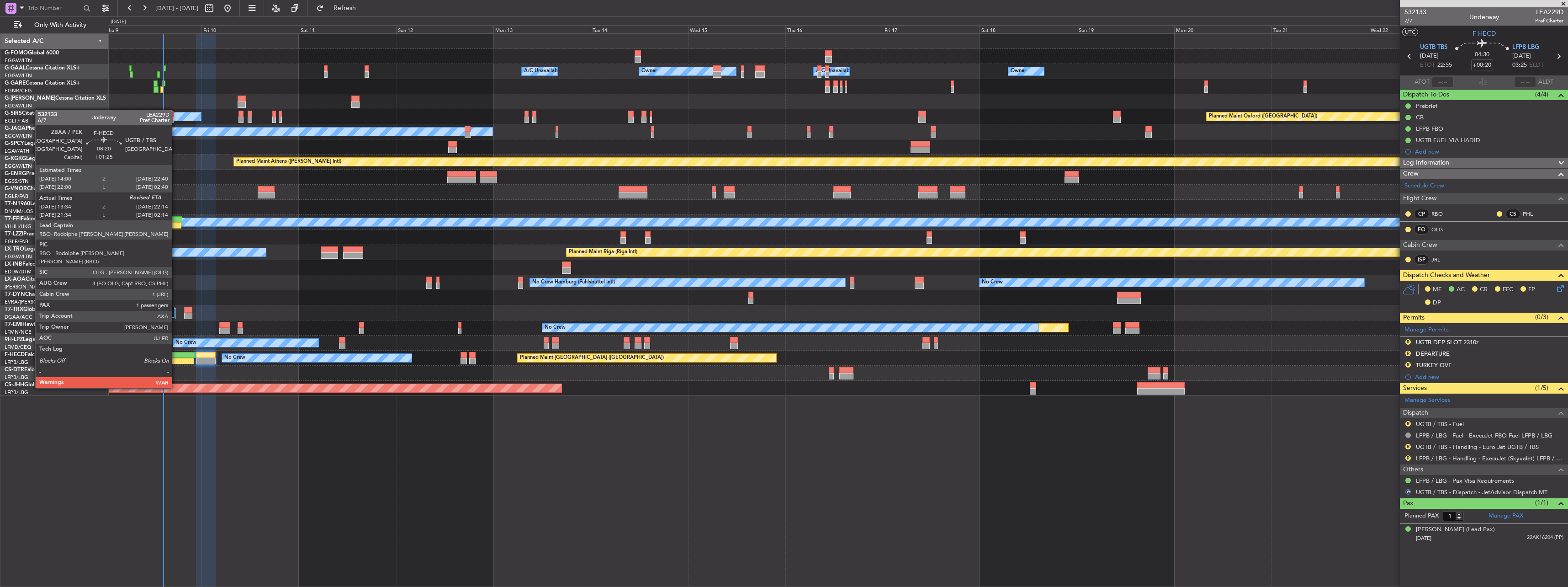
click at [176, 362] on div at bounding box center [177, 361] width 35 height 7
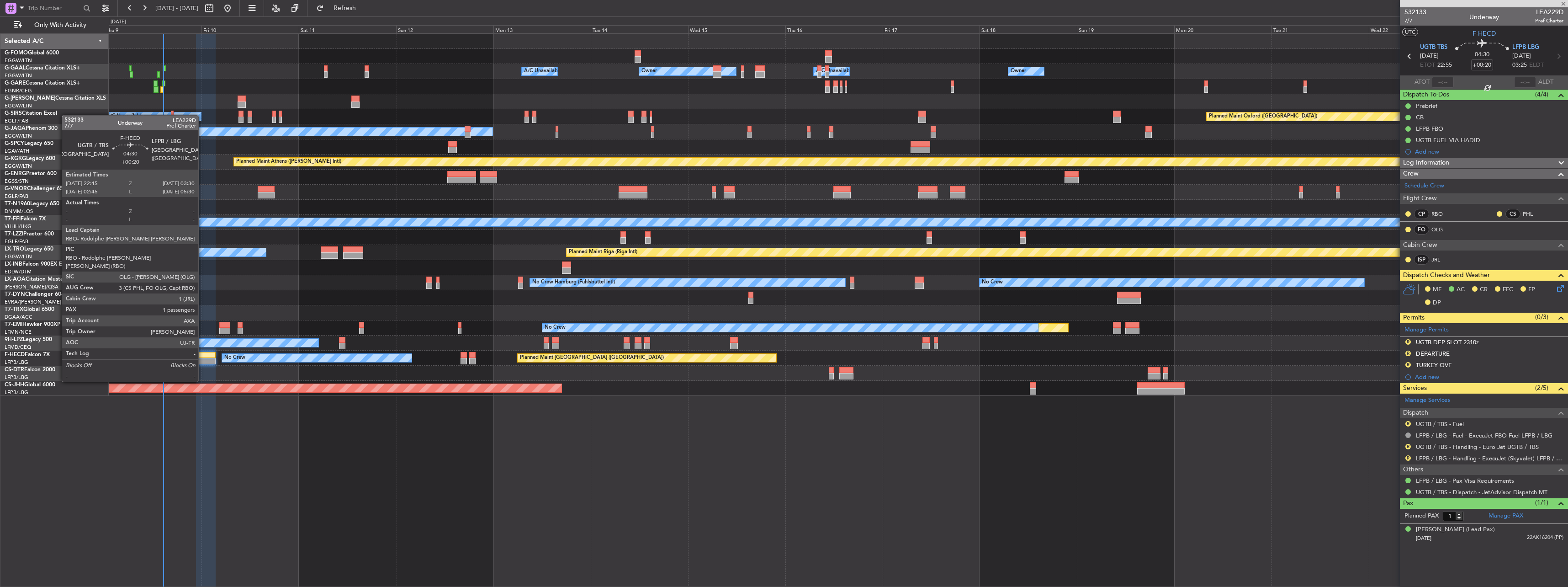
type input "+01:25"
type input "13:49"
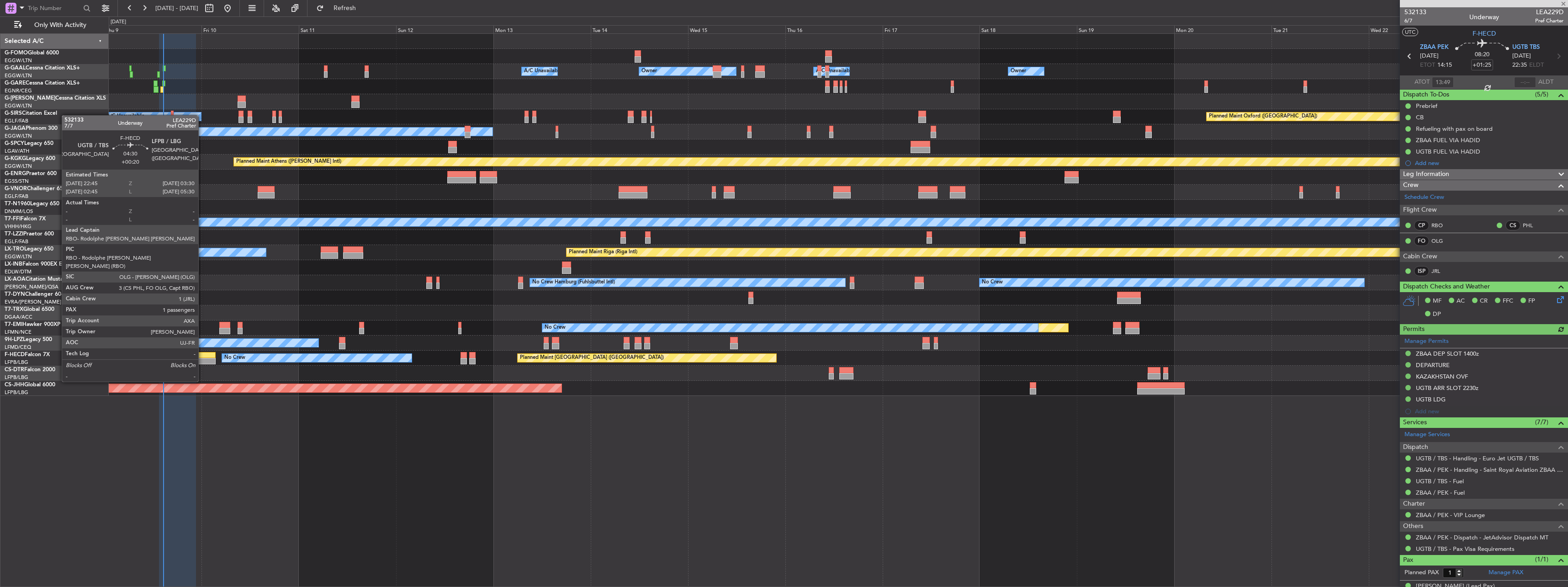
click at [203, 356] on div at bounding box center [206, 355] width 19 height 7
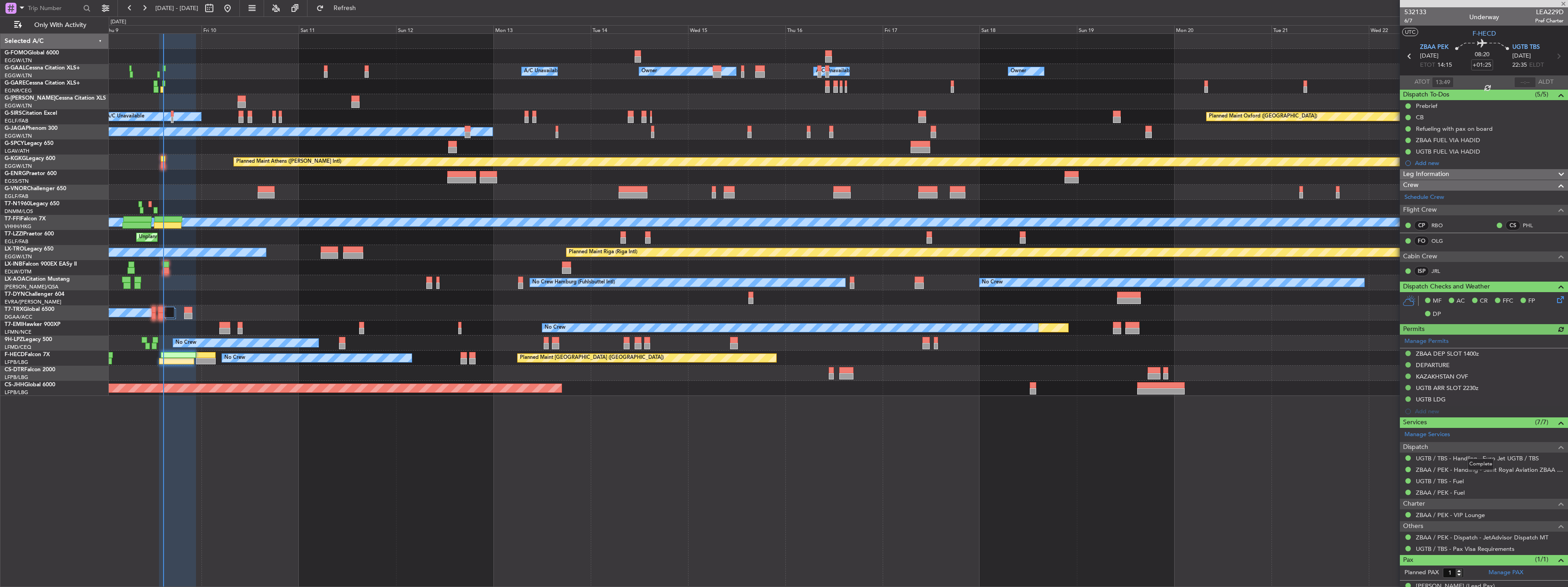
type input "+00:20"
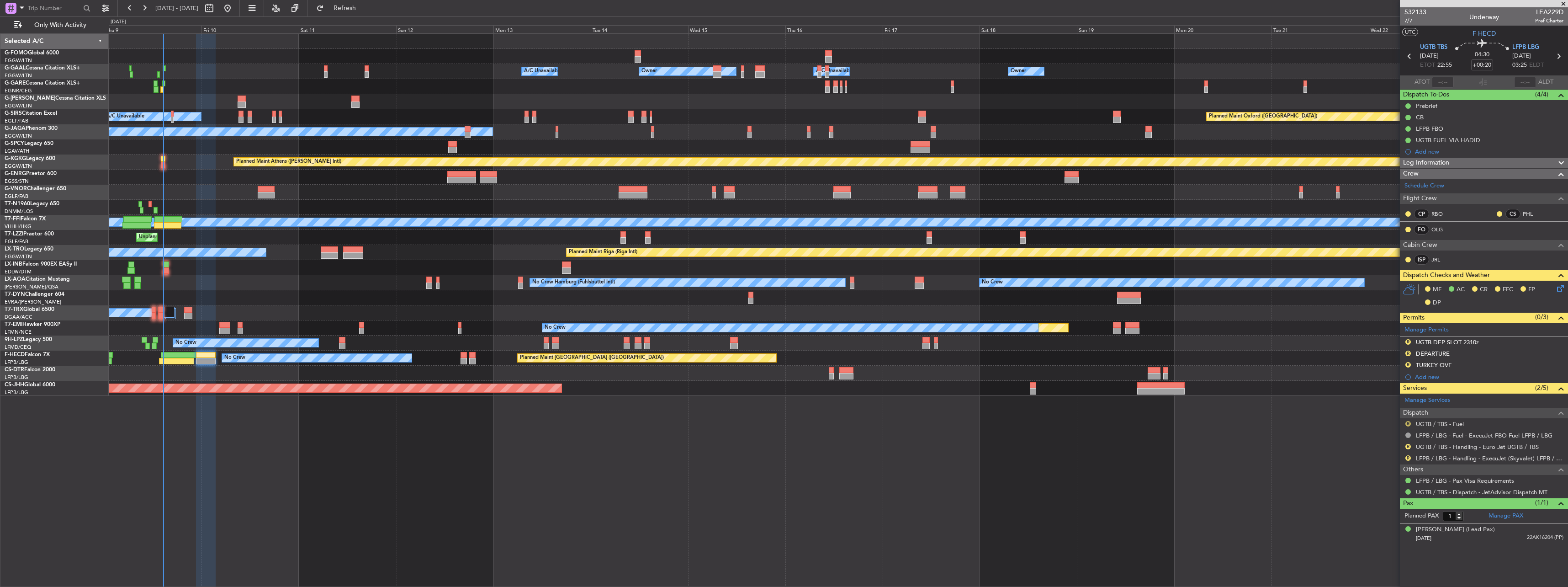
click at [1409, 422] on button "R" at bounding box center [1408, 423] width 5 height 5
click at [1387, 533] on span "Confirmed" at bounding box center [1382, 532] width 29 height 9
click at [1439, 342] on div "UGTB DEP SLOT 2310z" at bounding box center [1447, 342] width 63 height 8
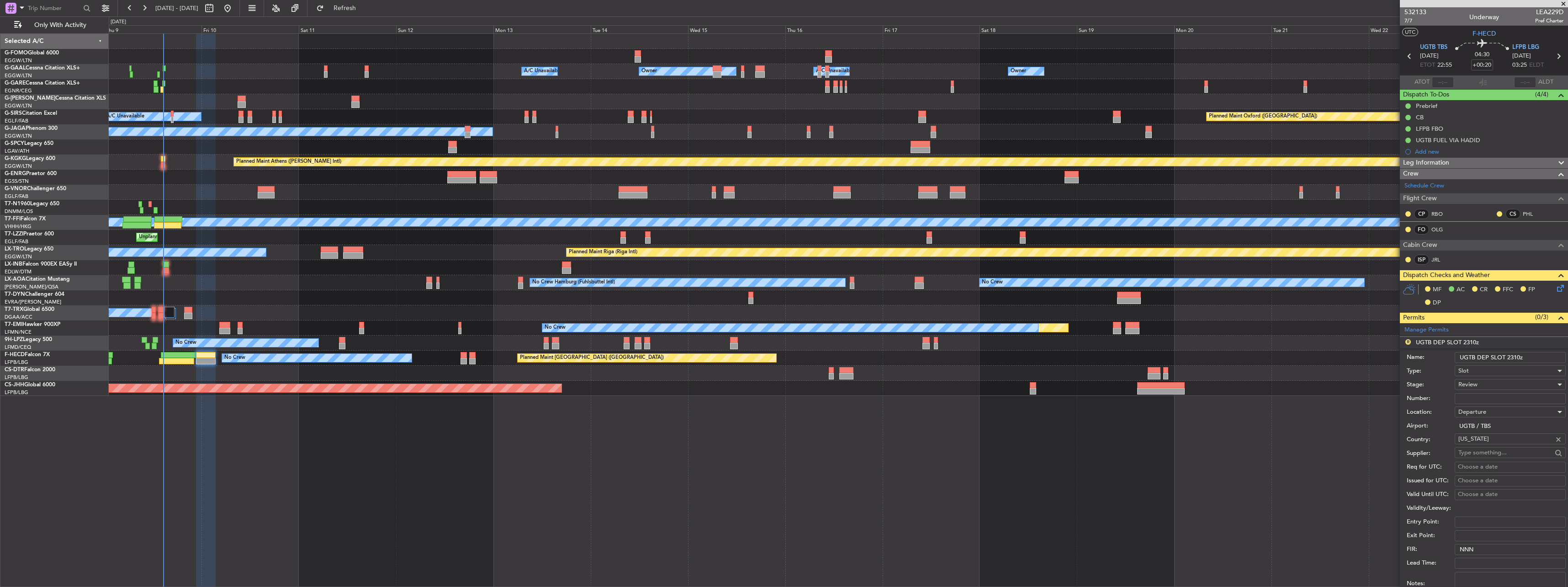
click at [1519, 358] on input "UGTB DEP SLOT 2310z" at bounding box center [1510, 357] width 111 height 11
type input "UGTB DEP SLOT 2255z"
click at [1479, 443] on span "Requested" at bounding box center [1507, 444] width 96 height 14
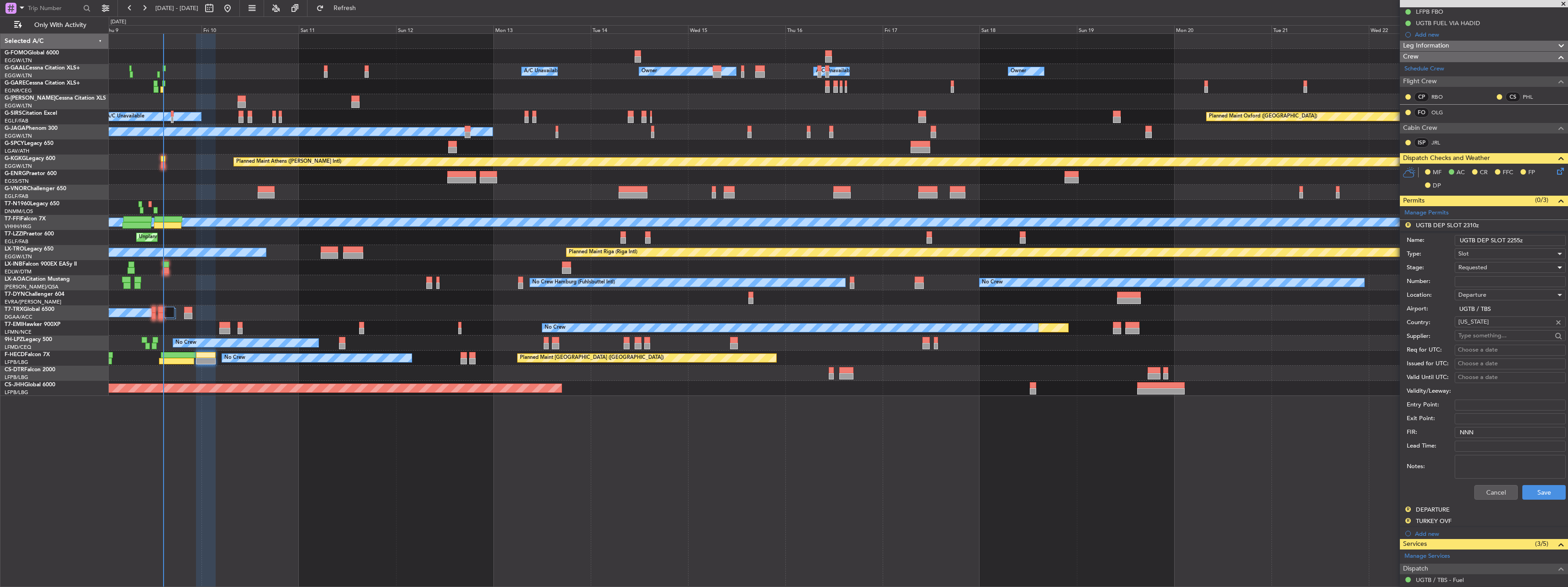
scroll to position [228, 0]
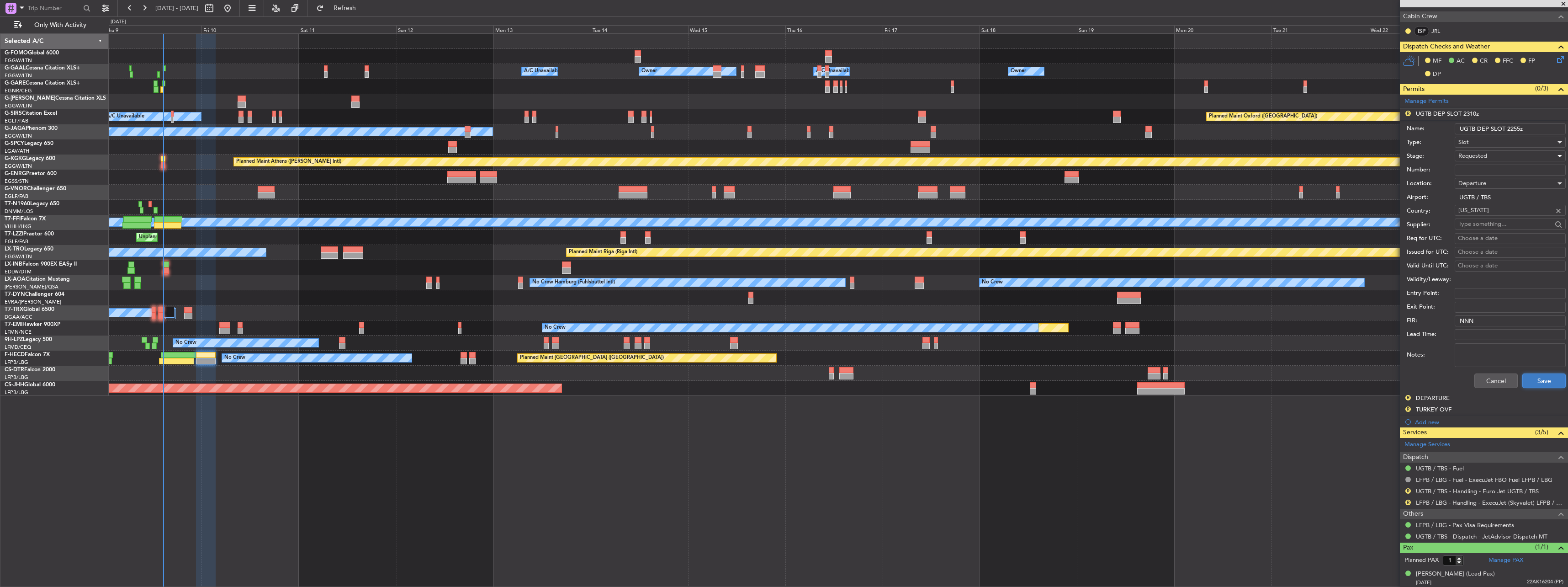
click at [1535, 385] on button "Save" at bounding box center [1544, 381] width 43 height 15
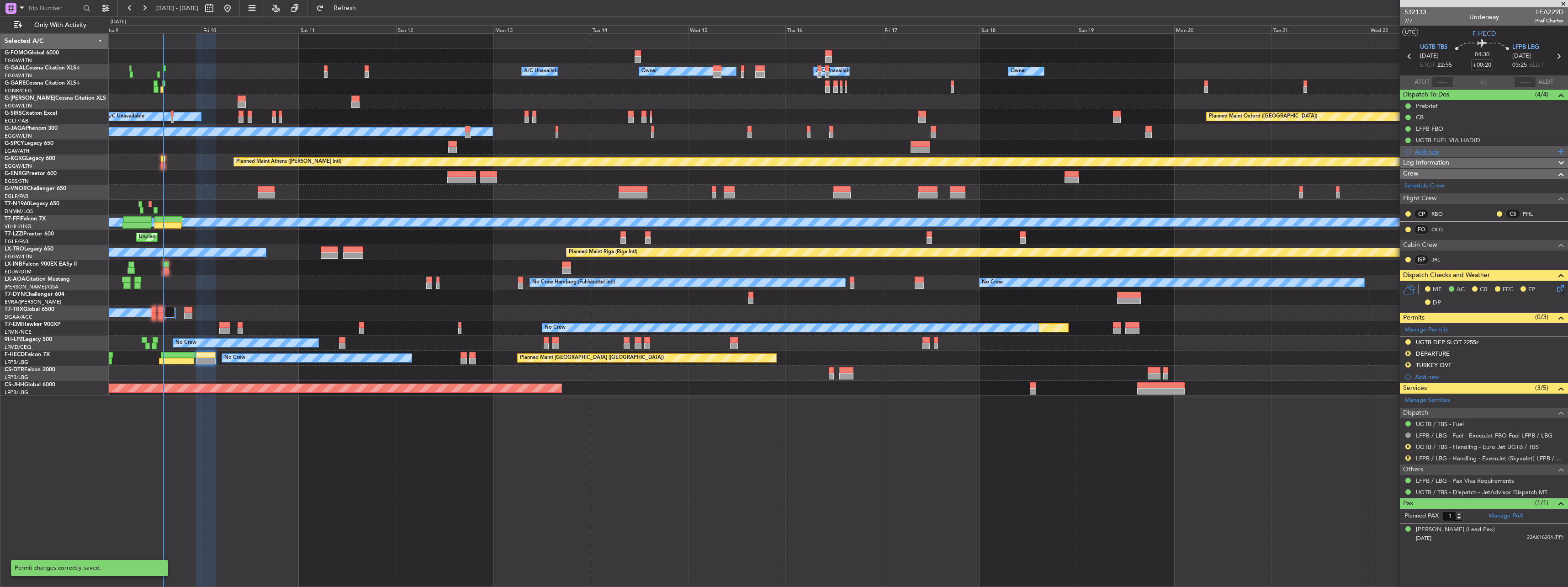
scroll to position [0, 0]
click at [1409, 363] on button "R" at bounding box center [1408, 364] width 5 height 5
click at [1395, 474] on span "Received OK" at bounding box center [1385, 473] width 35 height 9
click at [1408, 352] on button "R" at bounding box center [1408, 353] width 5 height 5
click at [1404, 391] on li "Requested" at bounding box center [1407, 393] width 105 height 14
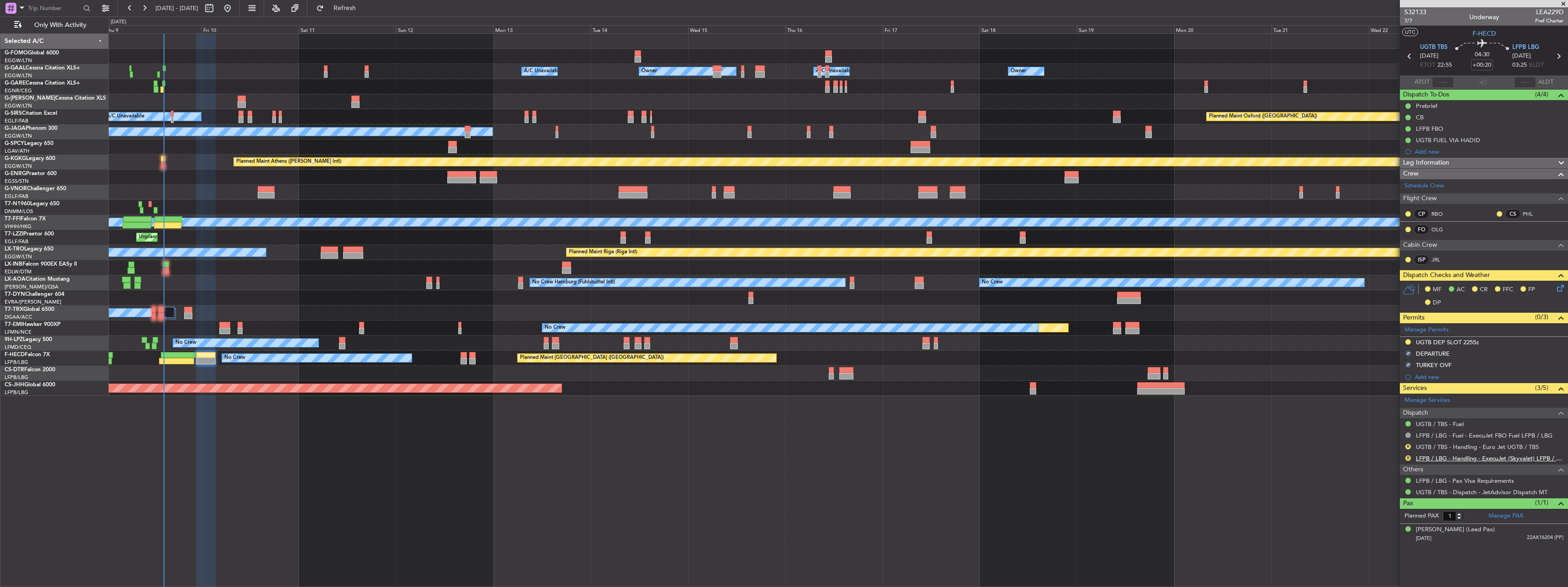
click at [1443, 457] on link "LFPB / LBG - Handling - ExecuJet (Skyvalet) LFPB / LBG" at bounding box center [1489, 458] width 147 height 8
click at [1406, 459] on button "R" at bounding box center [1408, 458] width 5 height 5
click at [1384, 567] on span "Confirmed" at bounding box center [1382, 566] width 29 height 9
click at [1410, 446] on button "R" at bounding box center [1408, 446] width 5 height 5
click at [1380, 496] on li "Requested" at bounding box center [1407, 501] width 105 height 14
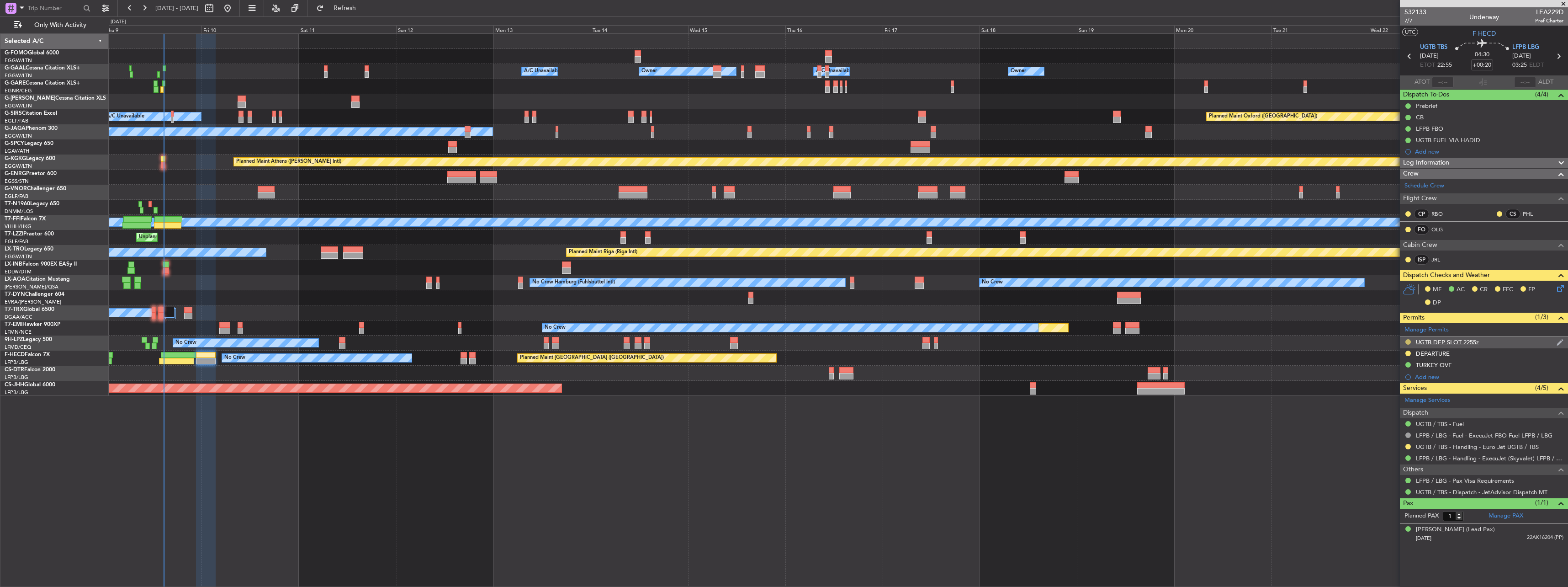
click at [1410, 339] on button at bounding box center [1408, 342] width 5 height 5
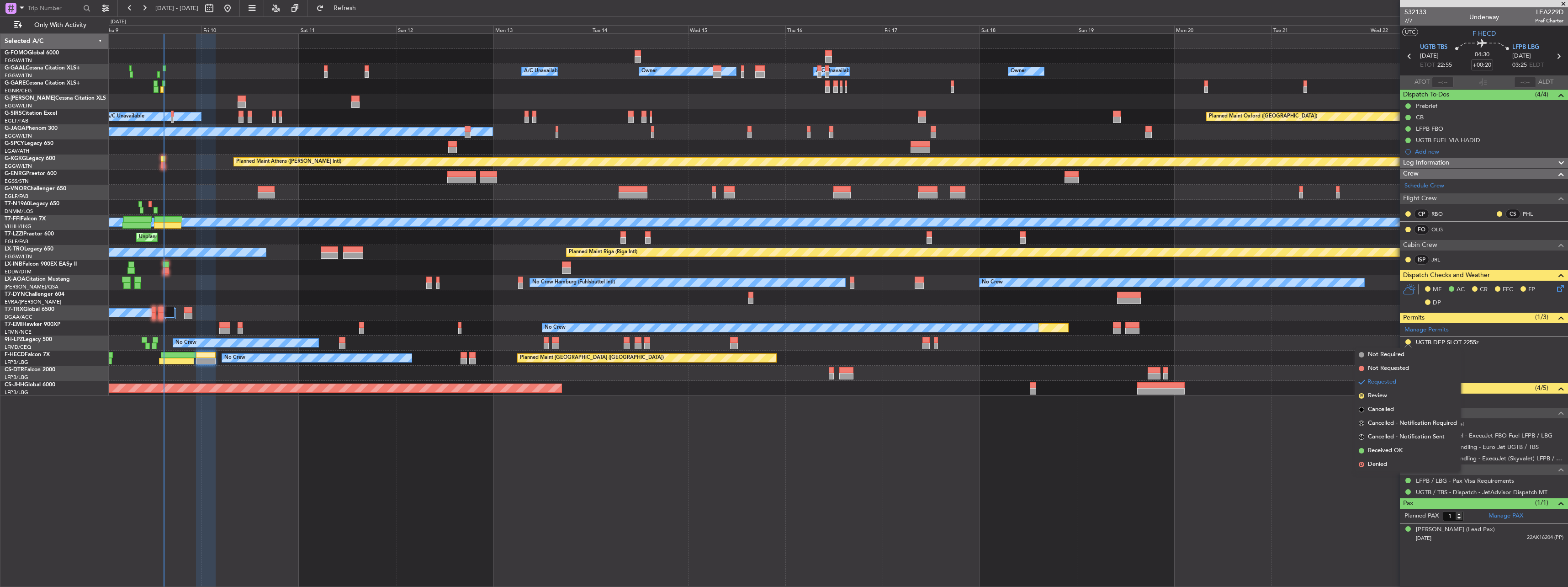
click at [1327, 353] on div "No Crew Planned Maint [GEOGRAPHIC_DATA] ([GEOGRAPHIC_DATA]) Planned Maint [GEOG…" at bounding box center [838, 358] width 1459 height 15
click at [1363, 331] on div "Planned Maint No Crew" at bounding box center [838, 328] width 1459 height 15
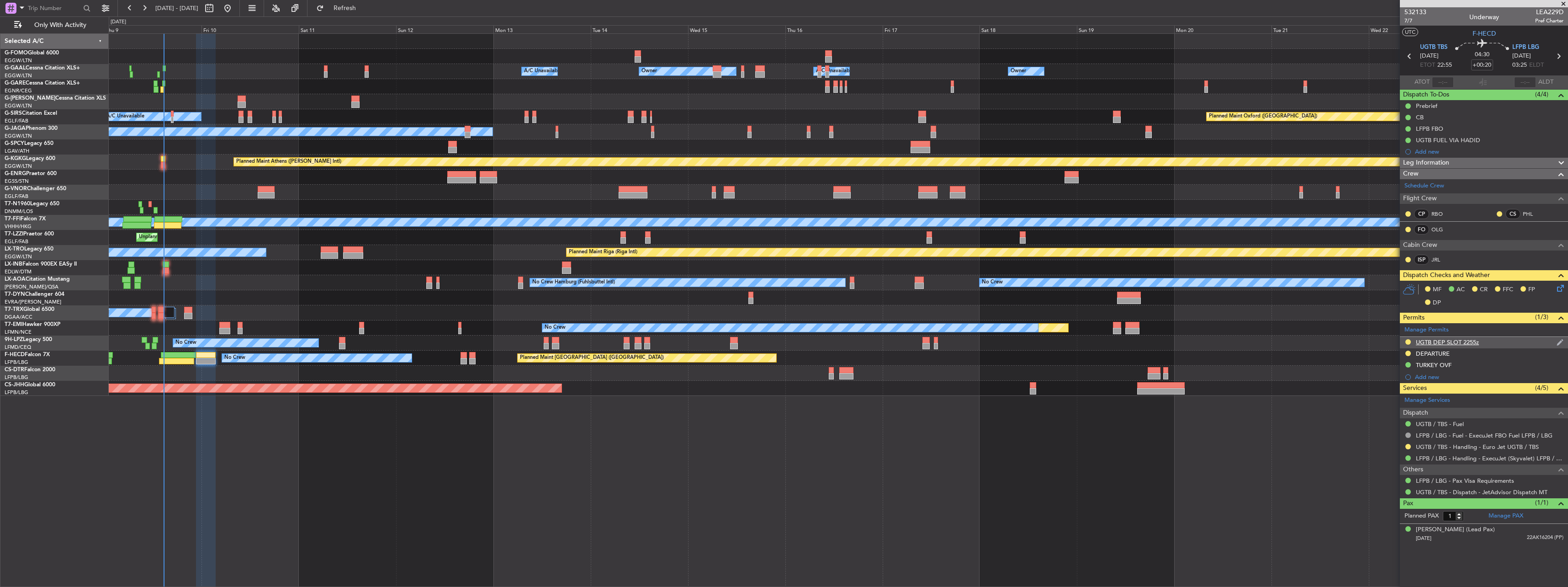
click at [1433, 341] on div "UGTB DEP SLOT 2255z" at bounding box center [1447, 342] width 63 height 8
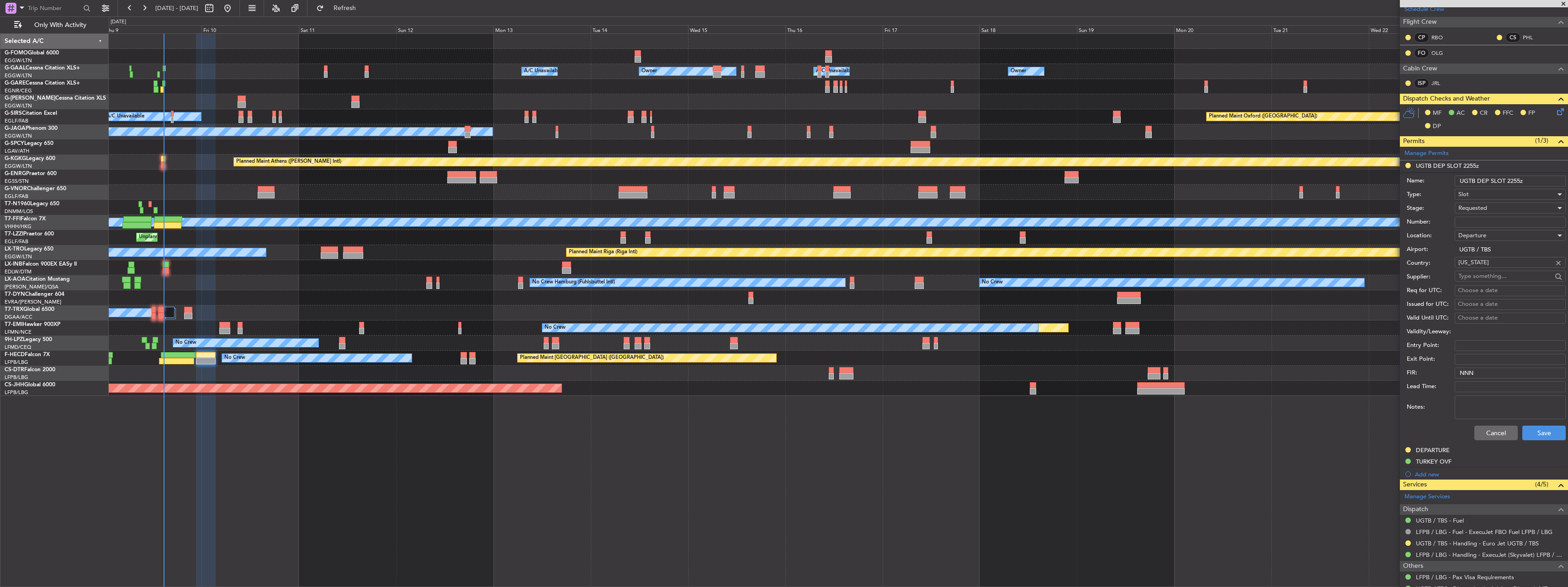
scroll to position [183, 0]
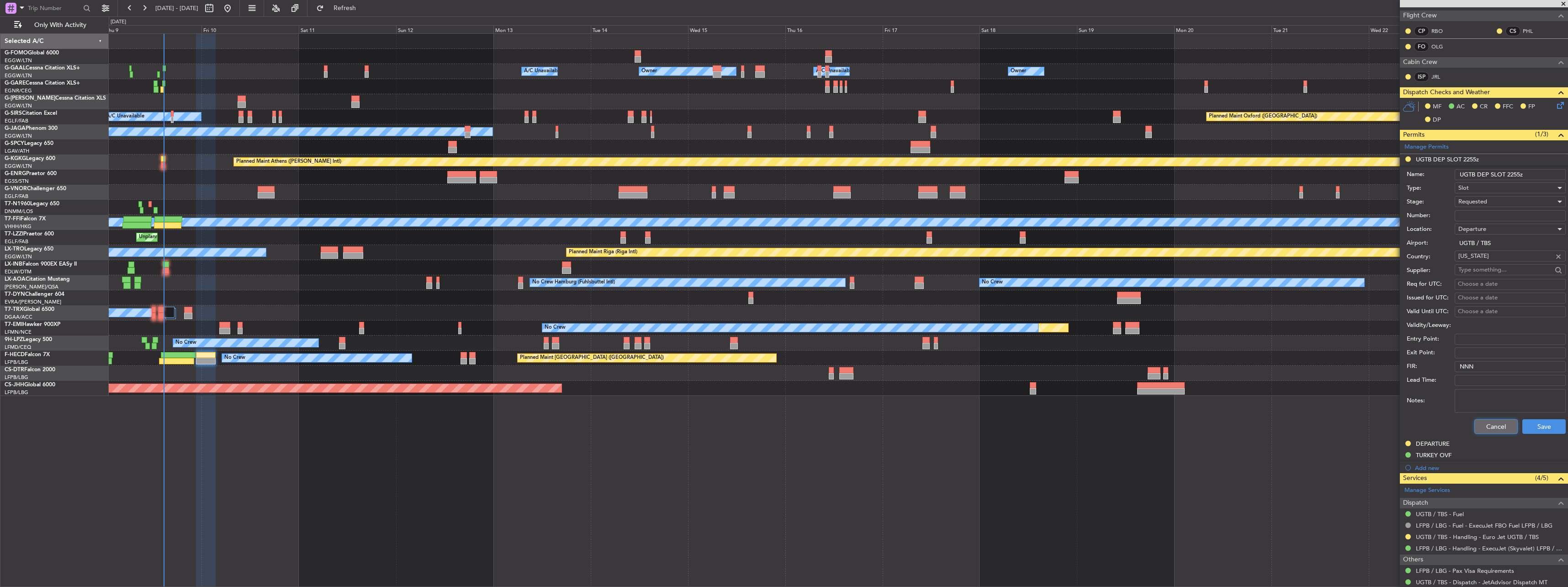
click at [1483, 432] on button "Cancel" at bounding box center [1496, 426] width 43 height 15
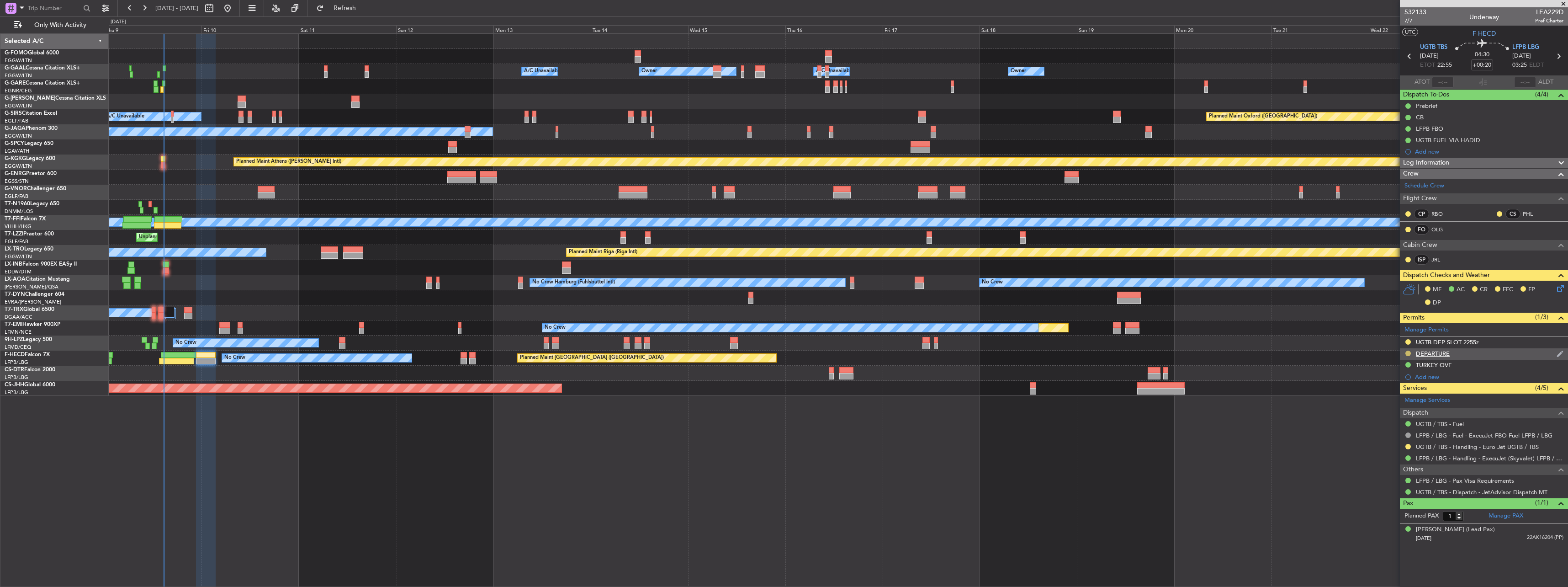
click at [1408, 353] on button at bounding box center [1408, 353] width 5 height 5
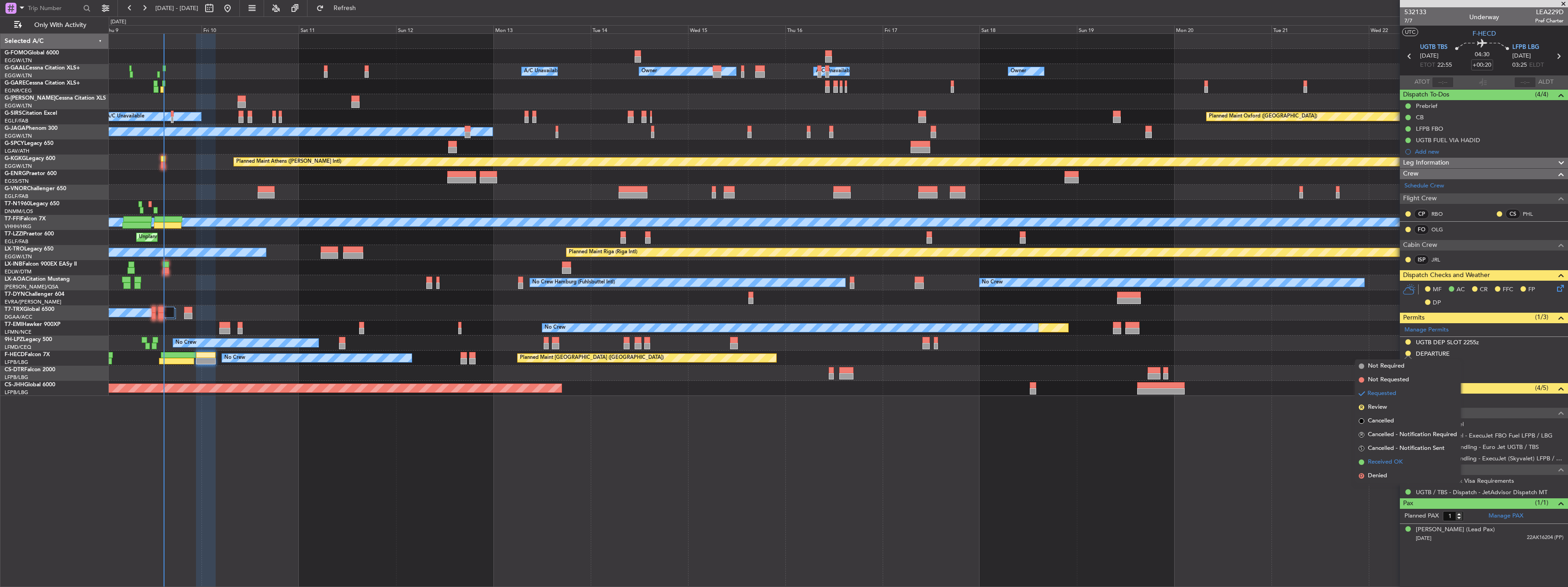
click at [1384, 459] on span "Received OK" at bounding box center [1385, 462] width 35 height 9
click at [1408, 446] on button at bounding box center [1408, 446] width 5 height 5
click at [1374, 557] on span "Confirmed" at bounding box center [1382, 555] width 29 height 9
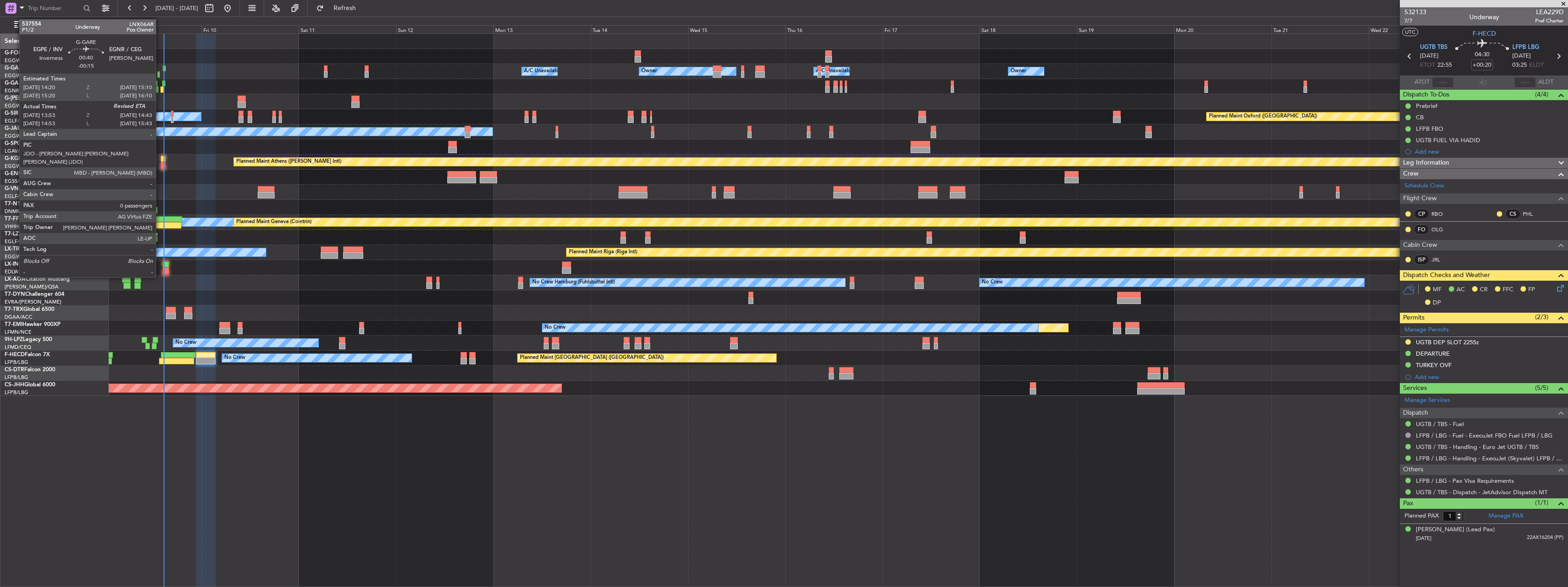
click at [160, 89] on div at bounding box center [162, 90] width 4 height 7
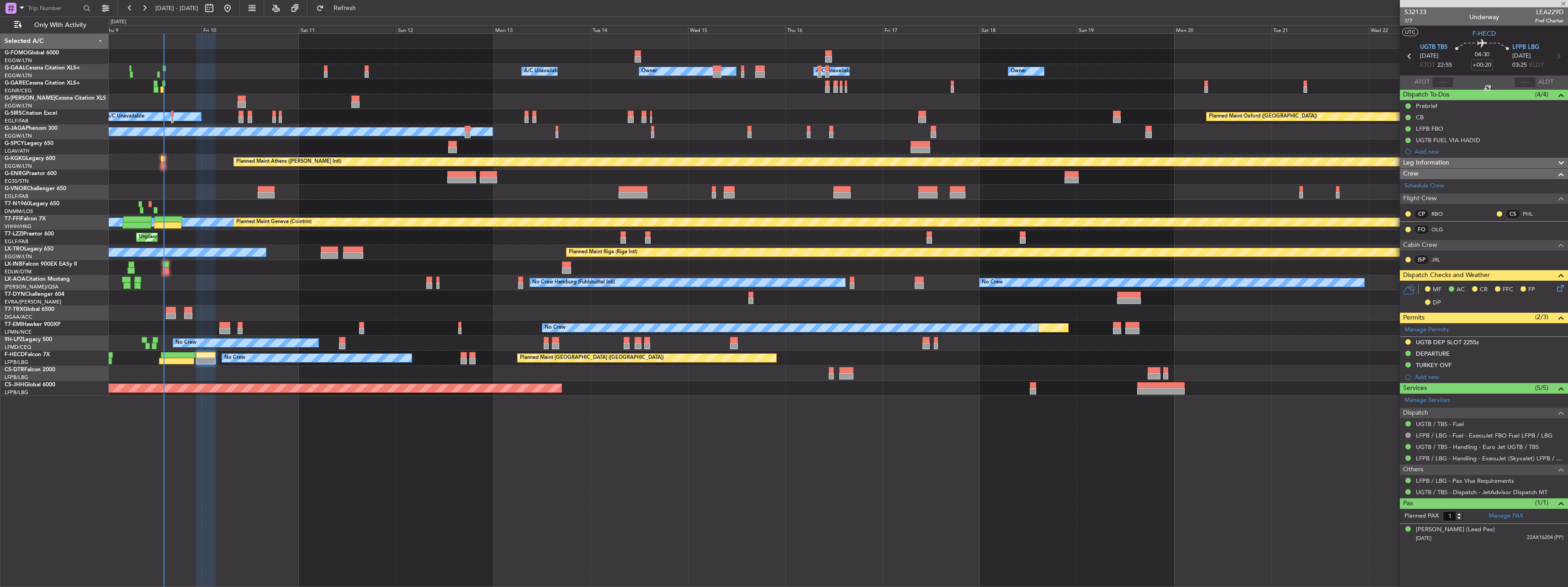
click at [161, 90] on div at bounding box center [162, 90] width 4 height 7
type input "-00:15"
type input "13:53"
type input "0"
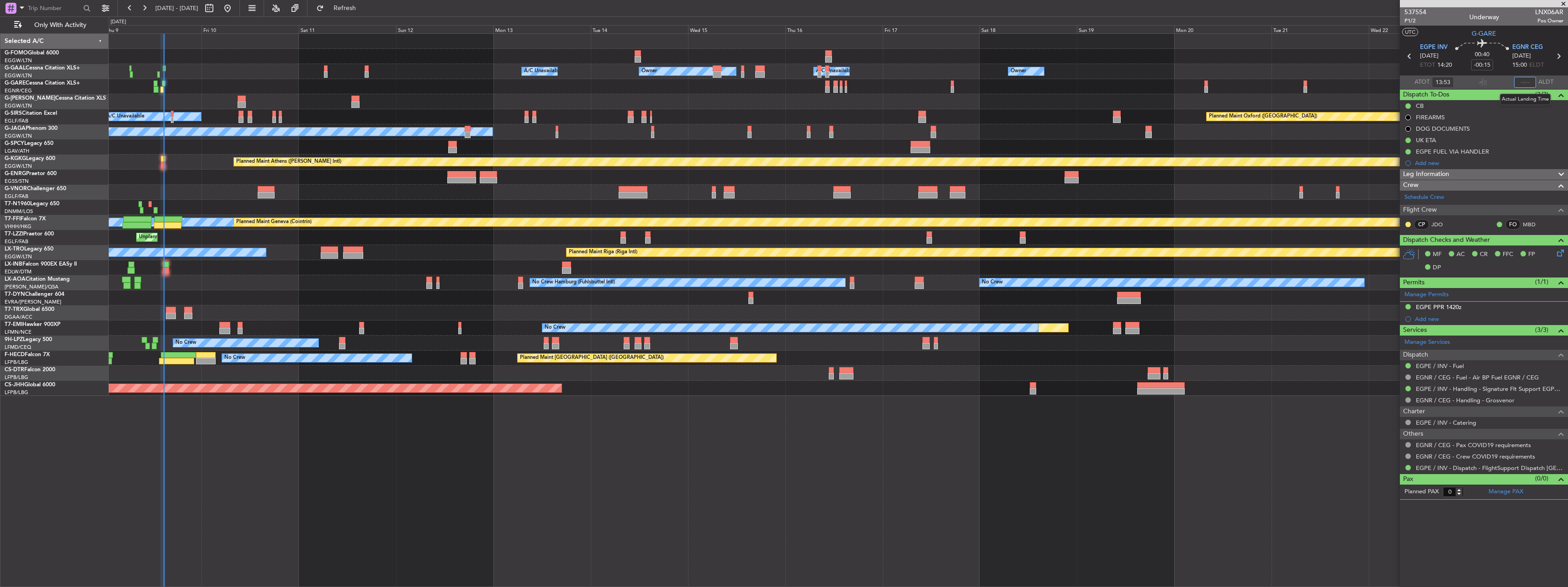
click at [1528, 79] on input "text" at bounding box center [1525, 82] width 22 height 11
type input "14:41"
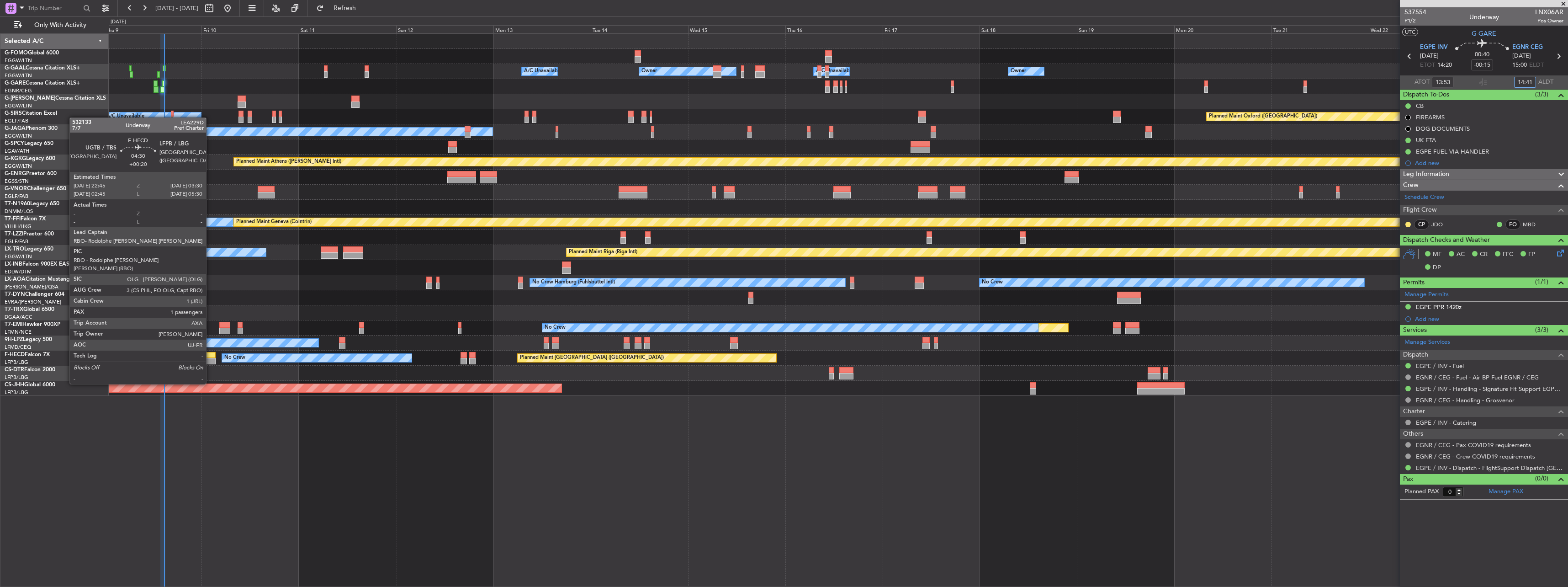
click at [209, 358] on div at bounding box center [206, 361] width 19 height 7
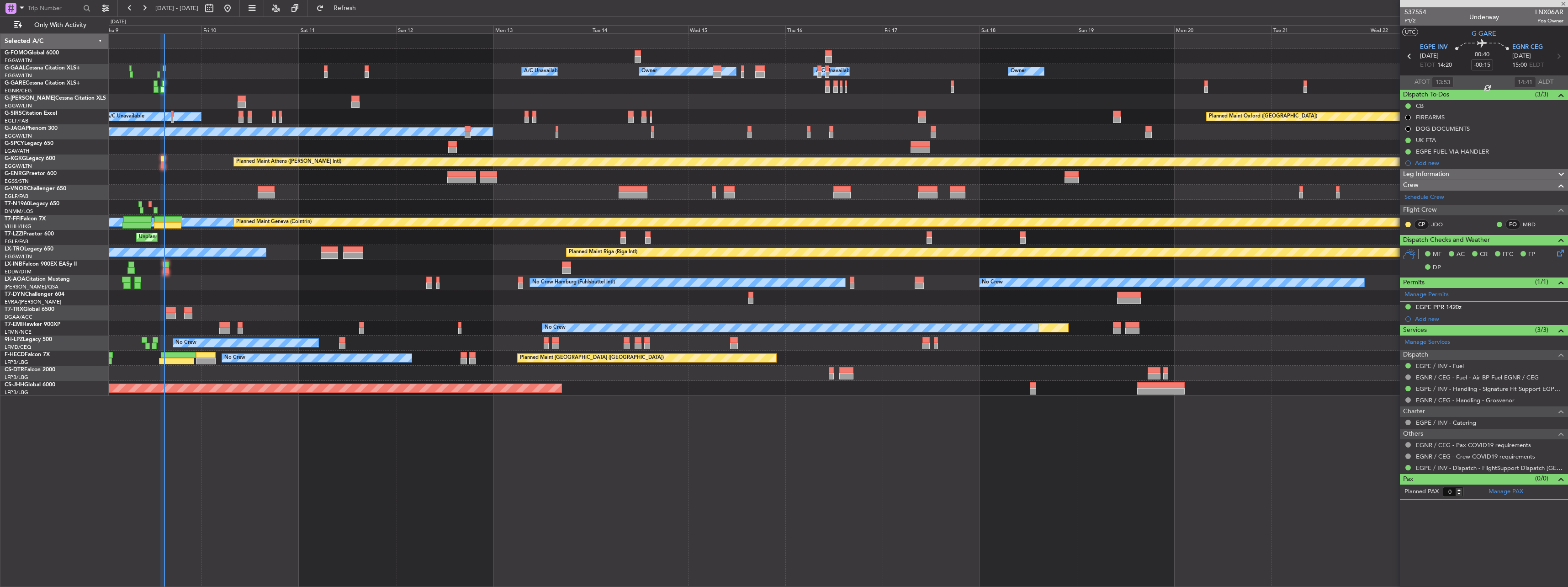
type input "+00:20"
type input "1"
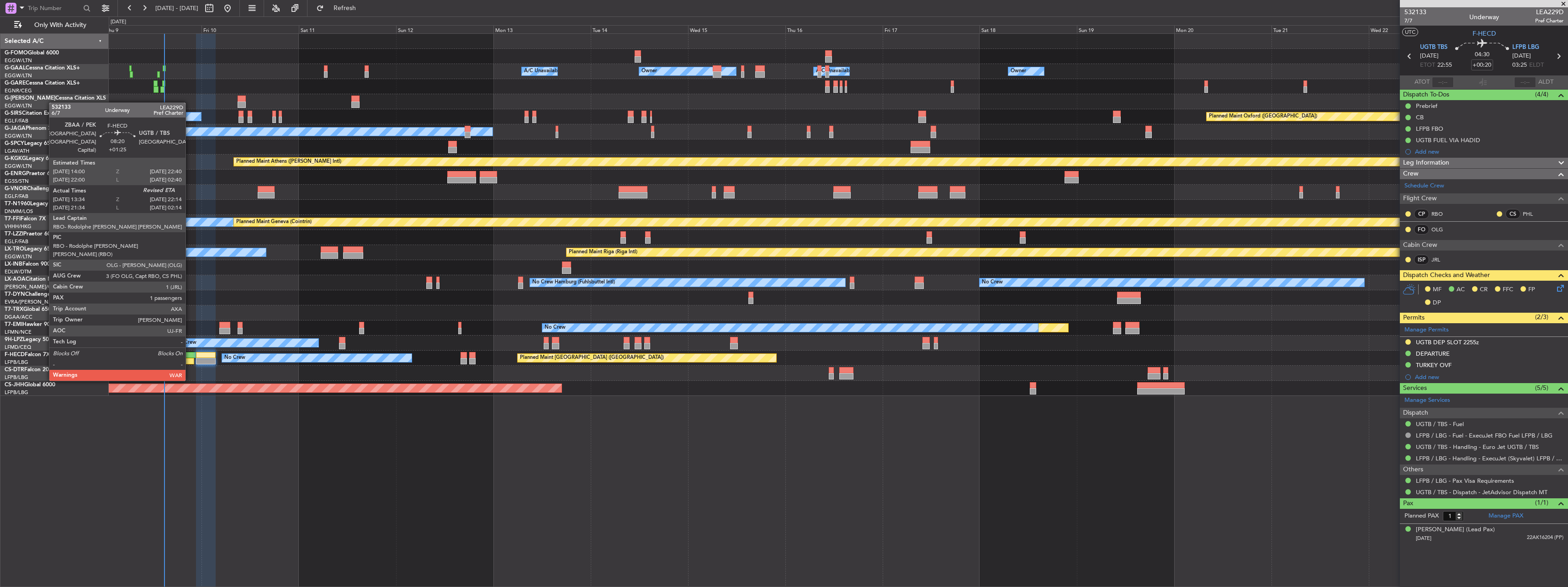
click at [174, 356] on div at bounding box center [178, 355] width 35 height 7
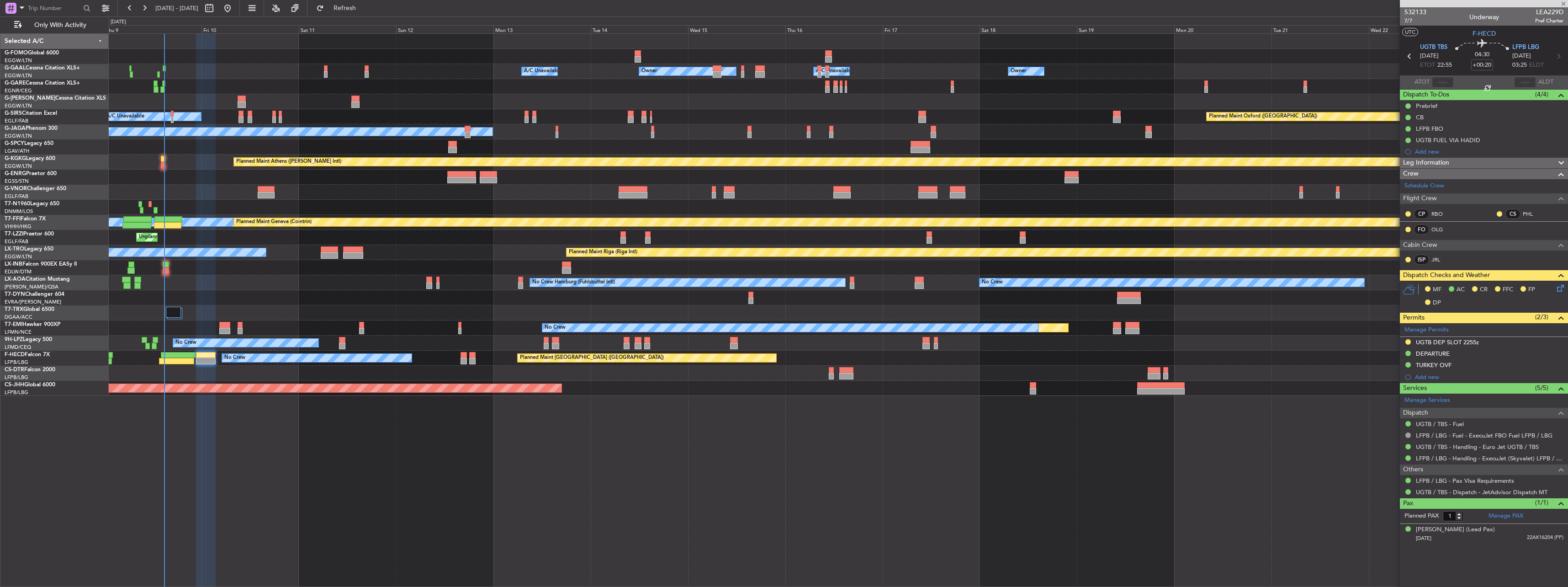
type input "+01:25"
type input "13:49"
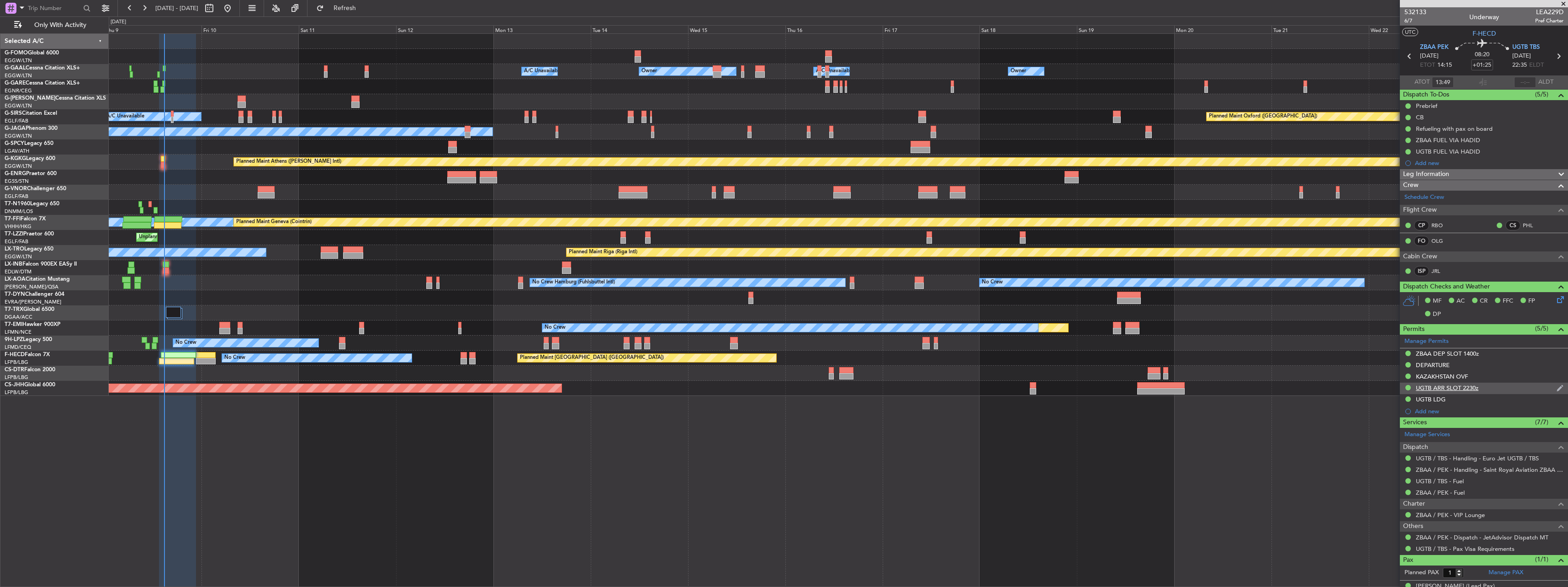
click at [1446, 390] on div "UGTB ARR SLOT 2230z" at bounding box center [1447, 387] width 63 height 8
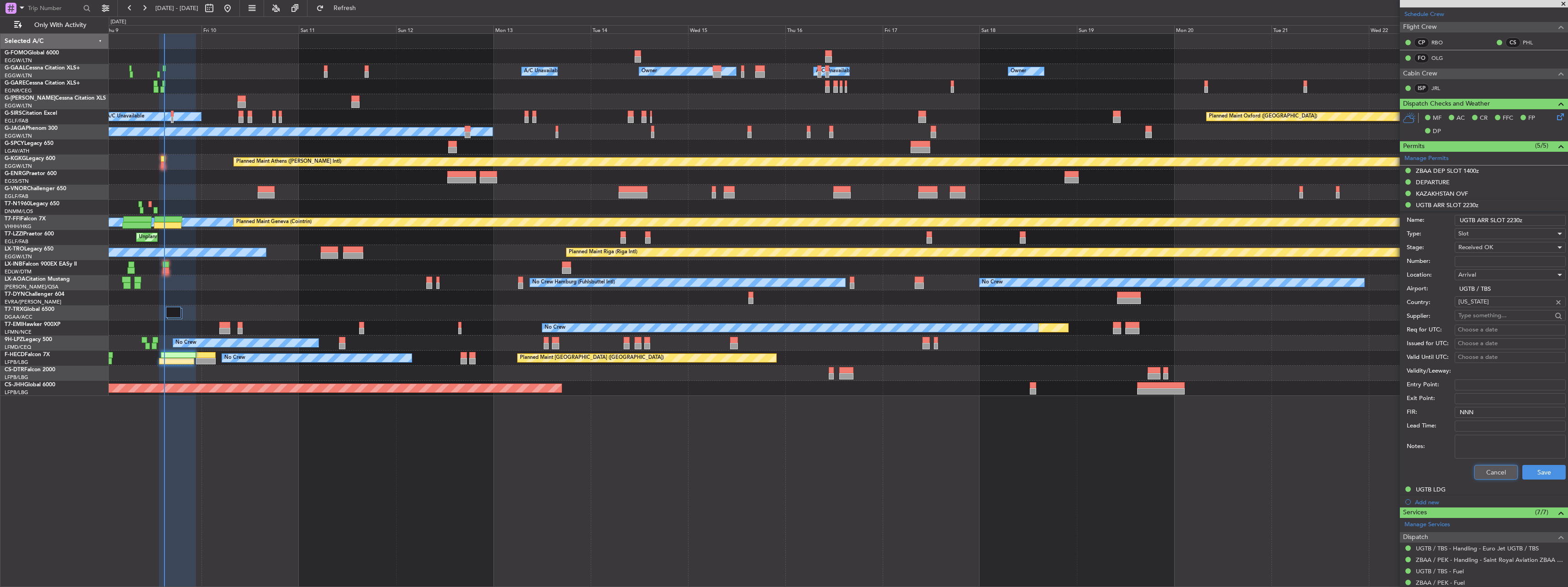
click at [1493, 471] on button "Cancel" at bounding box center [1496, 472] width 43 height 15
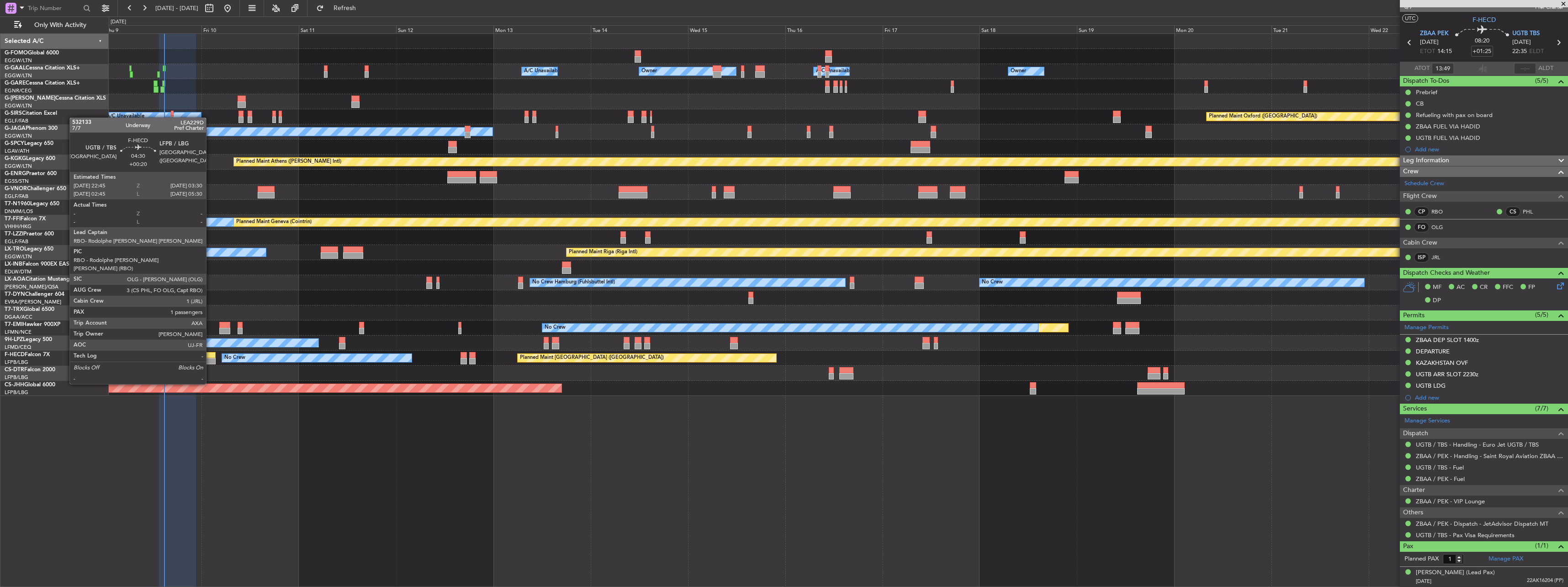
click at [210, 358] on div at bounding box center [206, 361] width 19 height 7
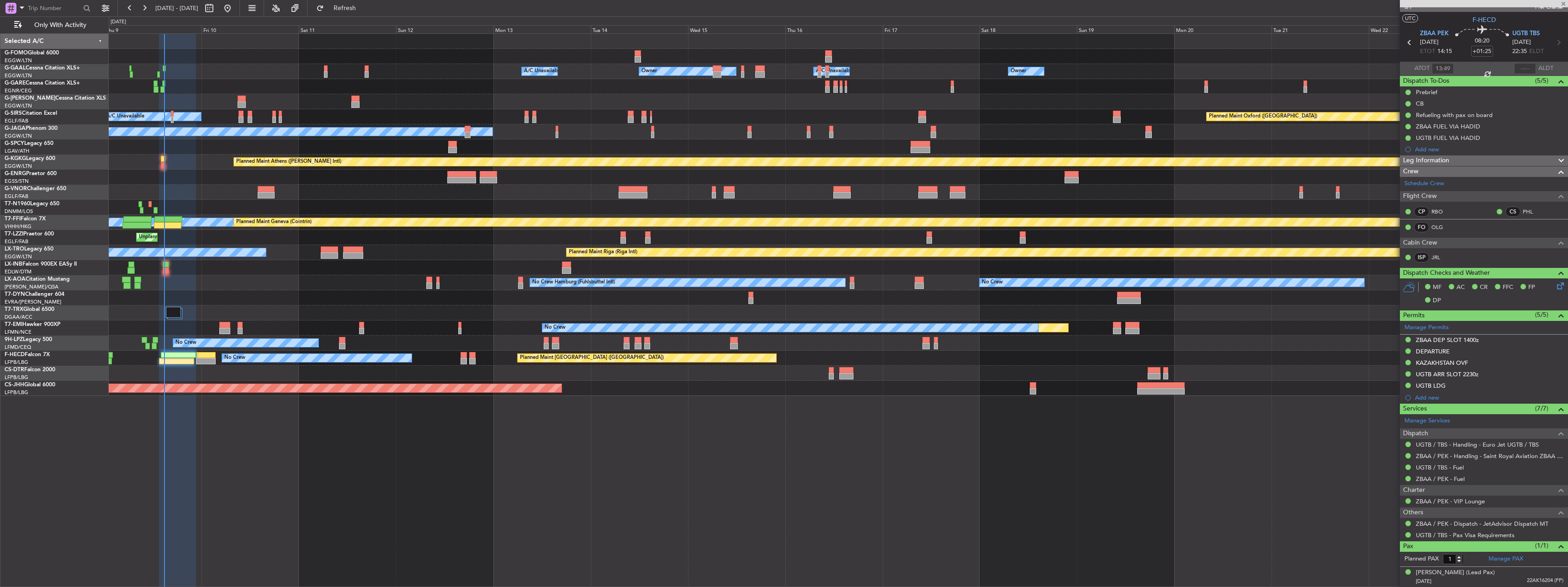
type input "+00:20"
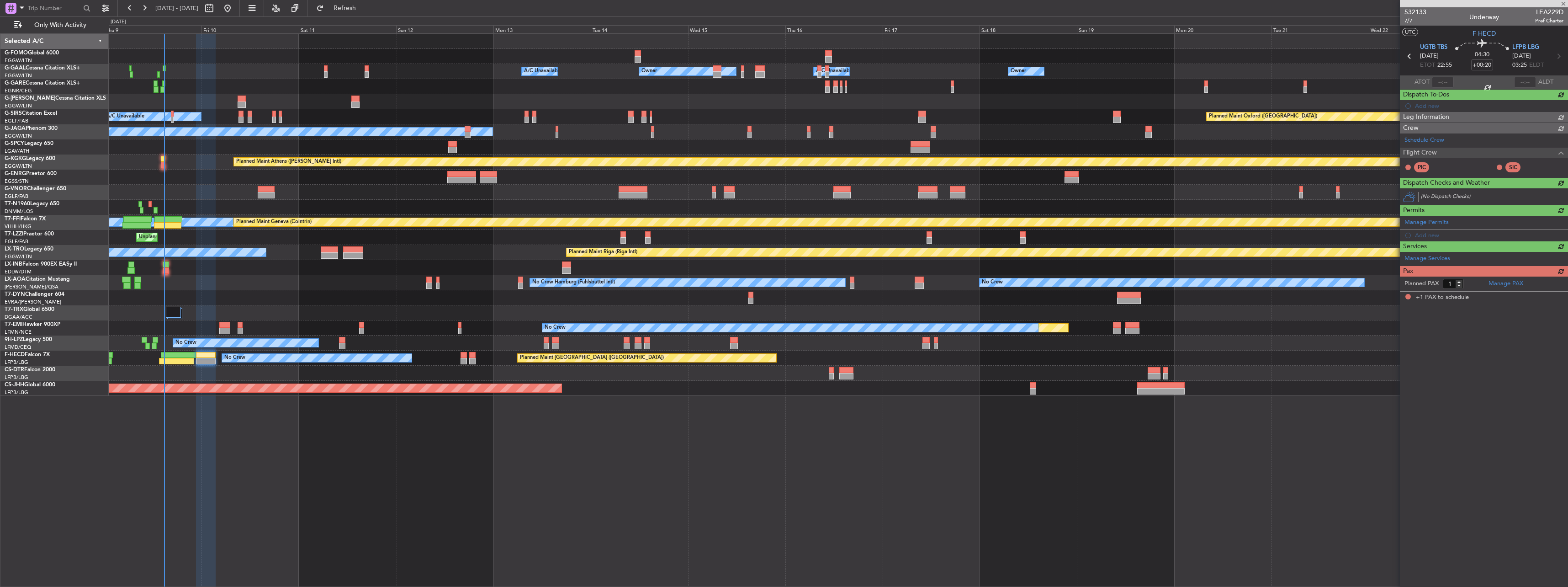
scroll to position [0, 0]
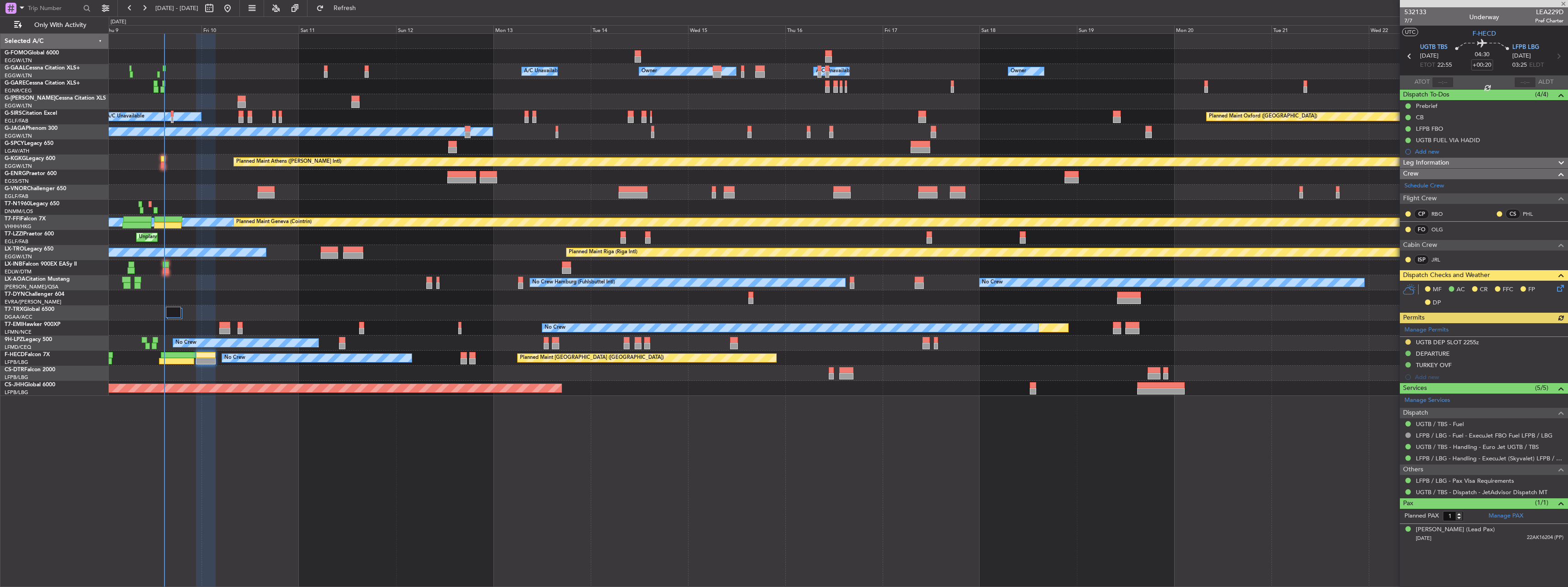
click at [1556, 290] on icon at bounding box center [1559, 287] width 7 height 7
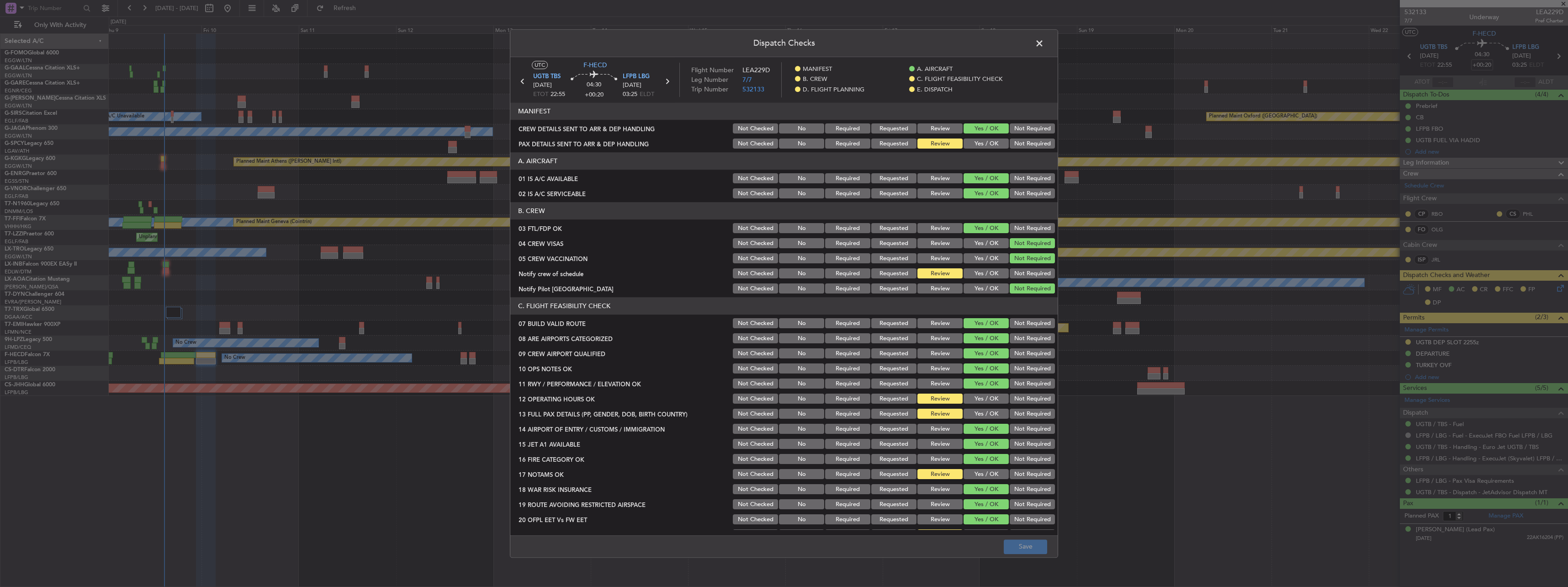
click at [973, 142] on button "Yes / OK" at bounding box center [986, 144] width 45 height 10
click at [981, 265] on section "B. CREW 03 FTL/FDP OK Not Checked No Required Requested Review Yes / OK Not Req…" at bounding box center [783, 249] width 547 height 93
click at [981, 270] on button "Yes / OK" at bounding box center [986, 273] width 45 height 10
click at [986, 395] on button "Yes / OK" at bounding box center [986, 399] width 45 height 10
click at [981, 421] on section "C. FLIGHT FEASIBILITY CHECK 07 BUILD VALID ROUTE Not Checked No Required Reques…" at bounding box center [783, 420] width 547 height 244
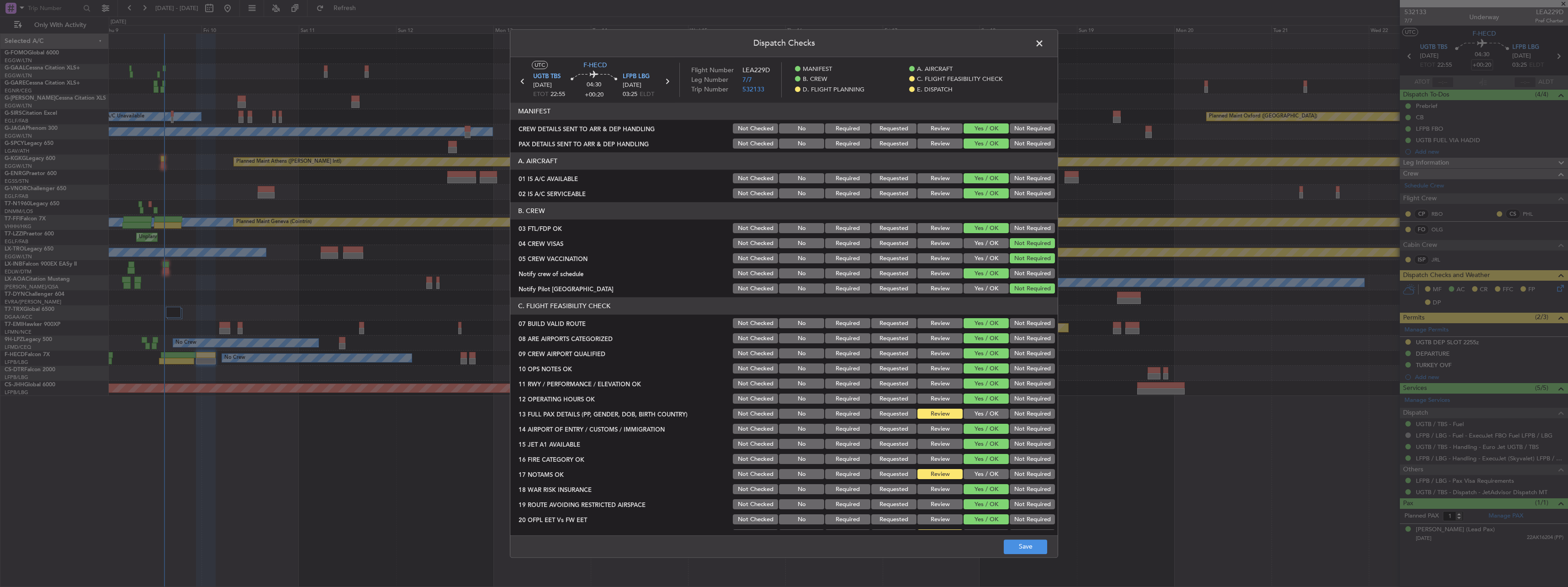
drag, startPoint x: 983, startPoint y: 416, endPoint x: 978, endPoint y: 459, distance: 43.3
click at [984, 420] on div "Yes / OK" at bounding box center [985, 414] width 46 height 13
click at [985, 472] on button "Yes / OK" at bounding box center [986, 474] width 45 height 10
click at [985, 405] on div "Yes / OK" at bounding box center [985, 399] width 46 height 13
click at [985, 410] on button "Yes / OK" at bounding box center [986, 414] width 45 height 10
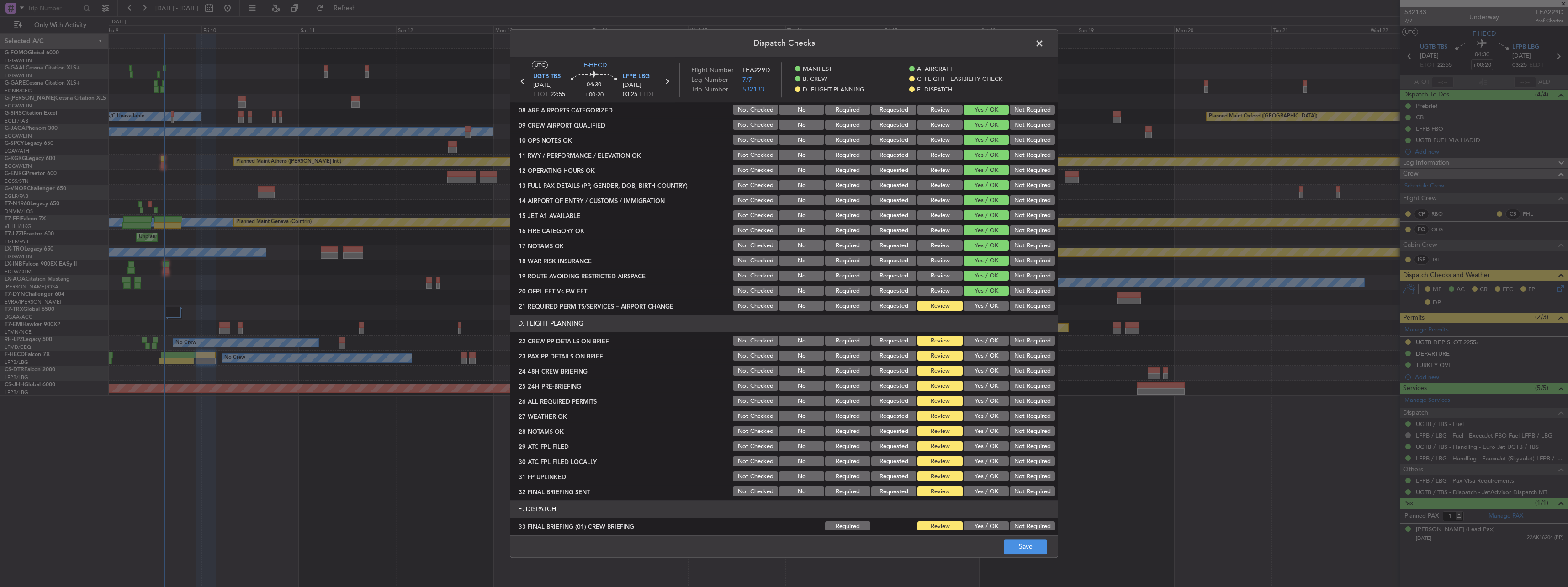
scroll to position [400, 0]
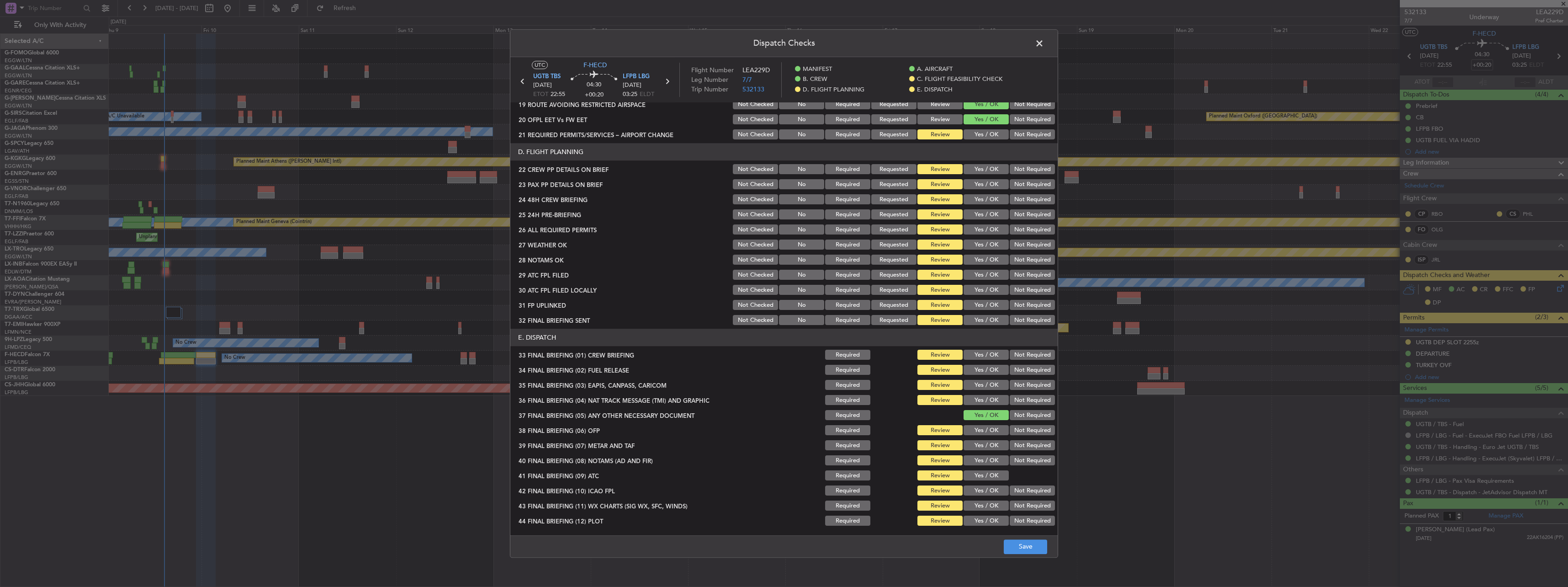
click at [970, 135] on button "Yes / OK" at bounding box center [986, 135] width 45 height 10
click at [981, 170] on button "Yes / OK" at bounding box center [986, 169] width 45 height 10
click at [984, 192] on section "D. FLIGHT PLANNING 22 CREW PP DETAILS ON BRIEF Not Checked No Required Requeste…" at bounding box center [783, 235] width 547 height 183
click at [984, 189] on button "Yes / OK" at bounding box center [986, 185] width 45 height 10
click at [984, 205] on div "Yes / OK" at bounding box center [985, 199] width 46 height 13
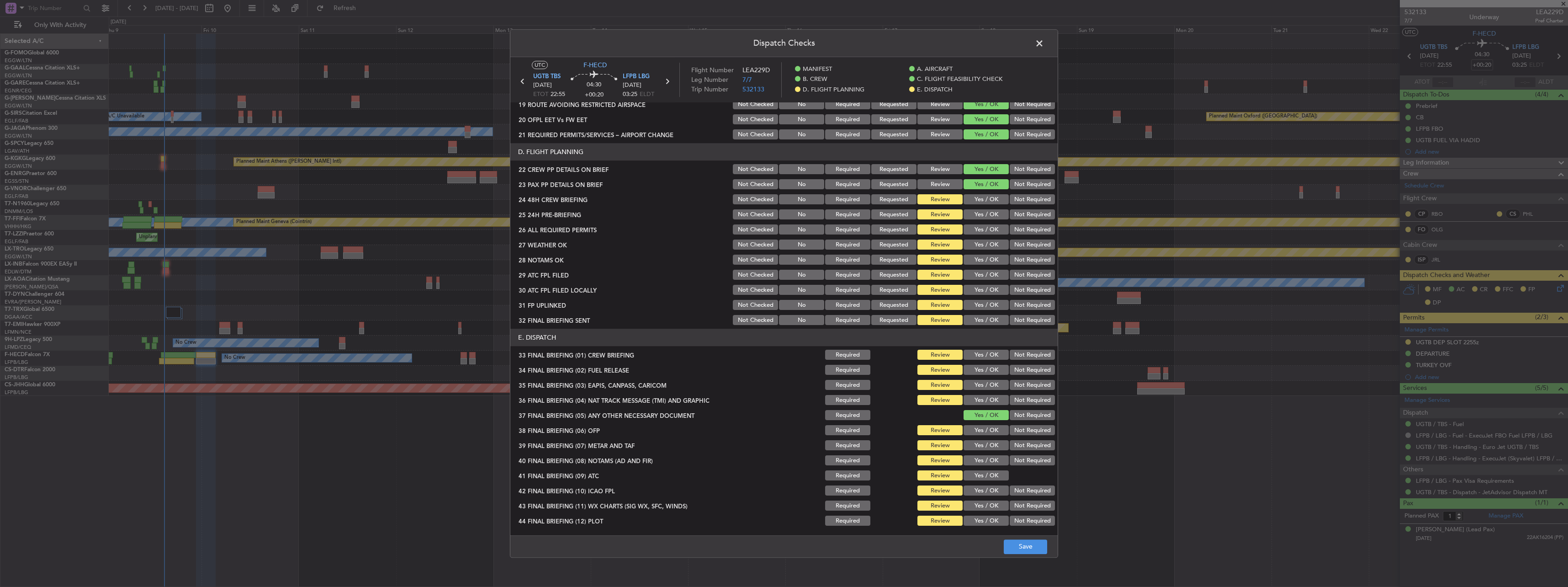
click at [985, 202] on button "Yes / OK" at bounding box center [986, 200] width 45 height 10
click at [988, 217] on button "Yes / OK" at bounding box center [986, 215] width 45 height 10
click at [989, 230] on button "Yes / OK" at bounding box center [986, 230] width 45 height 10
click at [988, 242] on button "Yes / OK" at bounding box center [986, 245] width 45 height 10
click at [985, 257] on button "Yes / OK" at bounding box center [986, 260] width 45 height 10
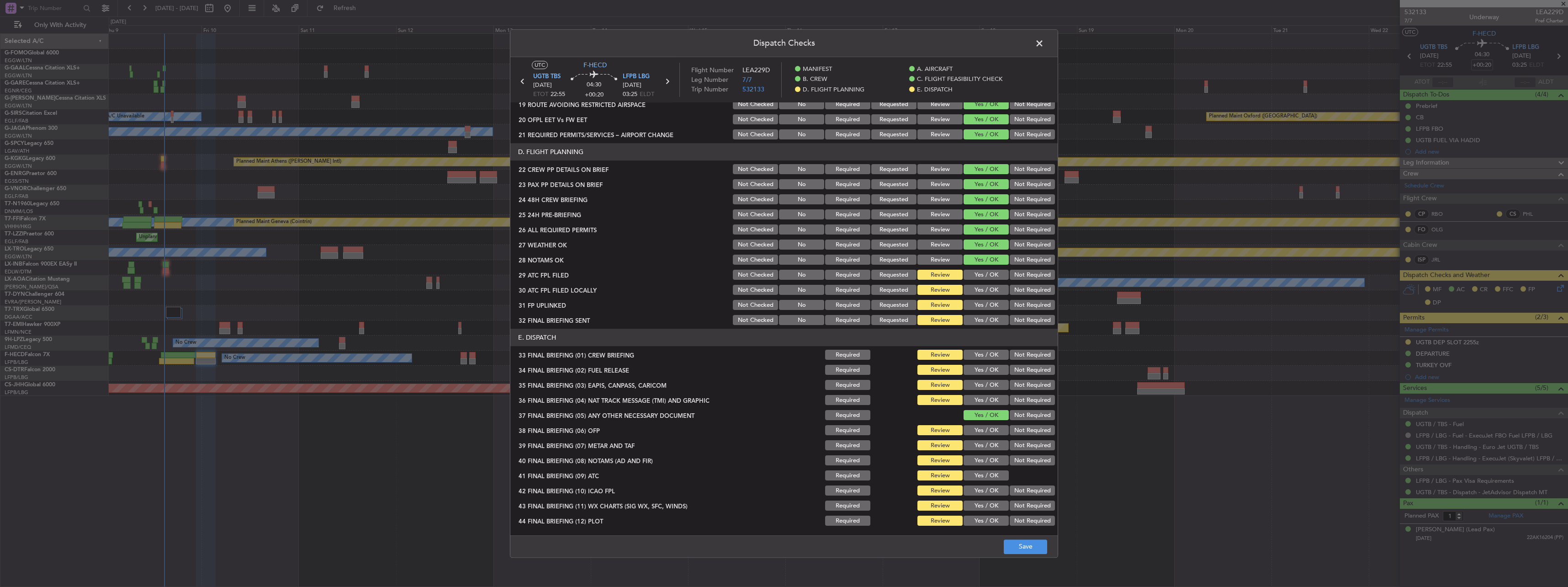
click at [983, 274] on button "Yes / OK" at bounding box center [986, 275] width 45 height 10
click at [982, 284] on div "Yes / OK" at bounding box center [985, 290] width 46 height 13
click at [980, 288] on button "Yes / OK" at bounding box center [986, 290] width 45 height 10
click at [979, 298] on section "D. FLIGHT PLANNING 22 CREW PP DETAILS ON BRIEF Not Checked No Required Requeste…" at bounding box center [783, 235] width 547 height 183
click at [979, 303] on button "Yes / OK" at bounding box center [986, 305] width 45 height 10
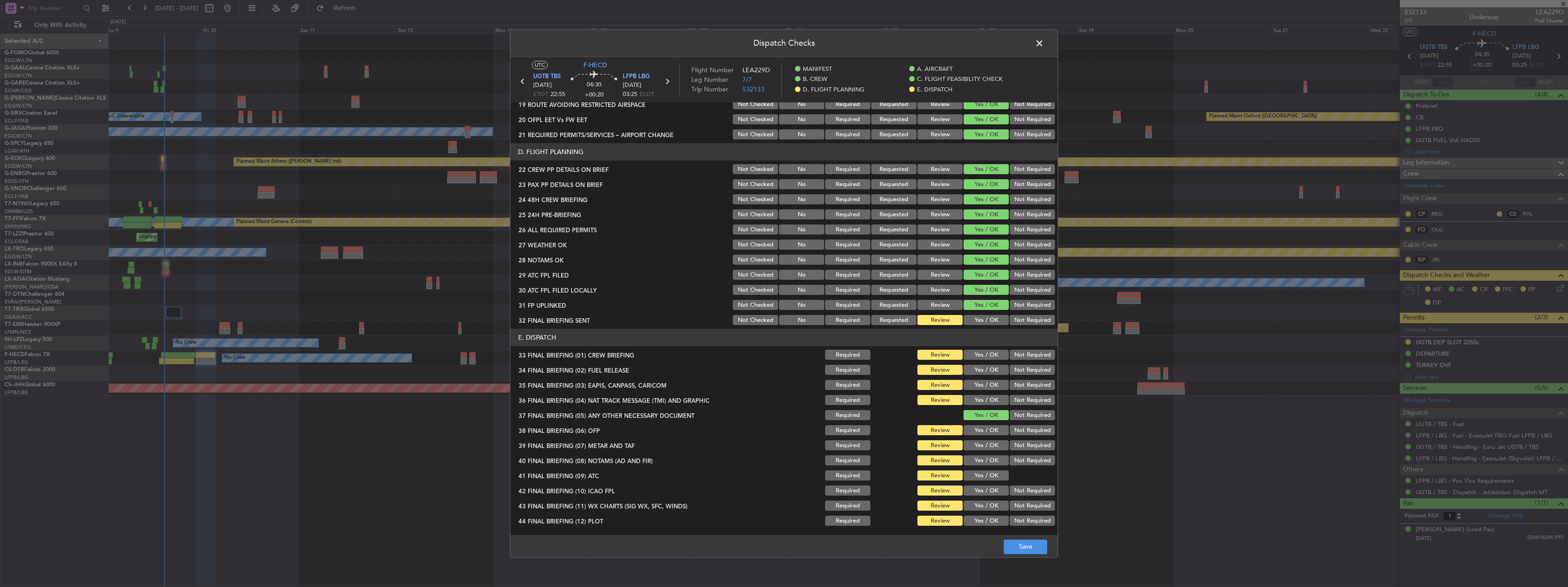
click at [979, 317] on button "Yes / OK" at bounding box center [986, 320] width 45 height 10
click at [981, 350] on button "Yes / OK" at bounding box center [986, 355] width 45 height 10
click at [981, 366] on button "Yes / OK" at bounding box center [986, 370] width 45 height 10
click at [981, 384] on button "Yes / OK" at bounding box center [986, 385] width 45 height 10
click at [982, 406] on div "Yes / OK" at bounding box center [985, 400] width 46 height 13
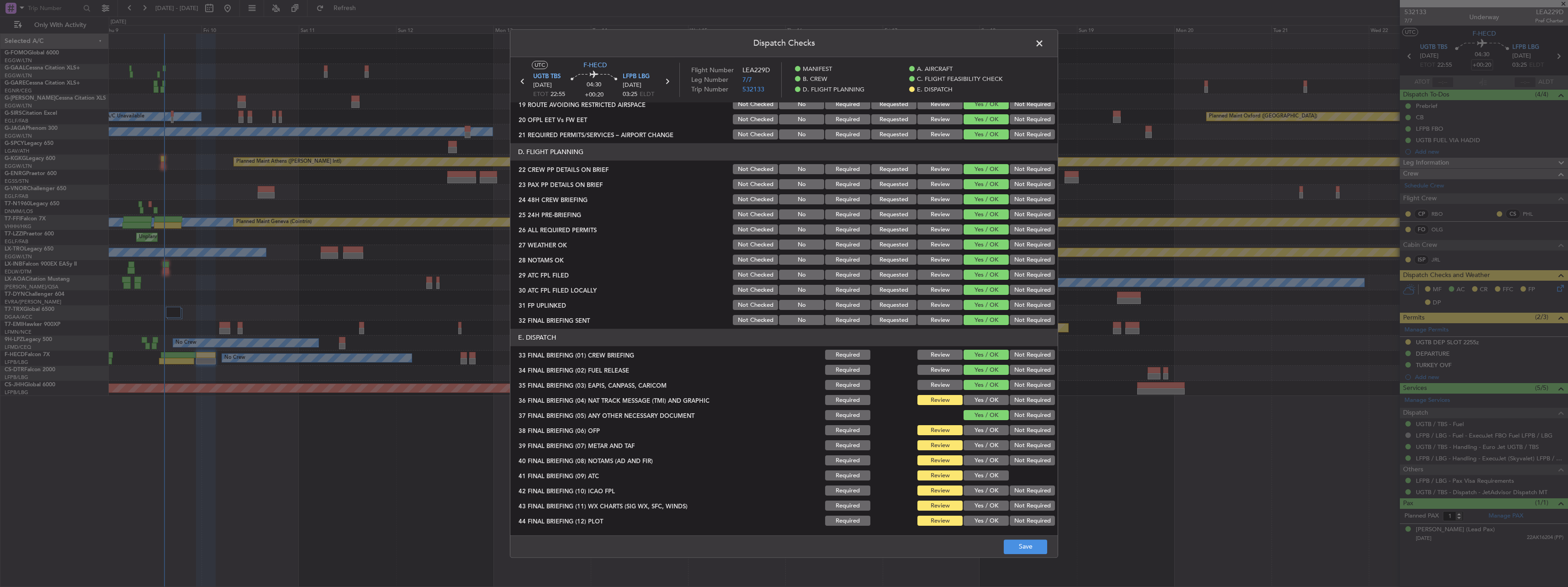
click at [979, 400] on button "Yes / OK" at bounding box center [986, 400] width 45 height 10
click at [982, 427] on button "Yes / OK" at bounding box center [986, 431] width 45 height 10
click at [985, 446] on button "Yes / OK" at bounding box center [986, 446] width 45 height 10
click at [986, 459] on button "Yes / OK" at bounding box center [986, 460] width 45 height 10
click at [990, 476] on button "Yes / OK" at bounding box center [986, 476] width 45 height 10
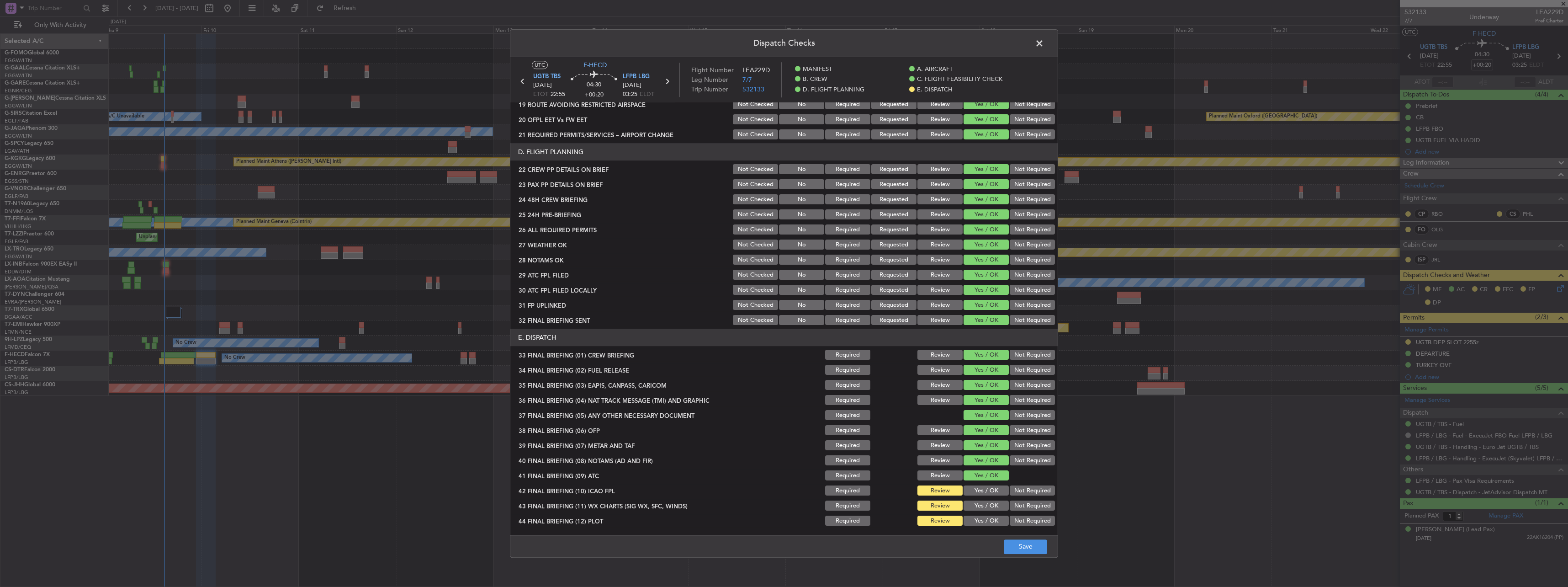
click at [993, 499] on section "E. DISPATCH 33 FINAL BRIEFING (01) CREW BRIEFING Required Review Yes / OK Not R…" at bounding box center [783, 428] width 547 height 199
click at [994, 497] on section "E. DISPATCH 33 FINAL BRIEFING (01) CREW BRIEFING Required Review Yes / OK Not R…" at bounding box center [783, 428] width 547 height 199
click at [993, 494] on button "Yes / OK" at bounding box center [986, 491] width 45 height 10
click at [993, 510] on button "Yes / OK" at bounding box center [986, 506] width 45 height 10
drag, startPoint x: 991, startPoint y: 520, endPoint x: 1007, endPoint y: 527, distance: 17.5
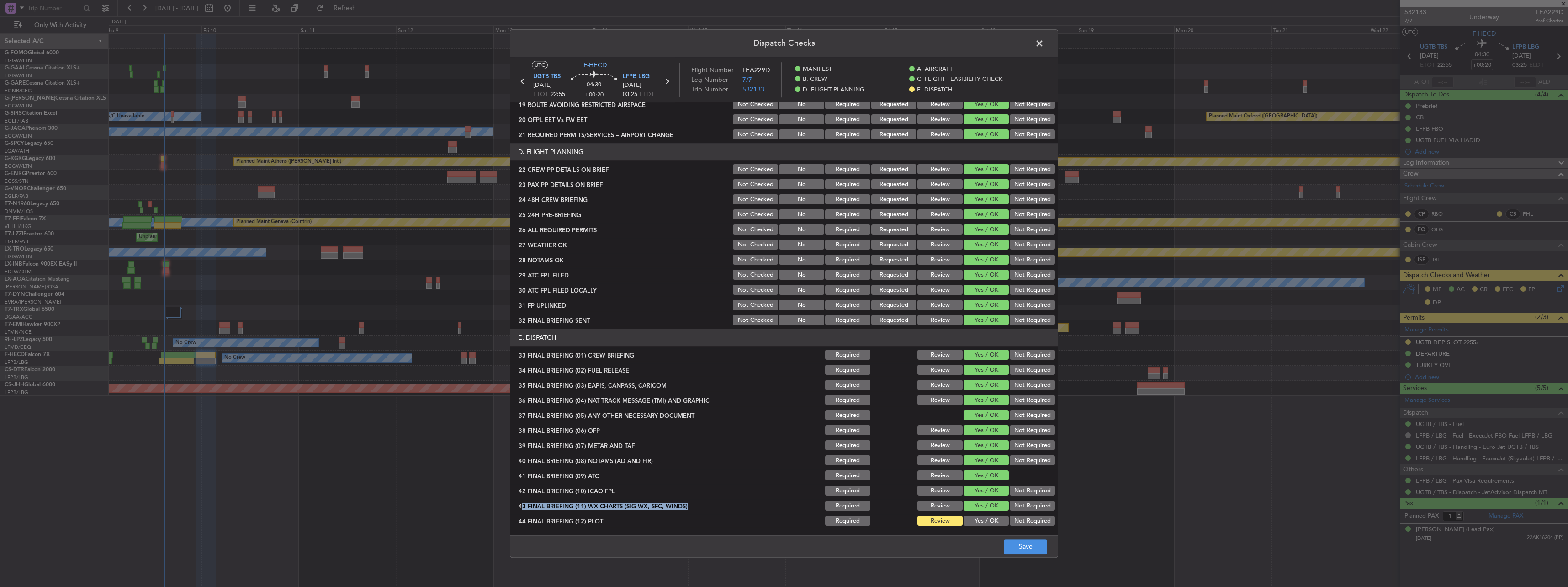
click at [993, 521] on button "Yes / OK" at bounding box center [986, 521] width 45 height 10
click at [1029, 552] on button "Save" at bounding box center [1025, 547] width 43 height 15
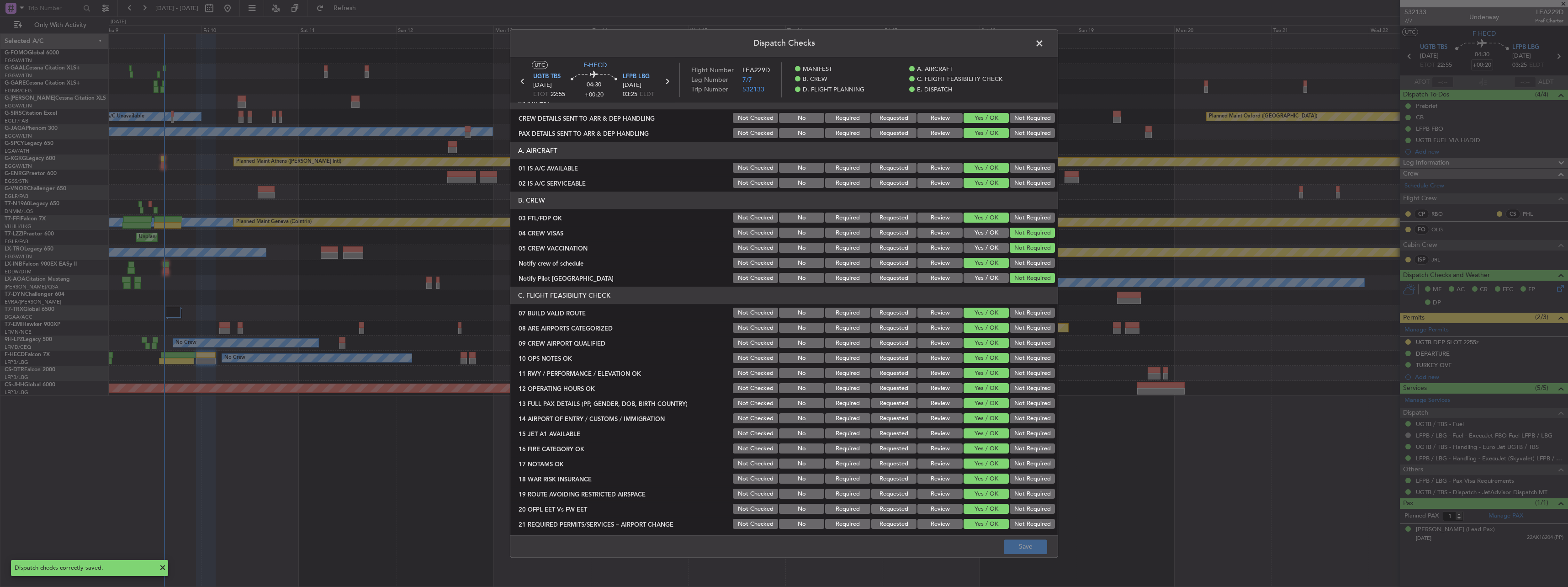
scroll to position [0, 0]
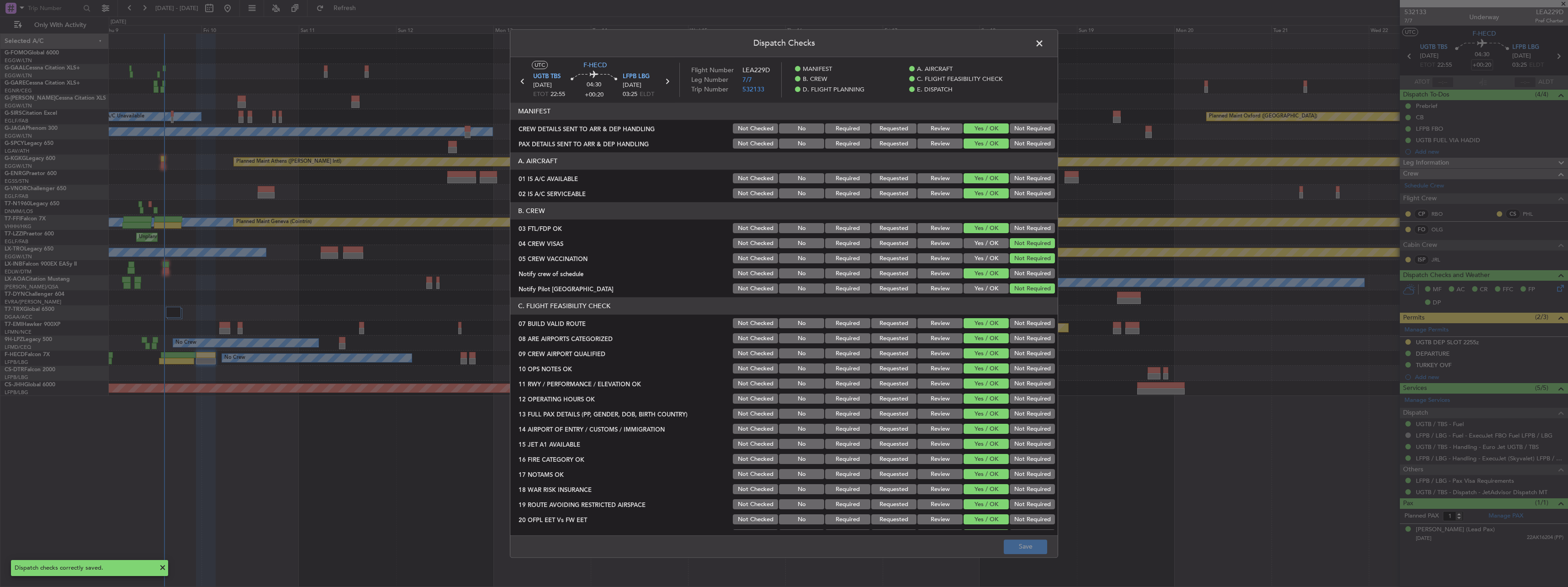
click at [1044, 44] on span at bounding box center [1044, 46] width 0 height 18
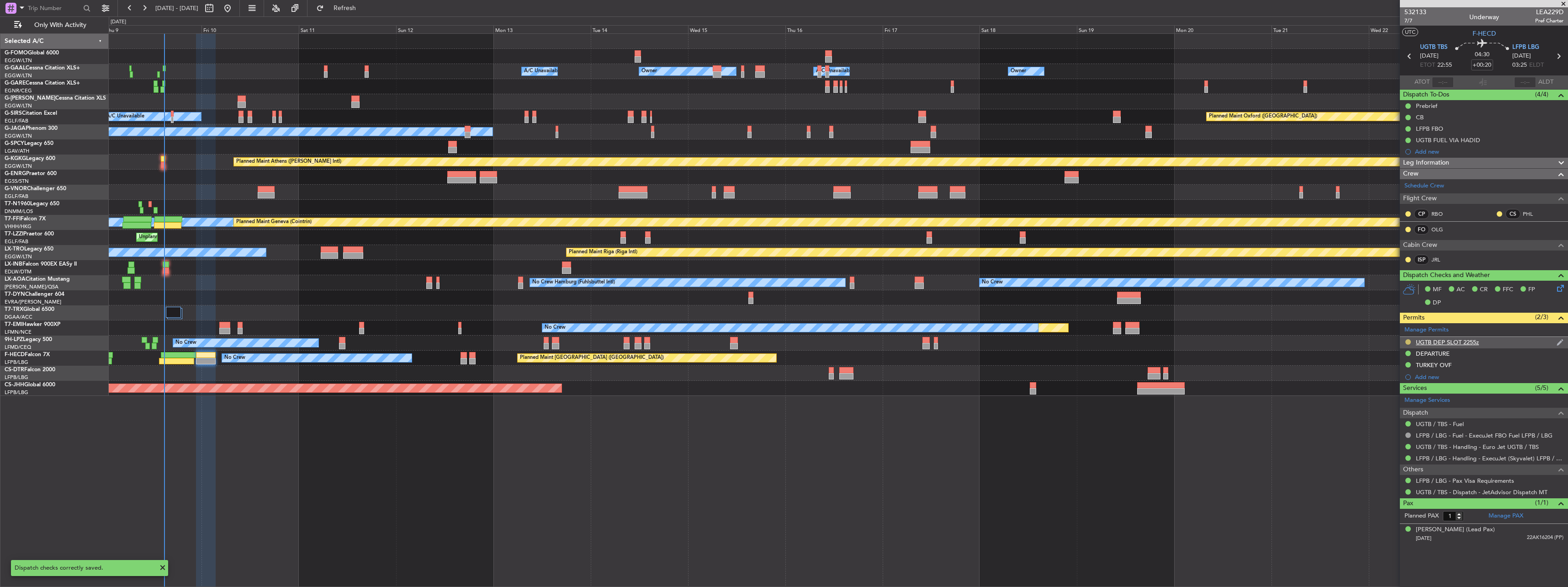
click at [1409, 341] on button at bounding box center [1408, 342] width 5 height 5
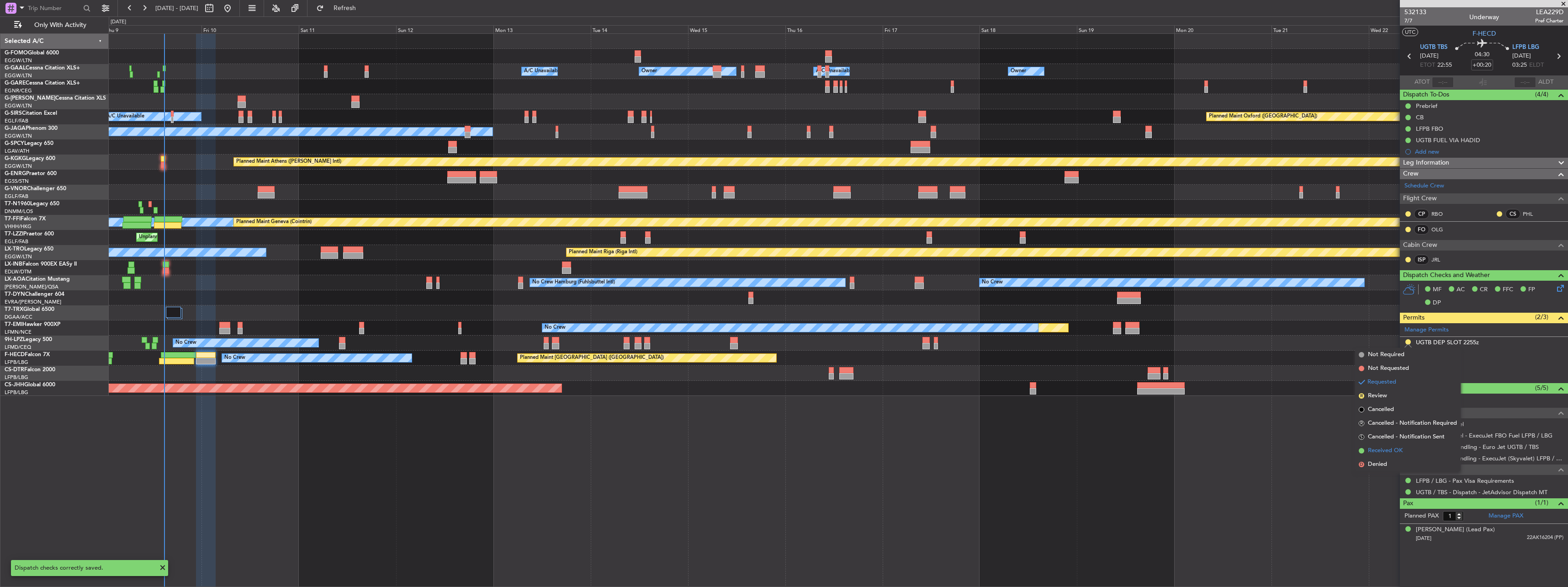
click at [1367, 454] on li "Received OK" at bounding box center [1407, 451] width 105 height 14
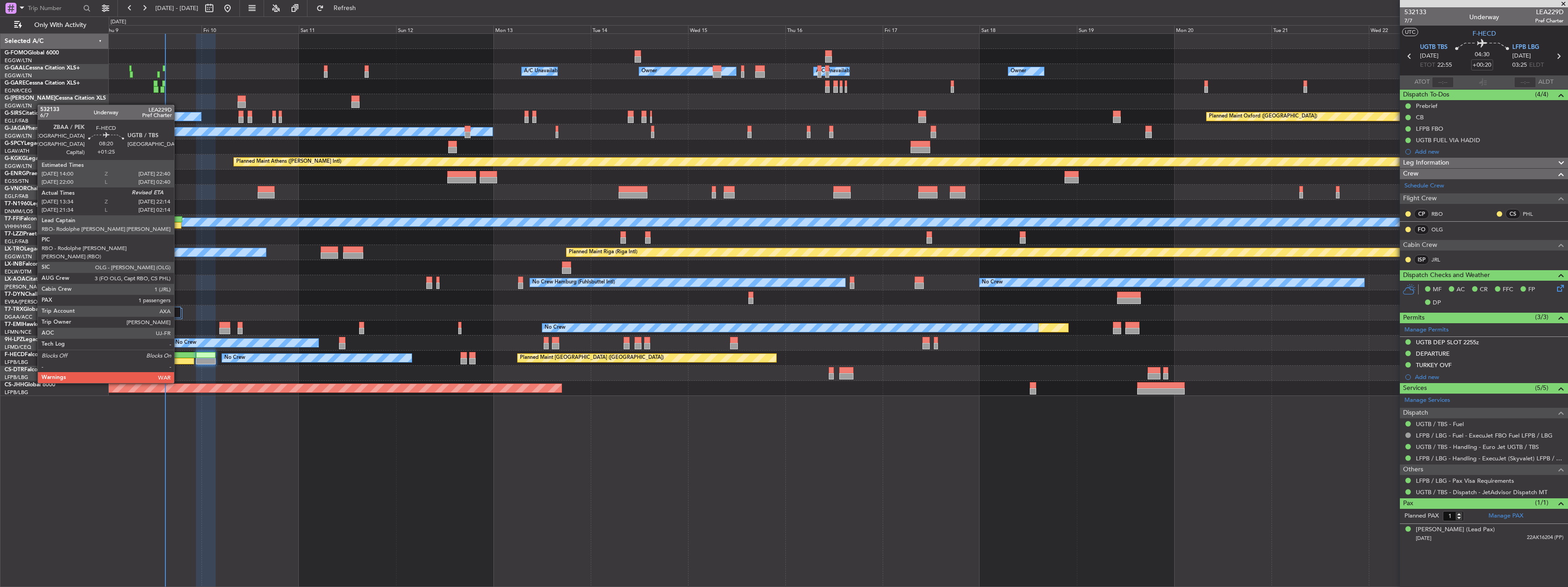
click at [178, 356] on div at bounding box center [178, 355] width 35 height 7
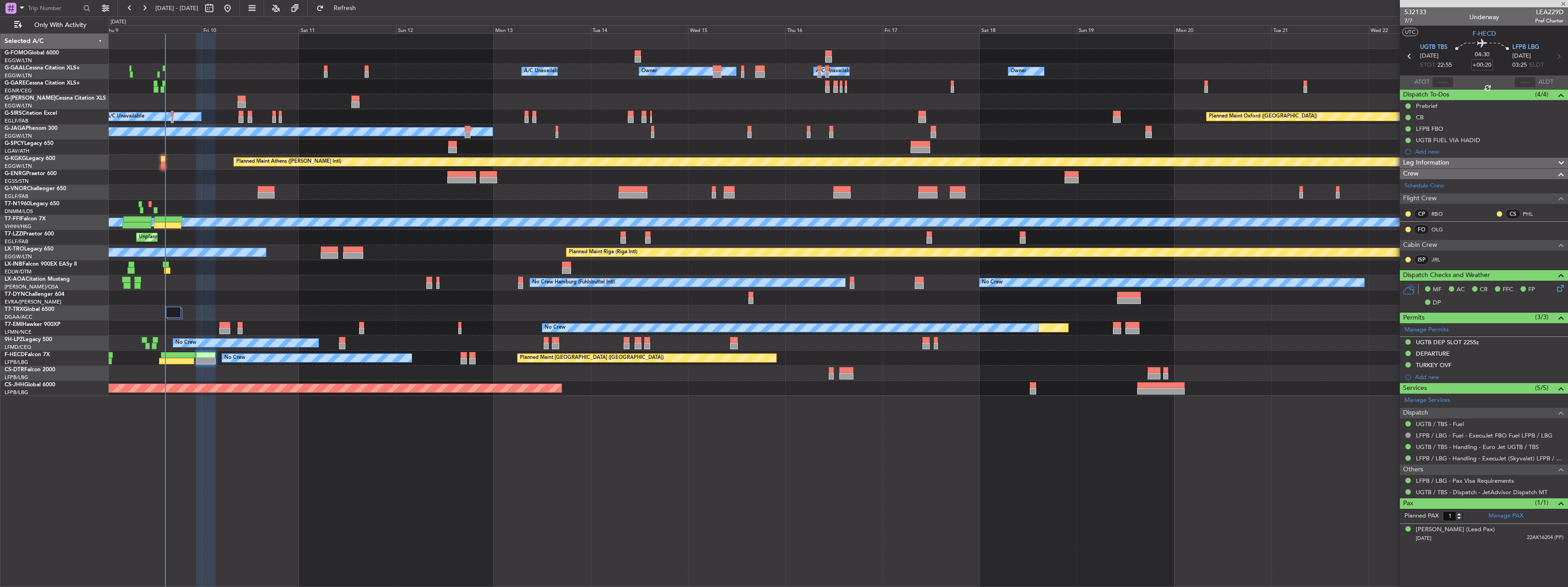
type input "+01:25"
type input "13:49"
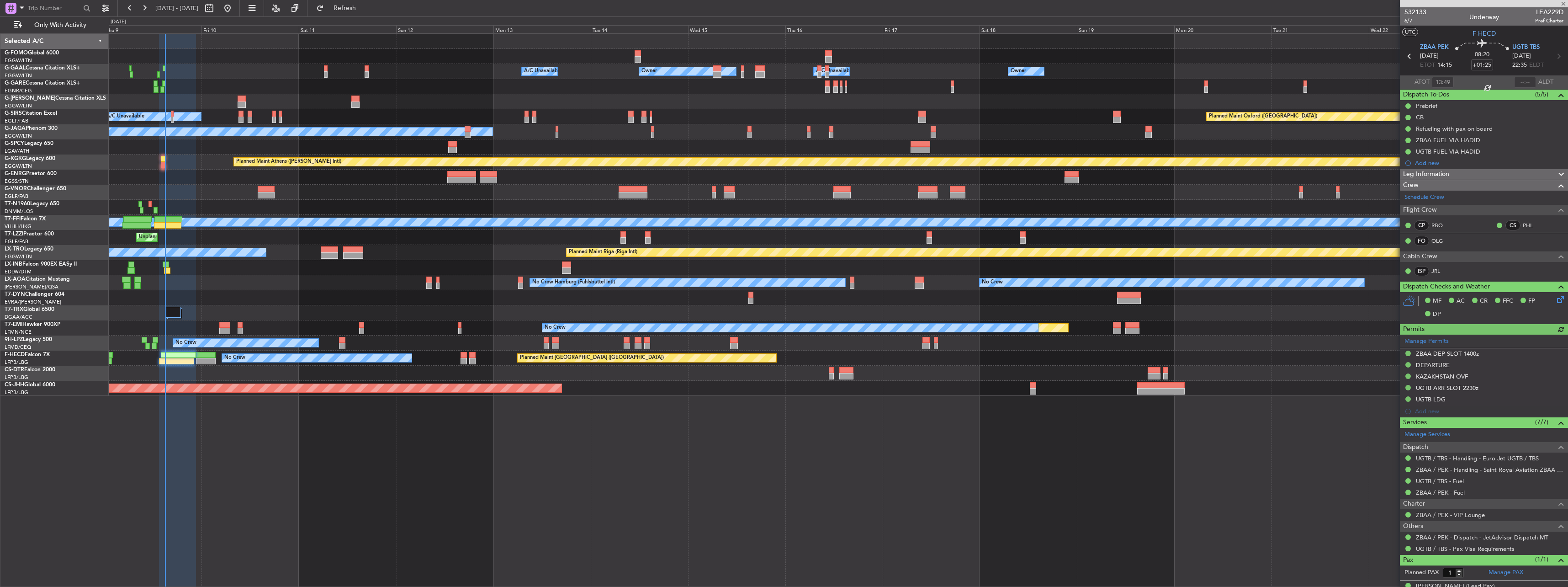
click at [1539, 49] on div "UGTB TBS [DATE] 22:35 ELDT" at bounding box center [1532, 57] width 40 height 27
click at [1535, 48] on span "UGTB TBS" at bounding box center [1525, 47] width 27 height 9
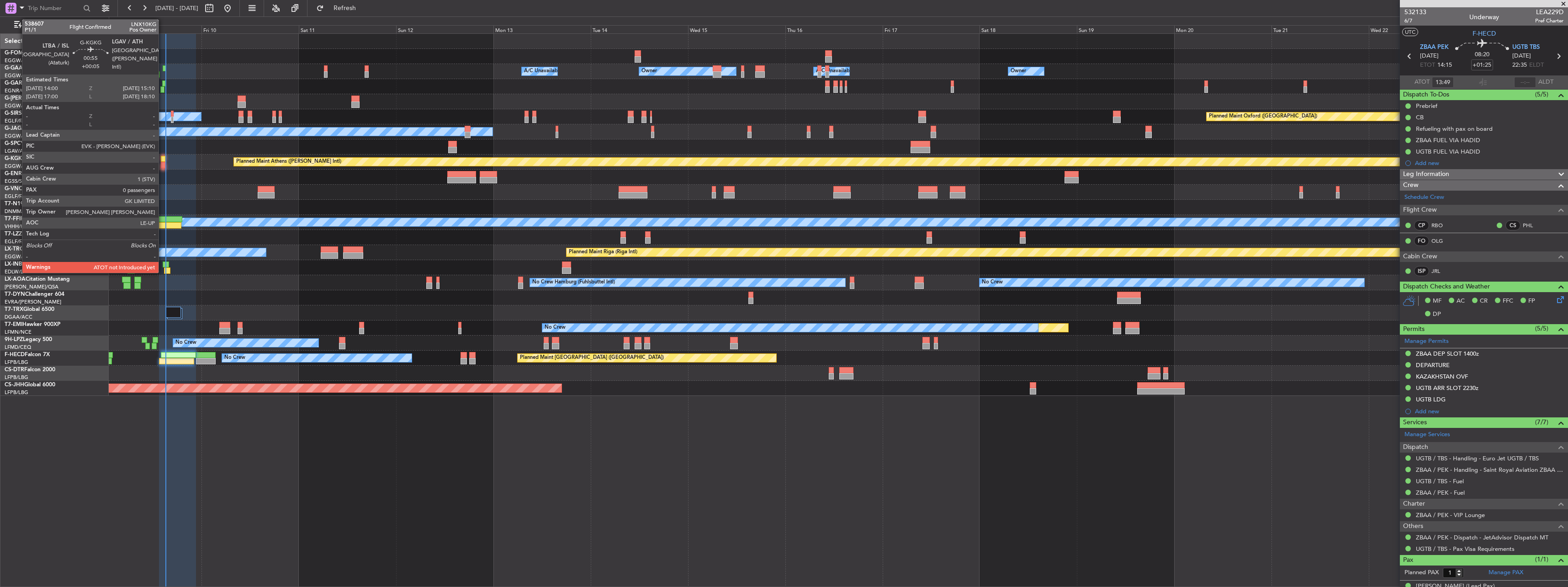
click at [163, 158] on div at bounding box center [163, 159] width 5 height 7
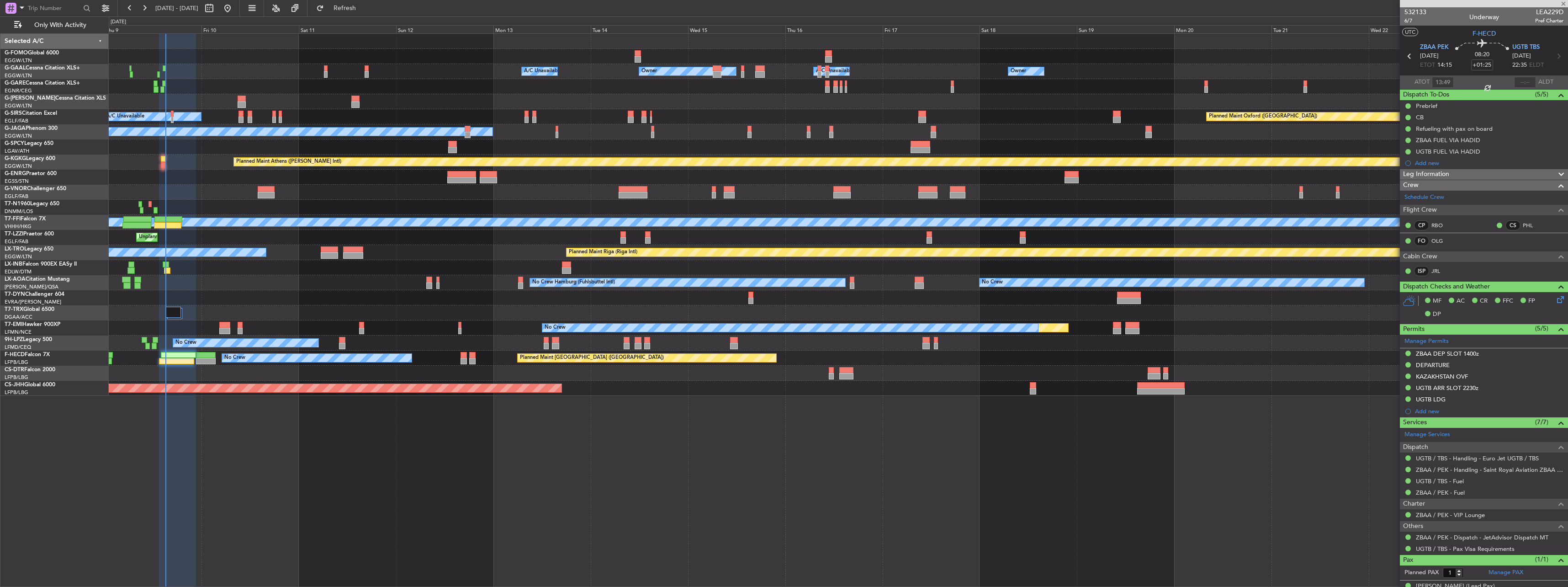
type input "+00:05"
type input "0"
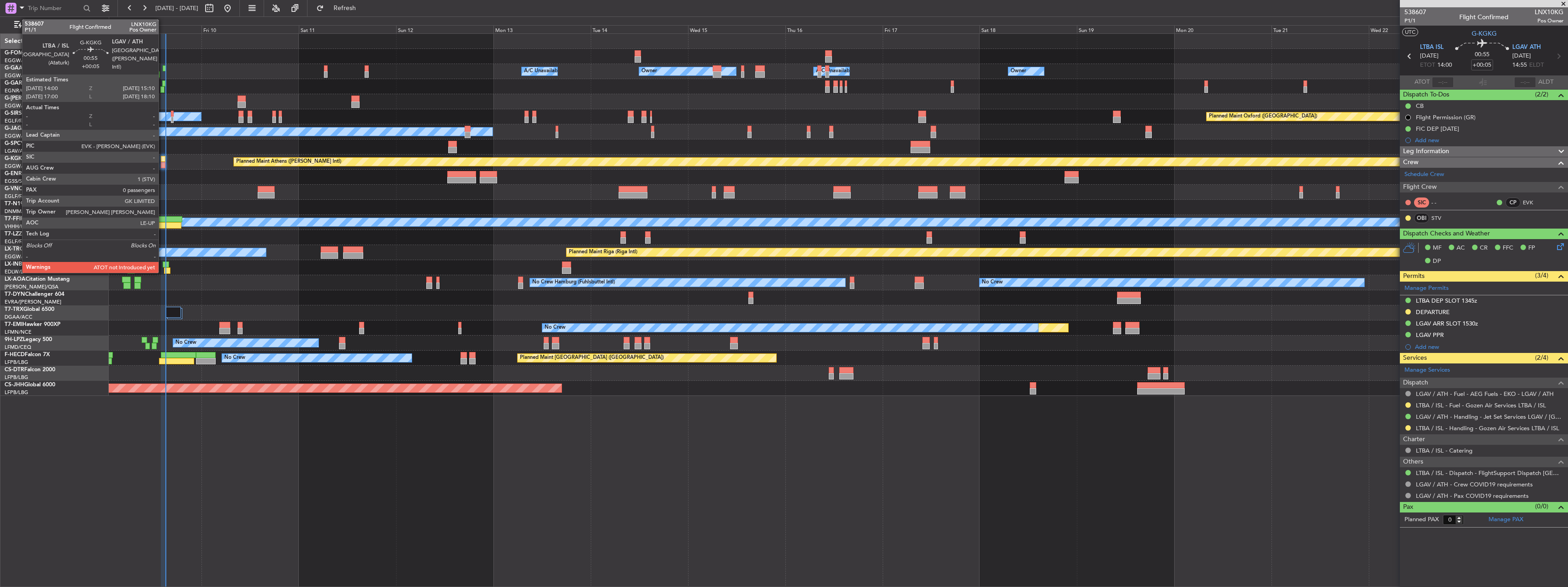
click at [163, 160] on div at bounding box center [163, 159] width 5 height 7
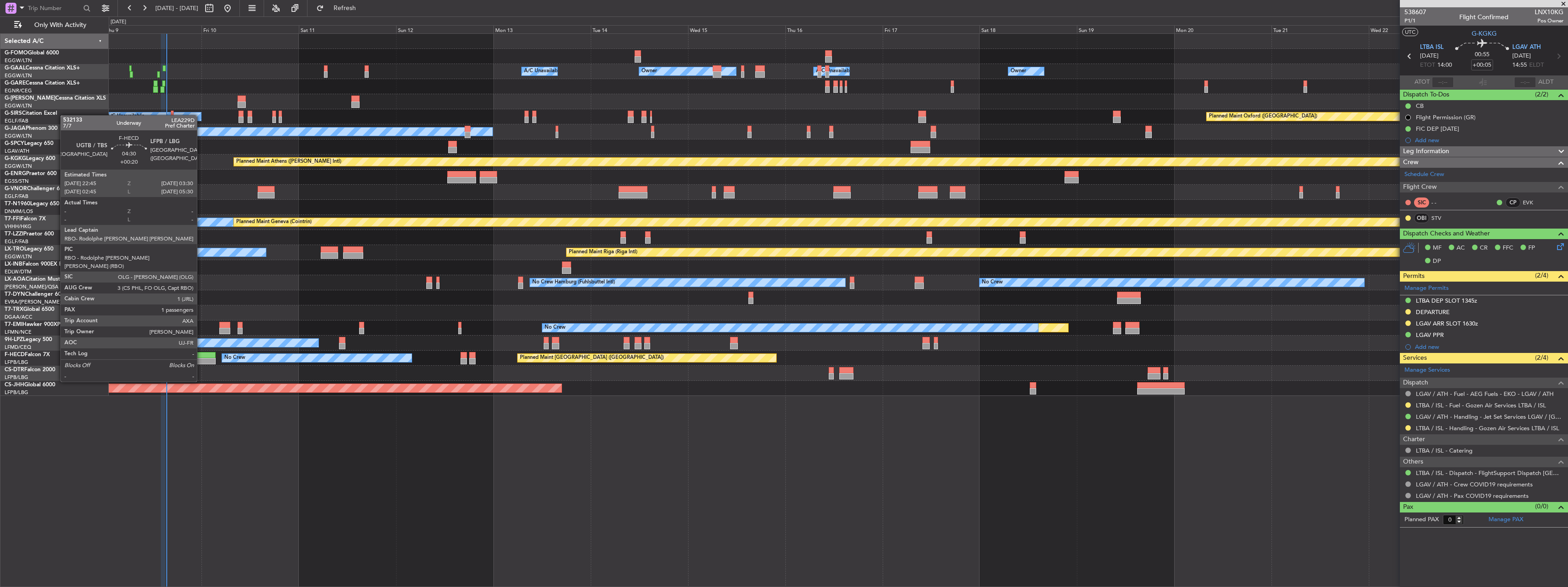
click at [201, 356] on div at bounding box center [206, 355] width 19 height 7
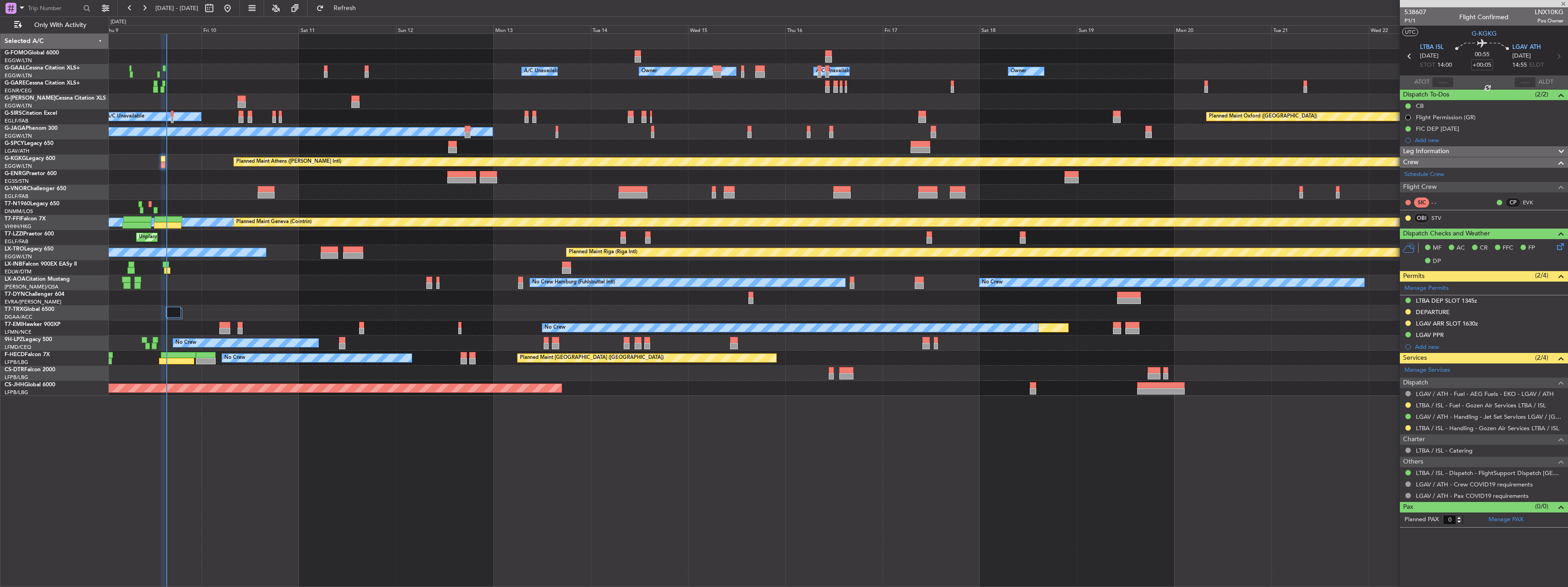
type input "+00:20"
type input "1"
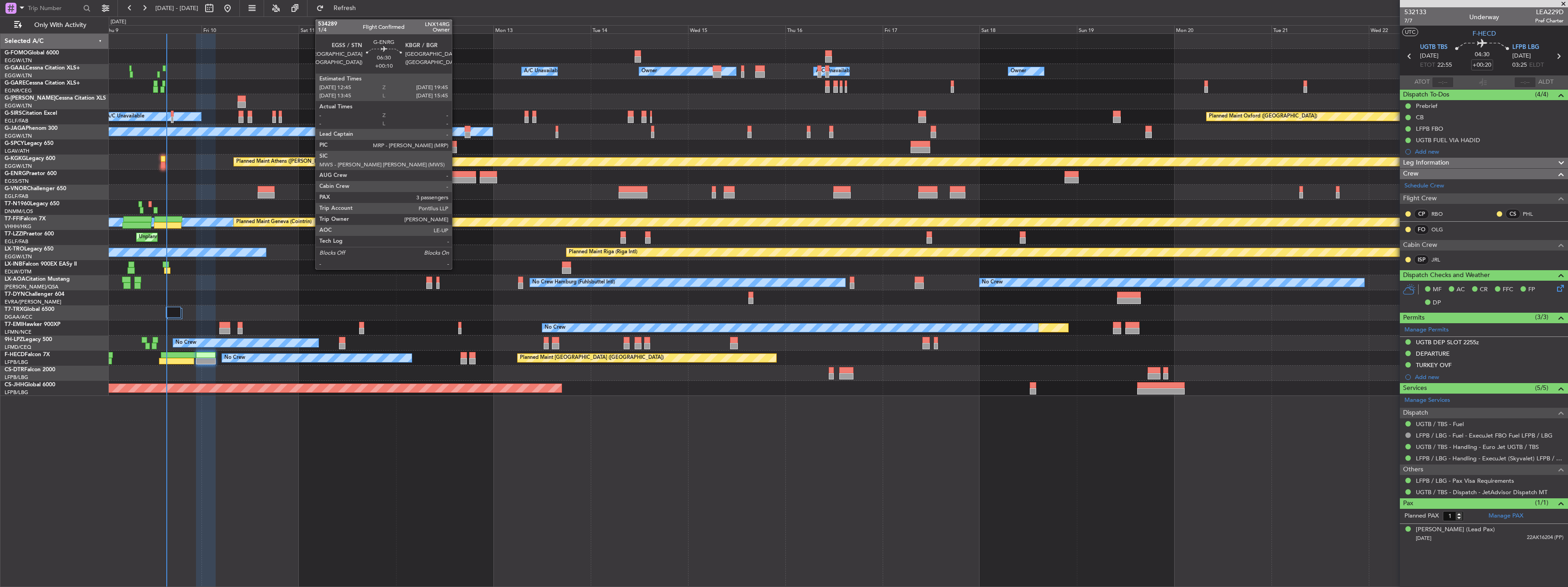
click at [456, 176] on div at bounding box center [461, 174] width 29 height 7
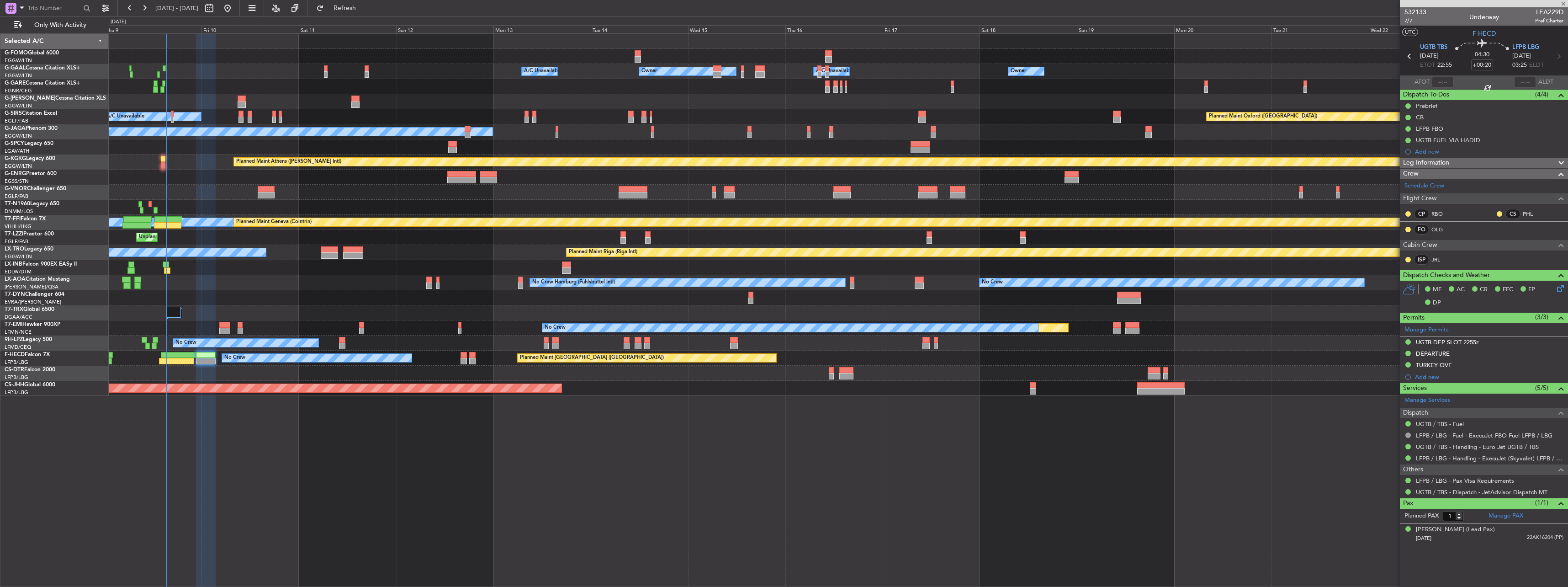
type input "+00:10"
type input "3"
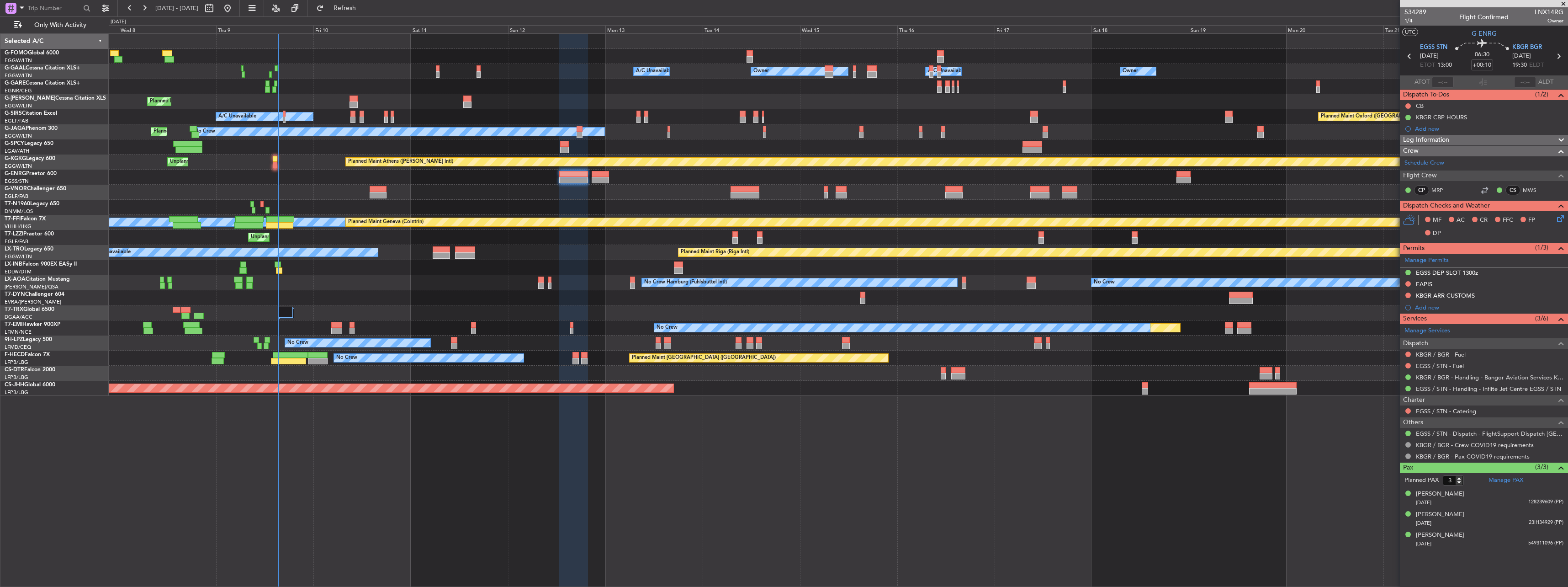
click at [272, 178] on div at bounding box center [838, 177] width 1459 height 15
click at [1421, 388] on link "EGSS / STN - Handling - Inflite Jet Centre EGSS / STN" at bounding box center [1488, 388] width 145 height 8
click at [498, 303] on div "Owner Owner A/C Unavailable A/C Unavailable Owner Owner Planned Maint [GEOGRAPH…" at bounding box center [838, 215] width 1459 height 362
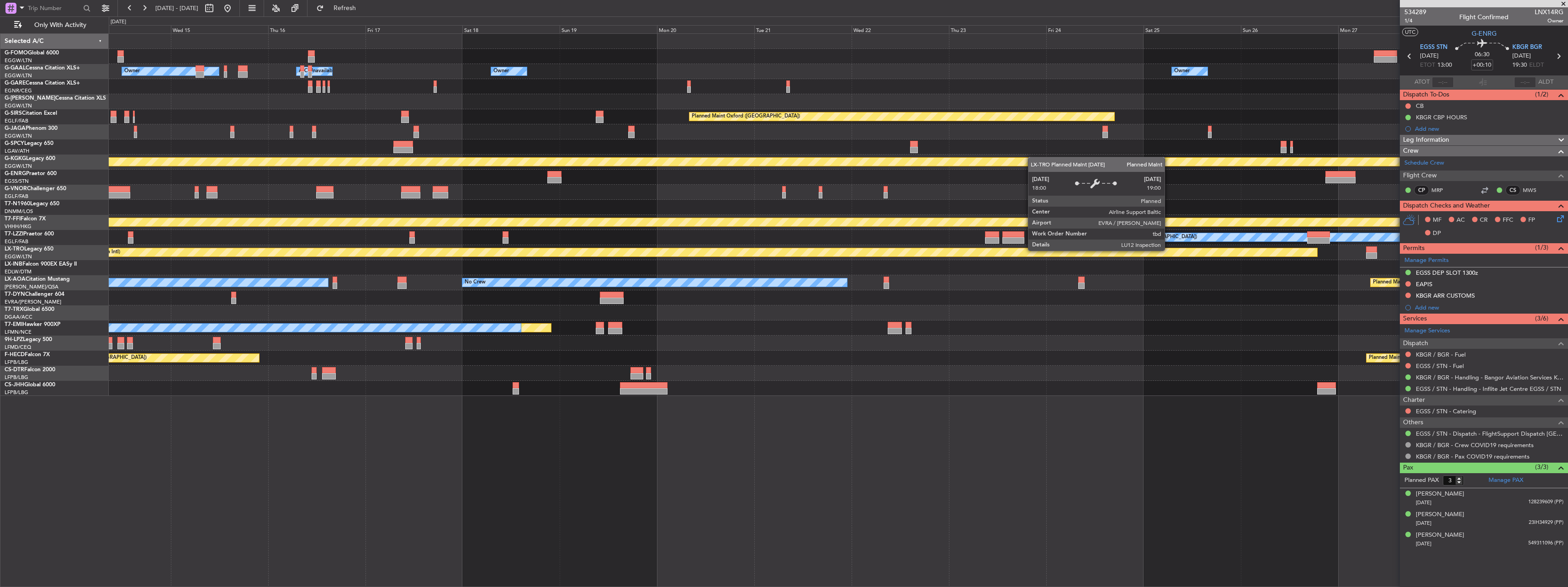
click at [474, 256] on div "Planned Maint Riga (Riga Intl)" at bounding box center [683, 252] width 1269 height 9
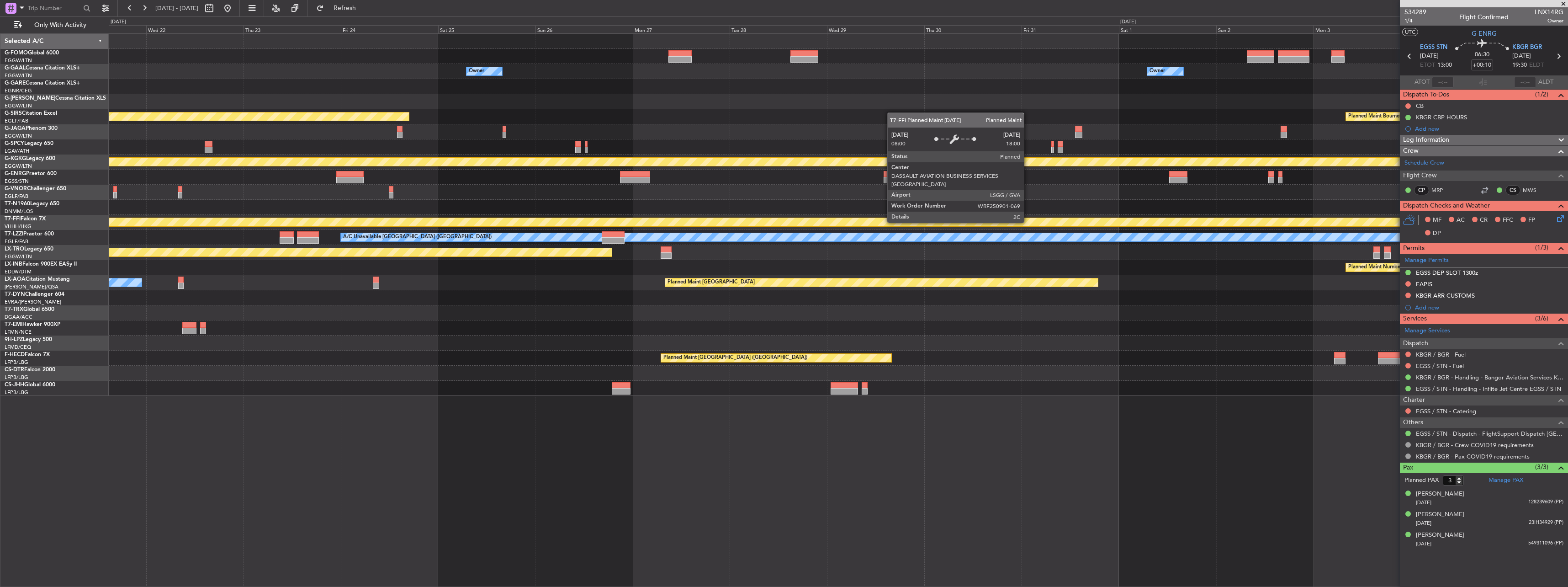
click at [439, 252] on div "Owner Owner Owner Planned Maint [GEOGRAPHIC_DATA] ([GEOGRAPHIC_DATA]) Planned M…" at bounding box center [838, 215] width 1459 height 362
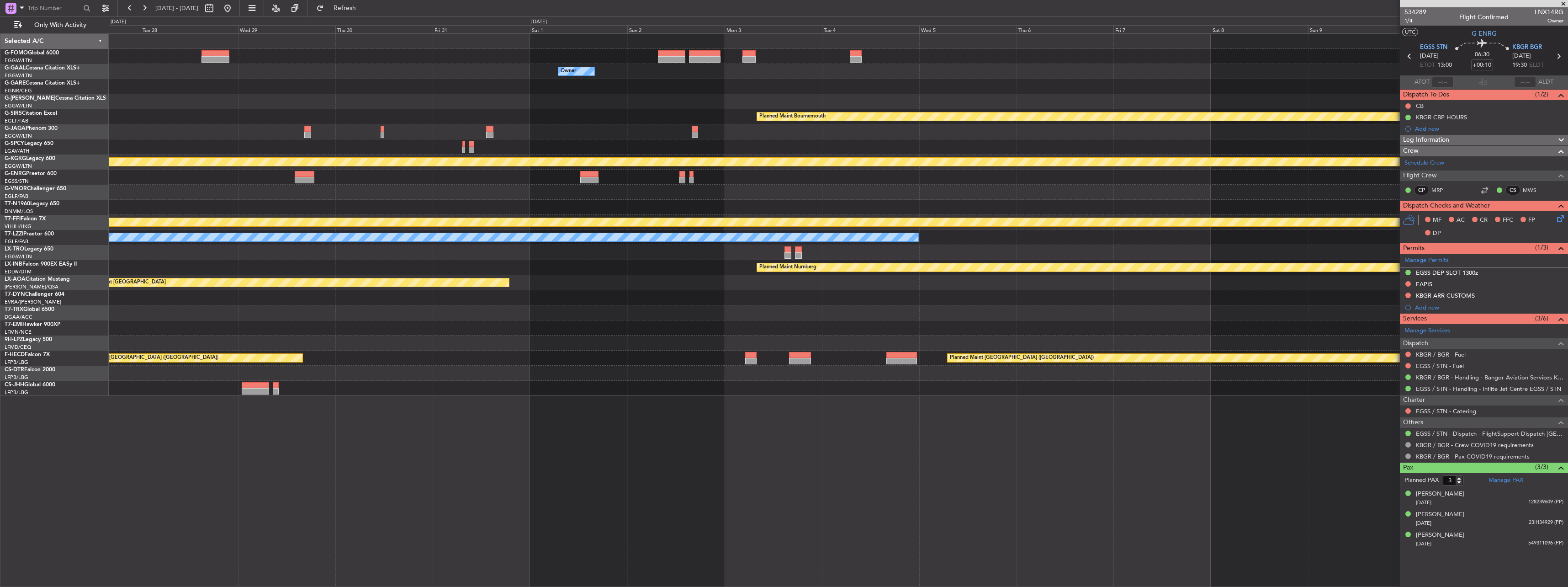
click at [639, 170] on div "Owner Owner Planned Maint [GEOGRAPHIC_DATA] Planned Maint [GEOGRAPHIC_DATA] Pla…" at bounding box center [838, 215] width 1459 height 362
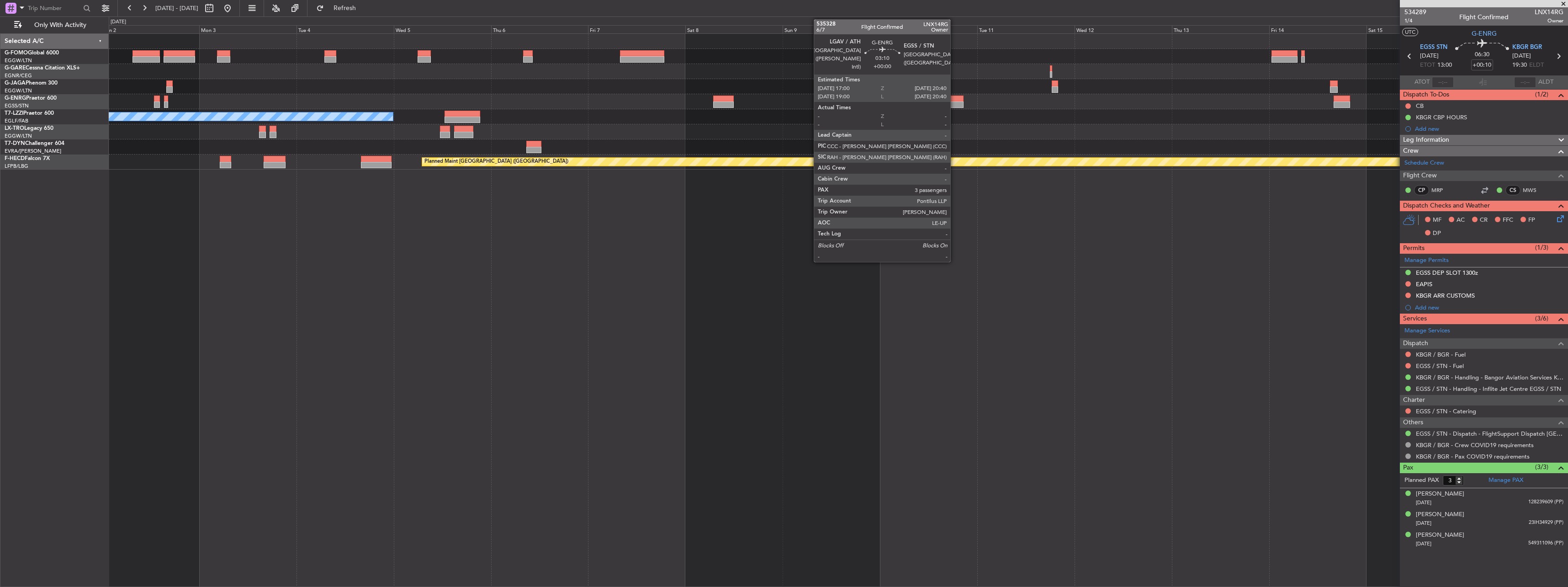
click at [954, 98] on div at bounding box center [956, 99] width 15 height 7
